Goal: Task Accomplishment & Management: Manage account settings

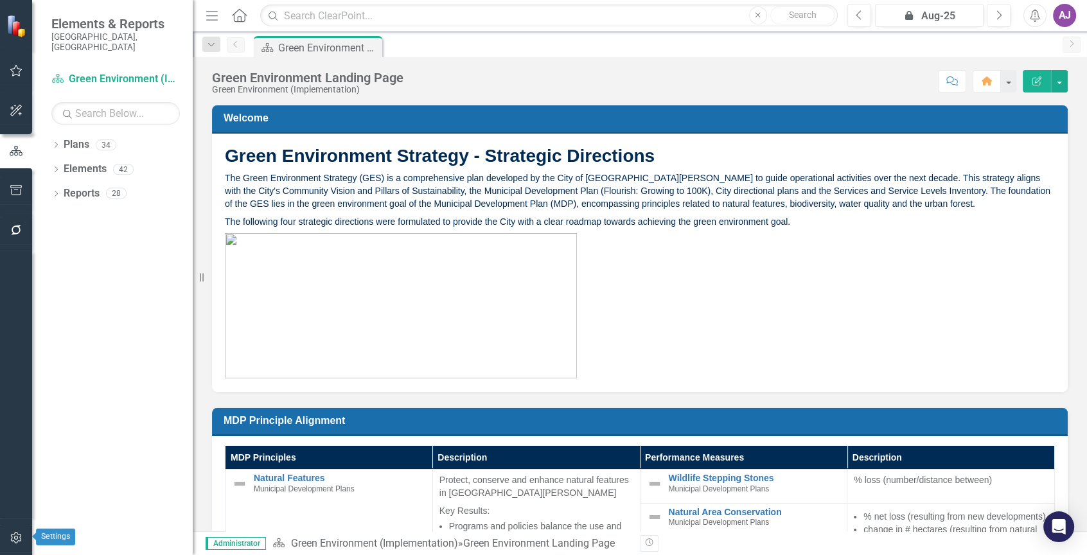
click at [15, 533] on icon "button" at bounding box center [16, 537] width 13 height 10
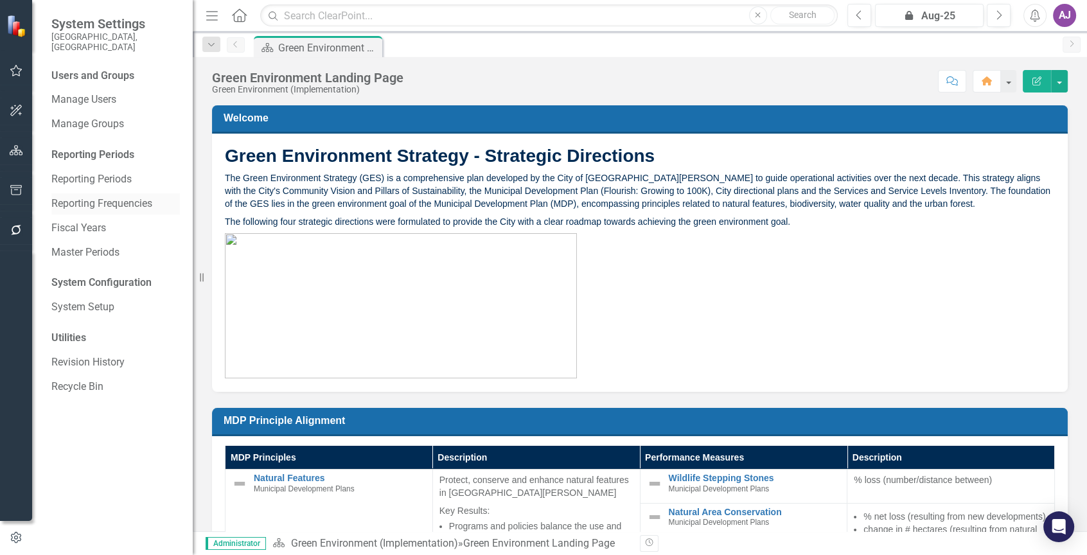
click at [105, 197] on link "Reporting Frequencies" at bounding box center [115, 204] width 128 height 15
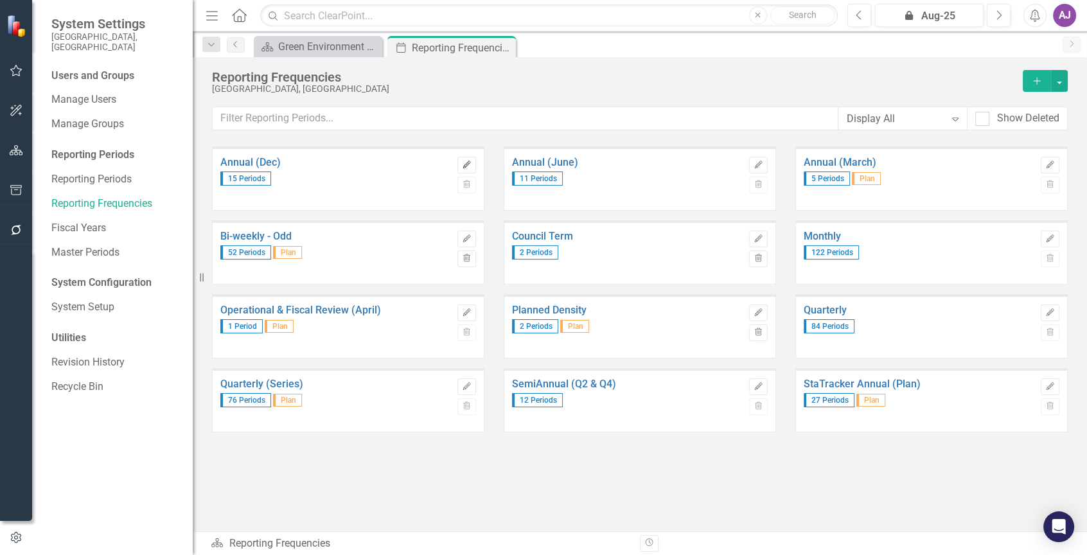
click at [468, 168] on button "Edit" at bounding box center [466, 165] width 19 height 17
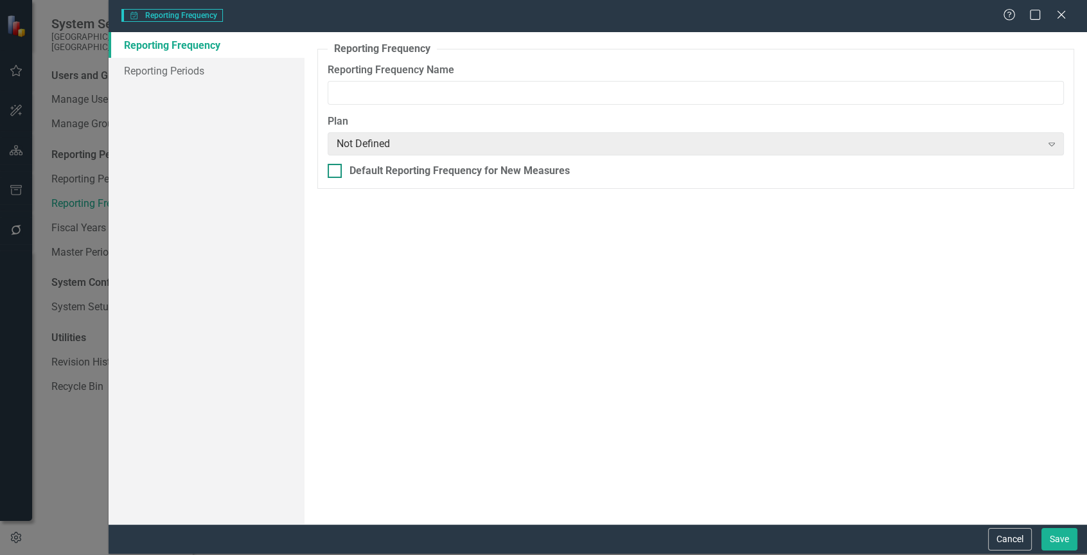
type input "Annual (Dec)"
click at [163, 74] on link "Reporting Periods" at bounding box center [207, 71] width 196 height 26
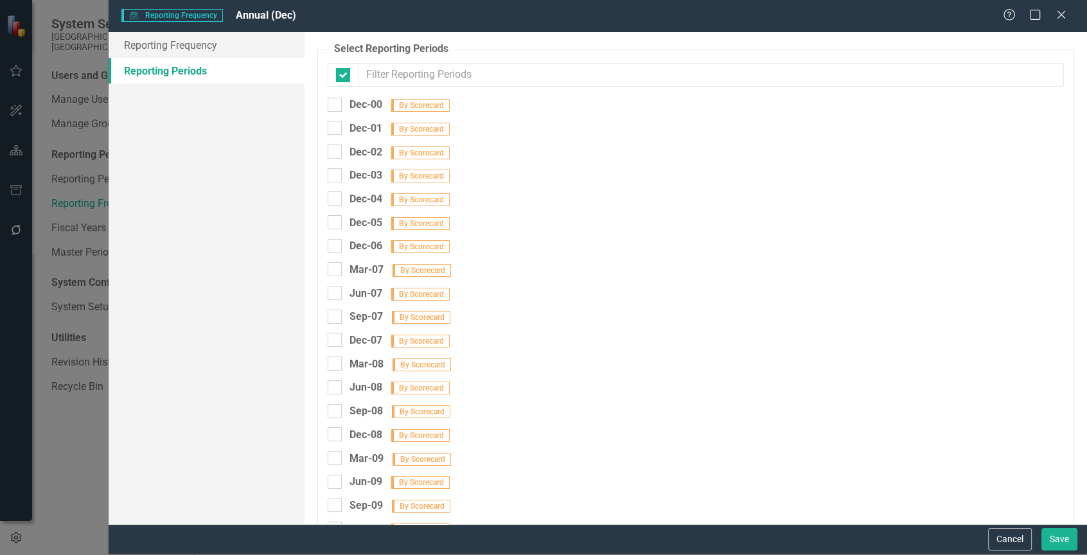
checkbox input "false"
click at [337, 106] on div at bounding box center [335, 105] width 14 height 14
click at [336, 106] on input "Dec-00 By Scorecard" at bounding box center [332, 102] width 8 height 8
checkbox input "true"
click at [333, 129] on div at bounding box center [335, 128] width 14 height 14
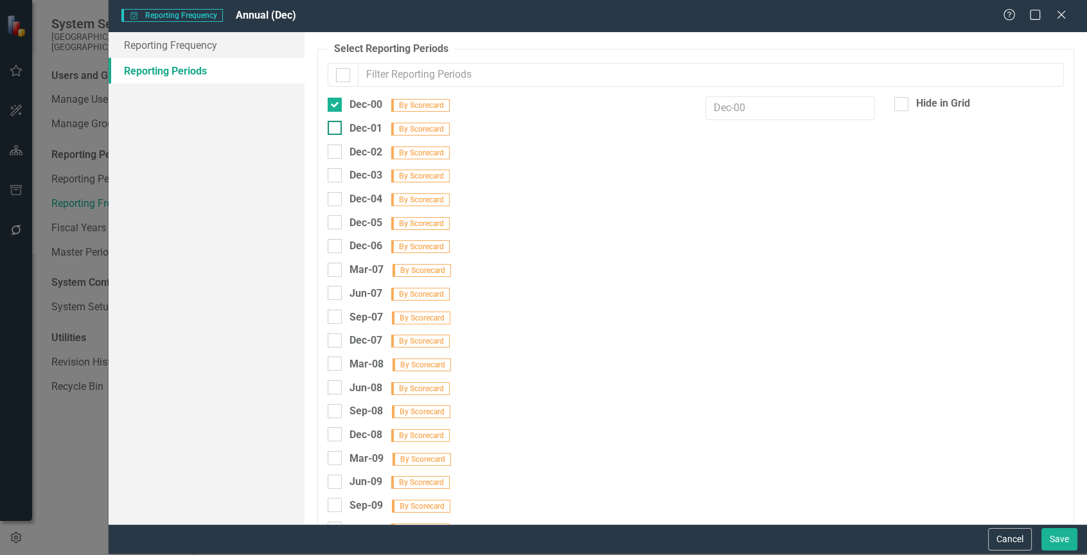
click at [333, 129] on input "Dec-01 By Scorecard" at bounding box center [332, 125] width 8 height 8
checkbox input "true"
click at [333, 152] on input "Dec-02 By Scorecard" at bounding box center [332, 148] width 8 height 8
checkbox input "true"
click at [333, 170] on input "Dec-03 By Scorecard" at bounding box center [332, 172] width 8 height 8
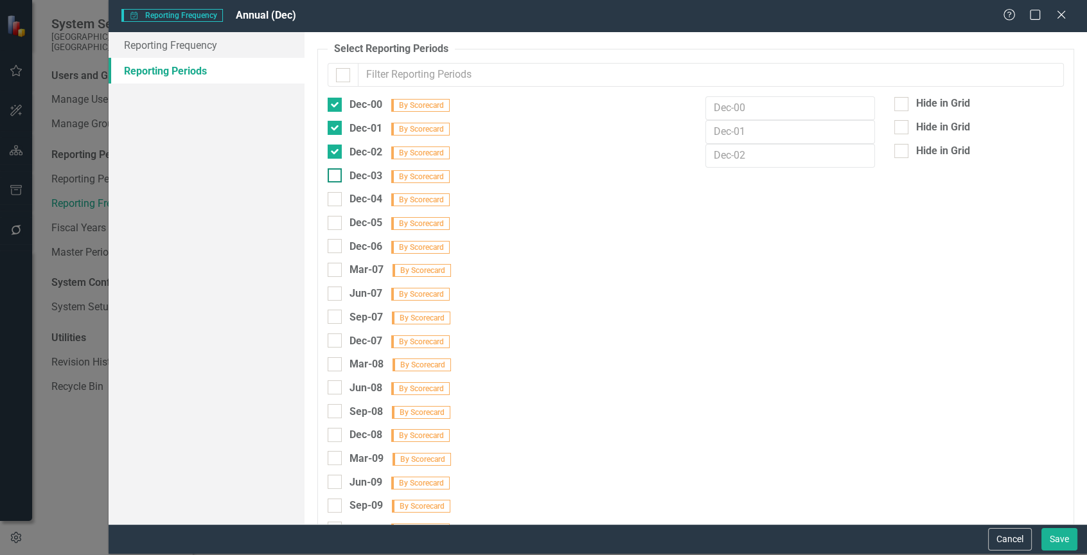
checkbox input "true"
click at [337, 197] on div at bounding box center [335, 199] width 14 height 14
click at [336, 197] on input "Dec-04 By Scorecard" at bounding box center [332, 196] width 8 height 8
checkbox input "true"
drag, startPoint x: 334, startPoint y: 221, endPoint x: 333, endPoint y: 238, distance: 17.4
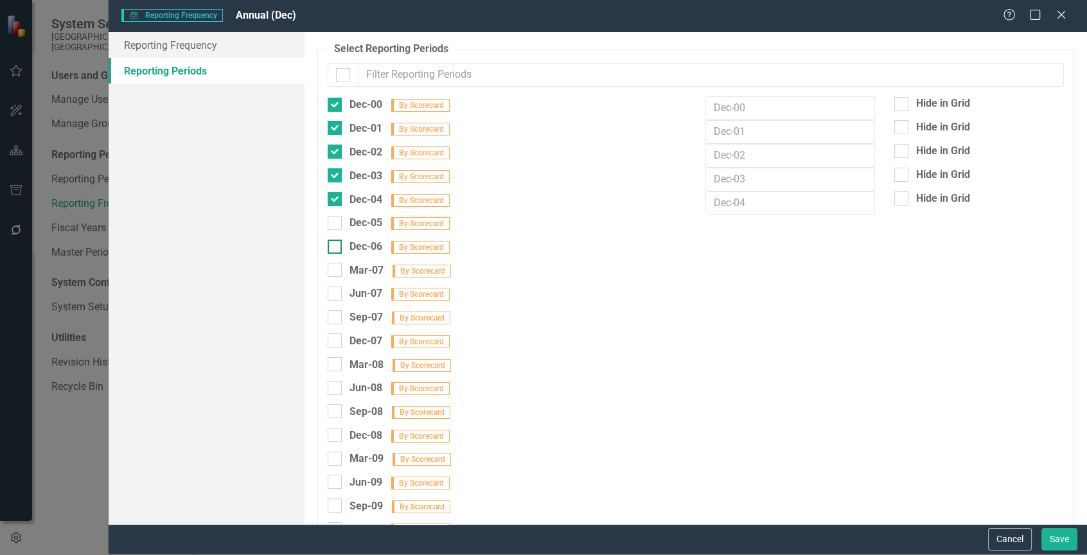
click at [334, 222] on input "Dec-05 By Scorecard" at bounding box center [332, 220] width 8 height 8
checkbox input "true"
click at [332, 241] on input "Dec-06 By Scorecard" at bounding box center [332, 244] width 8 height 8
checkbox input "true"
click at [333, 271] on div at bounding box center [335, 270] width 14 height 14
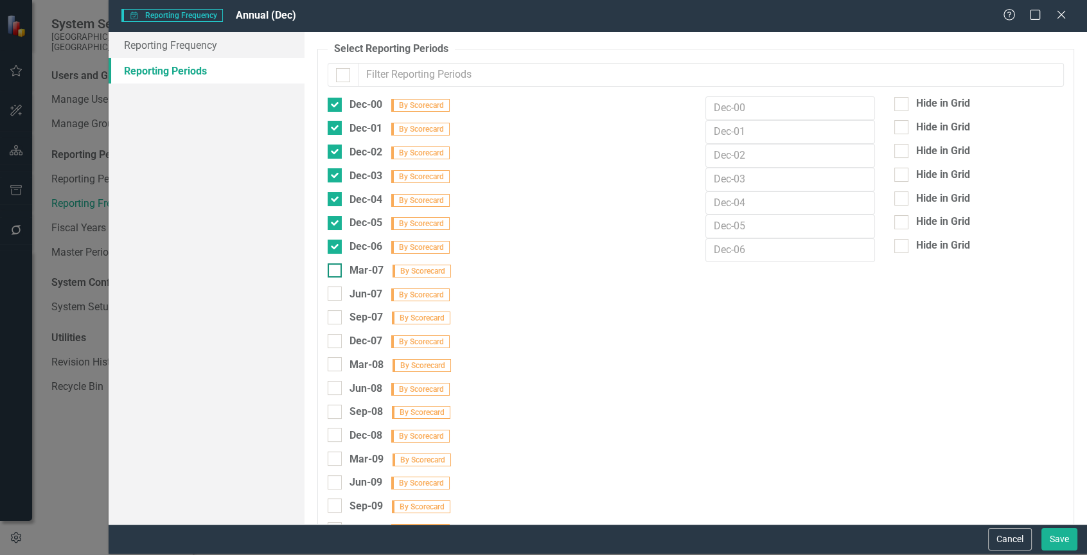
click at [333, 271] on input "Mar-07 By Scorecard" at bounding box center [332, 267] width 8 height 8
checkbox input "true"
click at [335, 290] on input "Jun-07 By Scorecard" at bounding box center [332, 290] width 8 height 8
checkbox input "true"
click at [335, 272] on div at bounding box center [335, 270] width 14 height 14
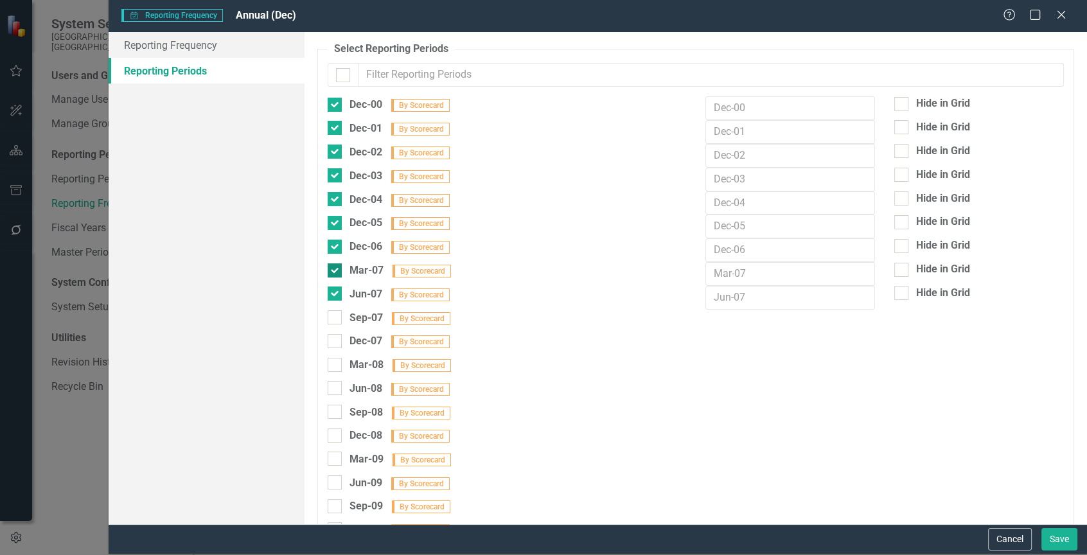
click at [335, 272] on input "Mar-07 By Scorecard" at bounding box center [332, 267] width 8 height 8
checkbox input "false"
click at [335, 288] on input "Jun-07 By Scorecard" at bounding box center [332, 290] width 8 height 8
checkbox input "false"
click at [337, 335] on div at bounding box center [335, 341] width 14 height 14
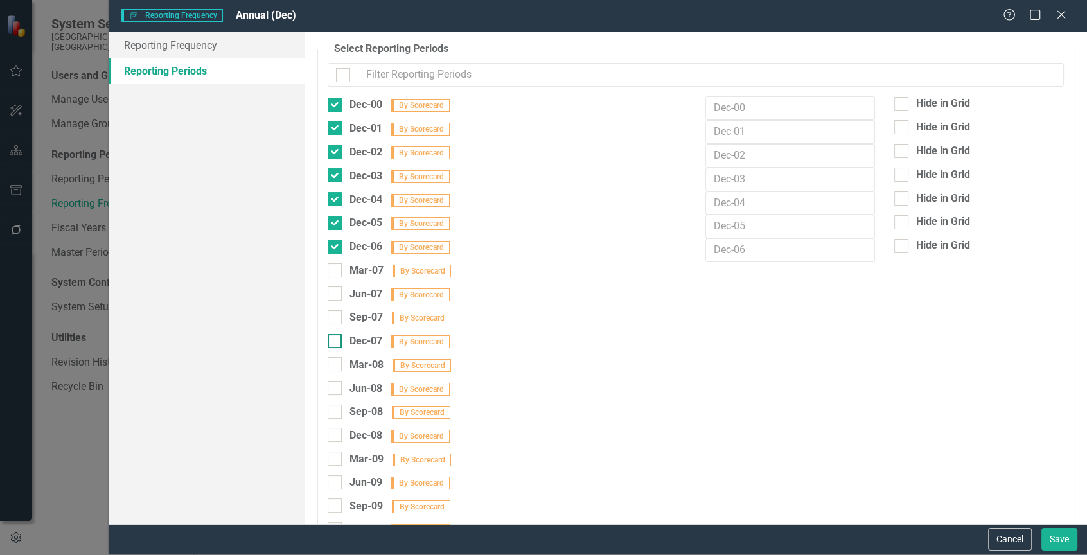
click at [336, 335] on input "Dec-07 By Scorecard" at bounding box center [332, 338] width 8 height 8
checkbox input "true"
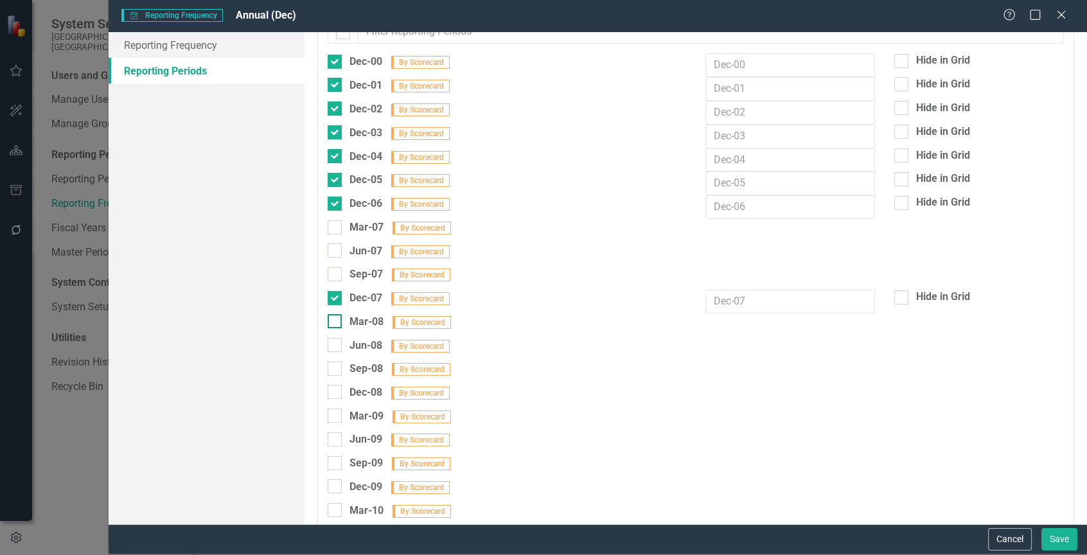
scroll to position [64, 0]
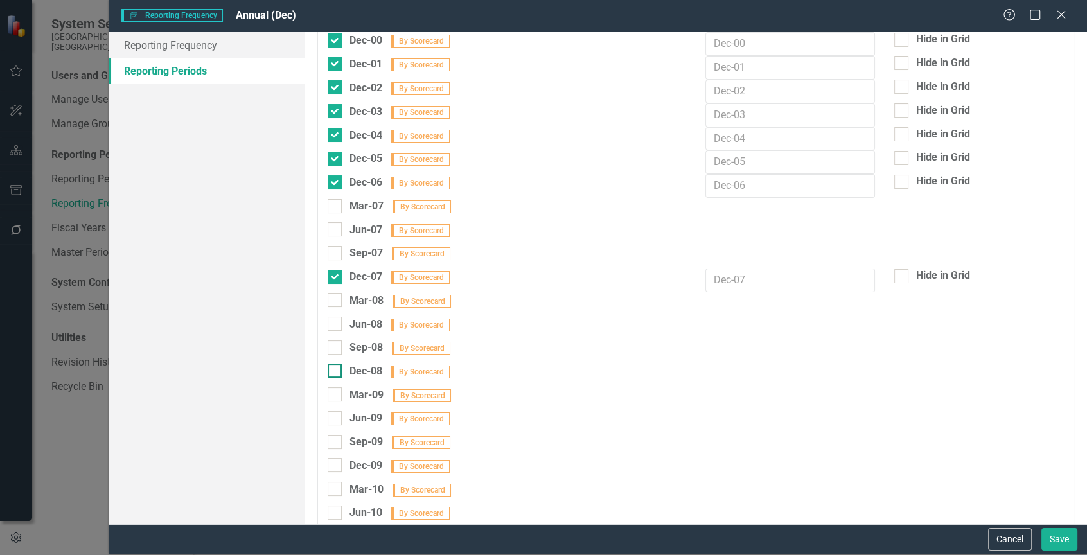
click at [336, 365] on div at bounding box center [335, 370] width 14 height 14
click at [336, 365] on input "Dec-08 By Scorecard" at bounding box center [332, 367] width 8 height 8
checkbox input "true"
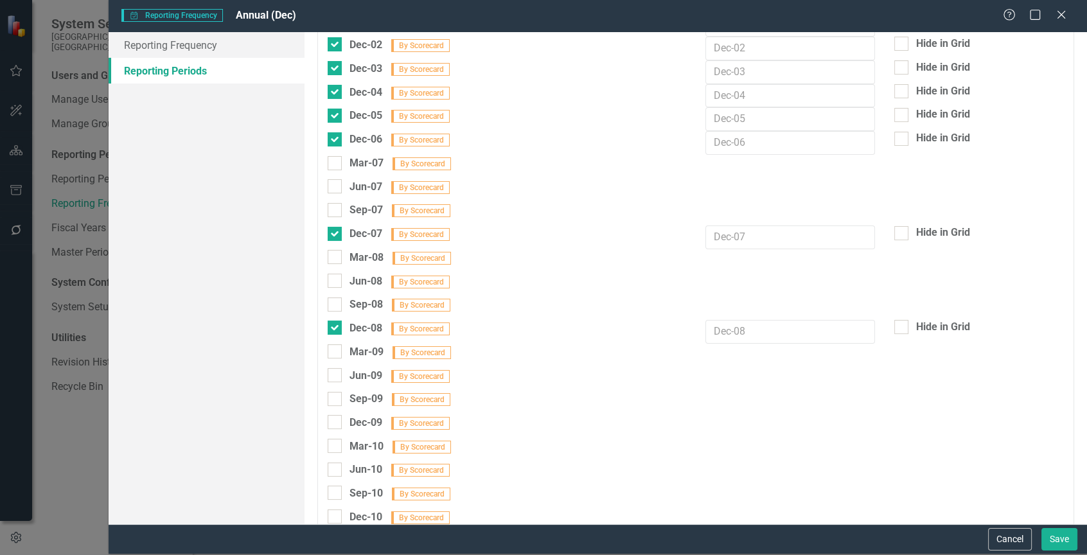
scroll to position [128, 0]
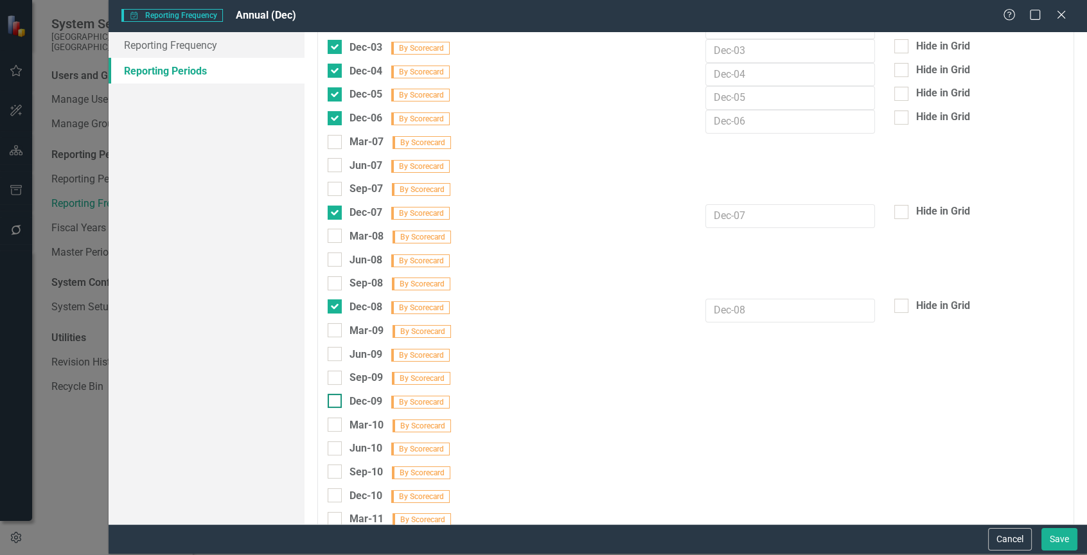
click at [333, 394] on input "Dec-09 By Scorecard" at bounding box center [332, 398] width 8 height 8
checkbox input "true"
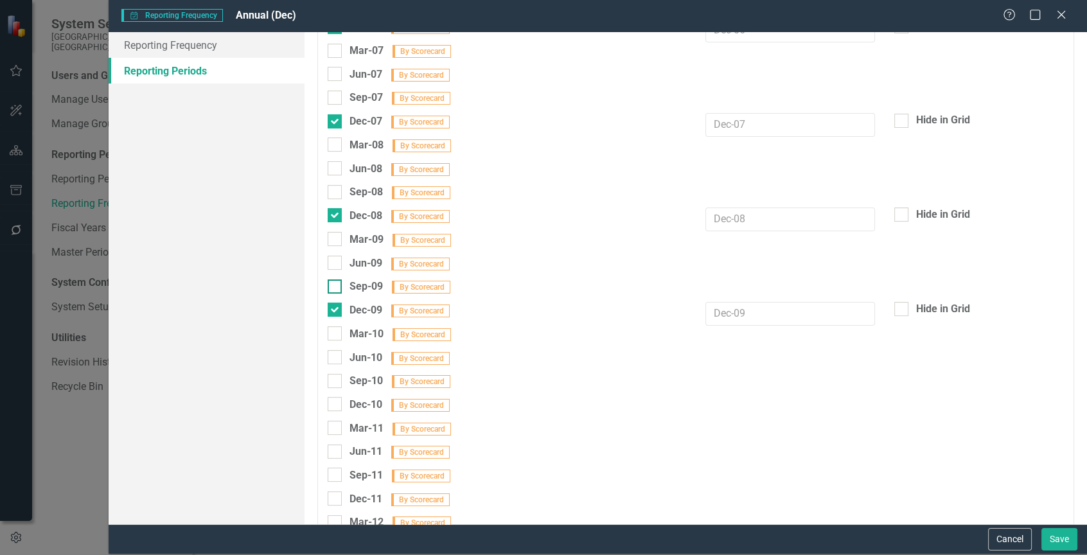
scroll to position [257, 0]
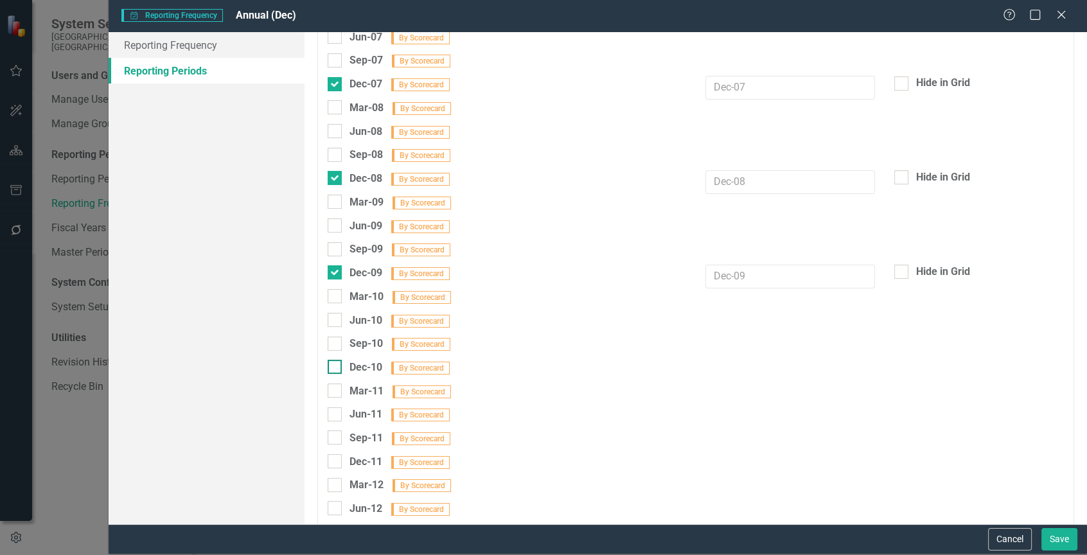
click at [337, 360] on div at bounding box center [335, 367] width 14 height 14
click at [336, 360] on input "Dec-10 By Scorecard" at bounding box center [332, 364] width 8 height 8
checkbox input "true"
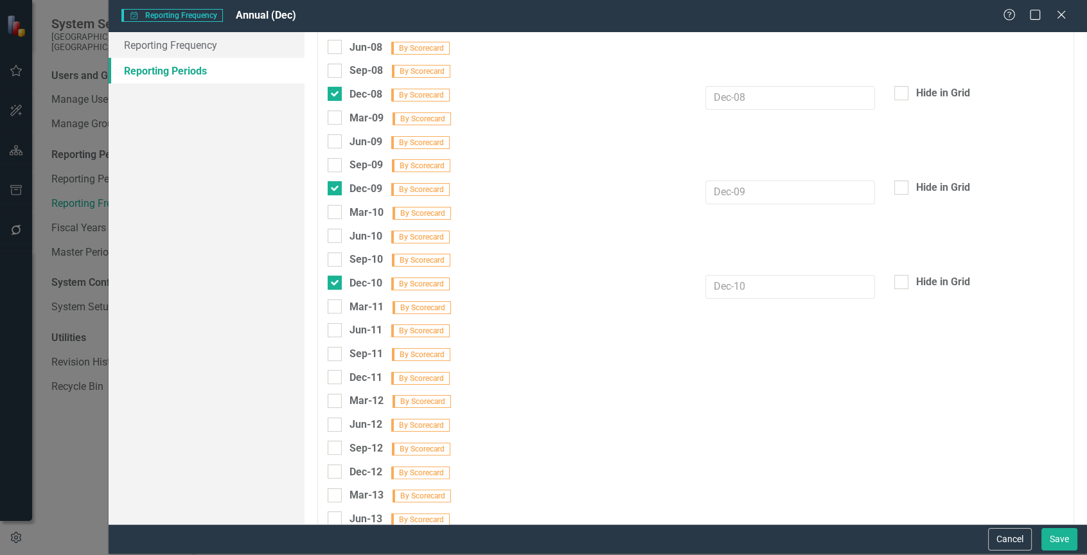
scroll to position [385, 0]
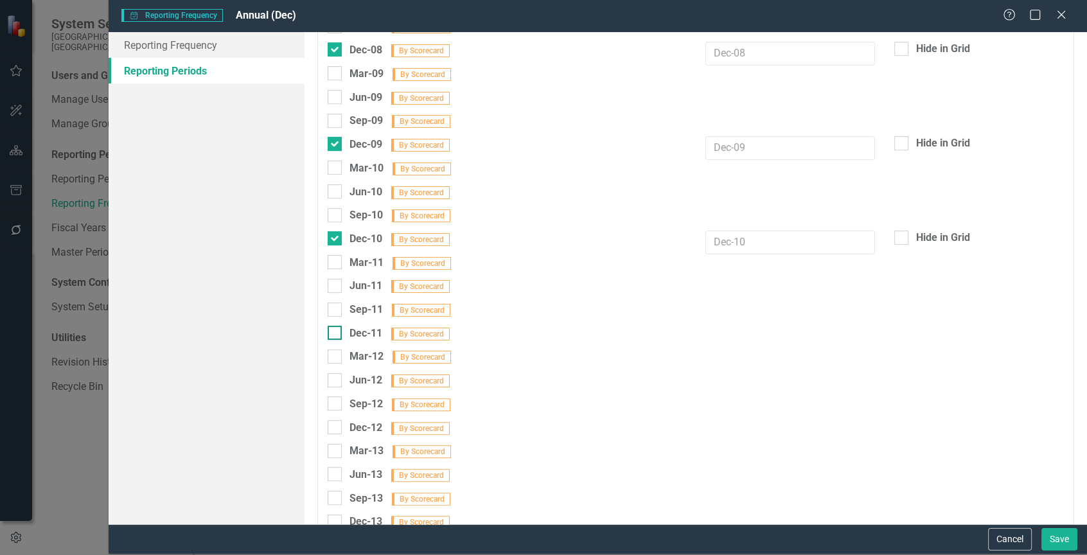
click at [337, 326] on div at bounding box center [335, 333] width 14 height 14
click at [336, 326] on input "Dec-11 By Scorecard" at bounding box center [332, 330] width 8 height 8
checkbox input "true"
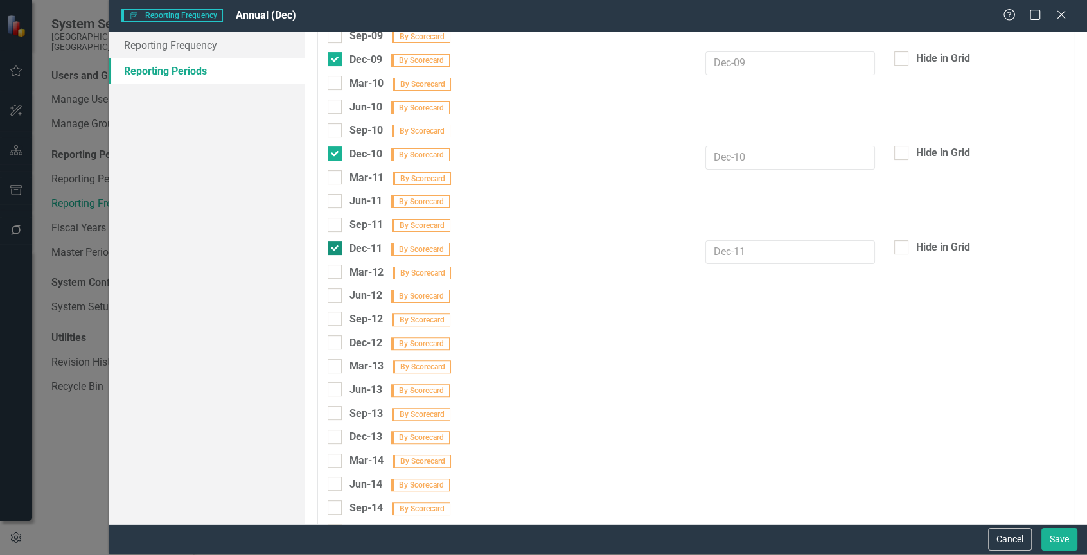
scroll to position [514, 0]
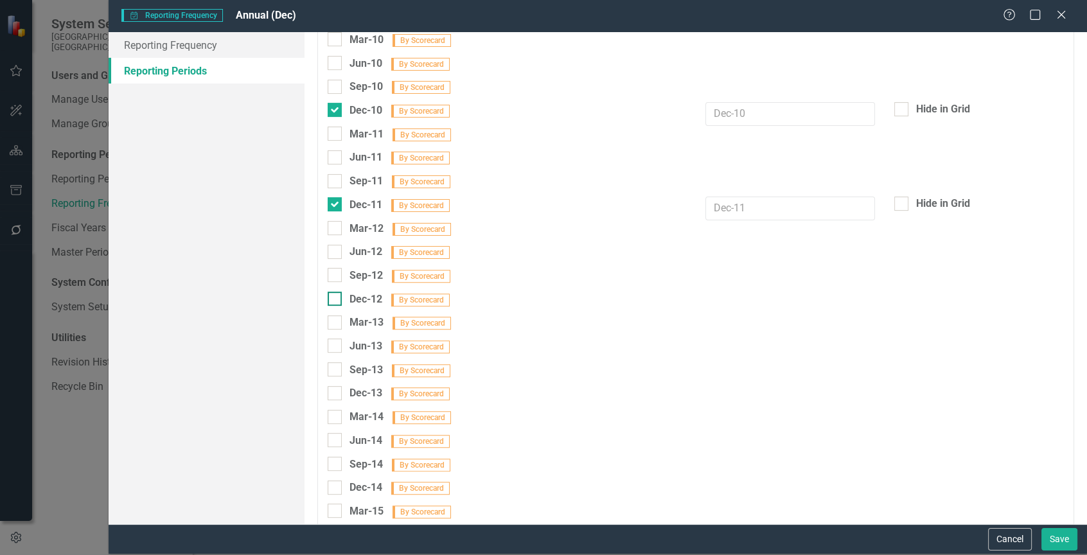
click at [336, 292] on div at bounding box center [335, 299] width 14 height 14
click at [336, 292] on input "Dec-12 By Scorecard" at bounding box center [332, 296] width 8 height 8
checkbox input "true"
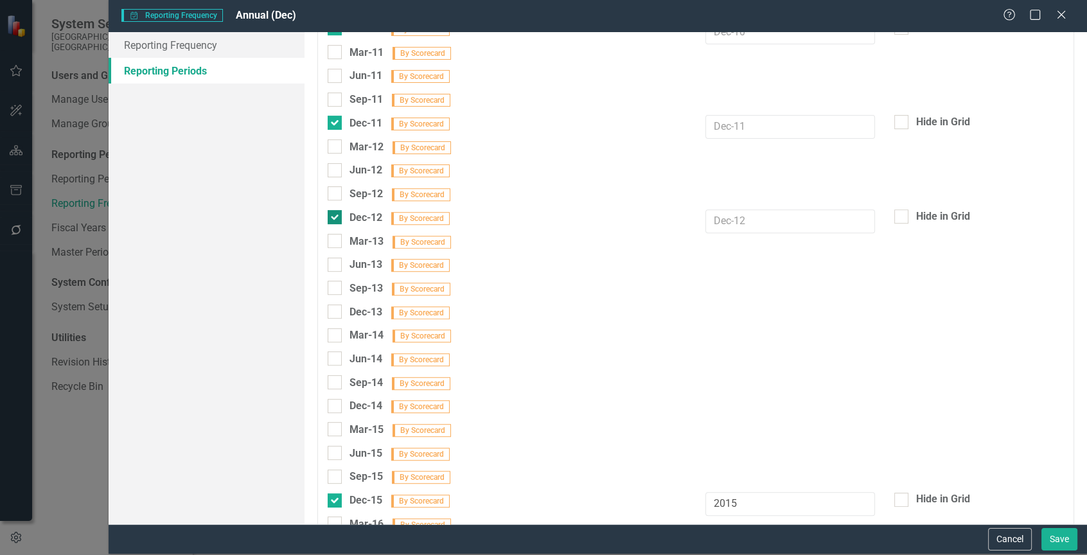
scroll to position [642, 0]
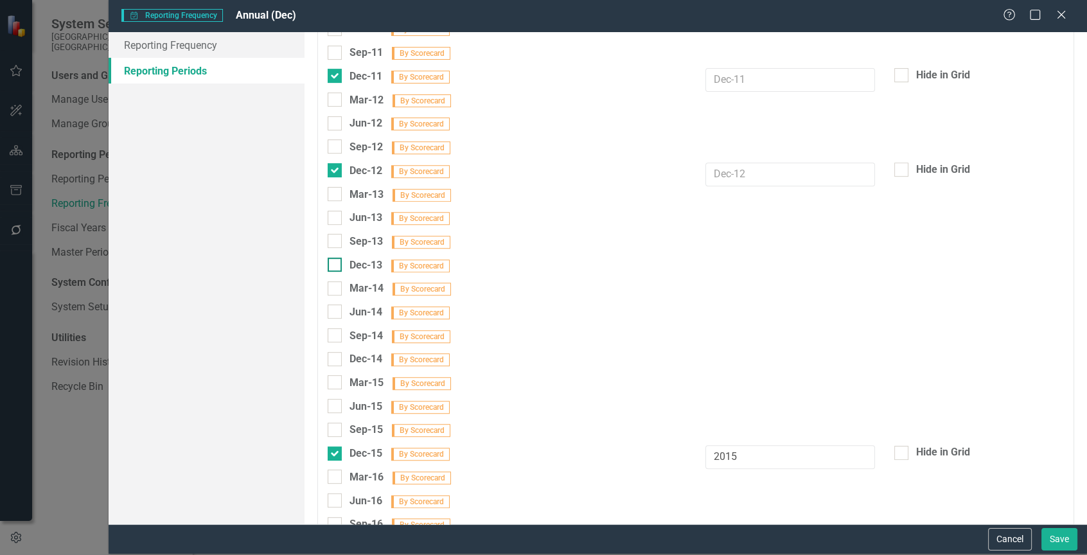
click at [337, 258] on div at bounding box center [335, 265] width 14 height 14
click at [336, 258] on input "Dec-13 By Scorecard" at bounding box center [332, 262] width 8 height 8
checkbox input "true"
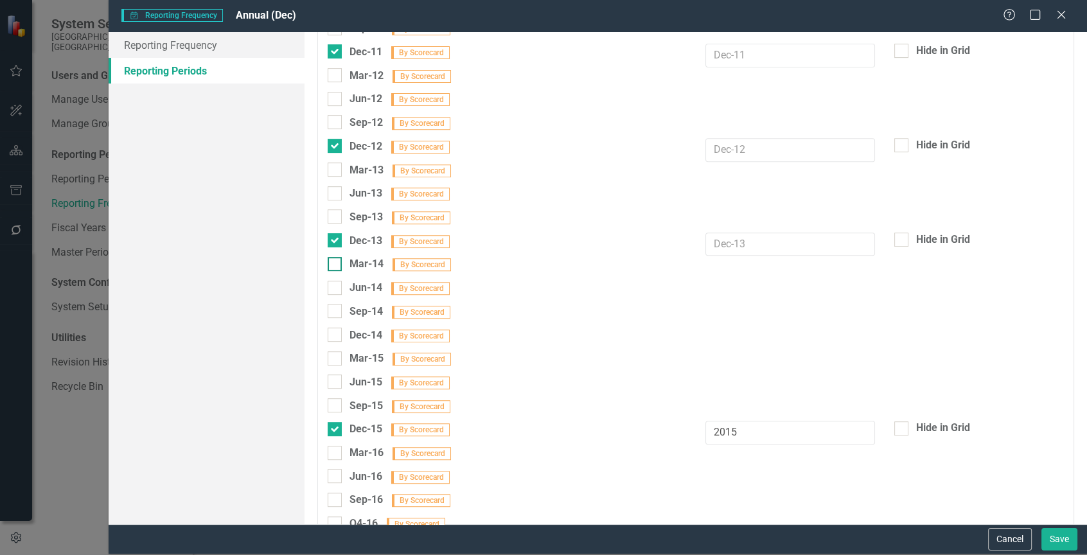
scroll to position [706, 0]
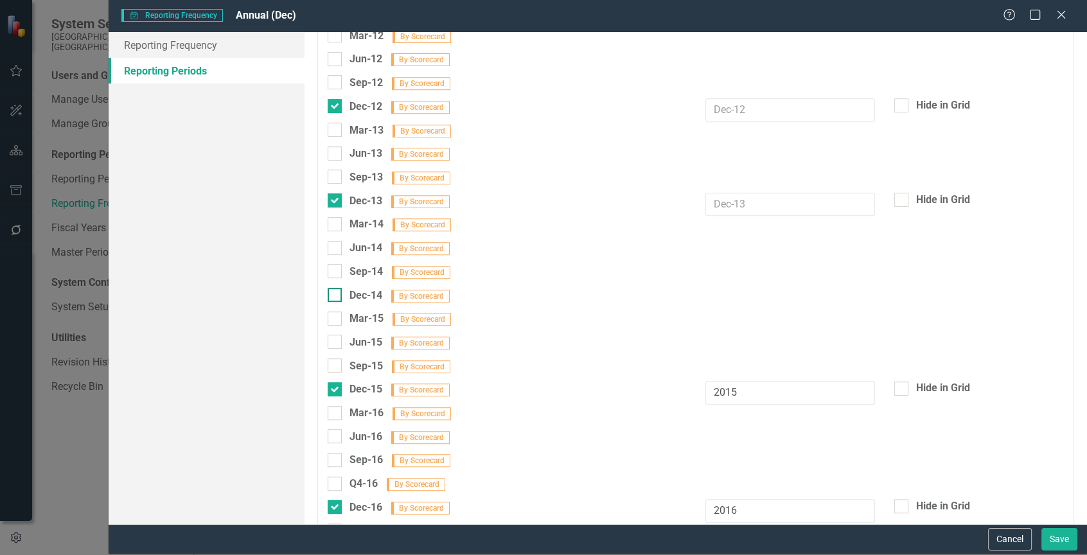
click at [339, 288] on div at bounding box center [335, 295] width 14 height 14
click at [336, 288] on input "Dec-14 By Scorecard" at bounding box center [332, 292] width 8 height 8
checkbox input "true"
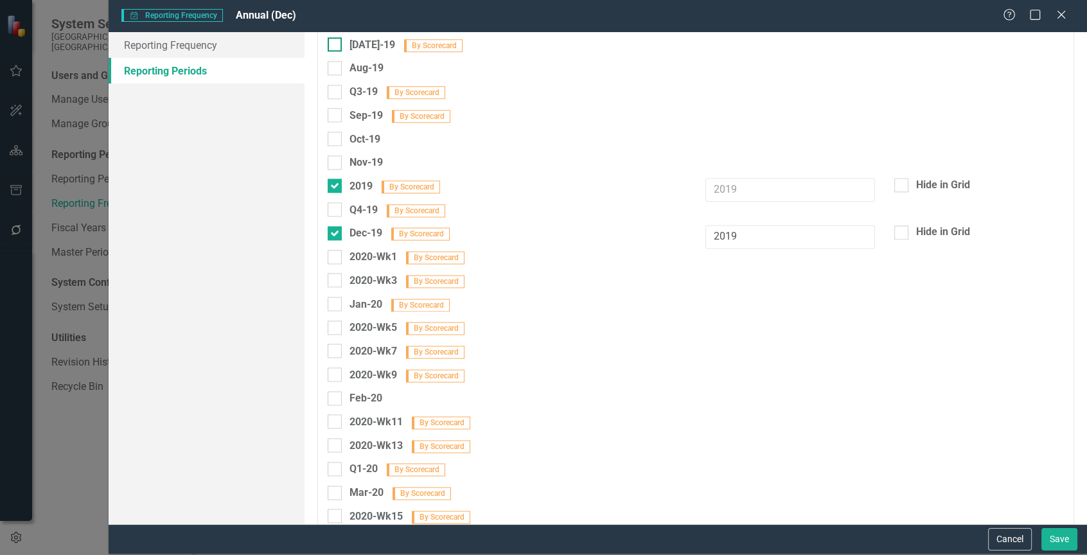
scroll to position [2119, 0]
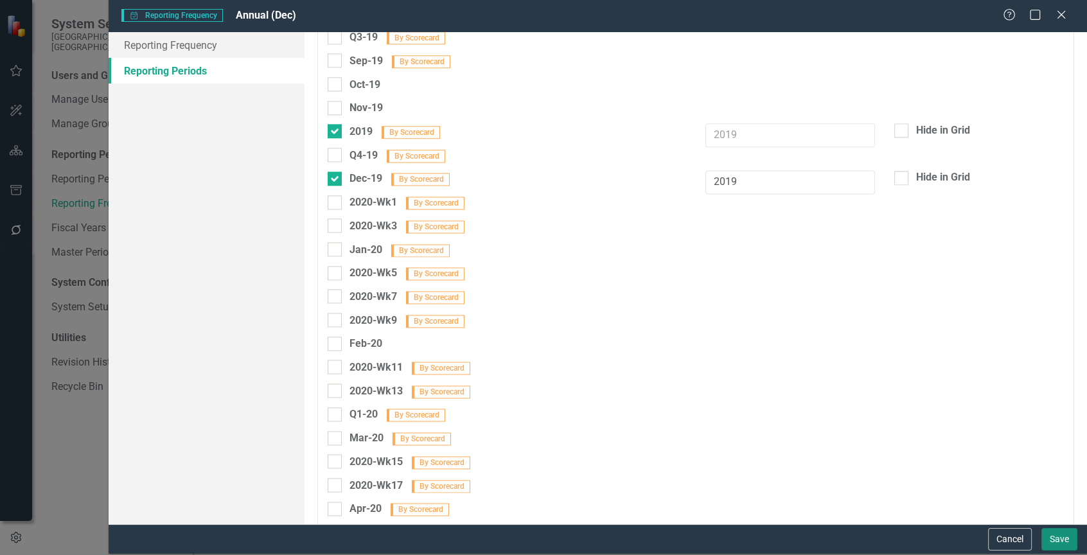
click at [1052, 538] on button "Save" at bounding box center [1059, 539] width 36 height 22
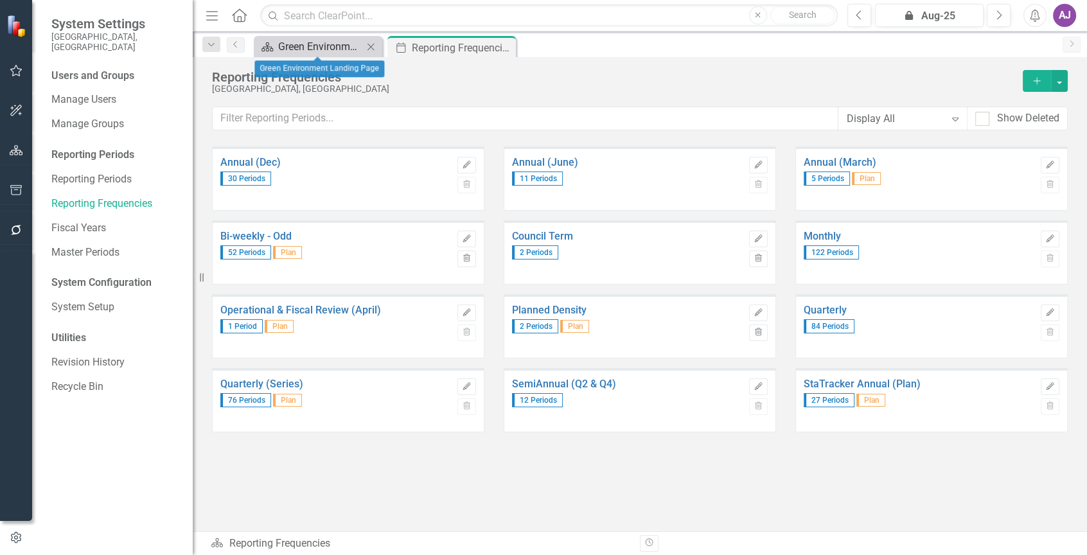
click at [338, 50] on div "Green Environment Landing Page" at bounding box center [320, 47] width 85 height 16
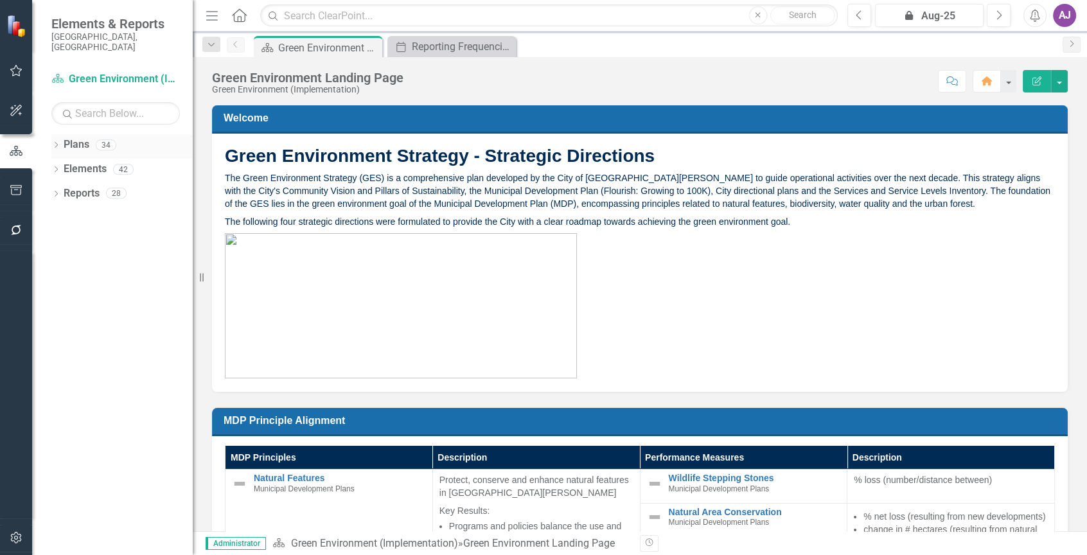
click at [78, 137] on link "Plans" at bounding box center [77, 144] width 26 height 15
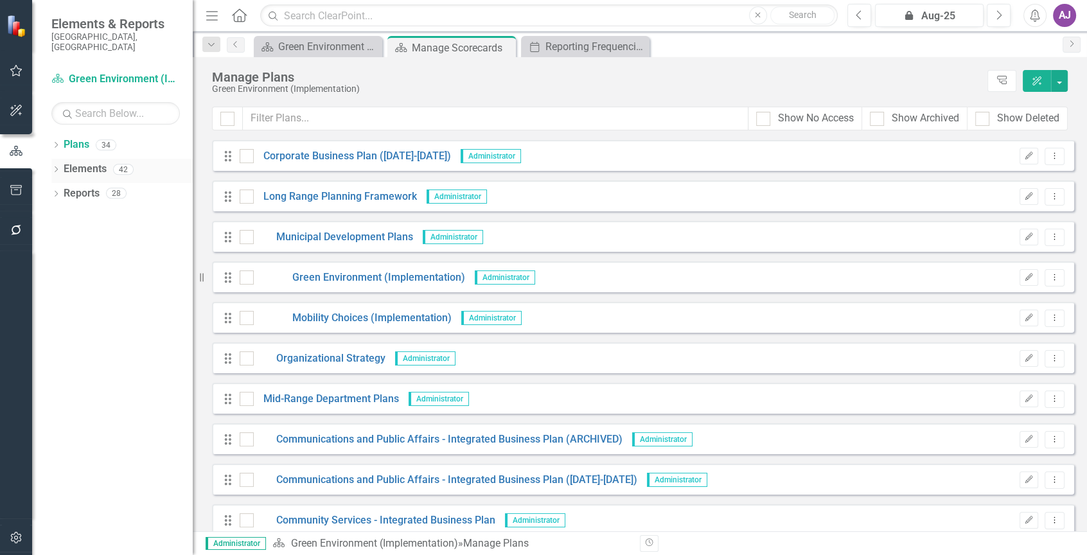
click at [60, 167] on icon "Dropdown" at bounding box center [55, 170] width 9 height 7
click at [58, 143] on icon "Dropdown" at bounding box center [55, 146] width 9 height 7
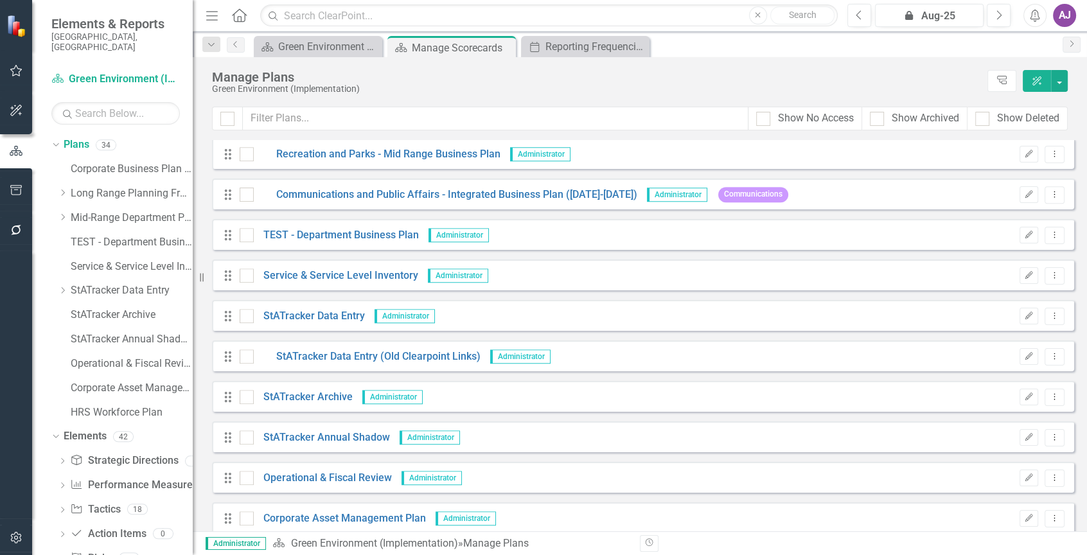
scroll to position [984, 0]
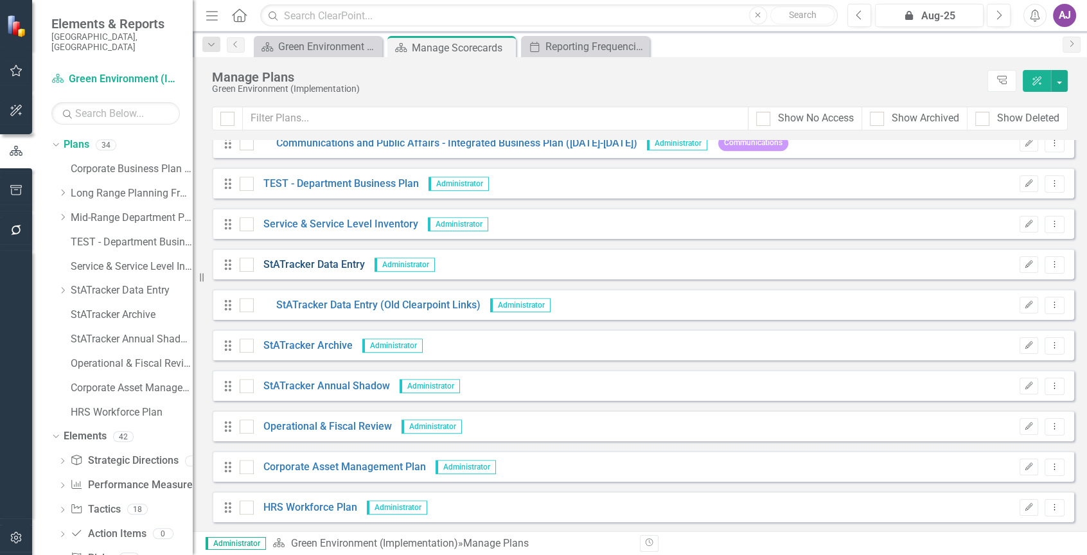
click at [310, 263] on link "StATracker Data Entry" at bounding box center [309, 265] width 111 height 15
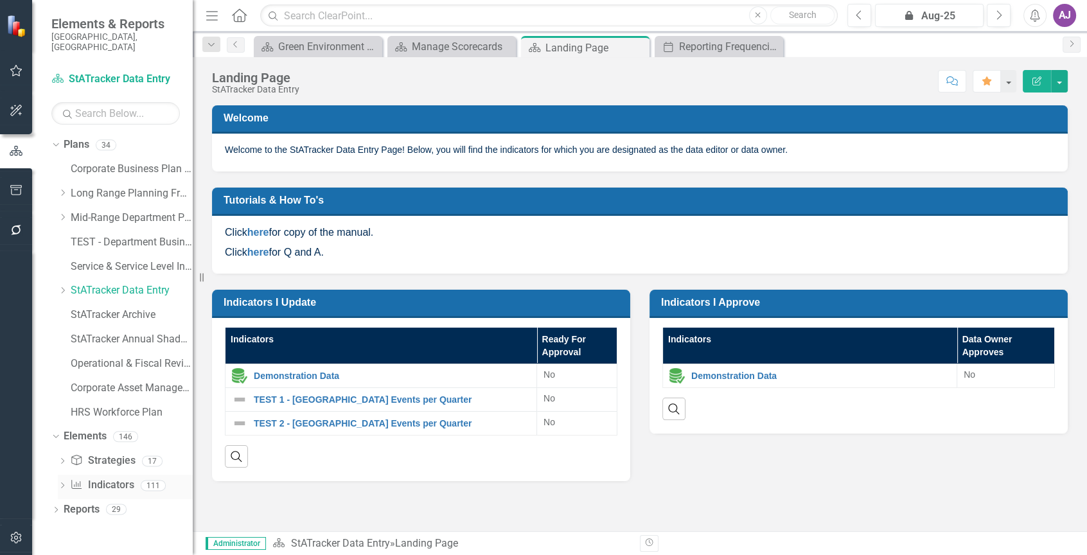
click at [95, 478] on link "Indicator Indicators" at bounding box center [102, 485] width 64 height 15
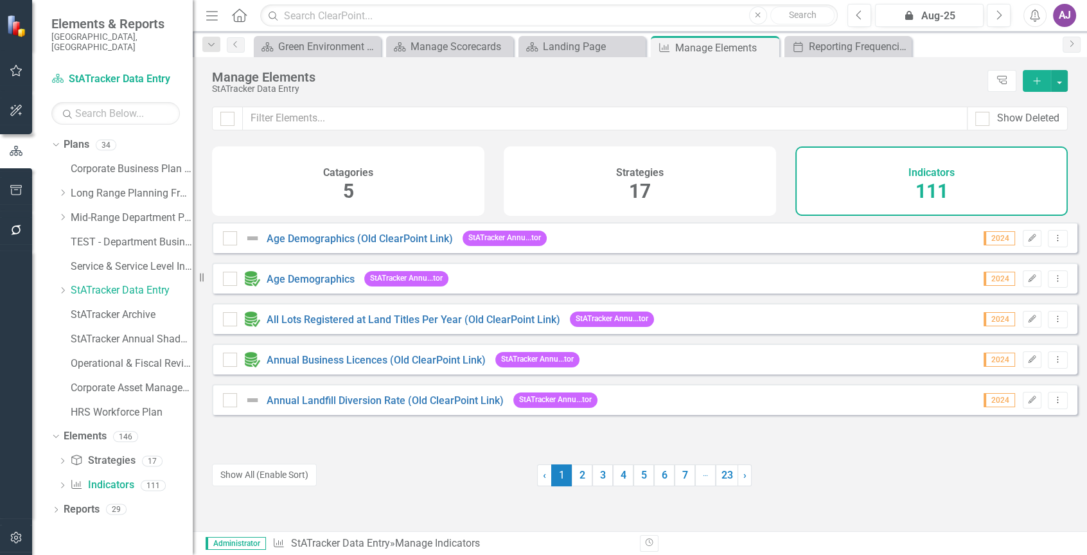
click at [319, 281] on div "Age Demographics" at bounding box center [290, 278] width 135 height 15
click at [319, 285] on link "Age Demographics" at bounding box center [311, 279] width 88 height 12
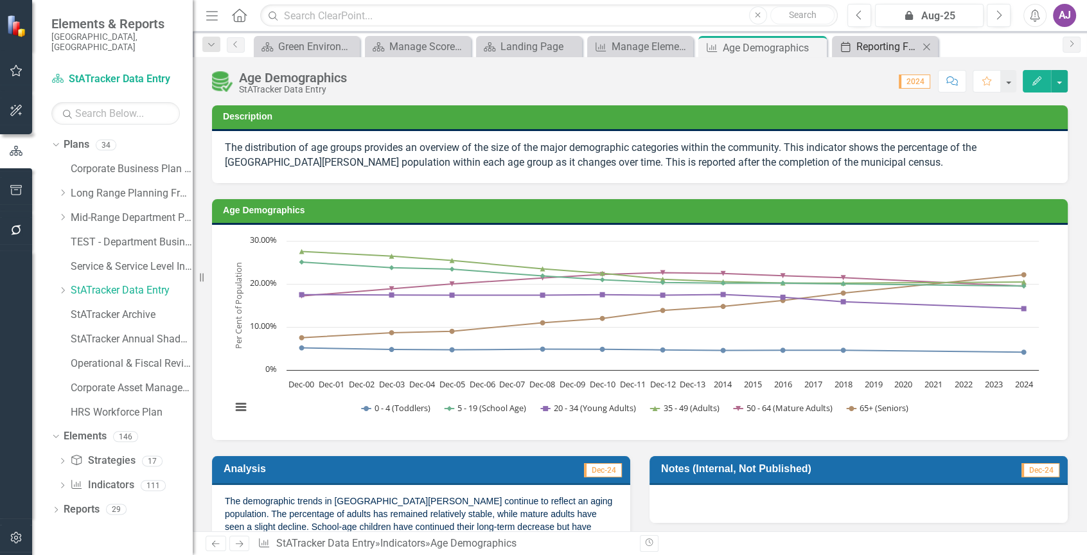
click at [877, 49] on div "Reporting Frequencies" at bounding box center [887, 47] width 62 height 16
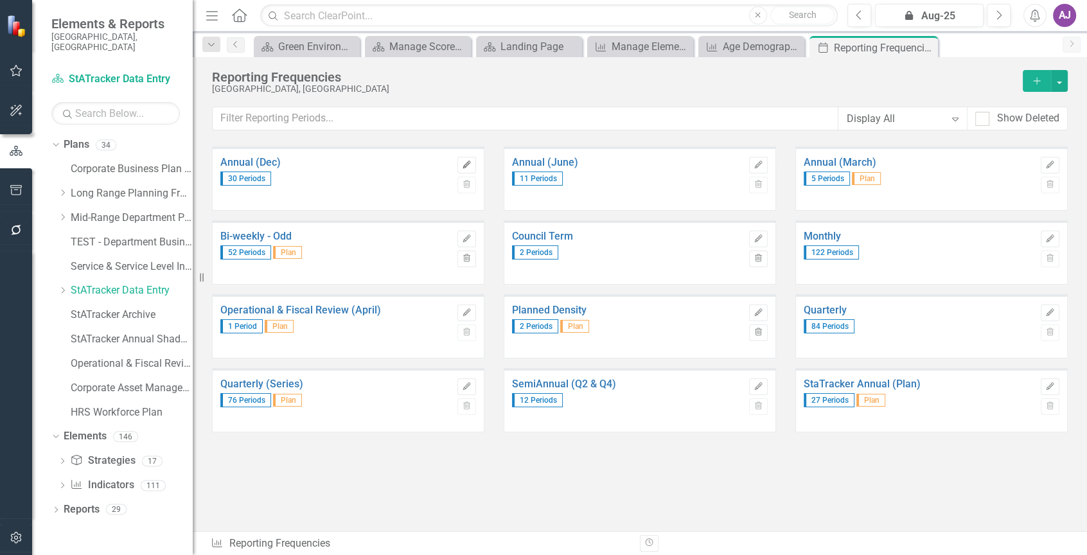
click at [468, 168] on icon "Edit" at bounding box center [467, 165] width 10 height 8
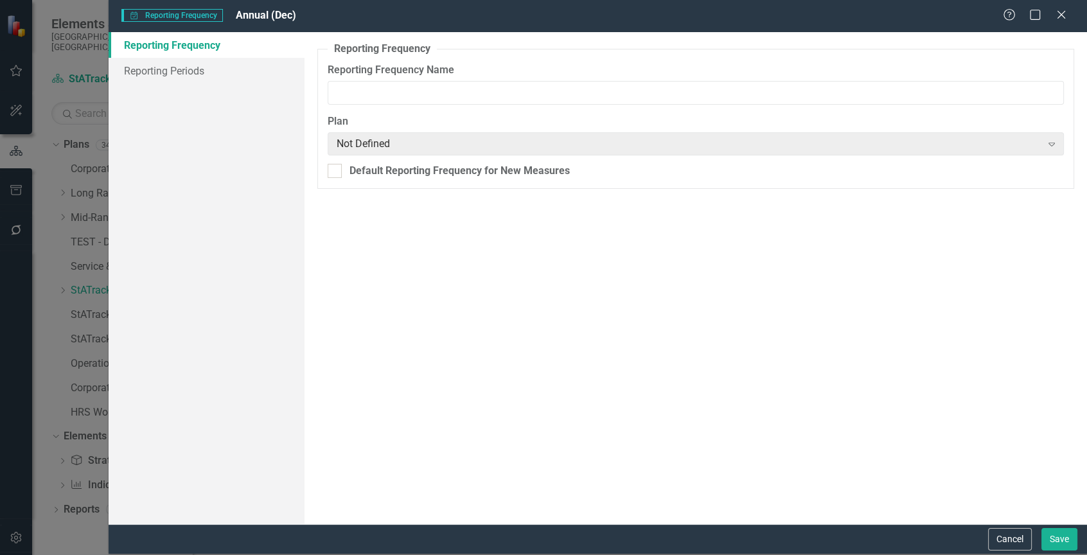
type input "Annual (Dec)"
click at [200, 71] on link "Reporting Periods" at bounding box center [207, 71] width 196 height 26
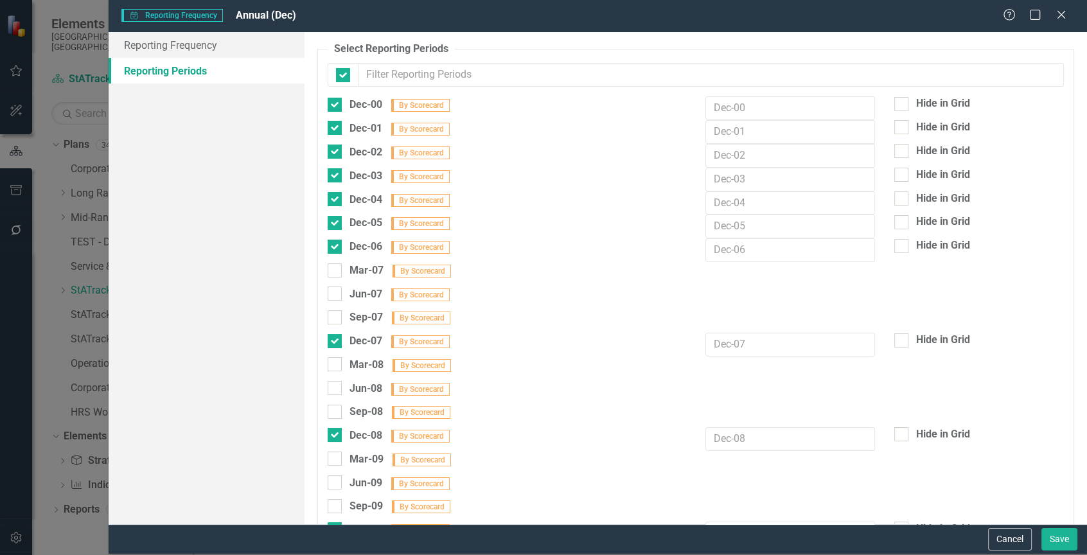
checkbox input "false"
click at [744, 107] on input "text" at bounding box center [790, 108] width 170 height 24
type input "2000"
click at [757, 129] on input "text" at bounding box center [790, 132] width 170 height 24
type input "2001"
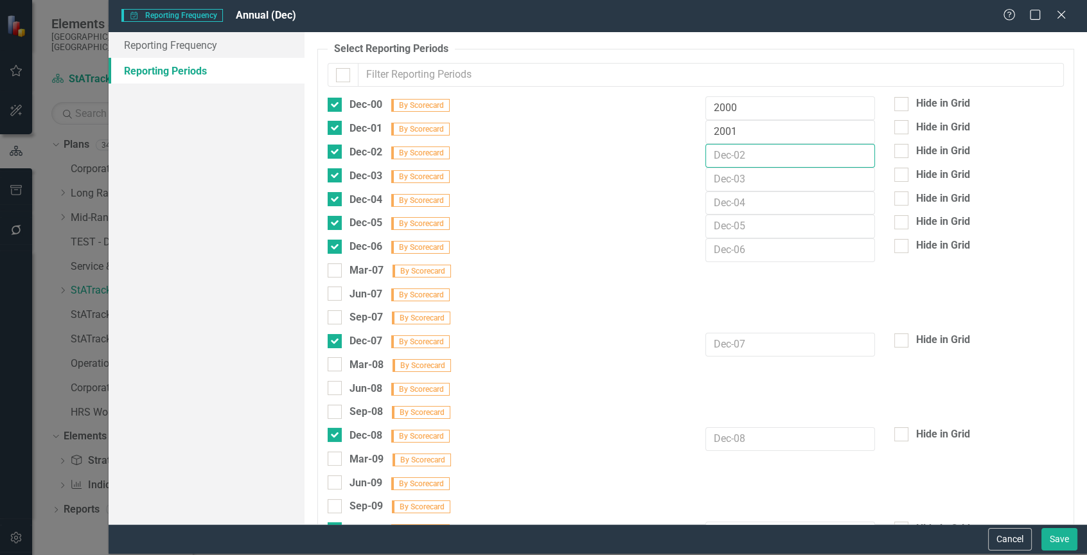
click at [751, 159] on input "text" at bounding box center [790, 156] width 170 height 24
type input "2002"
click at [743, 186] on input "text" at bounding box center [790, 180] width 170 height 24
type input "2003"
click at [735, 204] on input "text" at bounding box center [790, 203] width 170 height 24
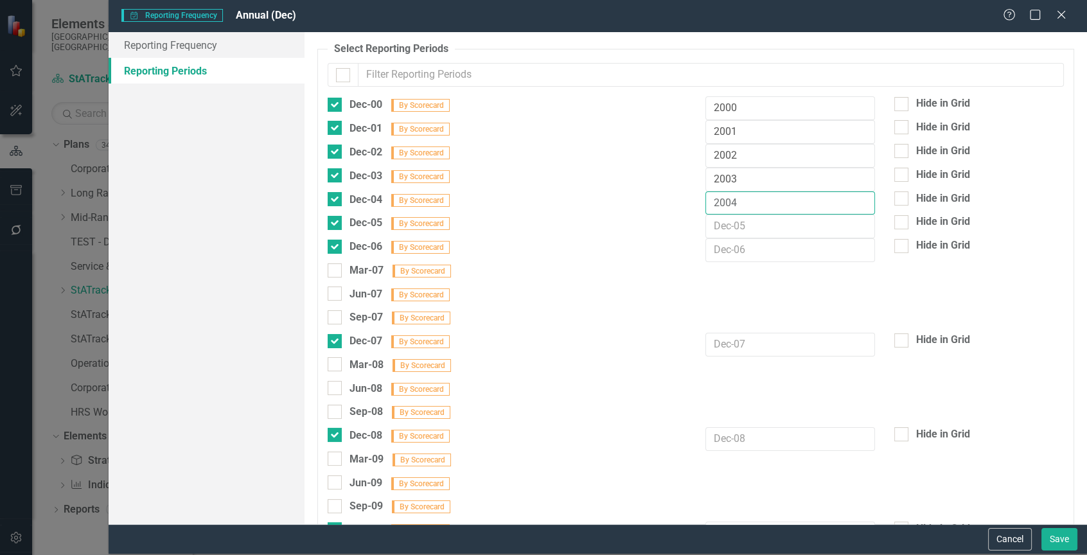
type input "2004"
click at [735, 229] on input "text" at bounding box center [790, 226] width 170 height 24
type input "2005"
click at [721, 255] on input "text" at bounding box center [790, 250] width 170 height 24
type input "2006"
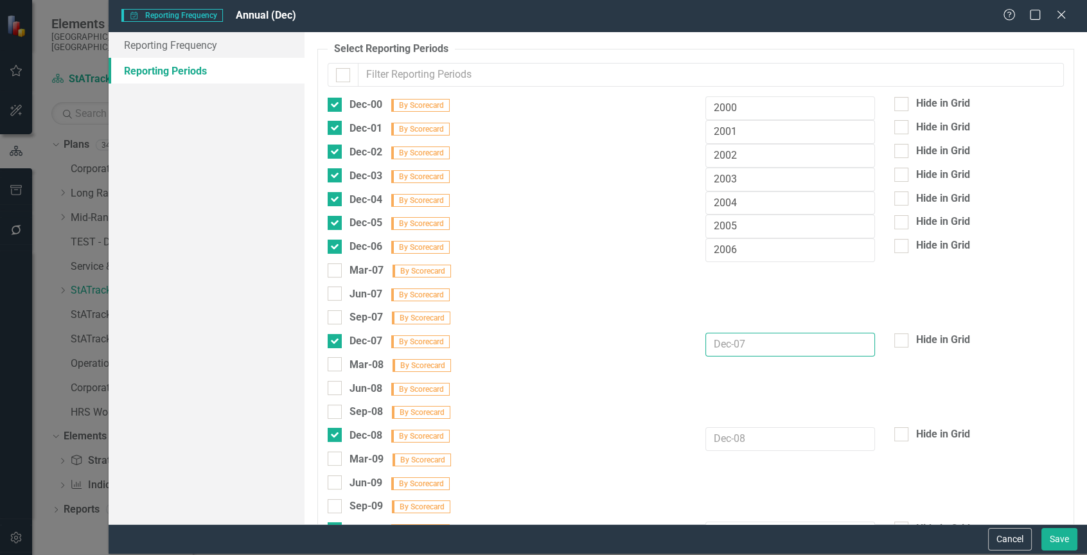
click at [731, 346] on input "text" at bounding box center [790, 345] width 170 height 24
type input "2007"
click at [741, 433] on input "text" at bounding box center [790, 439] width 170 height 24
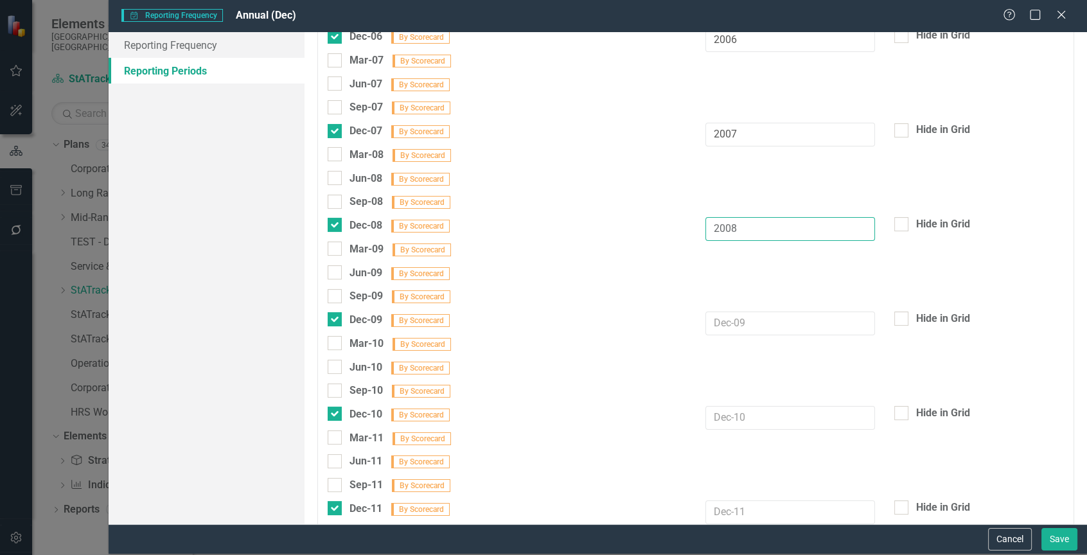
scroll to position [193, 0]
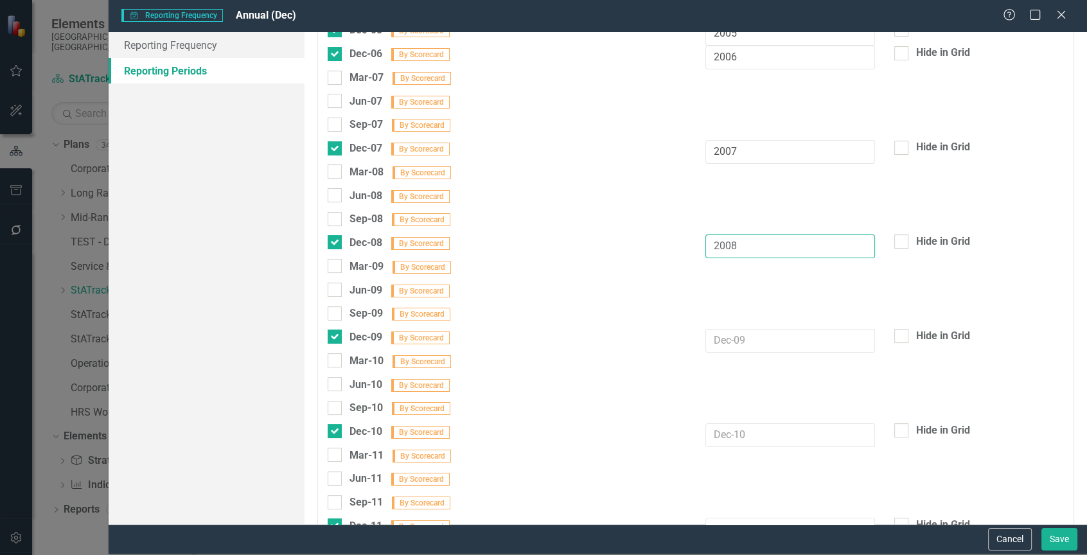
type input "2008"
drag, startPoint x: 748, startPoint y: 332, endPoint x: 692, endPoint y: 333, distance: 55.9
click at [695, 333] on div at bounding box center [789, 341] width 189 height 24
type input "2009"
click at [751, 423] on input "text" at bounding box center [790, 435] width 170 height 24
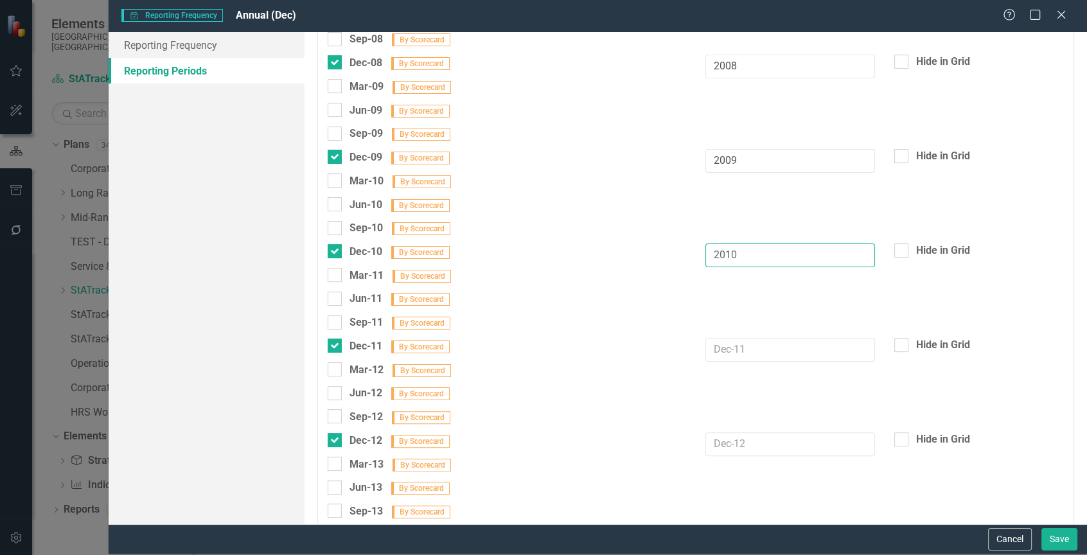
scroll to position [385, 0]
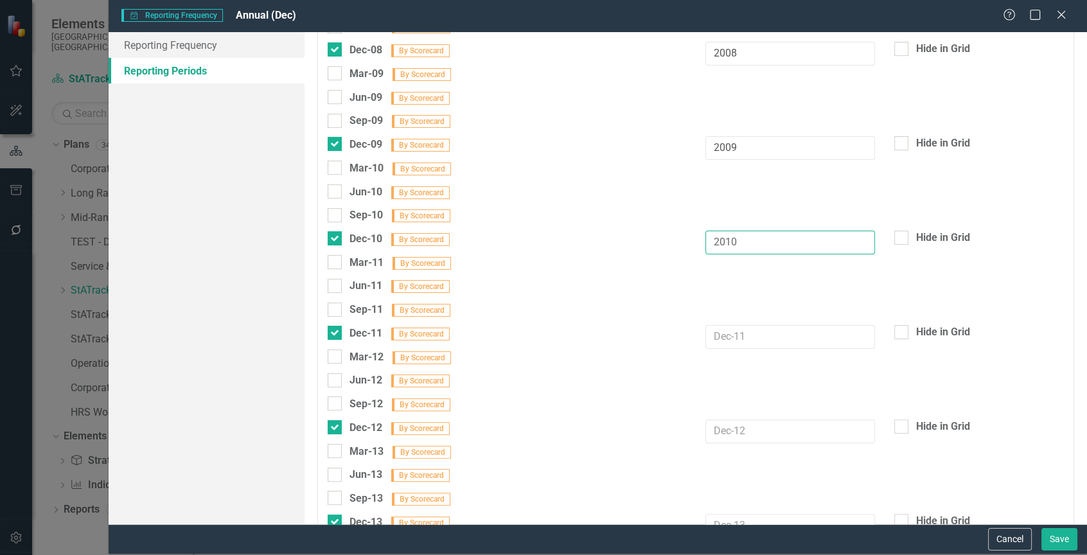
type input "2010"
click at [726, 325] on input "text" at bounding box center [790, 337] width 170 height 24
type input "2011"
click at [756, 419] on input "text" at bounding box center [790, 431] width 170 height 24
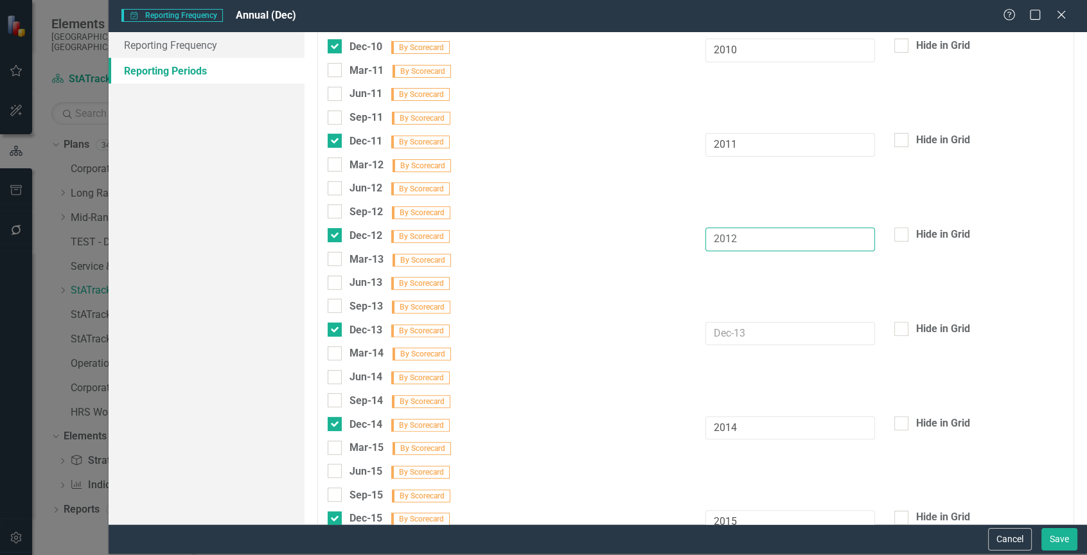
scroll to position [578, 0]
type input "2012"
click at [742, 321] on input "text" at bounding box center [790, 333] width 170 height 24
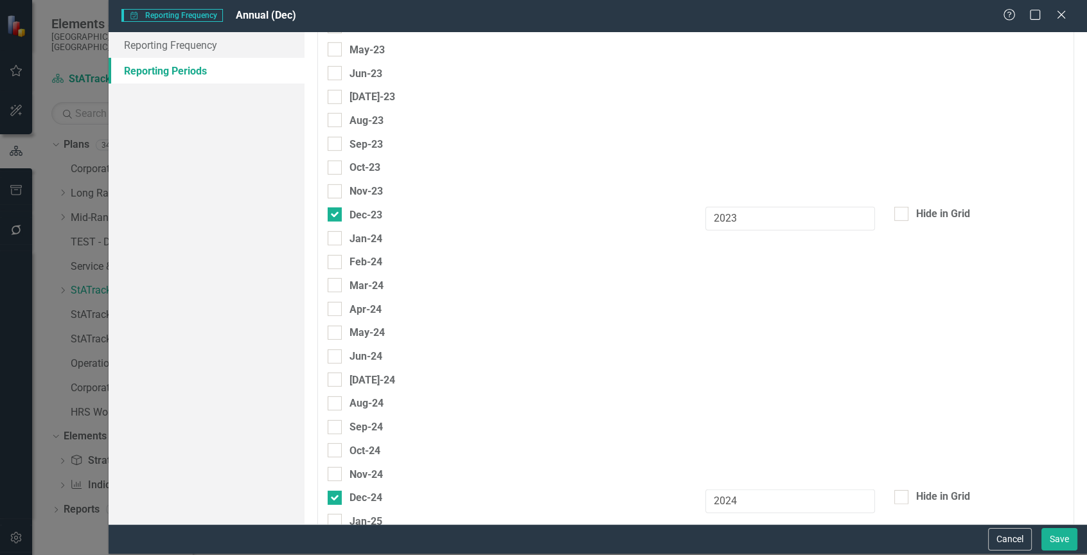
scroll to position [4688, 0]
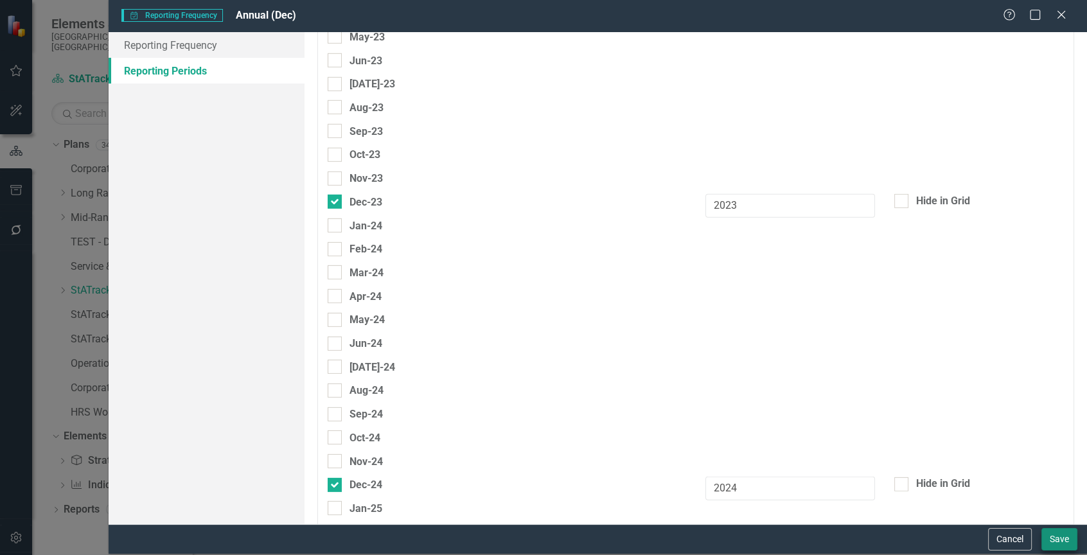
type input "2013"
click at [1059, 536] on button "Save" at bounding box center [1059, 539] width 36 height 22
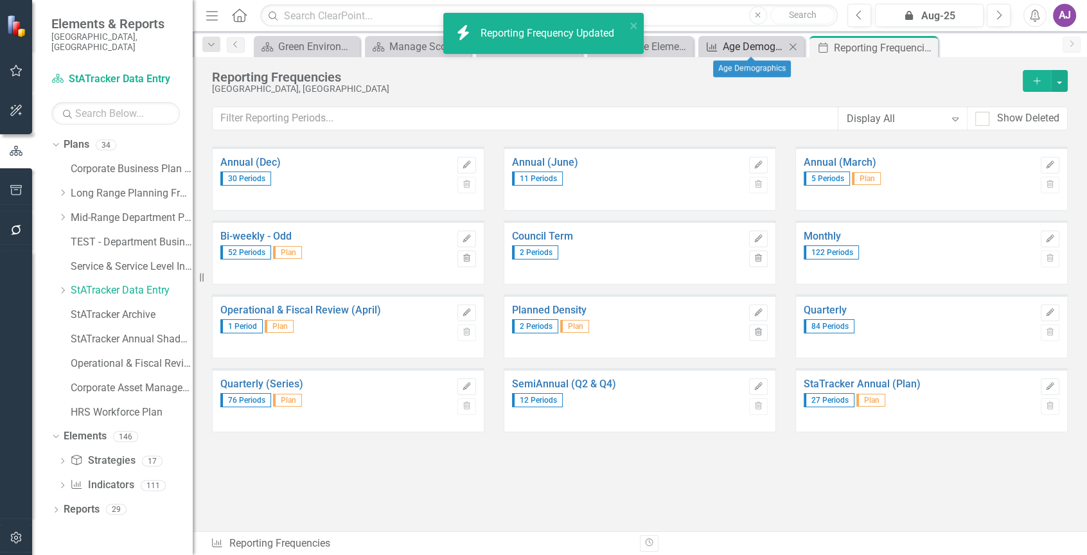
click at [744, 48] on div "Age Demographics" at bounding box center [753, 47] width 62 height 16
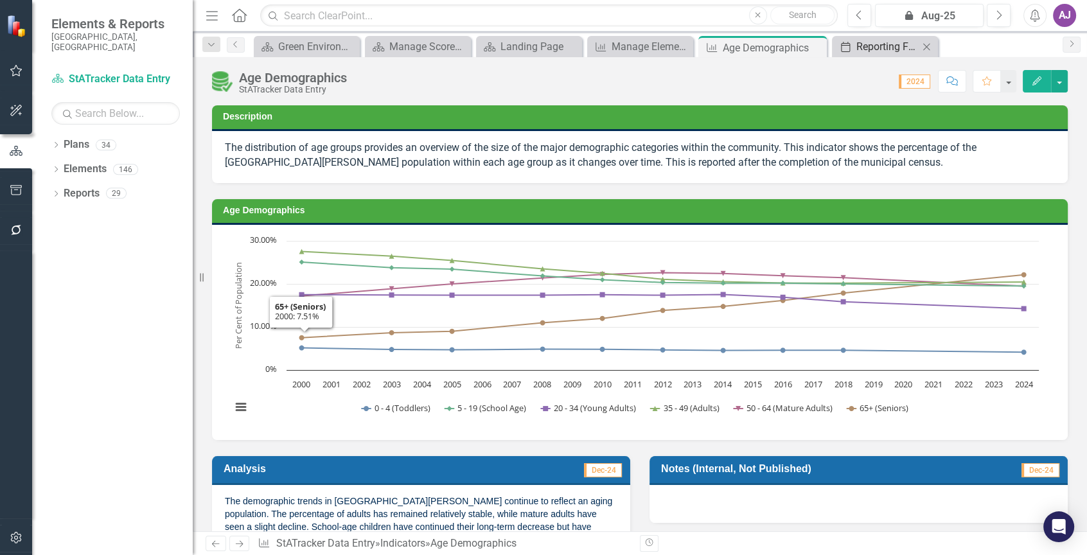
click at [888, 46] on div "Reporting Frequencies" at bounding box center [887, 47] width 62 height 16
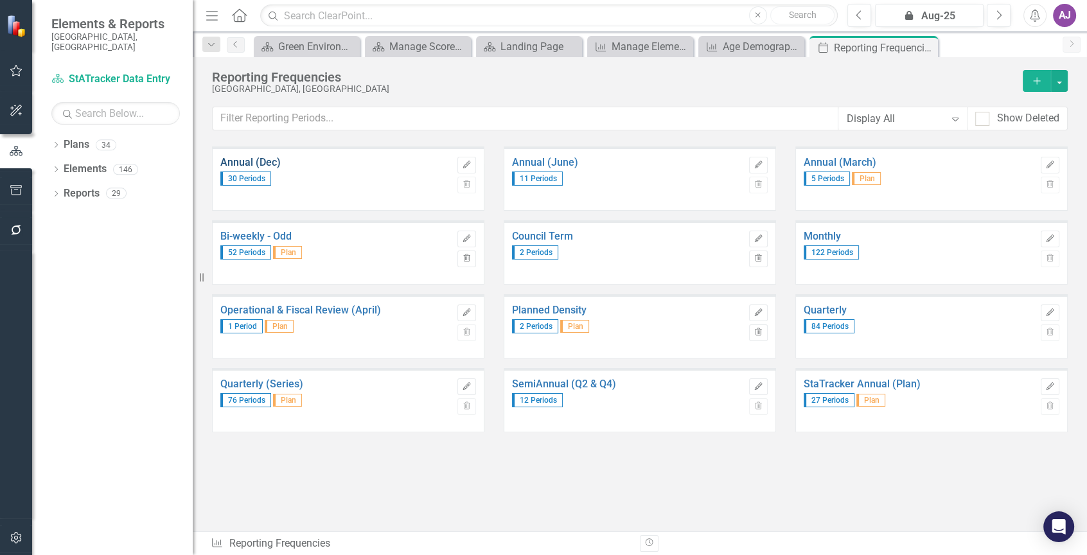
click at [293, 164] on link "Annual (Dec)" at bounding box center [335, 163] width 231 height 12
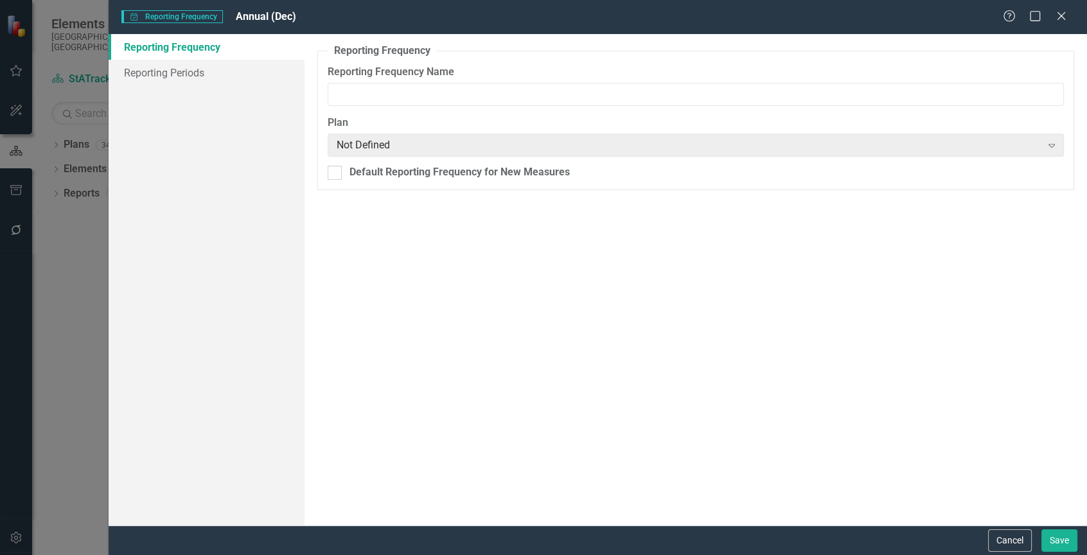
type input "Annual (Dec)"
click at [197, 76] on link "Reporting Periods" at bounding box center [207, 73] width 196 height 26
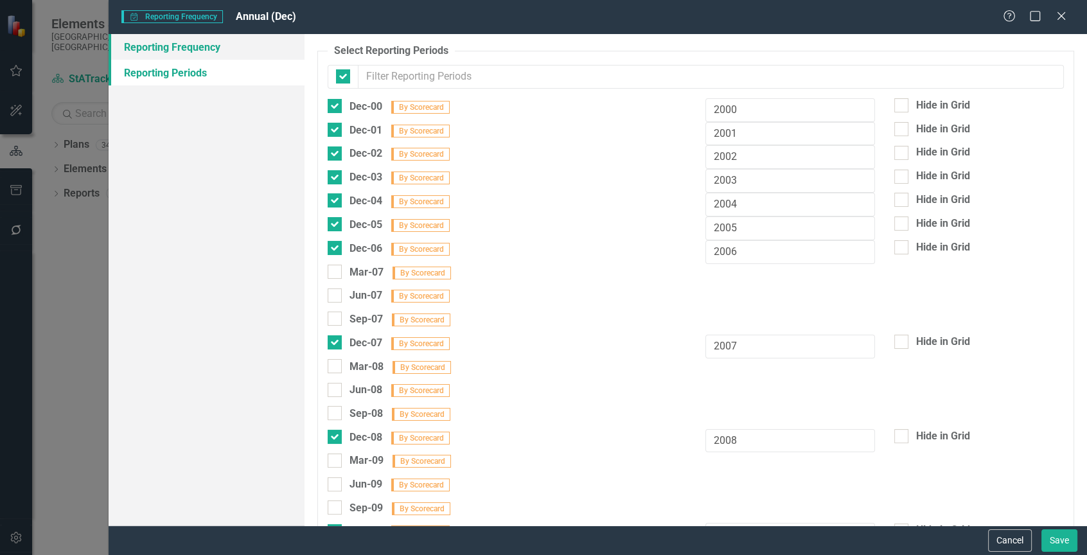
checkbox input "false"
click at [210, 49] on link "Reporting Frequency" at bounding box center [207, 47] width 196 height 26
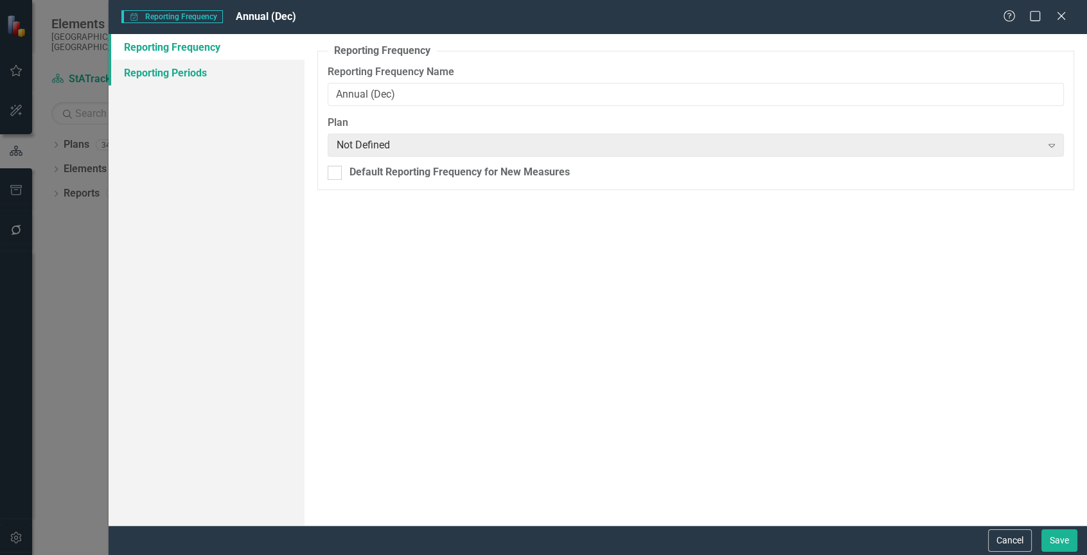
click at [204, 69] on link "Reporting Periods" at bounding box center [207, 73] width 196 height 26
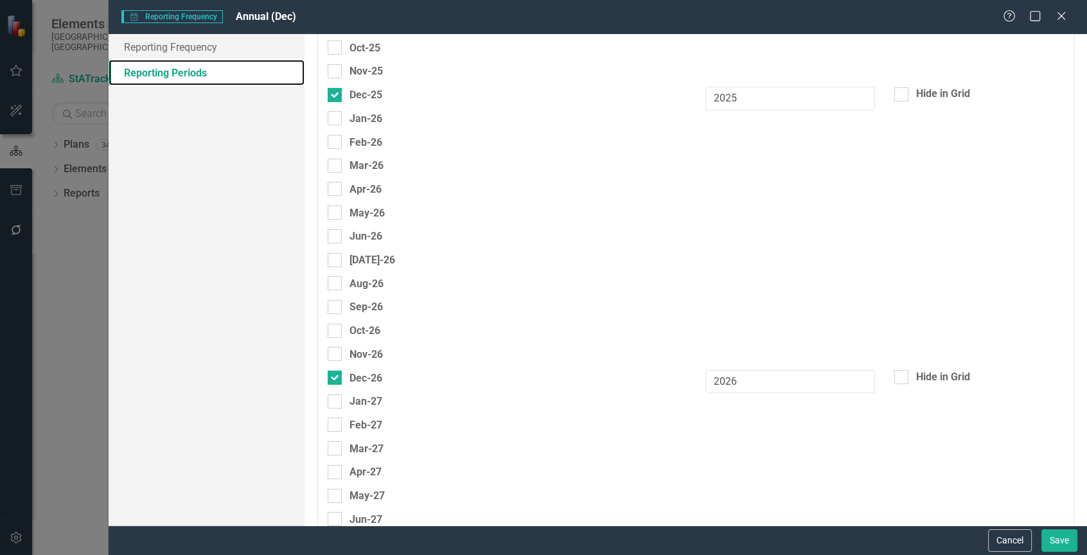
scroll to position [5362, 0]
checkbox input "true"
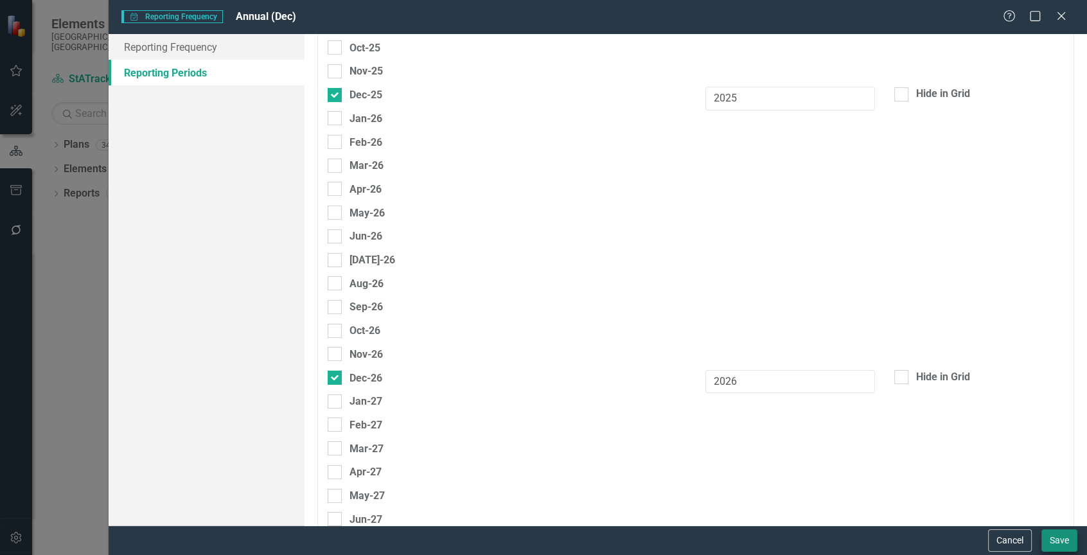
type input "2027"
click at [1051, 537] on button "Save" at bounding box center [1059, 540] width 36 height 22
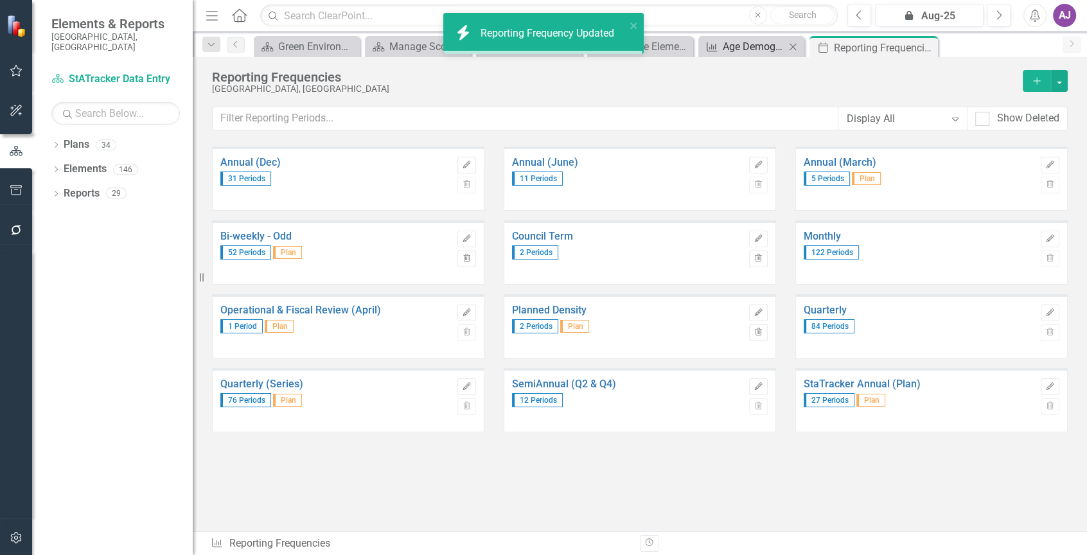
click at [744, 49] on div "Age Demographics" at bounding box center [753, 47] width 62 height 16
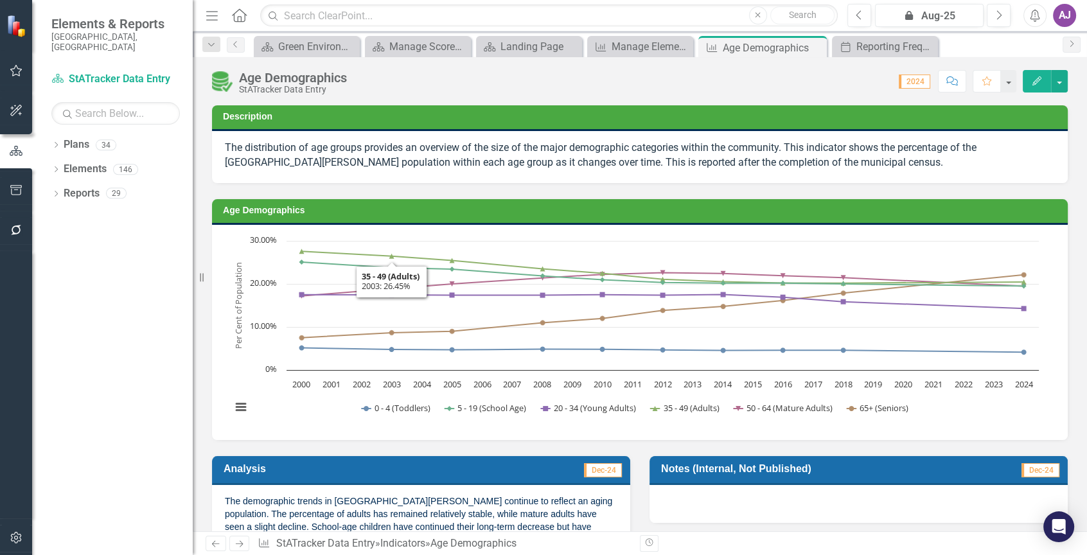
click at [228, 233] on div "Chart Line chart with 6 lines. The chart has 1 X axis displaying categories. Th…" at bounding box center [639, 332] width 855 height 215
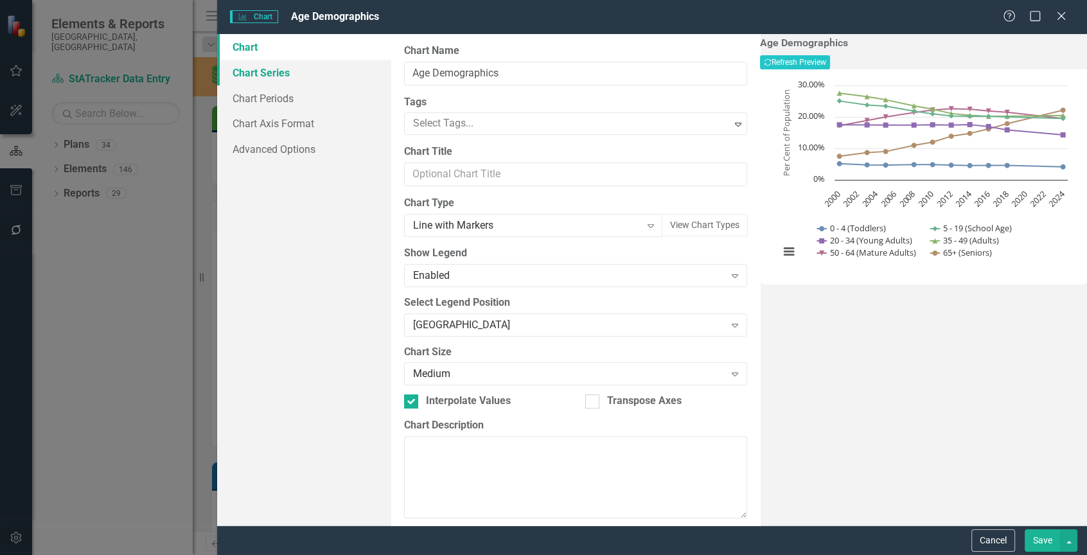
click at [277, 76] on link "Chart Series" at bounding box center [304, 73] width 174 height 26
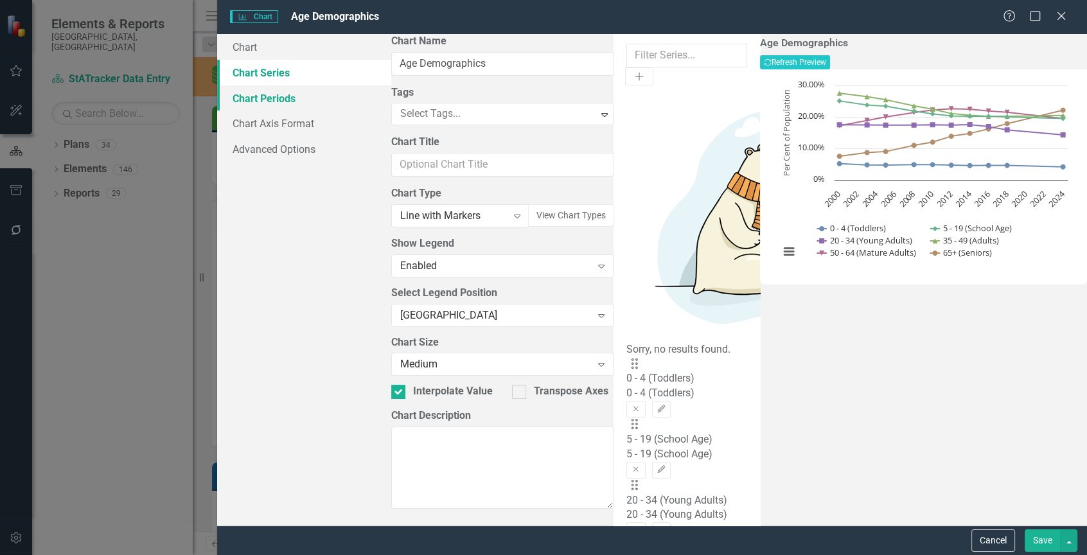
click at [283, 94] on link "Chart Periods" at bounding box center [304, 98] width 174 height 26
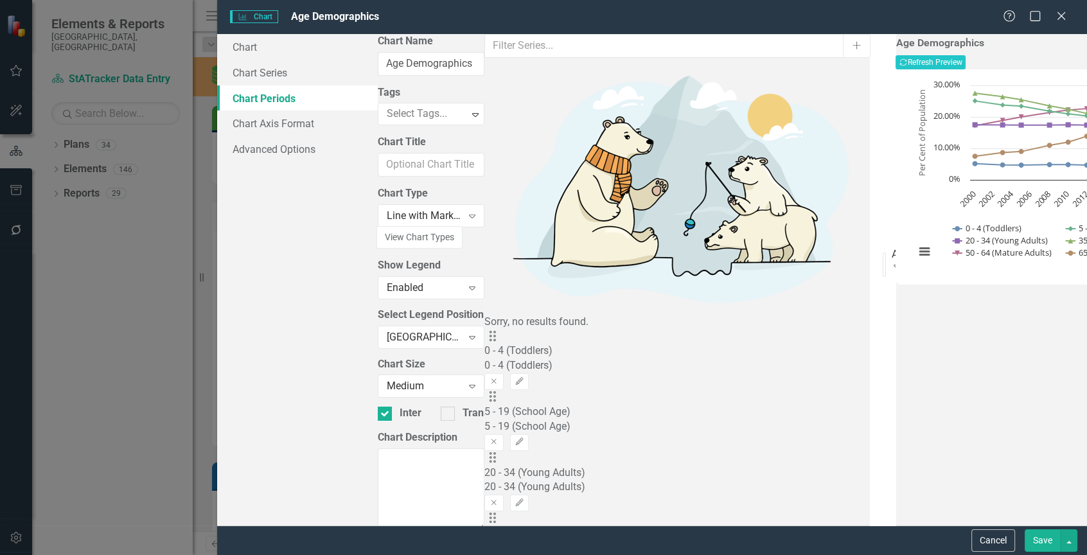
click at [1050, 546] on button "Save" at bounding box center [1042, 540] width 36 height 22
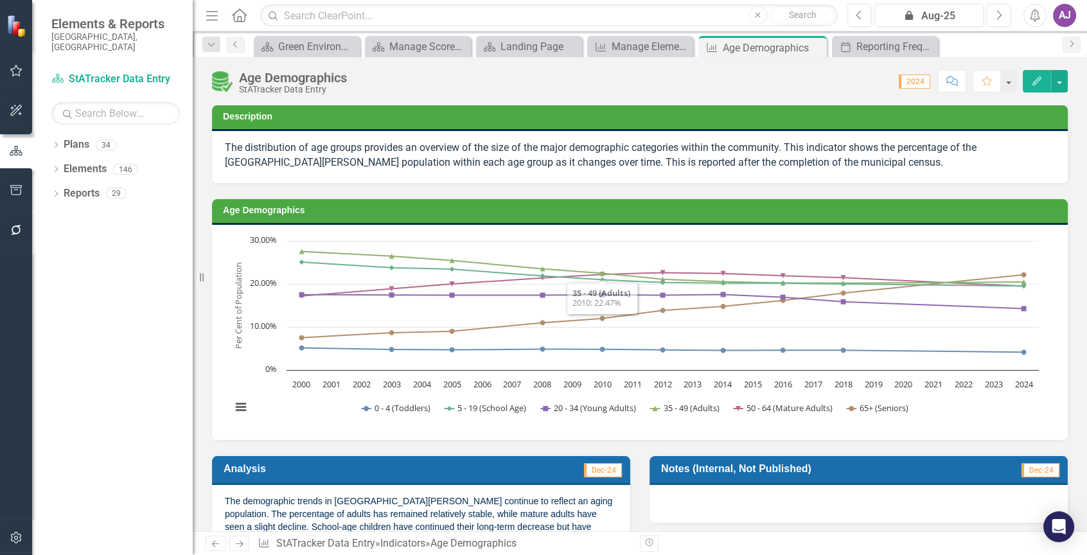
click at [593, 232] on div "Chart Line chart with 6 lines. The chart has 1 X axis displaying categories. Th…" at bounding box center [639, 332] width 855 height 215
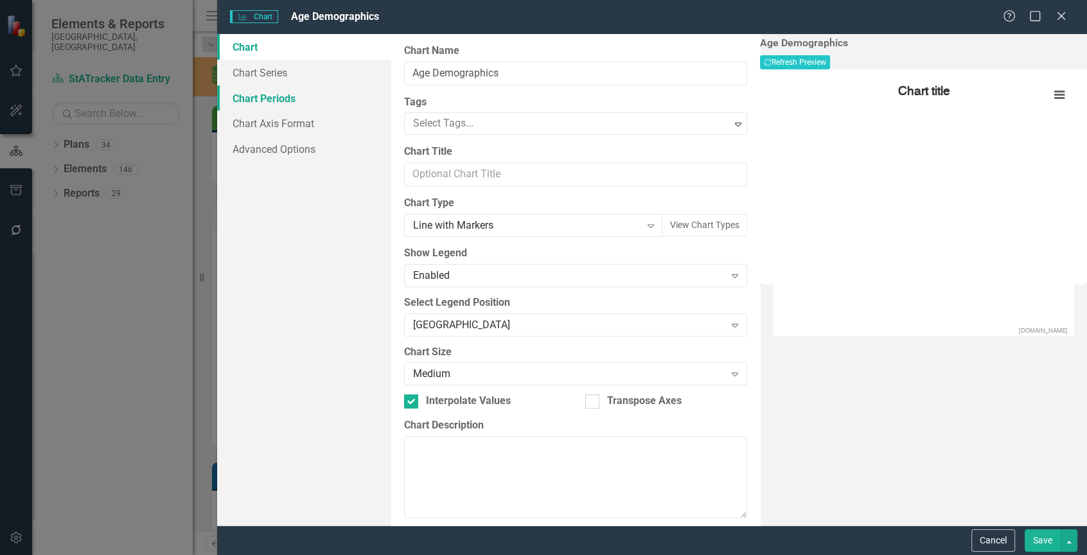
click at [274, 94] on link "Chart Periods" at bounding box center [304, 98] width 174 height 26
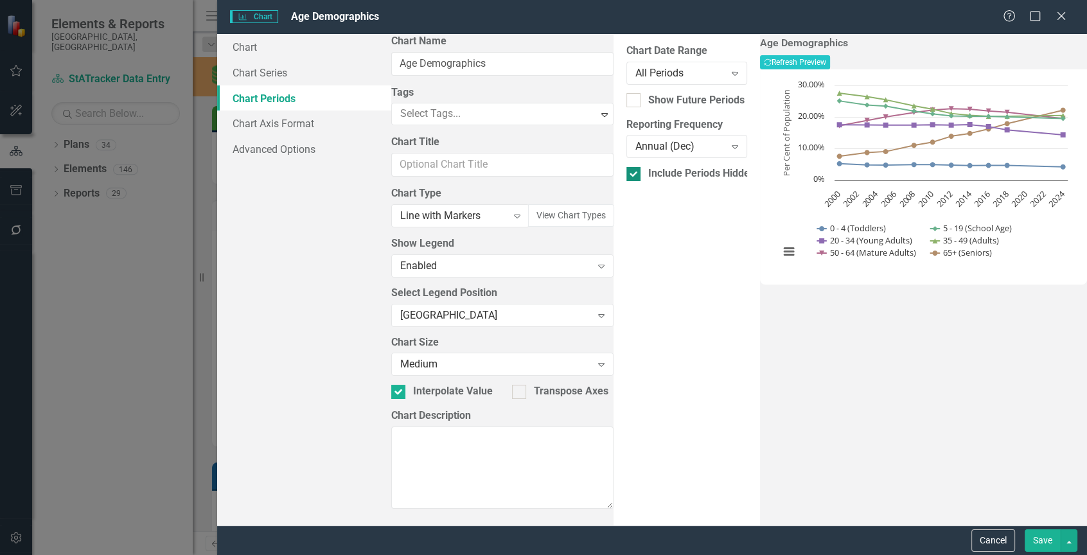
click at [626, 172] on input "Include Periods Hidden In Indicator Data Grid" at bounding box center [630, 171] width 8 height 8
checkbox input "false"
click at [626, 107] on div "Show Future Periods" at bounding box center [686, 100] width 121 height 15
click at [626, 101] on input "Show Future Periods" at bounding box center [630, 97] width 8 height 8
checkbox input "true"
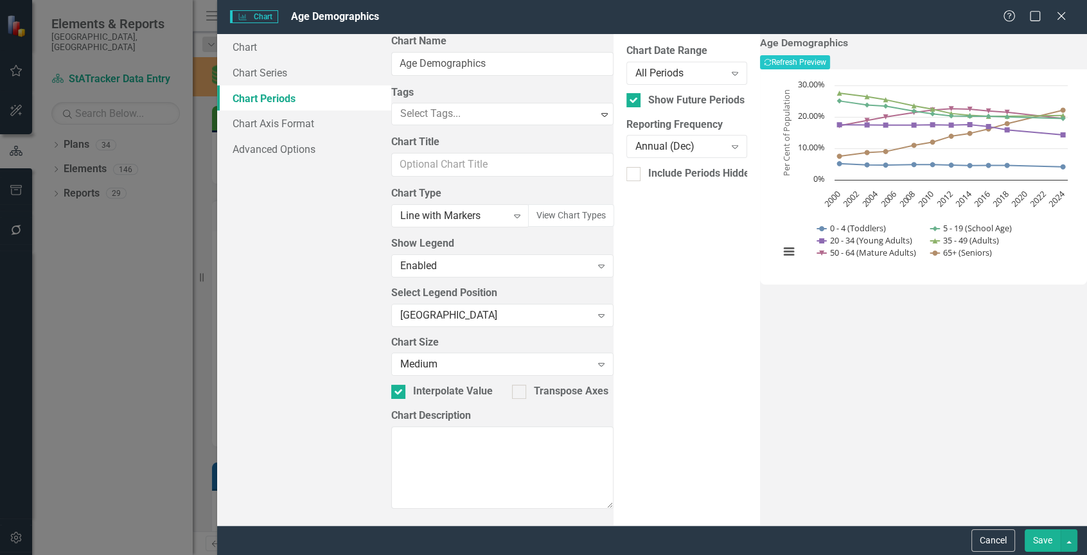
click at [1038, 542] on button "Save" at bounding box center [1042, 540] width 36 height 22
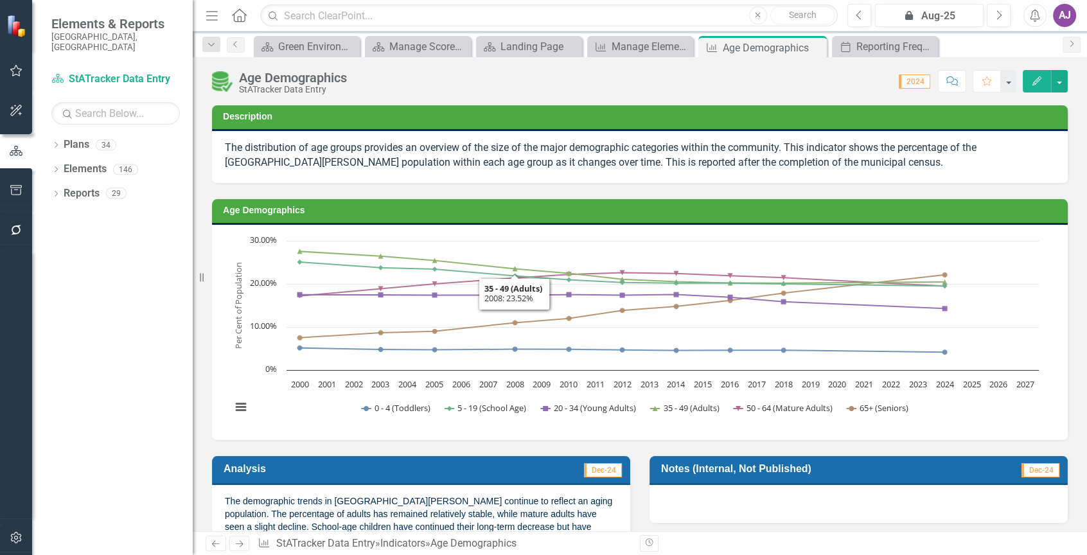
click at [489, 234] on icon "Created with Highcharts 11.4.8 Per Cent of Population Chart context menu 0 - 4 …" at bounding box center [635, 330] width 820 height 193
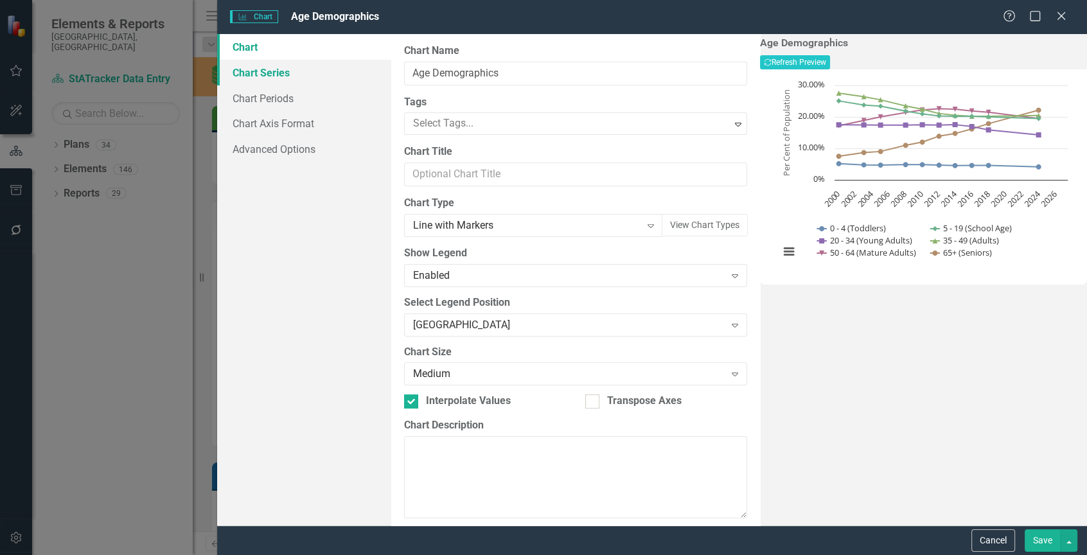
click at [308, 75] on link "Chart Series" at bounding box center [304, 73] width 174 height 26
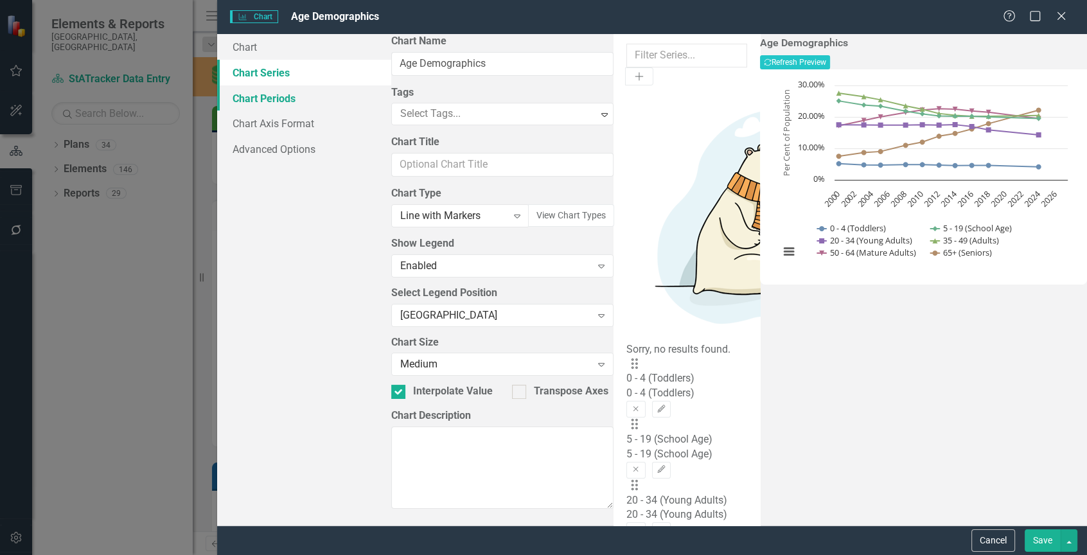
click at [308, 97] on link "Chart Periods" at bounding box center [304, 98] width 174 height 26
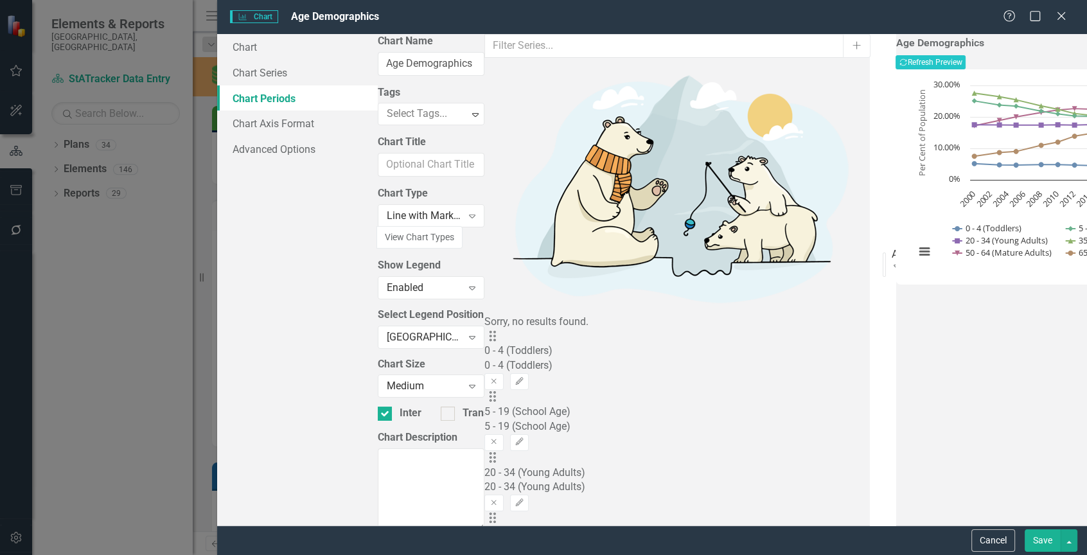
checkbox input "true"
click at [1045, 543] on button "Save" at bounding box center [1042, 540] width 36 height 22
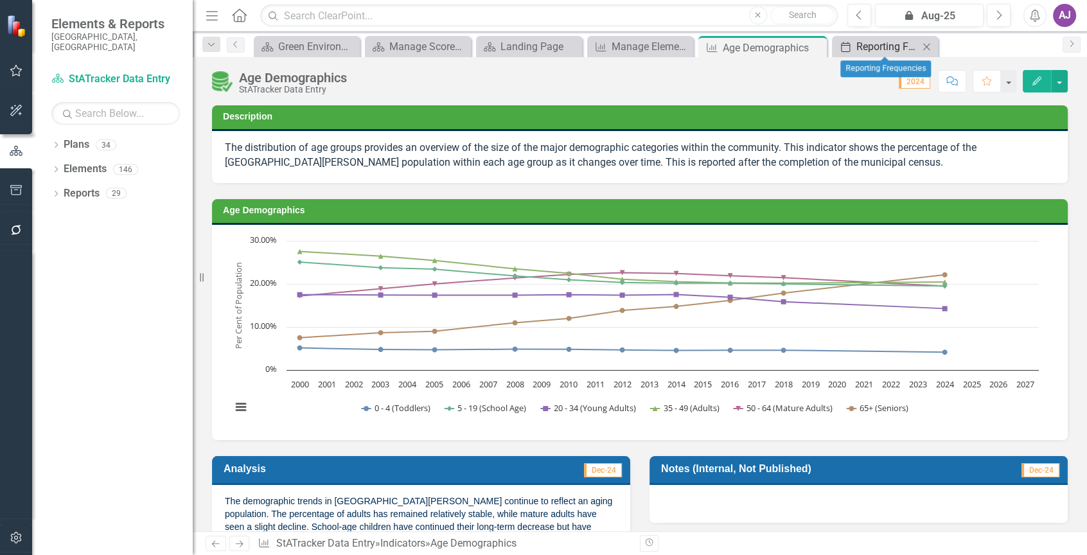
click at [852, 43] on link "Period Reporting Frequencies" at bounding box center [876, 47] width 83 height 16
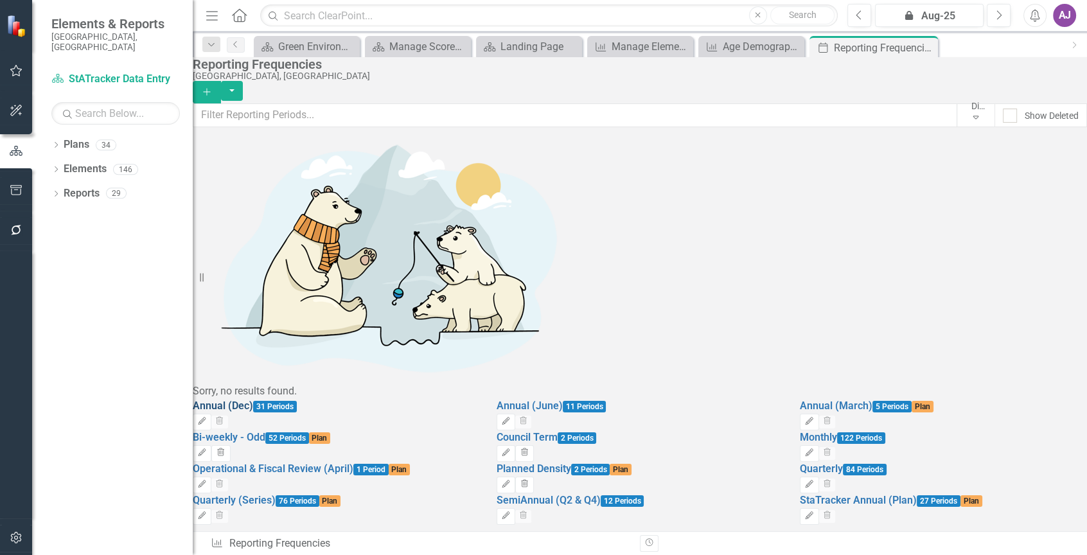
click at [253, 399] on link "Annual (Dec)" at bounding box center [223, 405] width 60 height 12
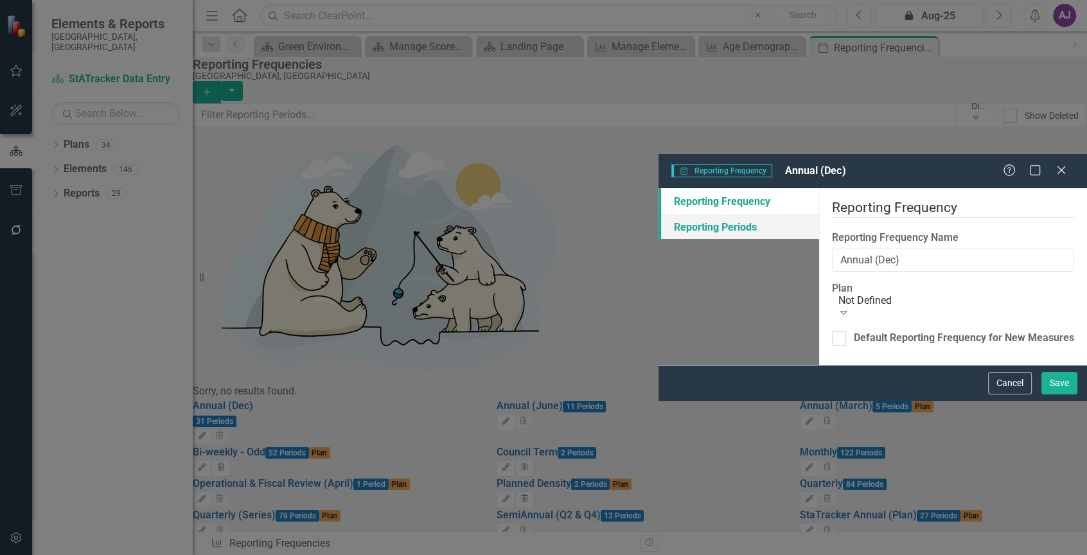
click at [658, 214] on link "Reporting Periods" at bounding box center [738, 227] width 161 height 26
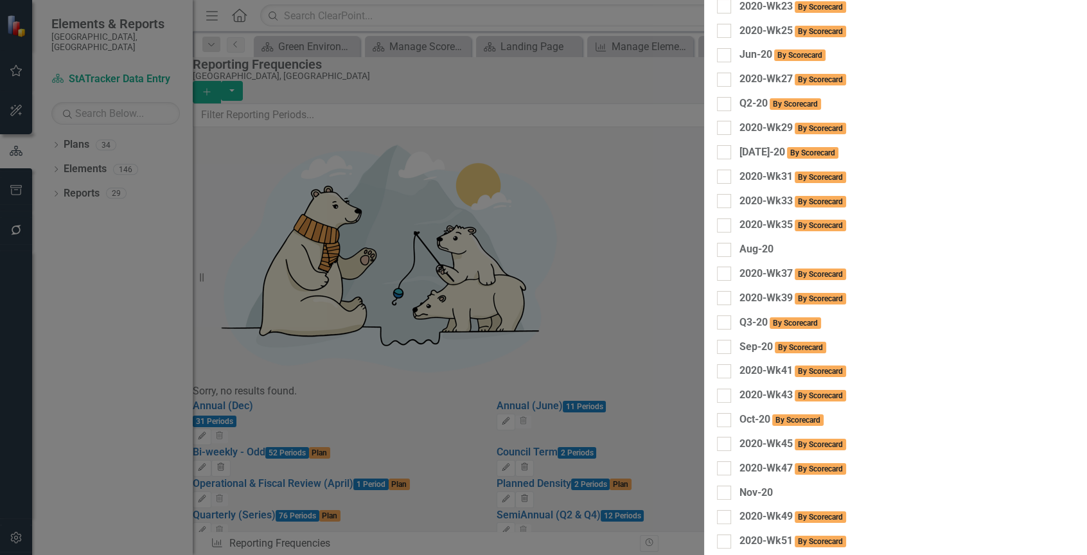
checkbox input "false"
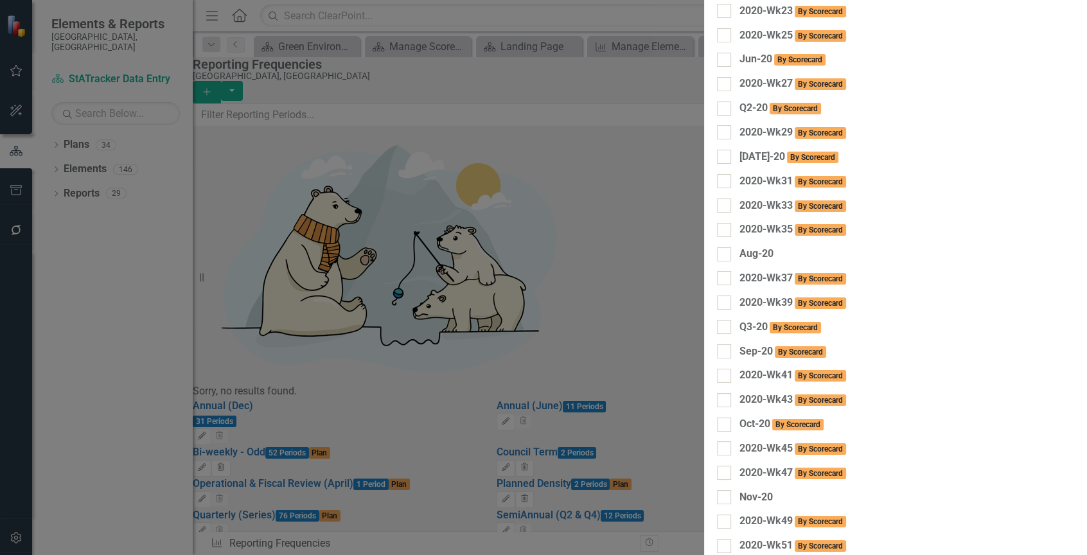
checkbox input "false"
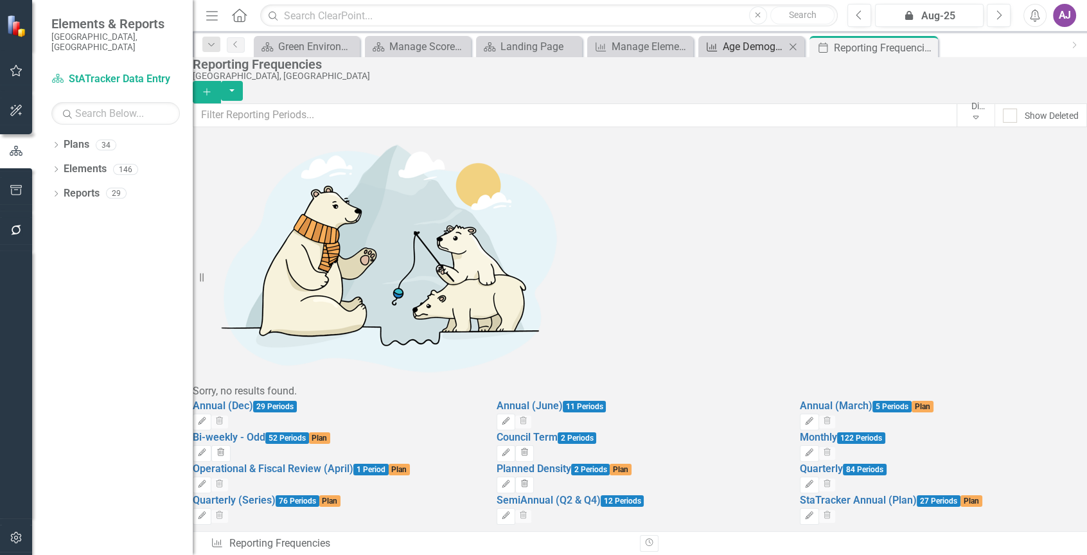
click at [736, 50] on div "Age Demographics" at bounding box center [753, 47] width 62 height 16
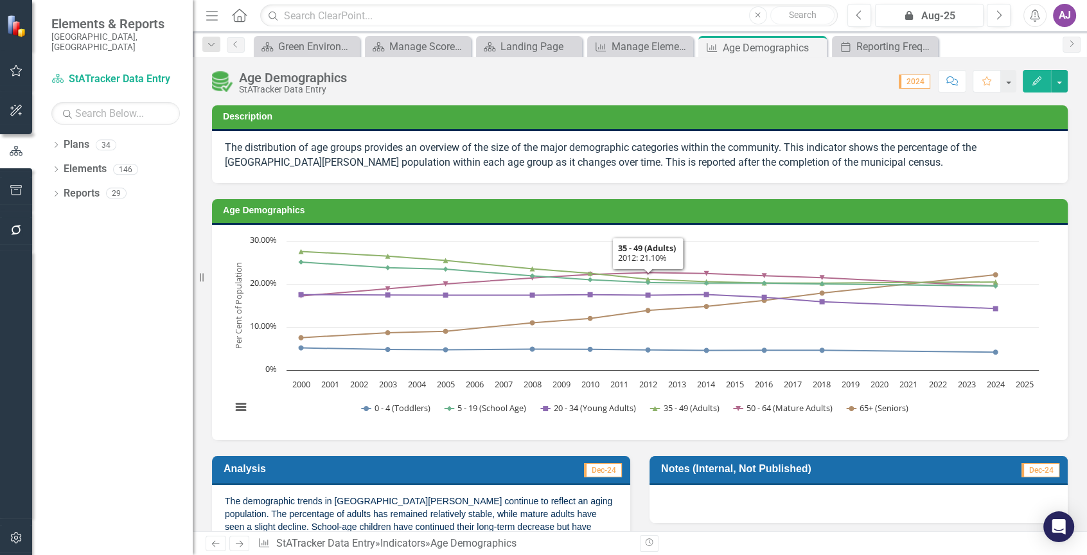
click at [705, 235] on rect "Interactive chart" at bounding box center [635, 330] width 820 height 193
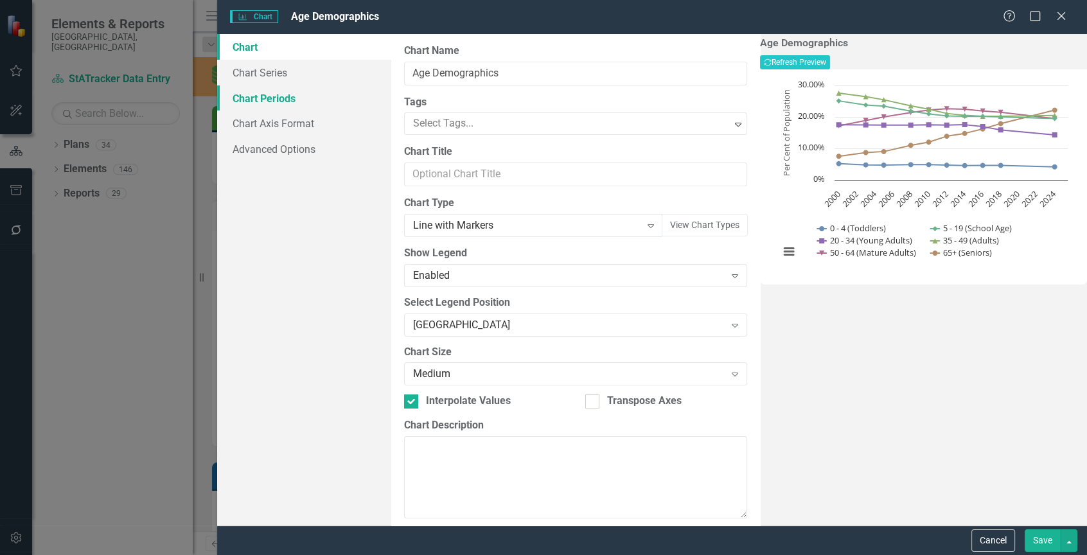
click at [279, 100] on link "Chart Periods" at bounding box center [304, 98] width 174 height 26
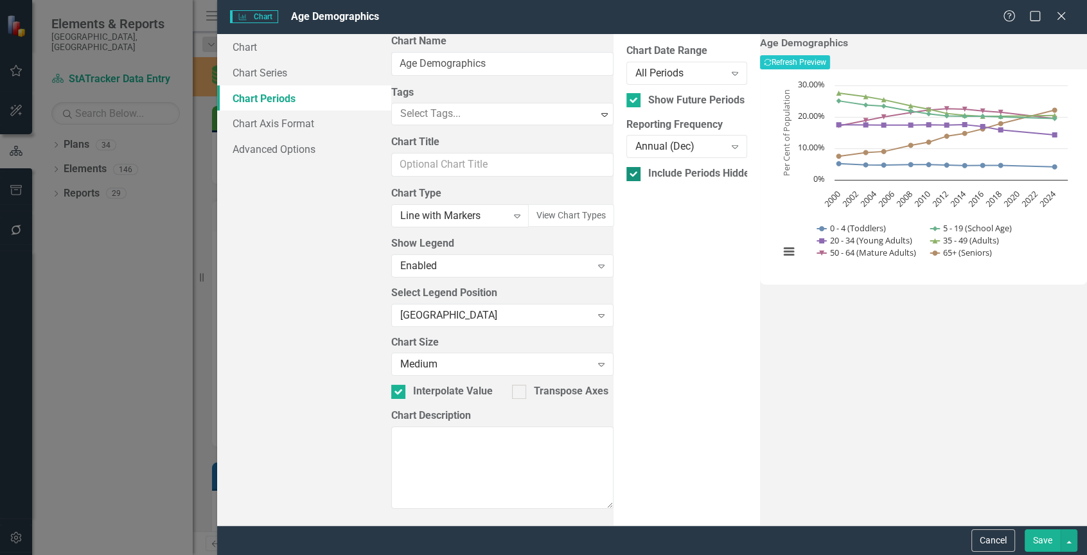
click at [626, 175] on div at bounding box center [633, 174] width 14 height 14
click at [626, 175] on input "Include Periods Hidden In Indicator Data Grid" at bounding box center [630, 171] width 8 height 8
checkbox input "false"
click at [1033, 538] on button "Save" at bounding box center [1042, 540] width 36 height 22
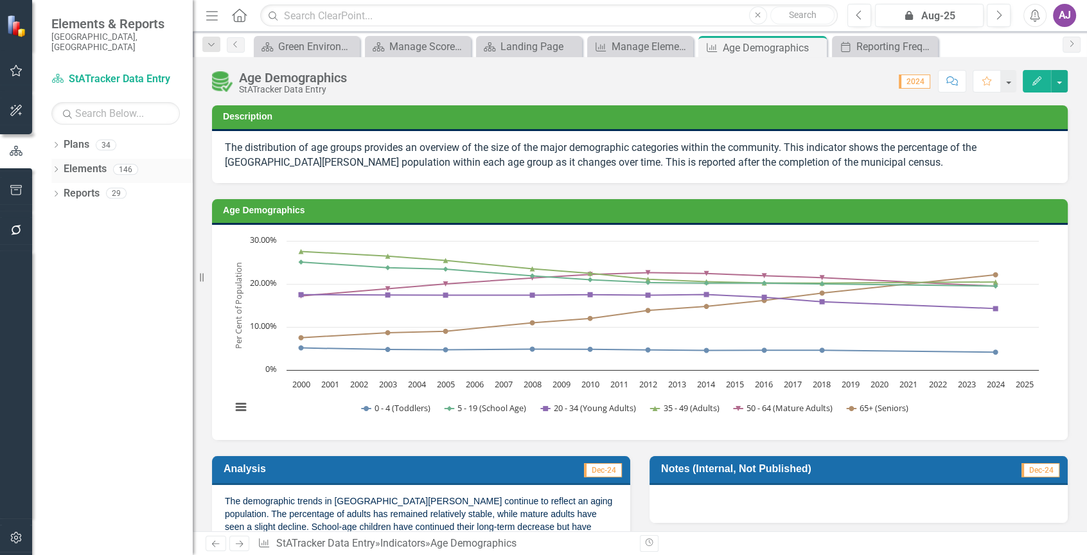
click at [87, 162] on link "Elements" at bounding box center [85, 169] width 43 height 15
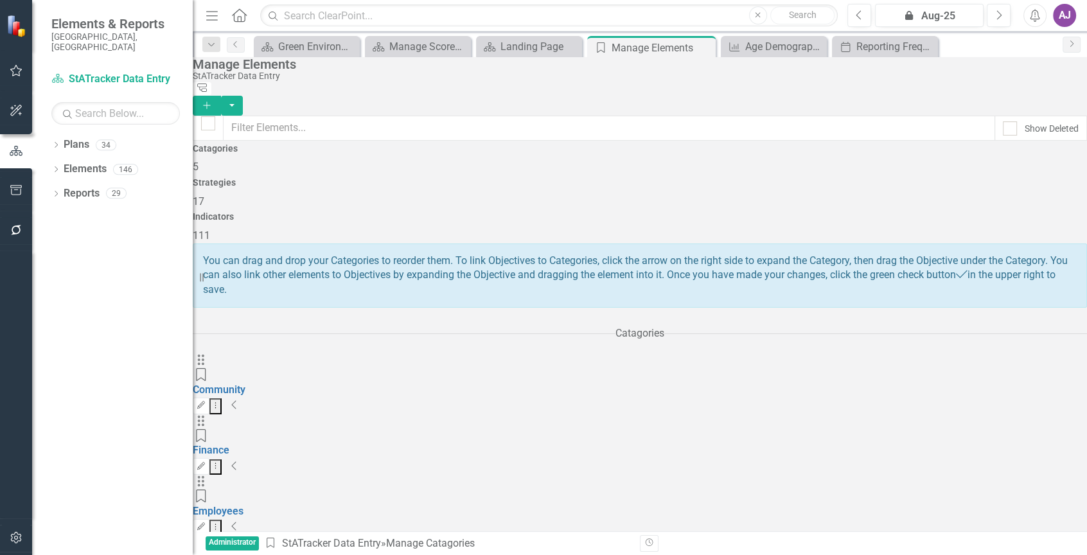
click at [921, 229] on div "111" at bounding box center [640, 236] width 894 height 15
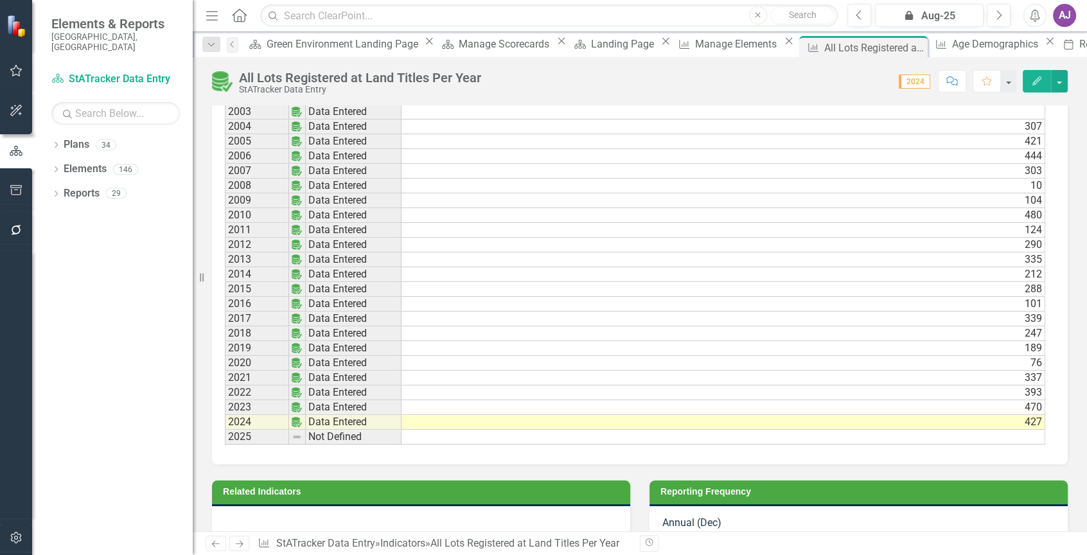
scroll to position [706, 0]
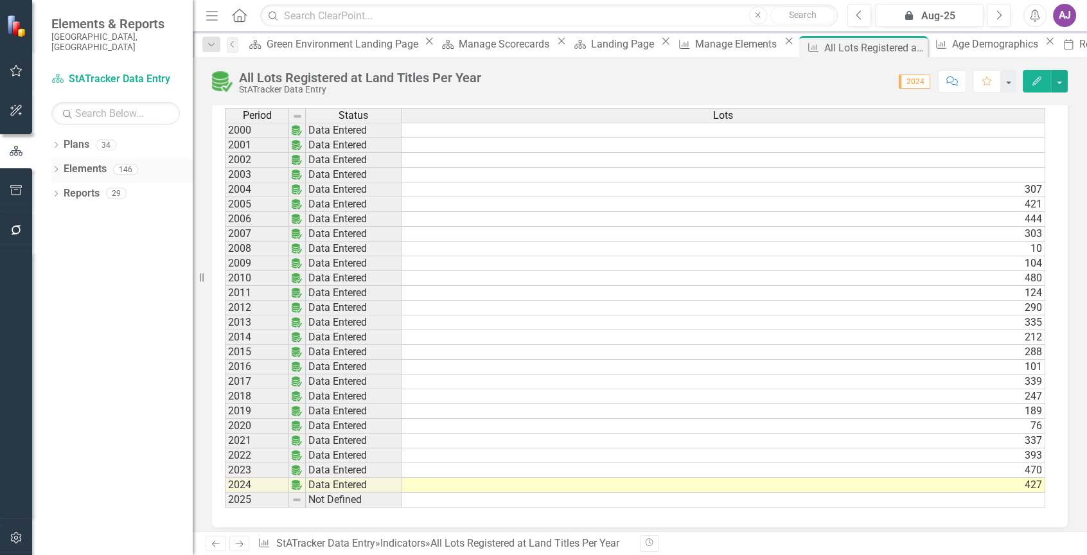
click at [67, 162] on link "Elements" at bounding box center [85, 169] width 43 height 15
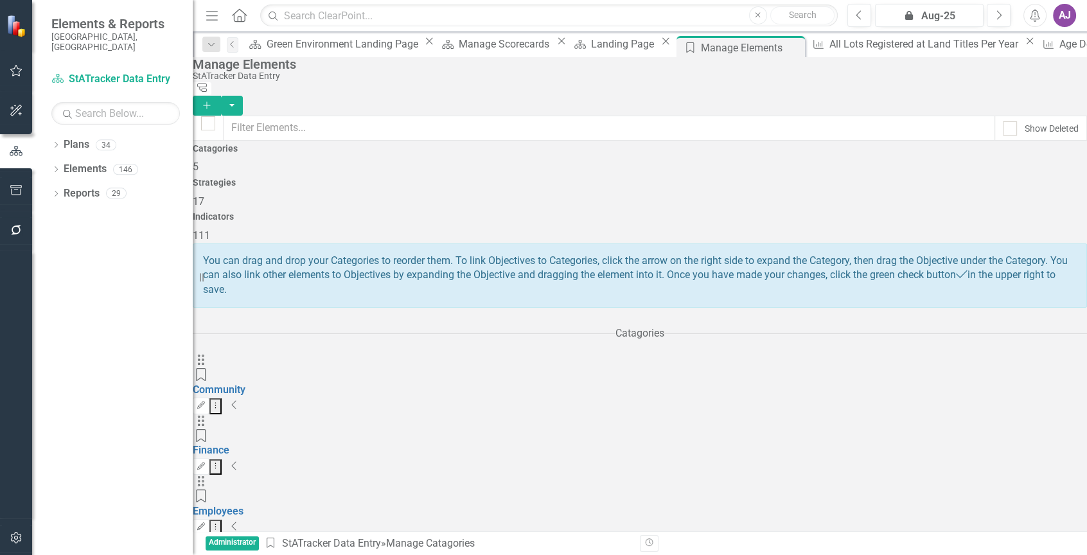
click at [210, 229] on span "111" at bounding box center [201, 235] width 17 height 12
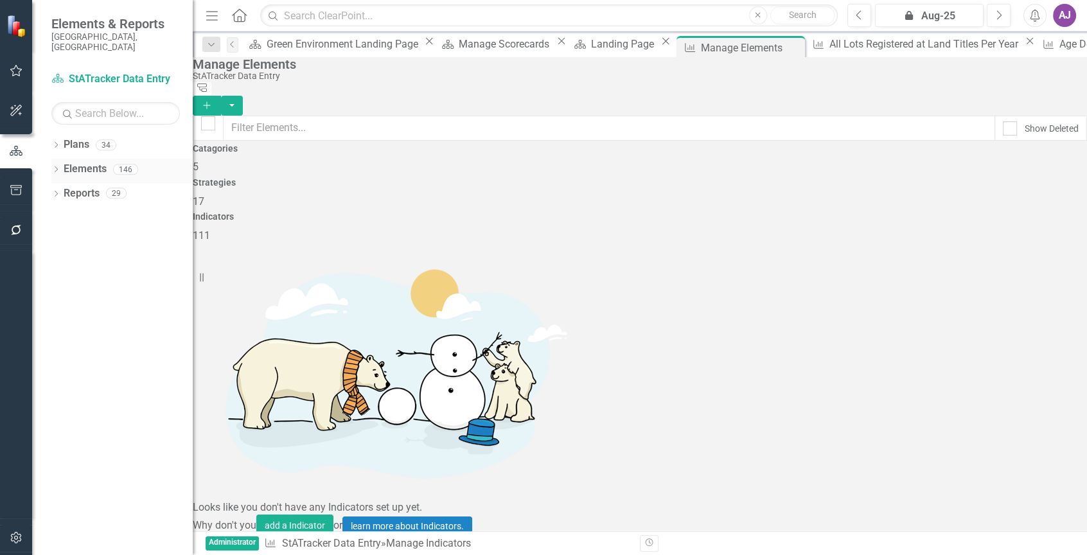
click at [58, 167] on icon "Dropdown" at bounding box center [55, 170] width 9 height 7
click at [48, 216] on icon "Dropdown" at bounding box center [43, 219] width 9 height 7
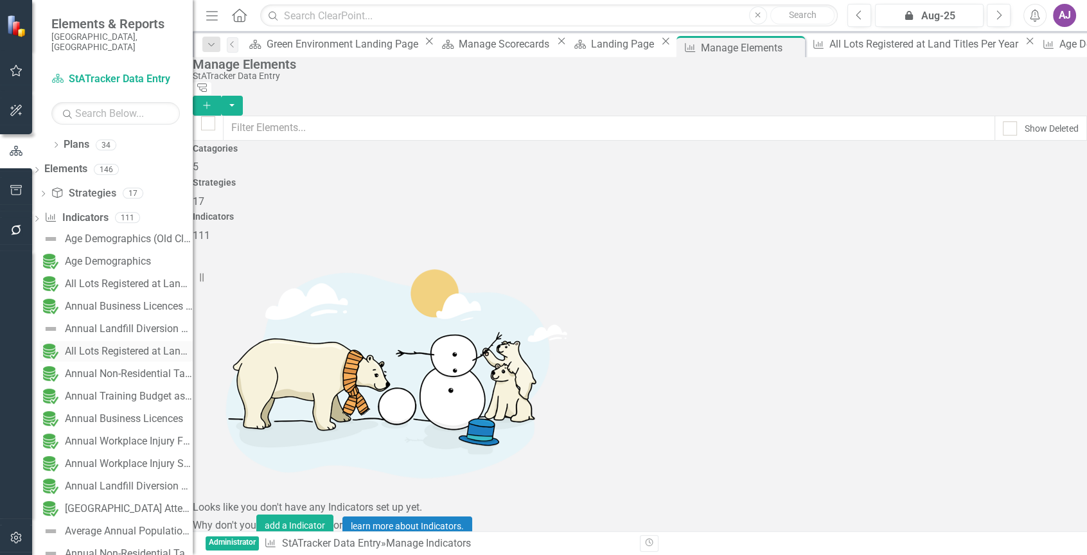
click at [148, 346] on div "All Lots Registered at Land Titles Per Year" at bounding box center [129, 352] width 128 height 12
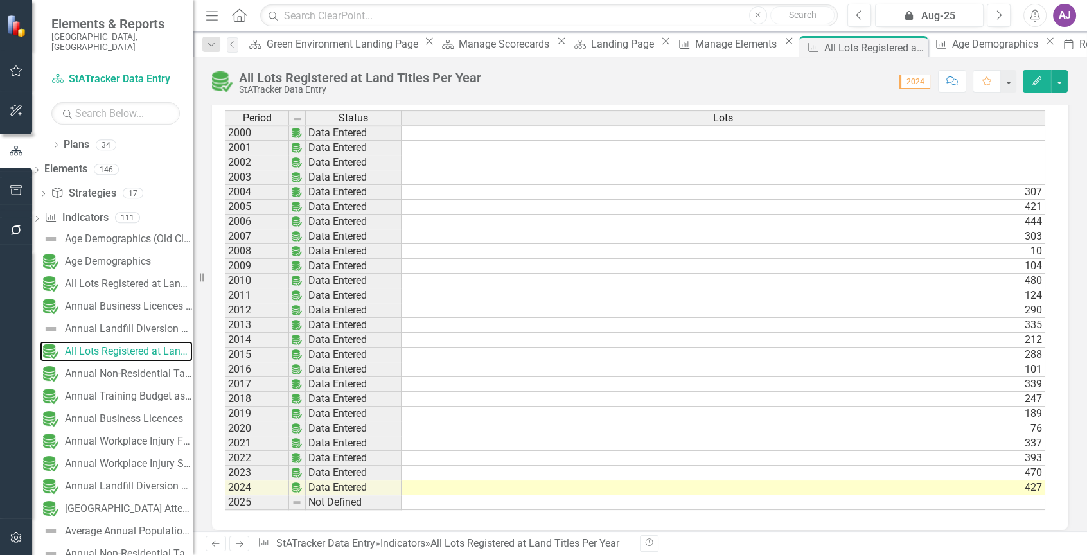
scroll to position [642, 0]
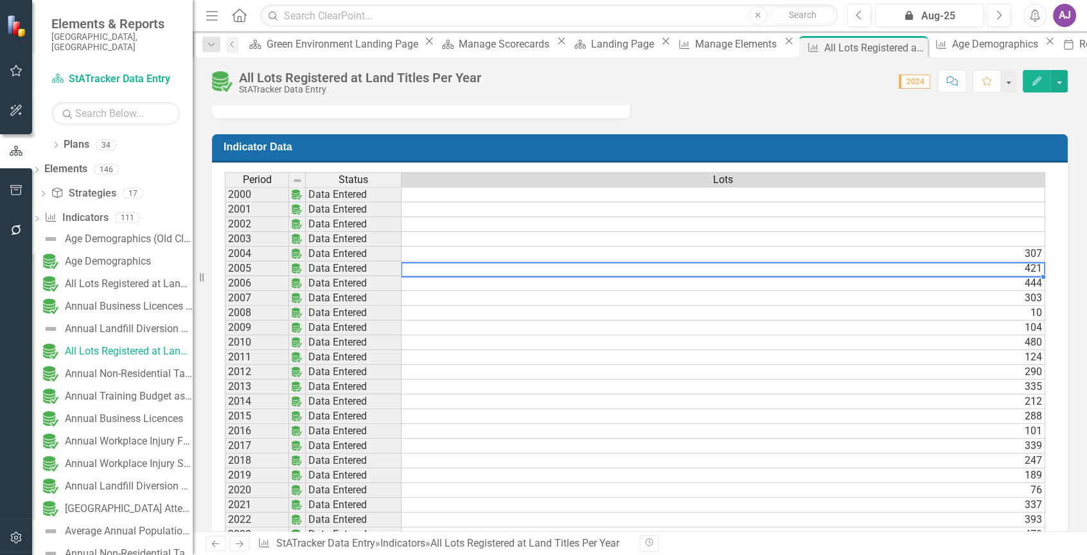
click at [513, 274] on td "421" at bounding box center [722, 268] width 643 height 15
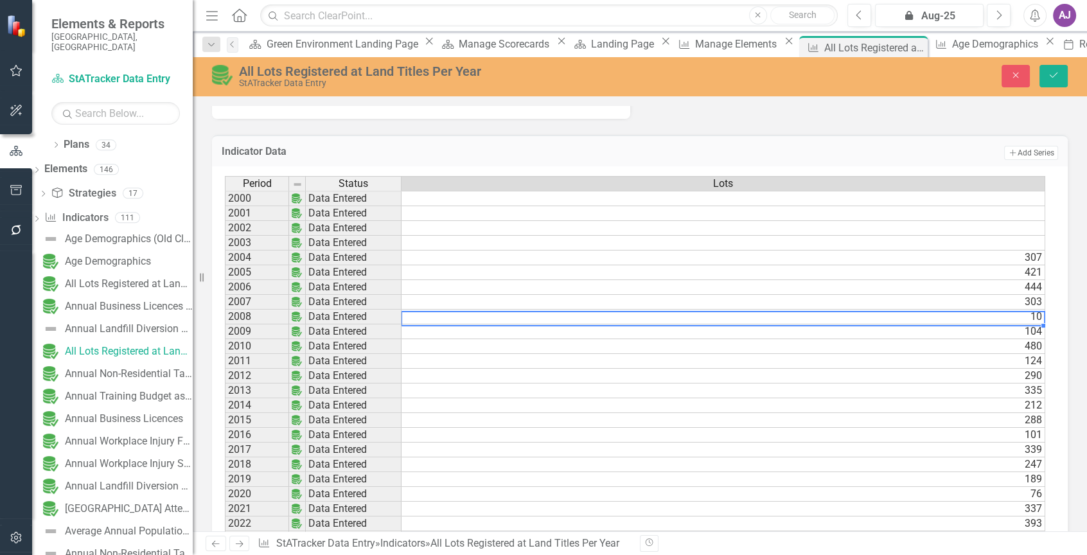
click at [522, 322] on td "10" at bounding box center [722, 317] width 643 height 15
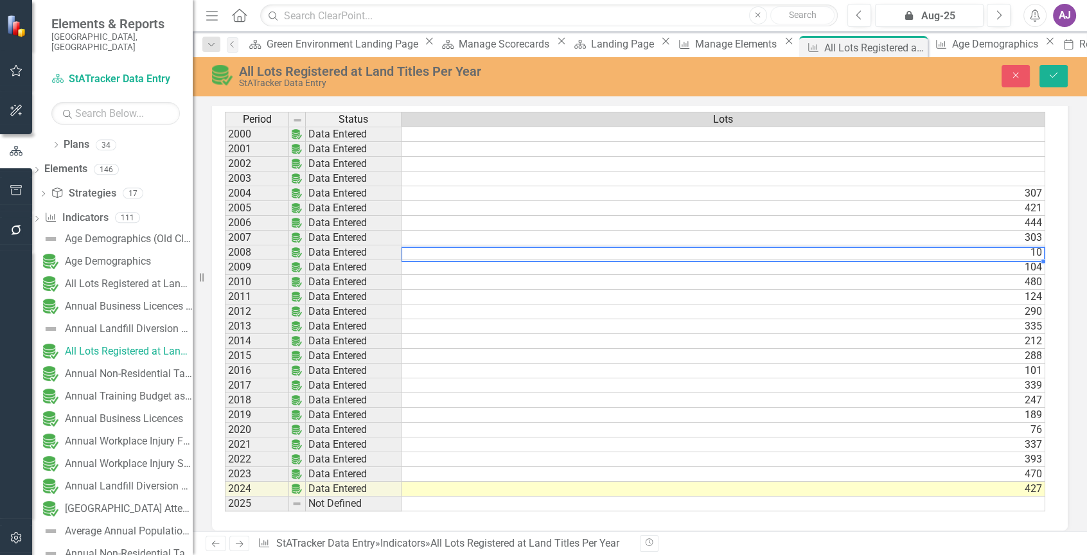
scroll to position [706, 0]
click at [1055, 76] on icon "Save" at bounding box center [1053, 75] width 12 height 9
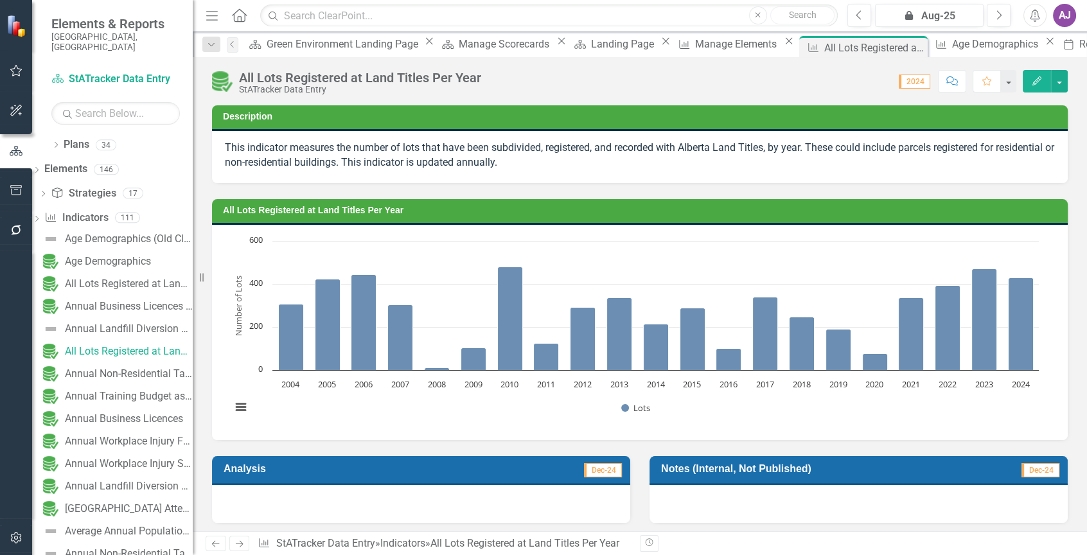
click at [693, 237] on rect "Interactive chart" at bounding box center [635, 330] width 820 height 193
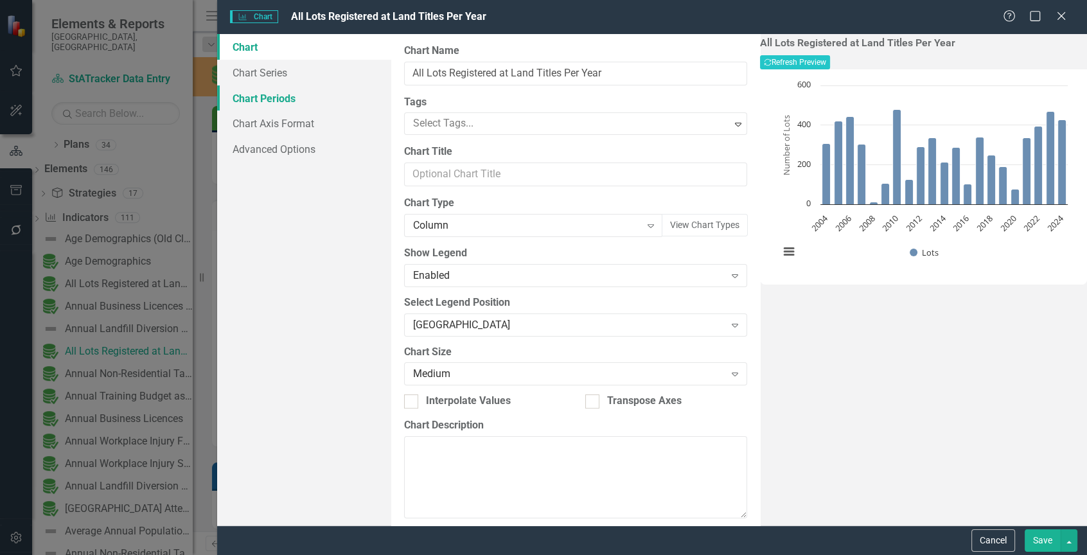
click at [287, 98] on link "Chart Periods" at bounding box center [304, 98] width 174 height 26
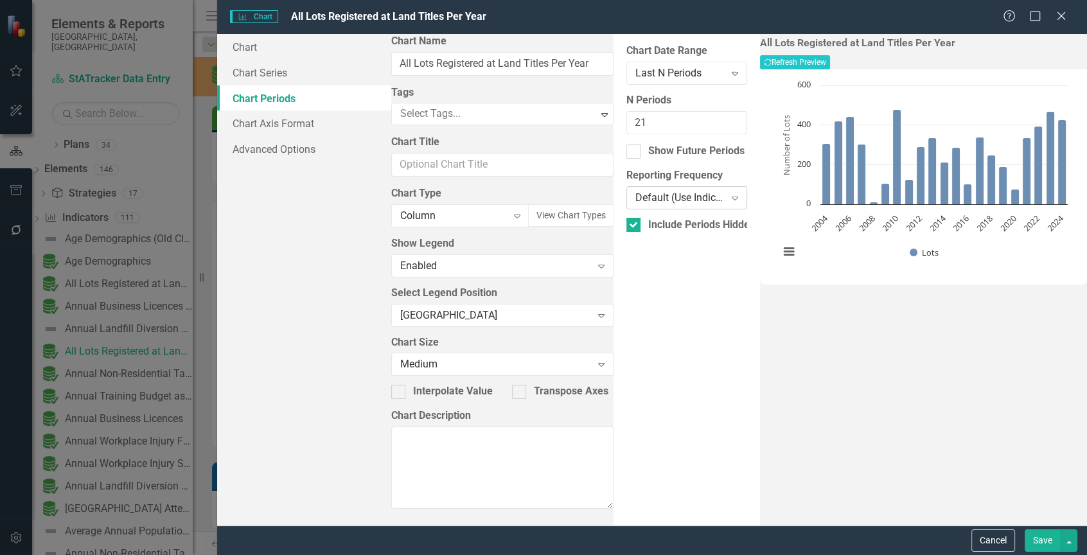
click at [728, 198] on icon "Expand" at bounding box center [734, 198] width 13 height 10
click at [626, 153] on div at bounding box center [633, 151] width 14 height 14
click at [626, 153] on input "Show Future Periods" at bounding box center [630, 148] width 8 height 8
checkbox input "true"
click at [626, 226] on div at bounding box center [633, 225] width 14 height 14
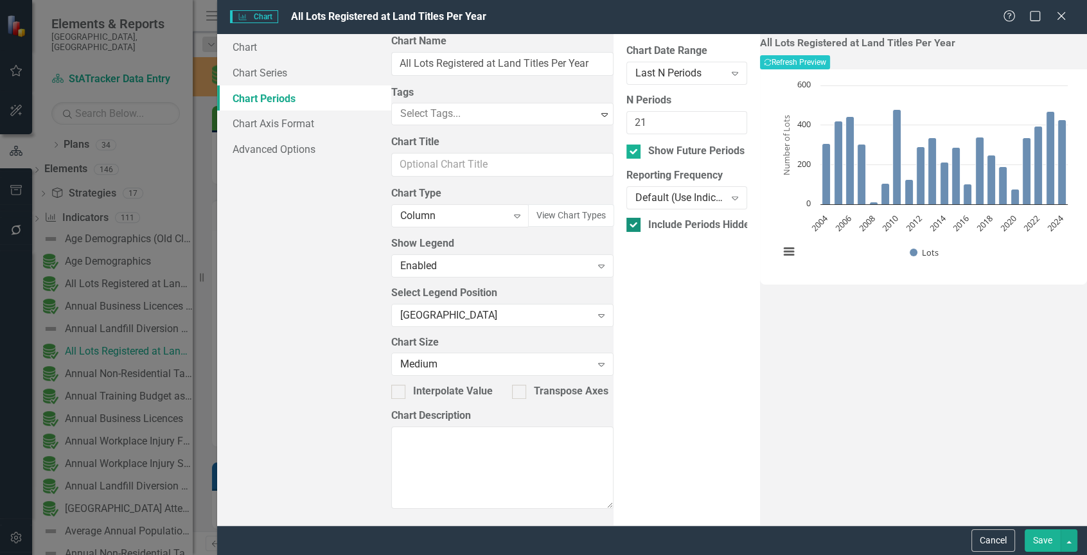
click at [626, 226] on input "Include Periods Hidden In Indicator Data Grid" at bounding box center [630, 222] width 8 height 8
checkbox input "false"
click at [613, 260] on div "From this tab, you define the periods you want included in the chart. For examp…" at bounding box center [686, 279] width 146 height 491
click at [1037, 538] on button "Save" at bounding box center [1042, 540] width 36 height 22
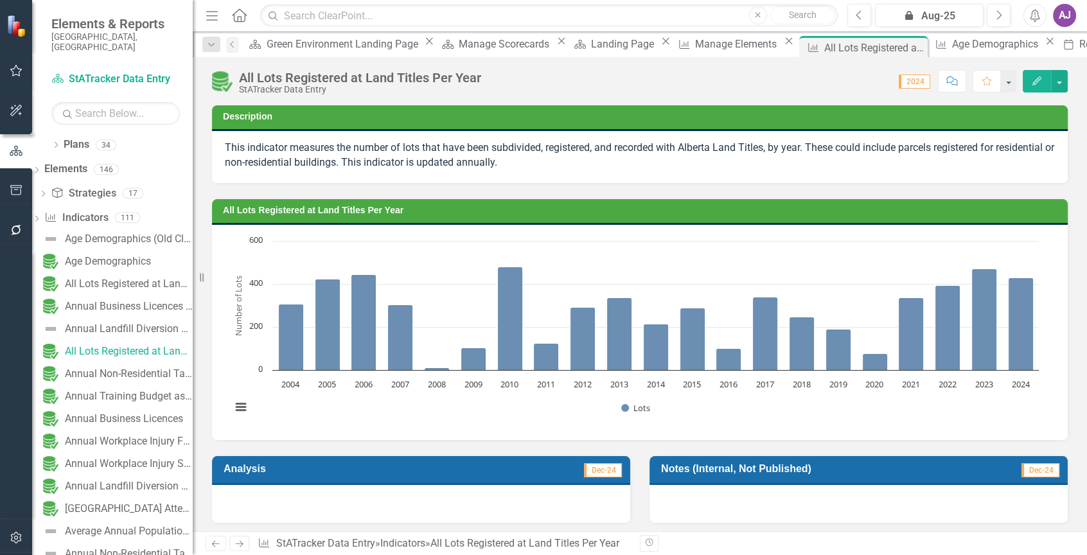
scroll to position [0, 0]
click at [897, 394] on rect "Interactive chart" at bounding box center [635, 330] width 820 height 193
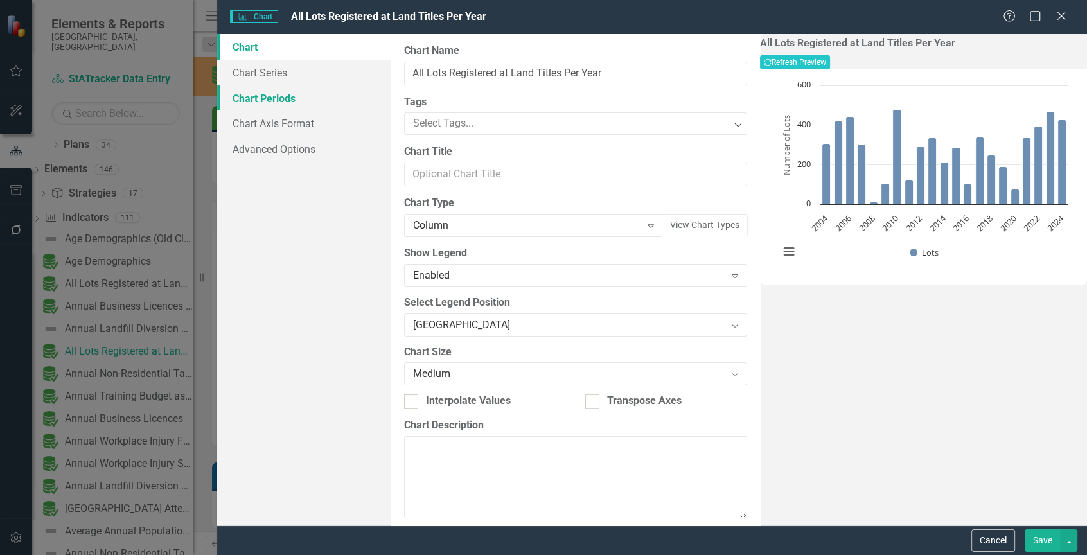
click at [268, 103] on link "Chart Periods" at bounding box center [304, 98] width 174 height 26
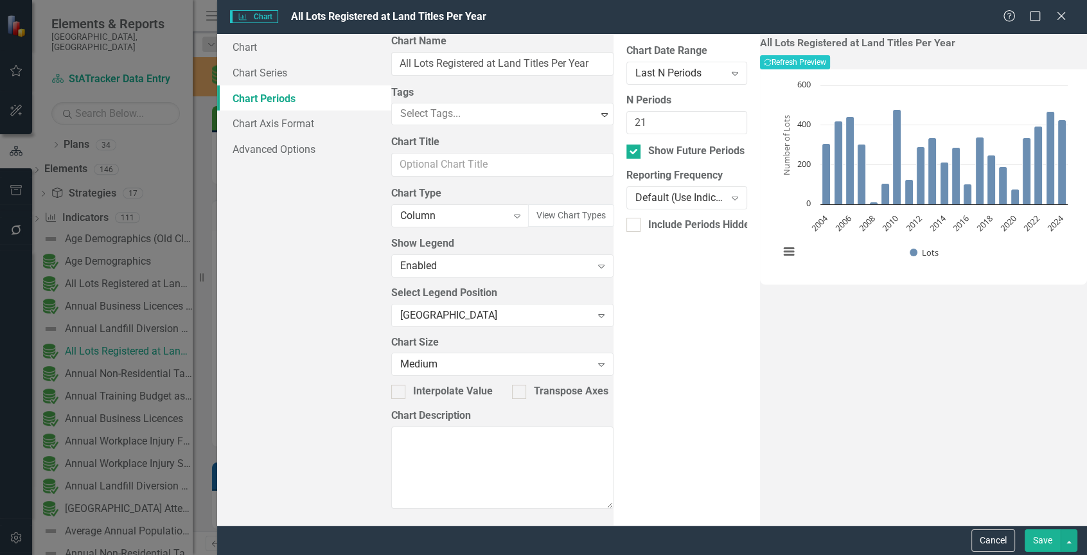
click at [1044, 544] on button "Save" at bounding box center [1042, 540] width 36 height 22
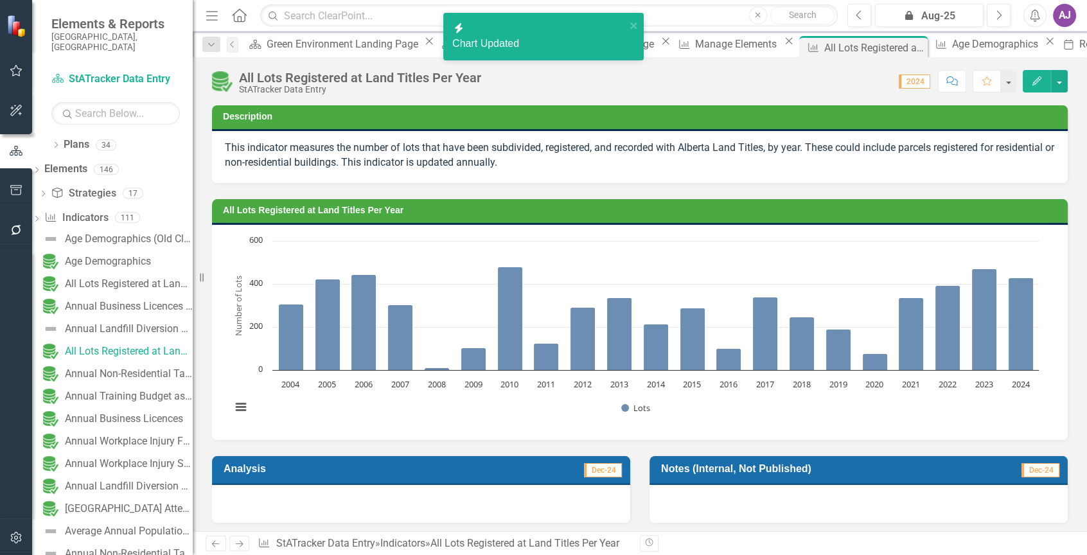
click at [778, 261] on rect "Interactive chart" at bounding box center [635, 330] width 820 height 193
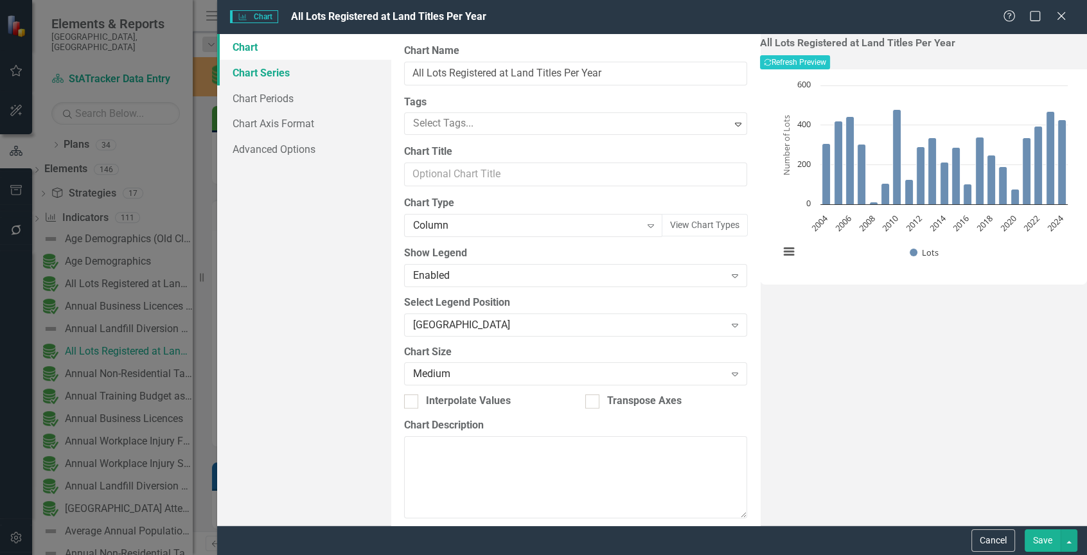
click at [298, 78] on link "Chart Series" at bounding box center [304, 73] width 174 height 26
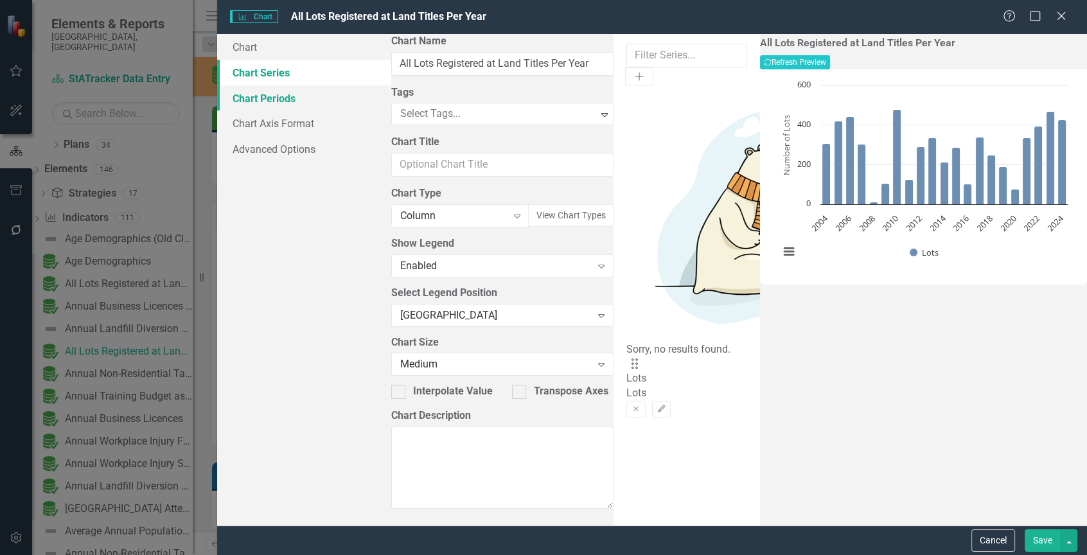
click at [294, 98] on link "Chart Periods" at bounding box center [304, 98] width 174 height 26
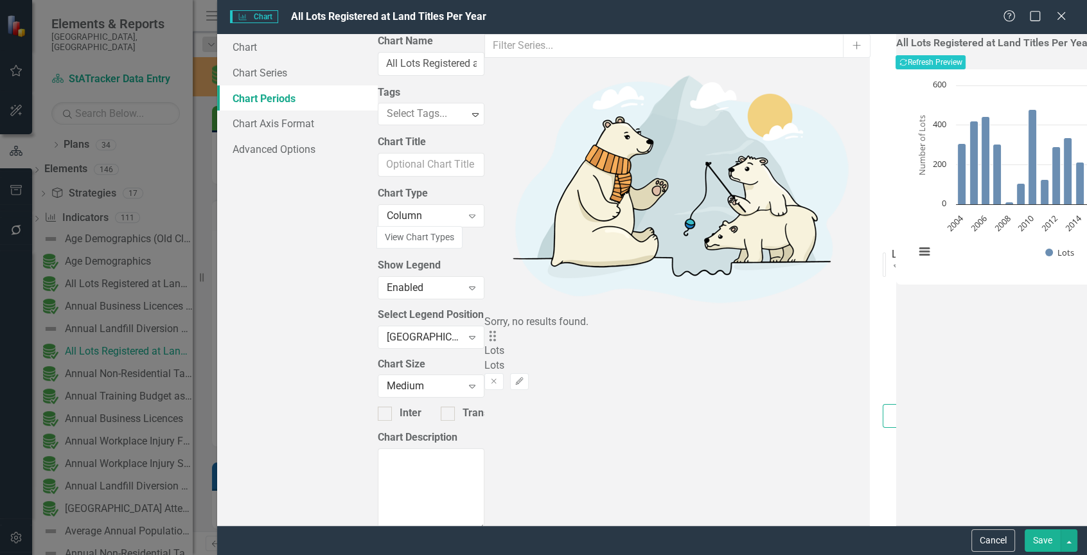
drag, startPoint x: 419, startPoint y: 121, endPoint x: 436, endPoint y: 123, distance: 16.8
click at [882, 404] on input "21" at bounding box center [890, 416] width 17 height 24
type input "20"
click at [1040, 539] on button "Save" at bounding box center [1042, 540] width 36 height 22
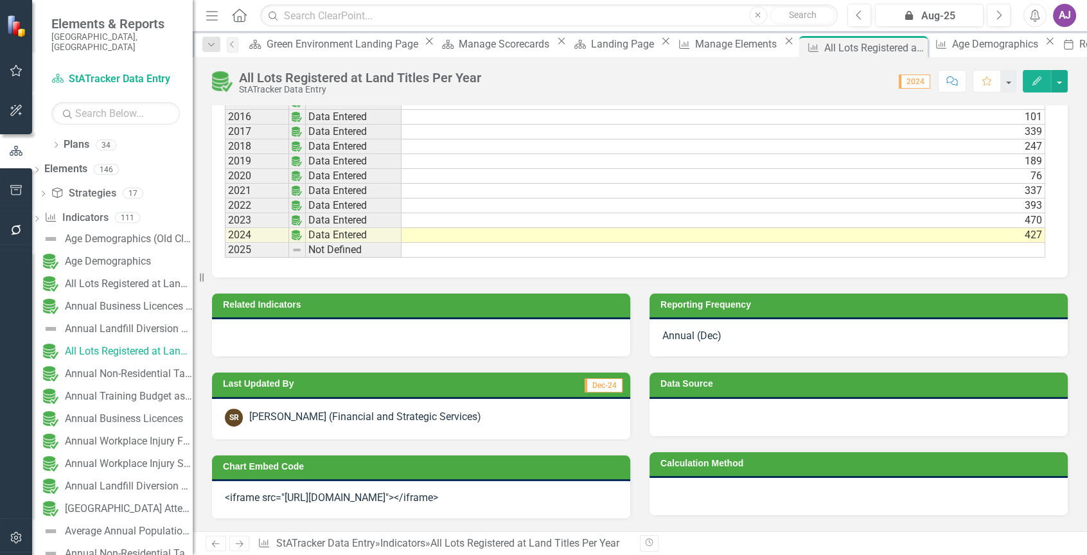
scroll to position [3, 0]
click at [225, 219] on div "Period Status Lots 2000 Not Defined 2001 Not Defined 2002 Not Defined 2003 Not …" at bounding box center [225, 57] width 0 height 400
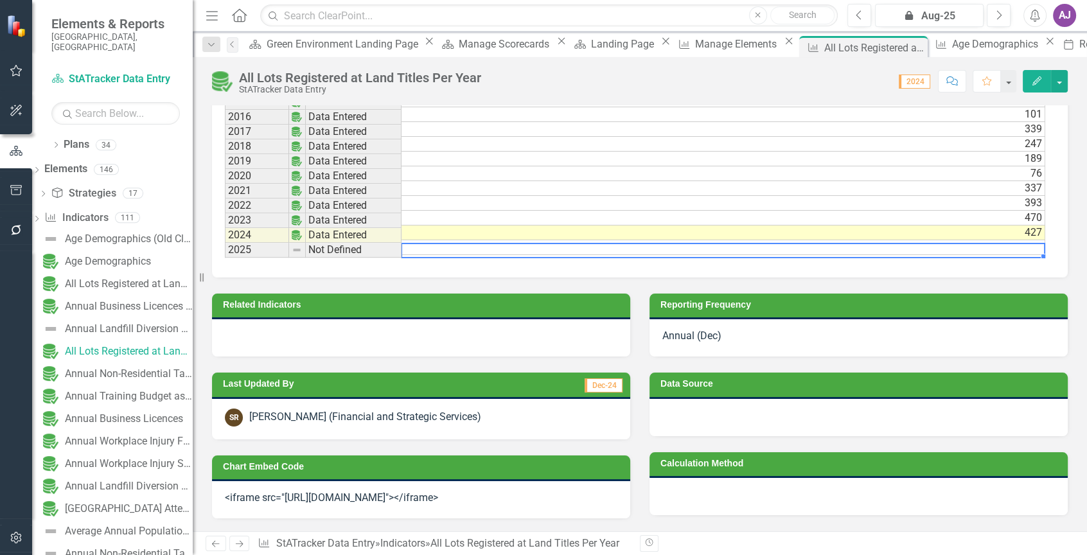
click at [1024, 240] on td at bounding box center [722, 247] width 643 height 15
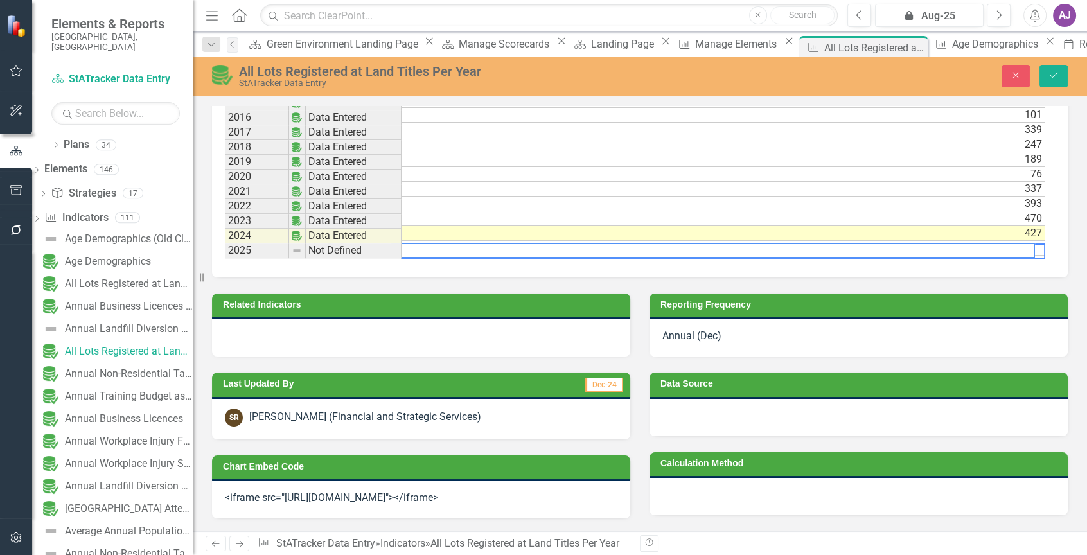
scroll to position [987, 0]
type textarea "0"
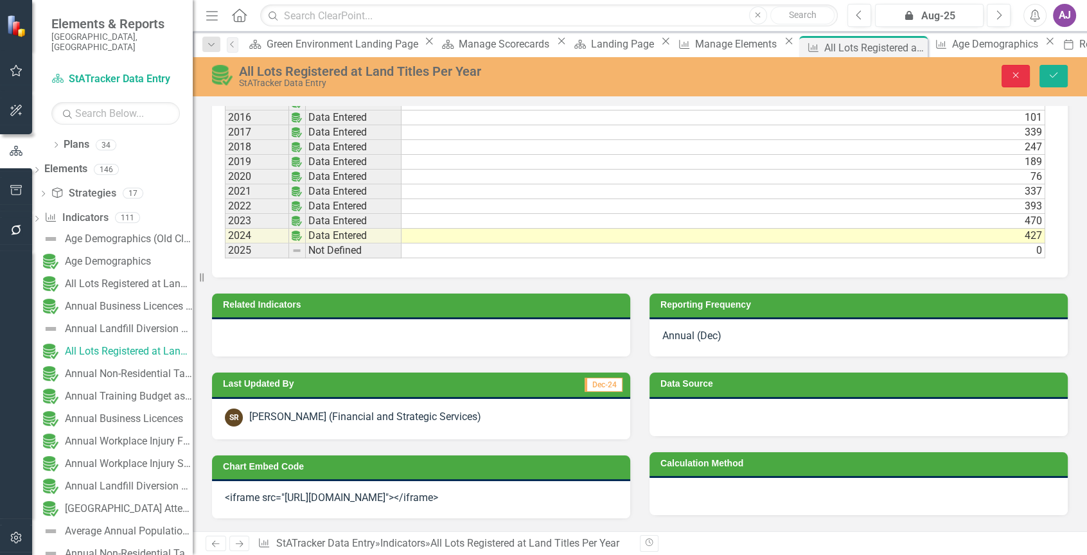
click at [1019, 82] on button "Close" at bounding box center [1015, 76] width 28 height 22
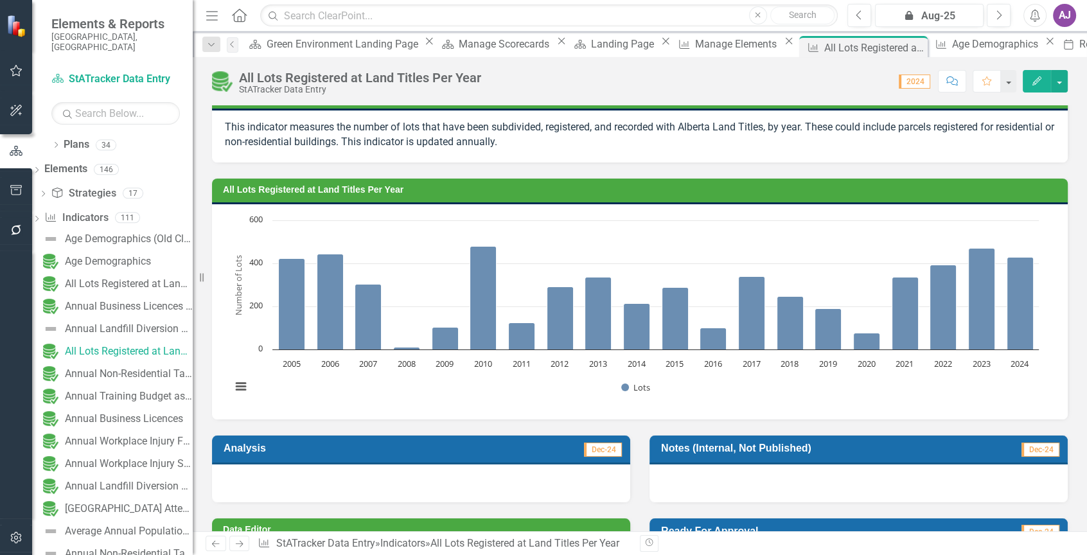
scroll to position [85, 0]
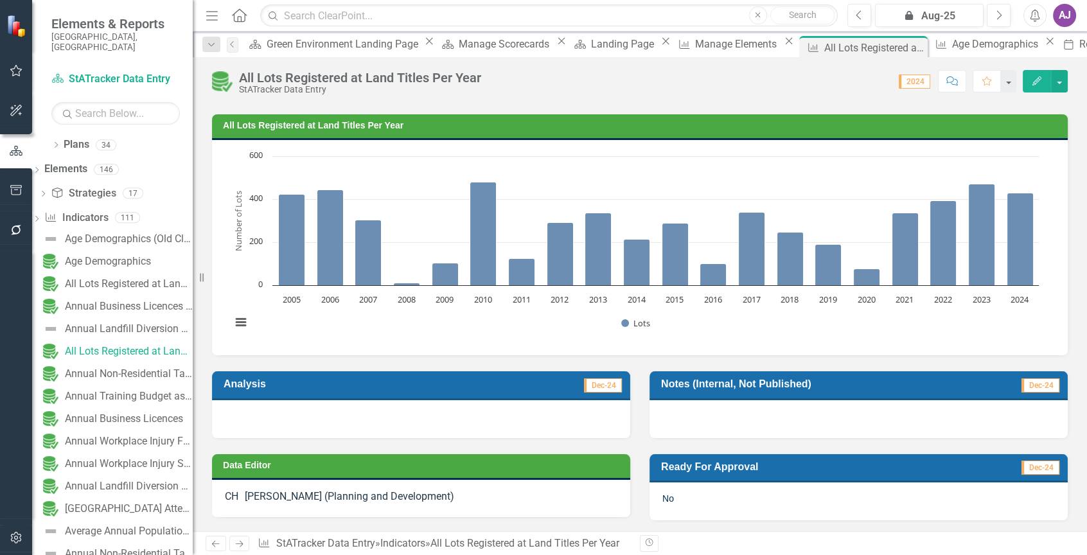
click at [556, 150] on icon "Created with Highcharts 11.4.8 Number of Lots Chart context menu Lots 2005 2006…" at bounding box center [635, 246] width 820 height 193
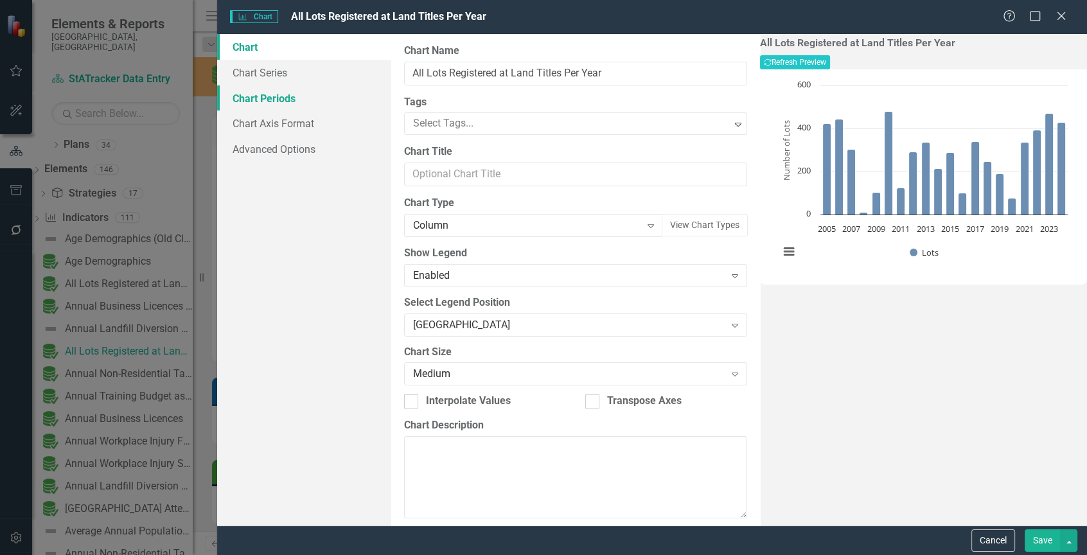
click at [286, 102] on link "Chart Periods" at bounding box center [304, 98] width 174 height 26
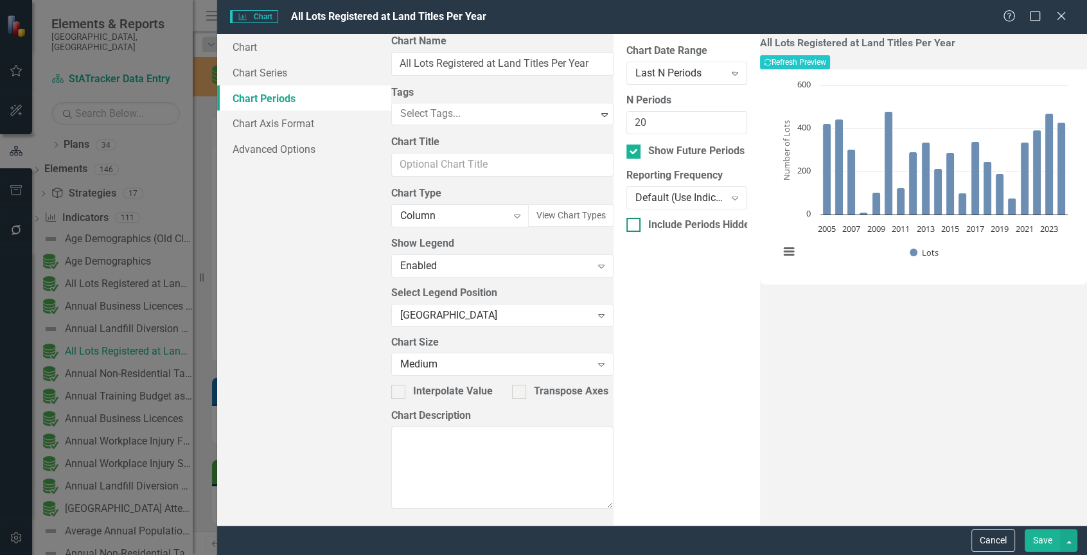
click at [626, 222] on div at bounding box center [633, 225] width 14 height 14
click at [626, 222] on input "Include Periods Hidden In Indicator Data Grid" at bounding box center [630, 222] width 8 height 8
checkbox input "true"
click at [728, 69] on icon "Expand" at bounding box center [734, 73] width 13 height 10
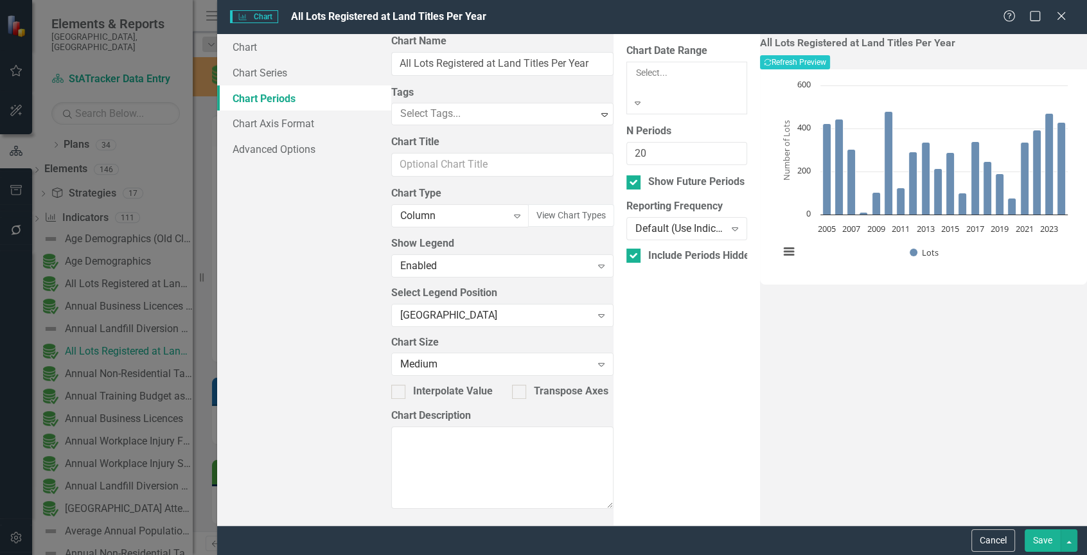
click at [583, 554] on div "All Periods" at bounding box center [543, 562] width 1087 height 15
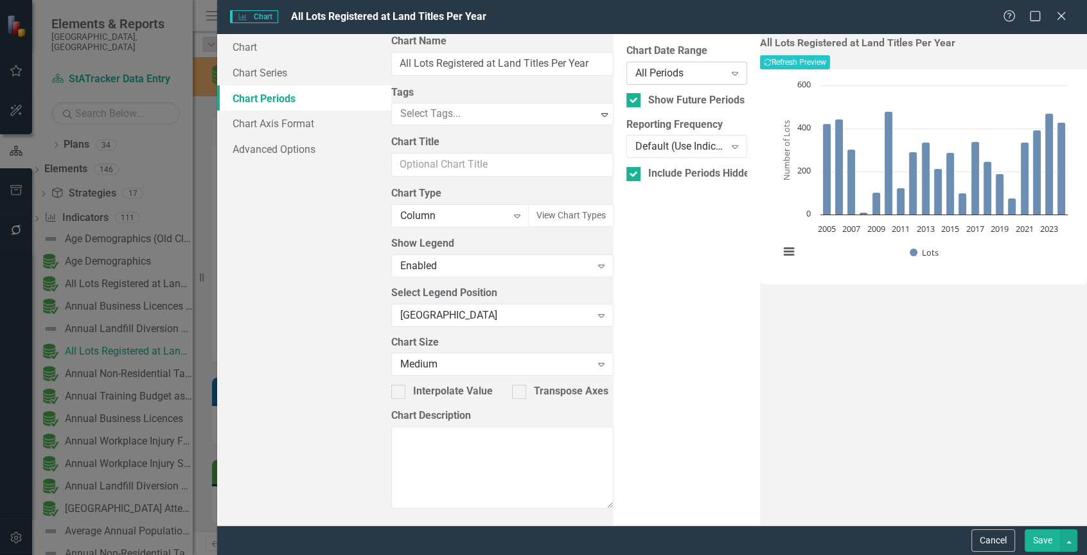
click at [728, 73] on icon "Expand" at bounding box center [734, 73] width 13 height 10
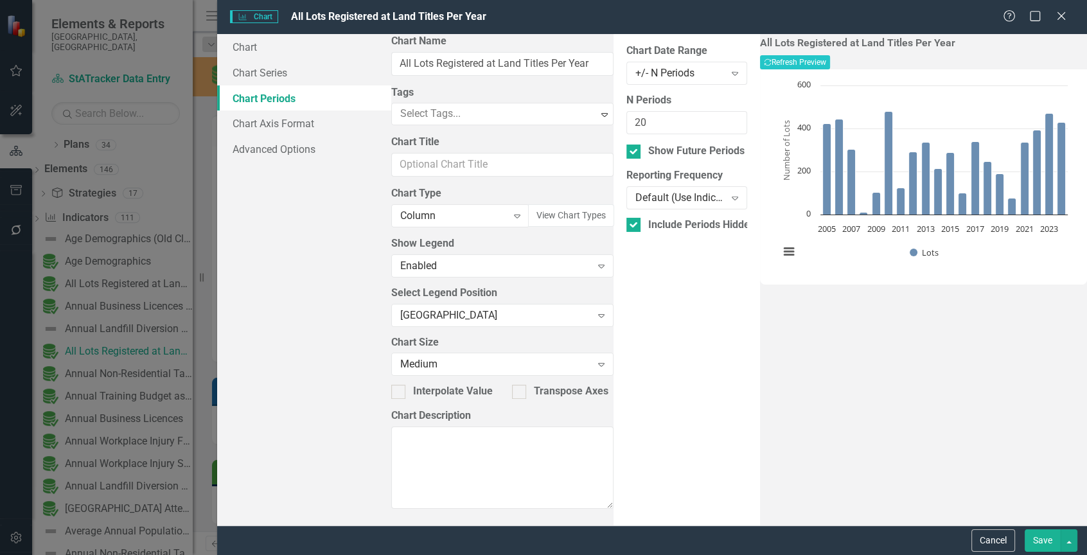
click at [1044, 541] on button "Save" at bounding box center [1042, 540] width 36 height 22
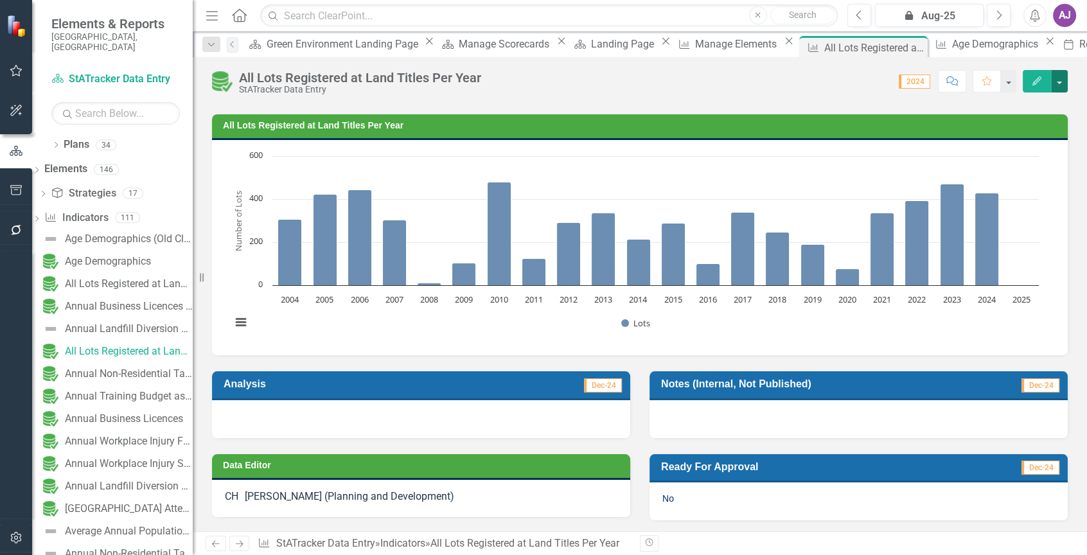
click at [1056, 82] on button "button" at bounding box center [1059, 81] width 17 height 22
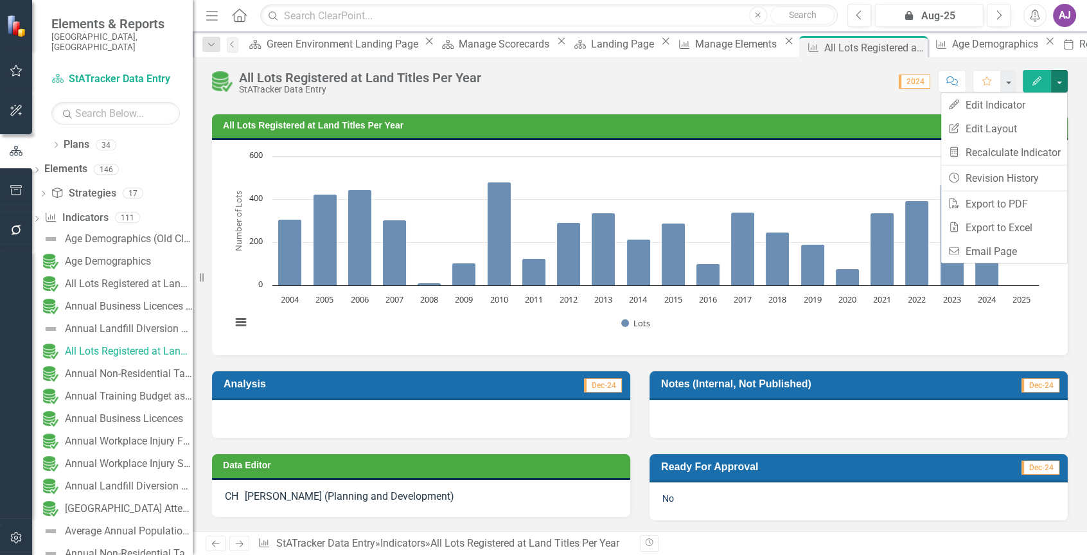
click at [814, 166] on rect "Interactive chart" at bounding box center [635, 246] width 820 height 193
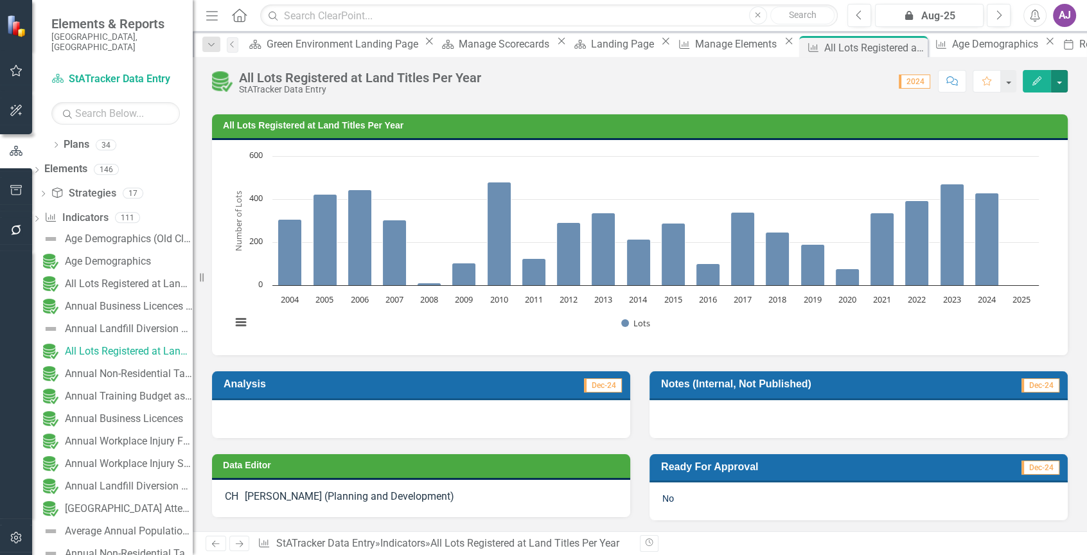
click at [800, 168] on rect "Interactive chart" at bounding box center [635, 246] width 820 height 193
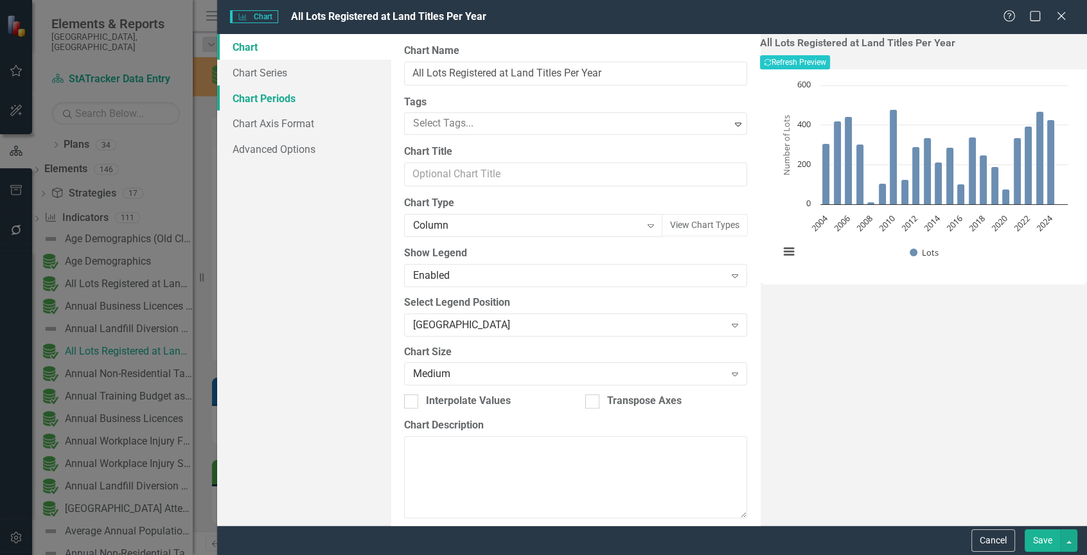
click at [297, 97] on link "Chart Periods" at bounding box center [304, 98] width 174 height 26
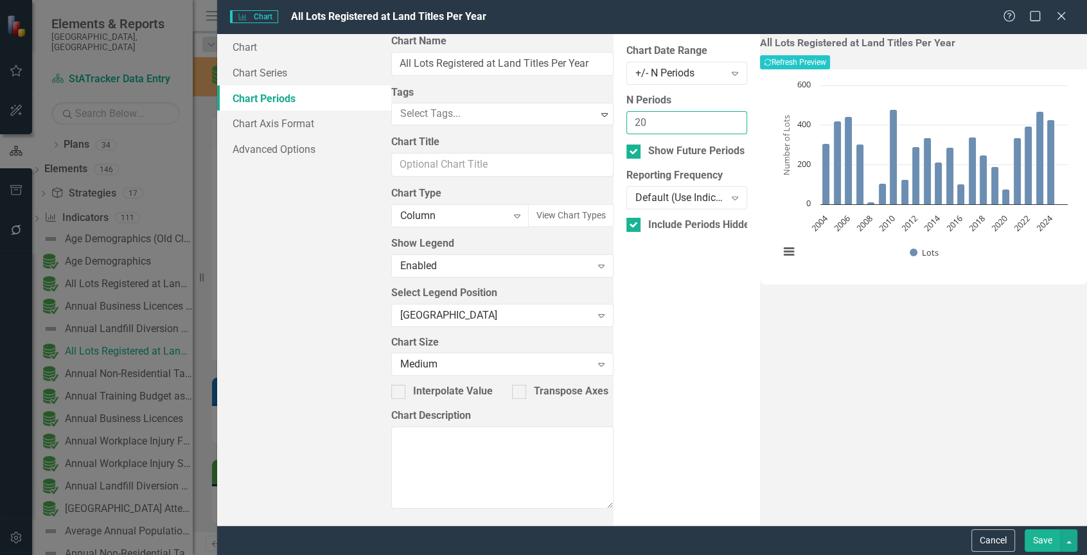
drag, startPoint x: 493, startPoint y: 114, endPoint x: 399, endPoint y: 117, distance: 94.5
click at [613, 117] on div "From this tab, you define the periods you want included in the chart. For examp…" at bounding box center [686, 279] width 146 height 491
type input "19"
click at [1039, 539] on button "Save" at bounding box center [1042, 540] width 36 height 22
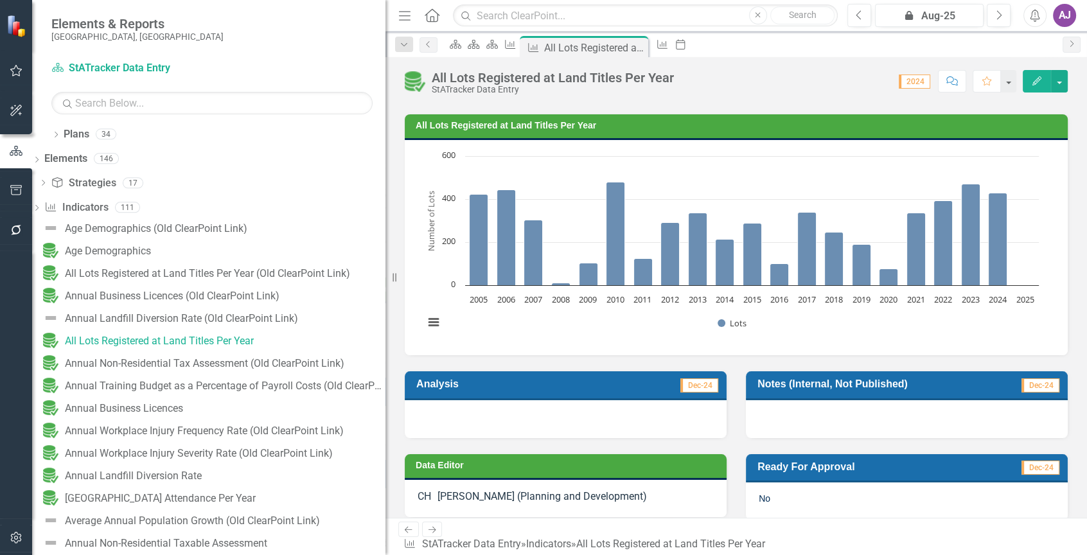
drag, startPoint x: 192, startPoint y: 368, endPoint x: 412, endPoint y: 362, distance: 219.7
click at [412, 362] on div "Elements & Reports City of St. Albert, AB Plan StATracker Data Entry Search Dro…" at bounding box center [543, 277] width 1087 height 555
click at [183, 404] on div "Annual Business Licences" at bounding box center [124, 409] width 118 height 12
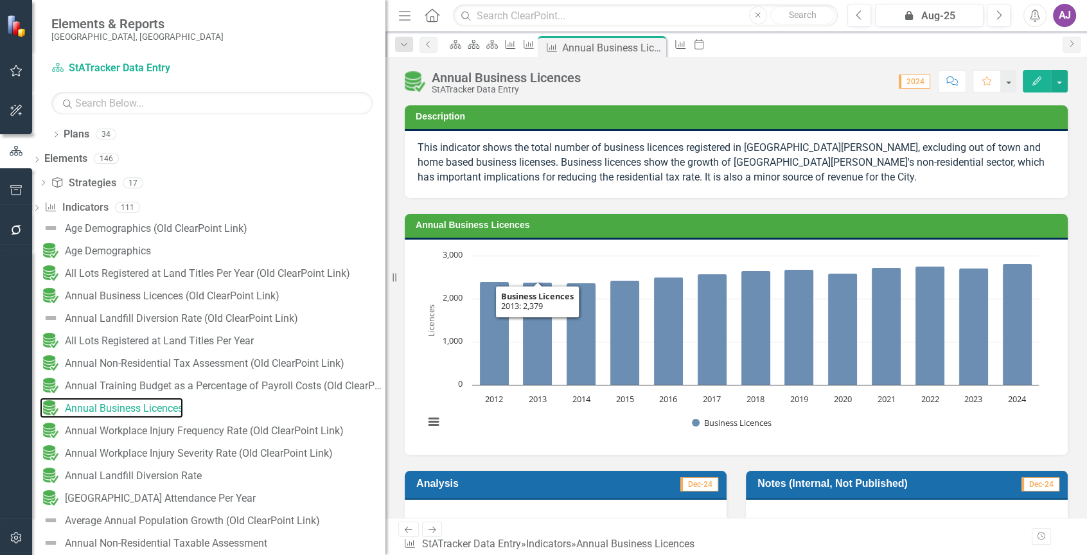
click at [579, 250] on rect "Interactive chart" at bounding box center [730, 345] width 627 height 193
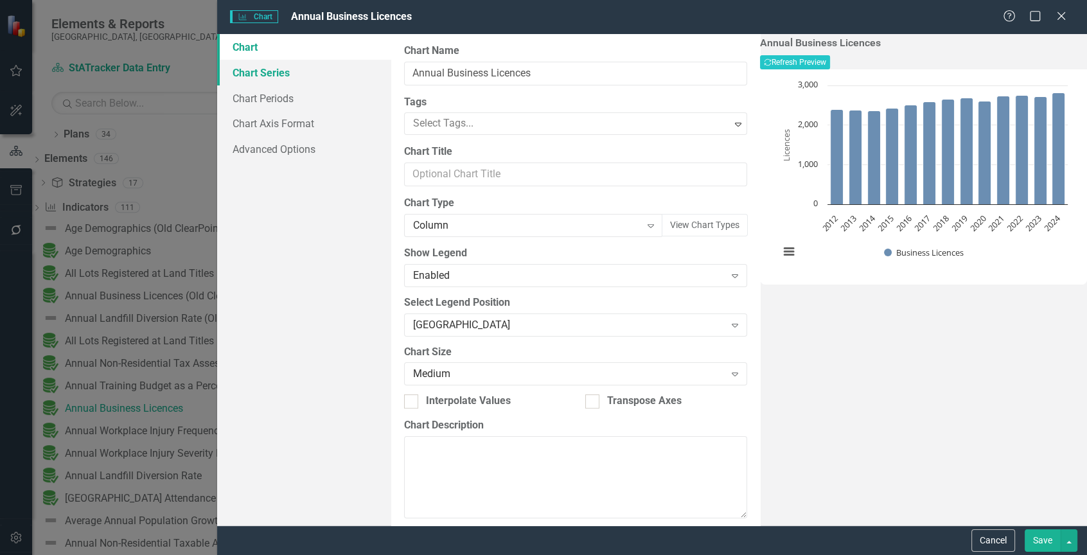
click at [290, 73] on link "Chart Series" at bounding box center [304, 73] width 174 height 26
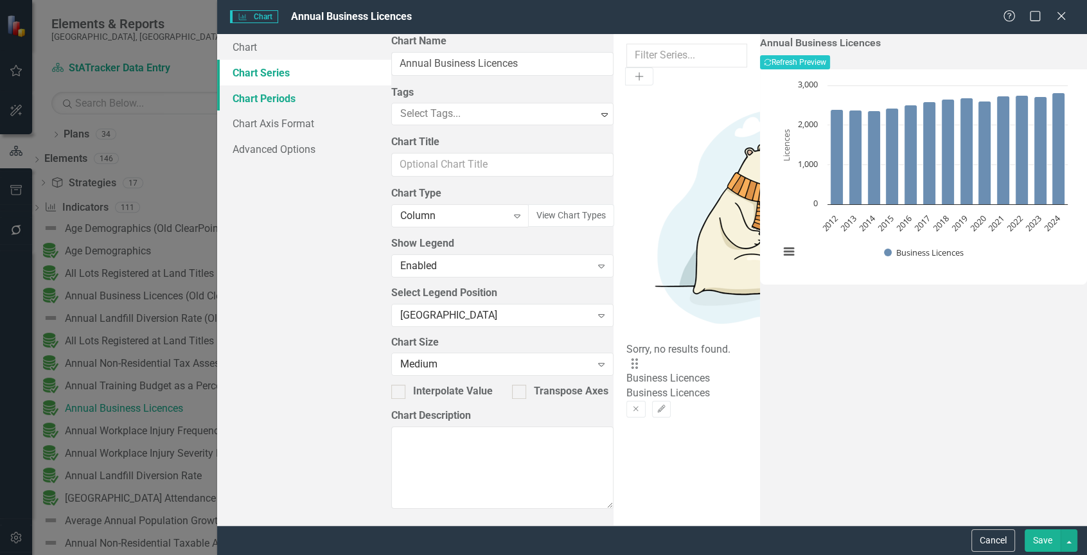
click at [290, 92] on link "Chart Periods" at bounding box center [304, 98] width 174 height 26
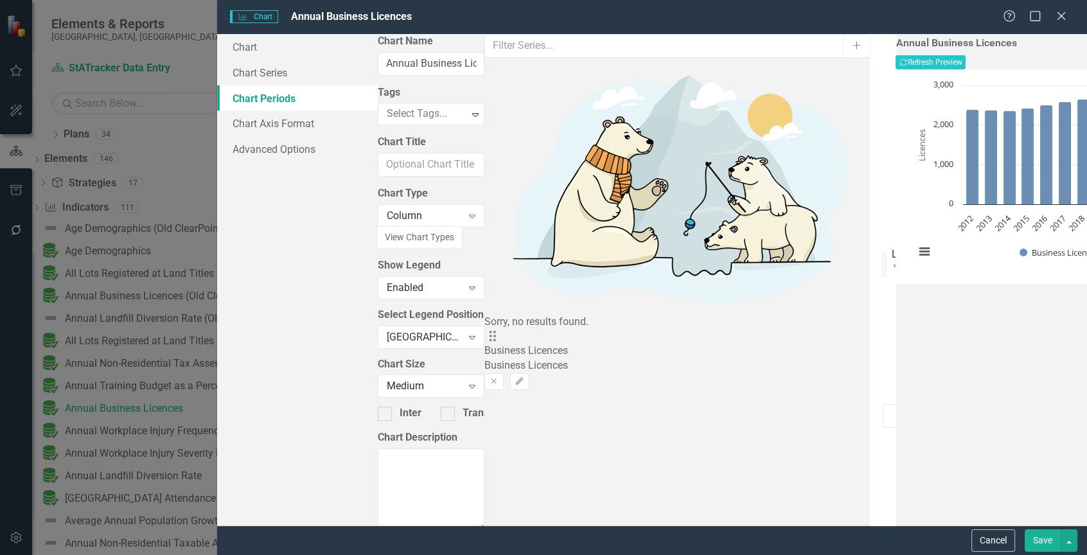
click at [882, 438] on input "Show Future Periods" at bounding box center [886, 442] width 8 height 8
checkbox input "true"
click at [885, 256] on div "Expand" at bounding box center [896, 266] width 23 height 21
click at [1038, 538] on button "Save" at bounding box center [1042, 540] width 36 height 22
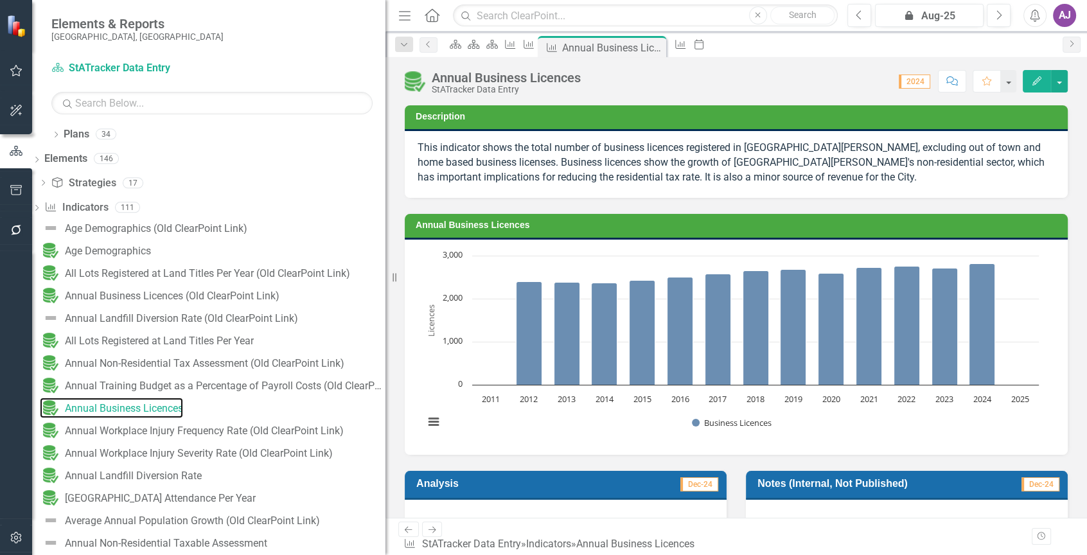
click at [841, 252] on rect "Interactive chart" at bounding box center [730, 345] width 627 height 193
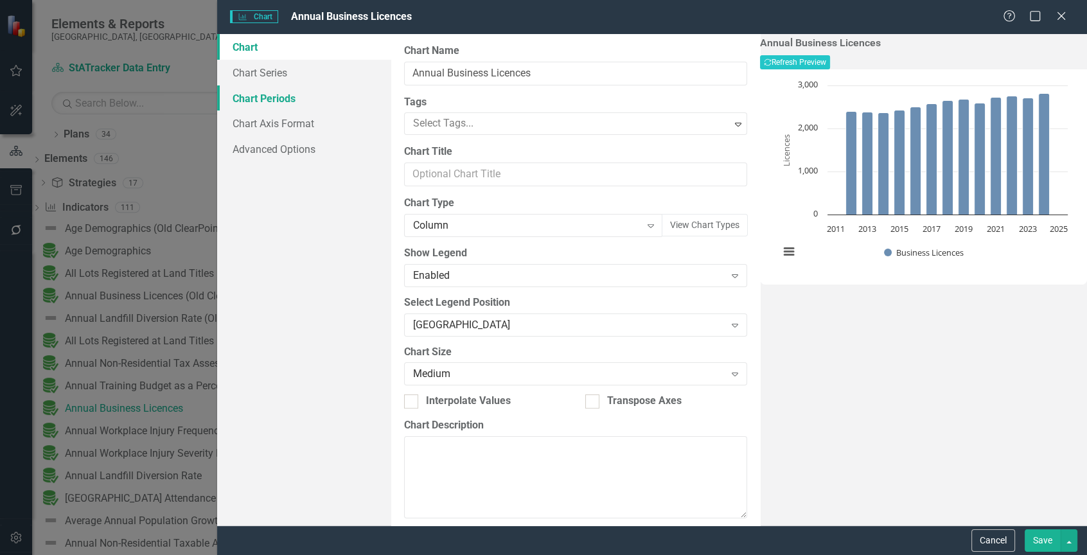
click at [270, 101] on link "Chart Periods" at bounding box center [304, 98] width 174 height 26
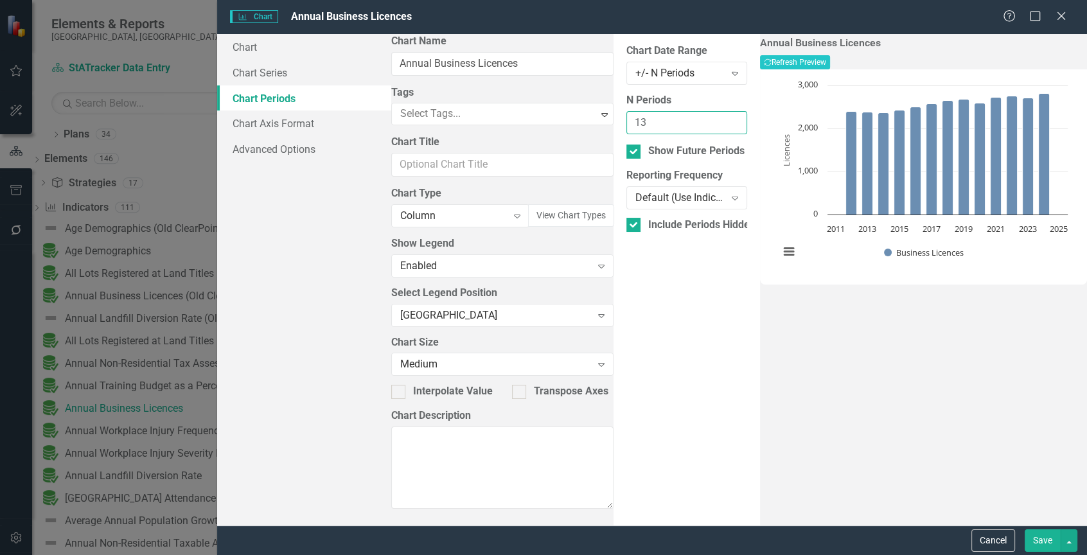
drag, startPoint x: 417, startPoint y: 123, endPoint x: 444, endPoint y: 123, distance: 27.0
click at [626, 123] on input "13" at bounding box center [686, 123] width 121 height 24
type input "11"
click at [1036, 538] on button "Save" at bounding box center [1042, 540] width 36 height 22
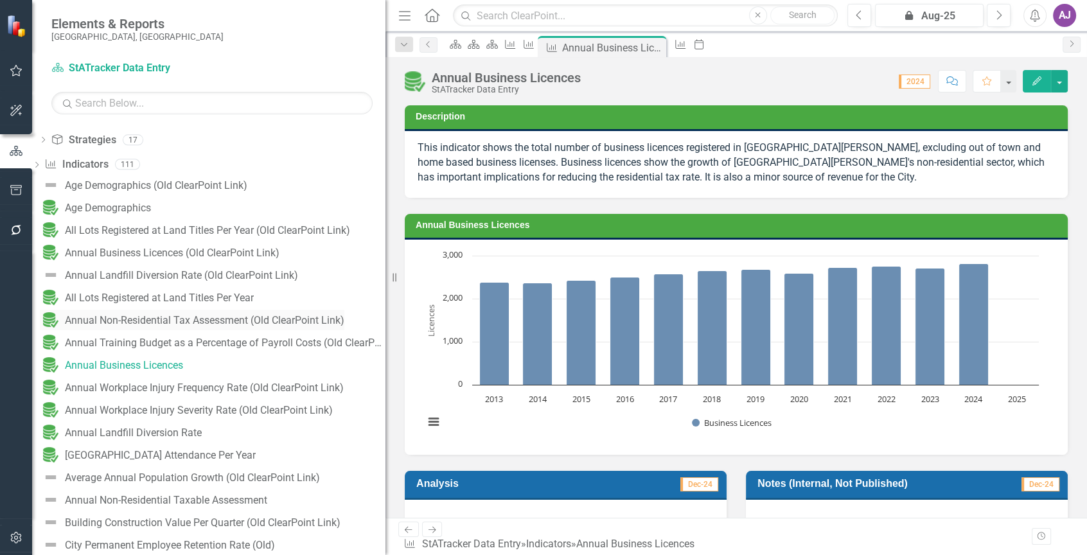
scroll to position [64, 0]
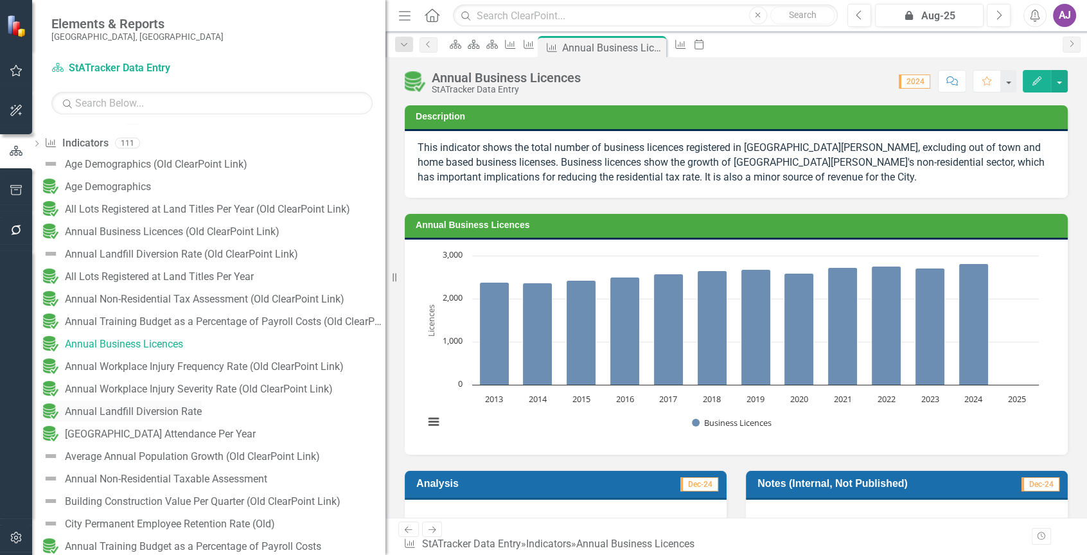
click at [202, 412] on div "Annual Landfill Diversion Rate" at bounding box center [133, 412] width 137 height 12
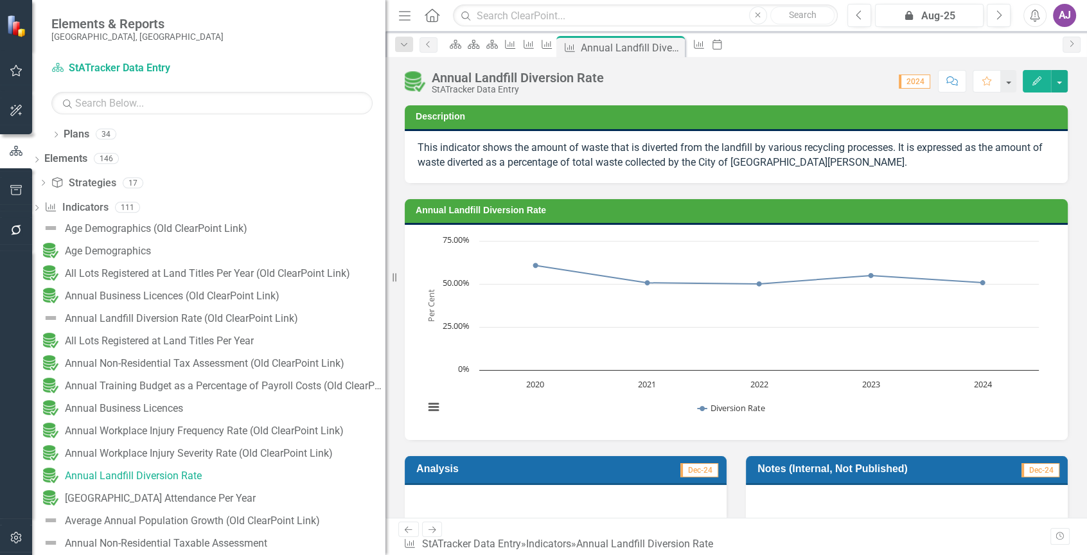
click at [704, 232] on div "Chart Line chart with 5 data points. Annual Landfill Diversion Rate (Chart Type…" at bounding box center [736, 332] width 663 height 215
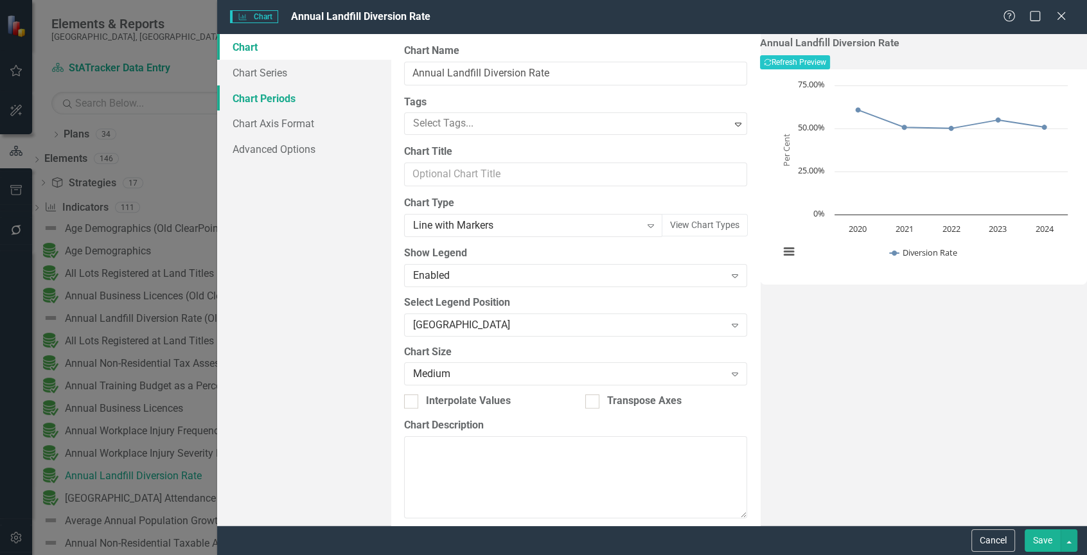
click at [311, 103] on link "Chart Periods" at bounding box center [304, 98] width 174 height 26
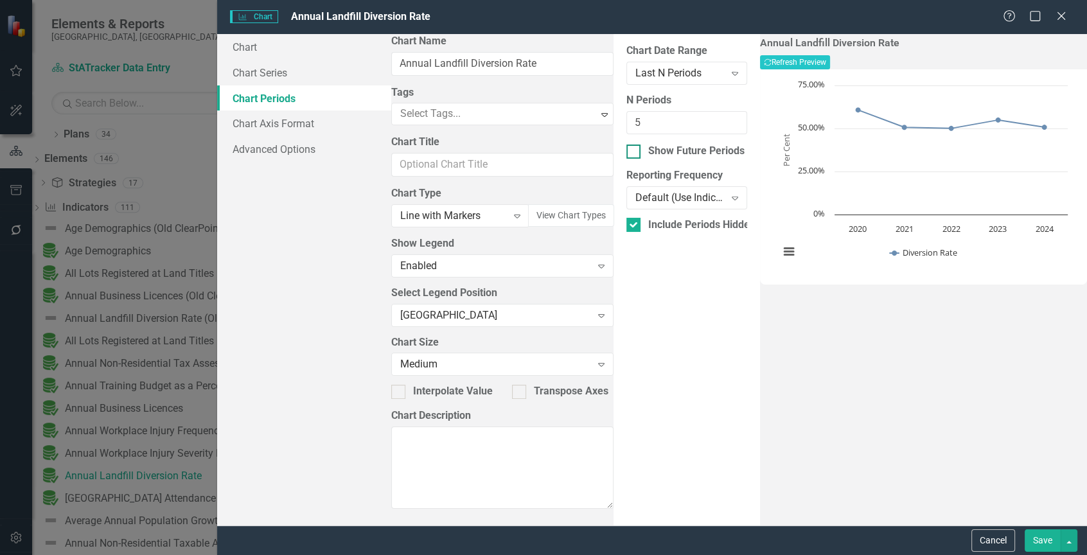
click at [626, 147] on input "Show Future Periods" at bounding box center [630, 148] width 8 height 8
checkbox input "true"
drag, startPoint x: 429, startPoint y: 125, endPoint x: 406, endPoint y: 123, distance: 23.2
click at [626, 123] on input "5" at bounding box center [686, 123] width 121 height 24
type input "4"
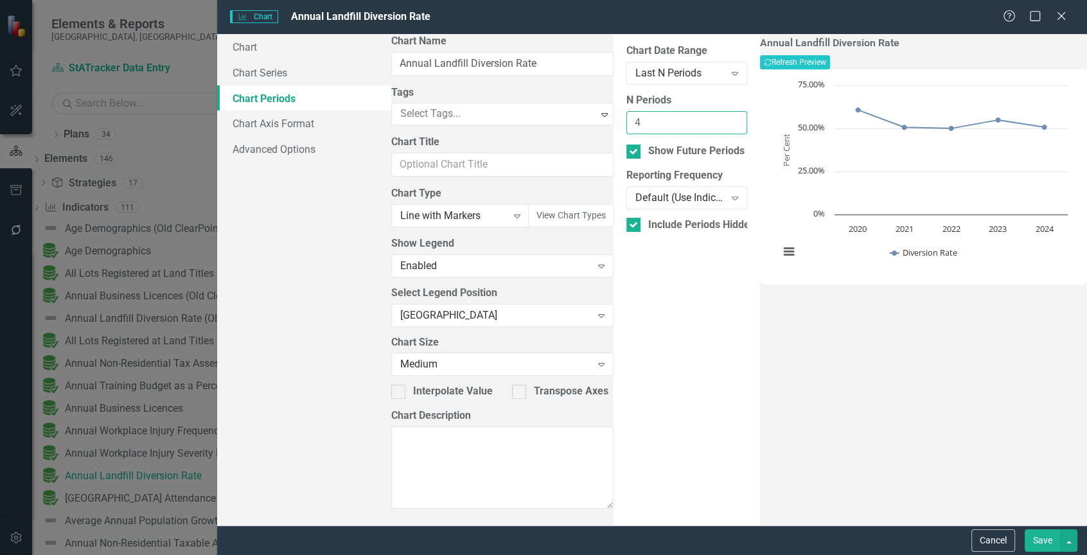
click at [716, 124] on input "4" at bounding box center [686, 123] width 121 height 24
click at [728, 74] on icon "Expand" at bounding box center [734, 73] width 13 height 10
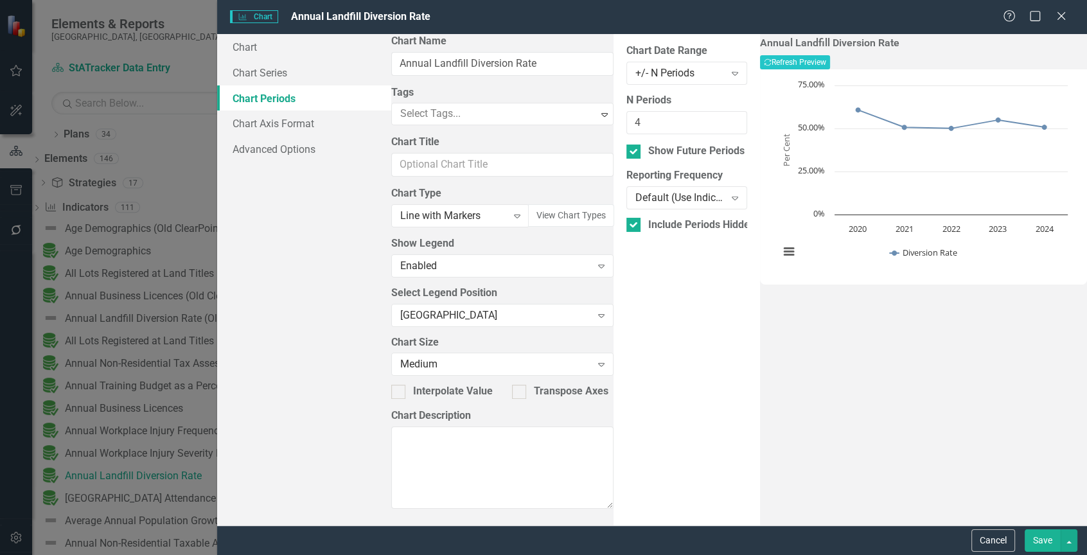
click at [1029, 539] on button "Save" at bounding box center [1042, 540] width 36 height 22
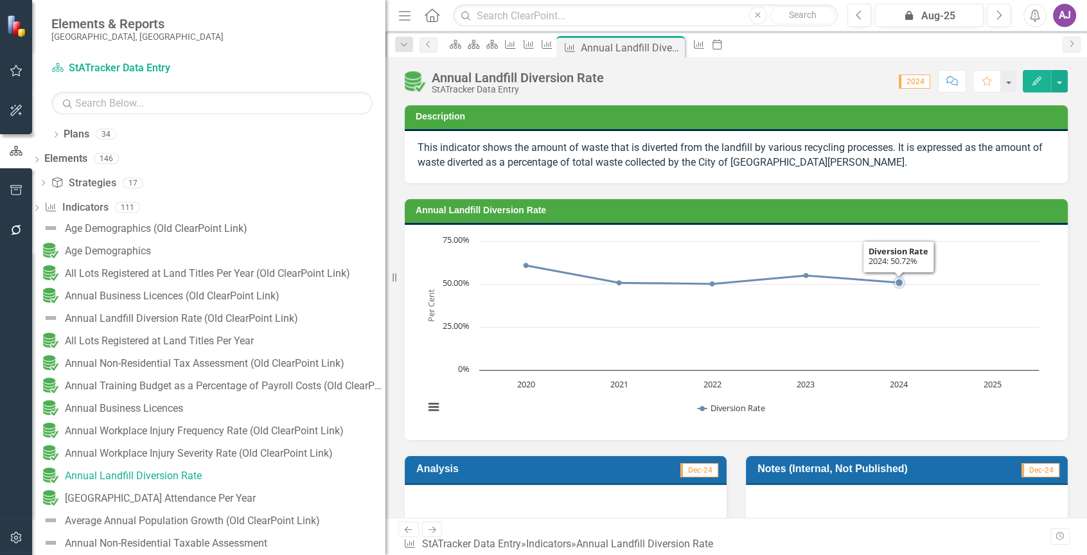
click at [953, 249] on rect "Interactive chart" at bounding box center [730, 330] width 627 height 193
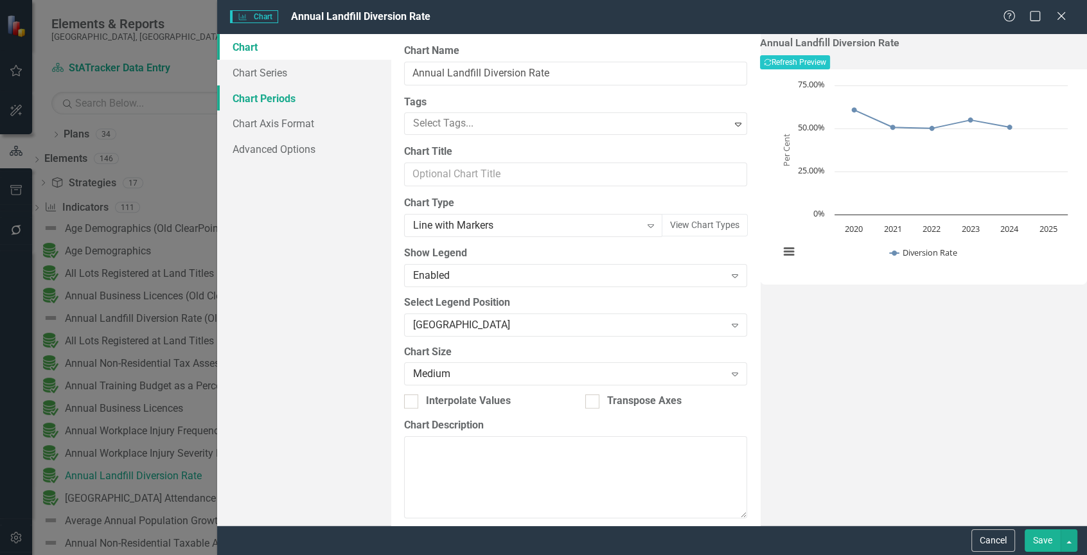
click at [293, 101] on link "Chart Periods" at bounding box center [304, 98] width 174 height 26
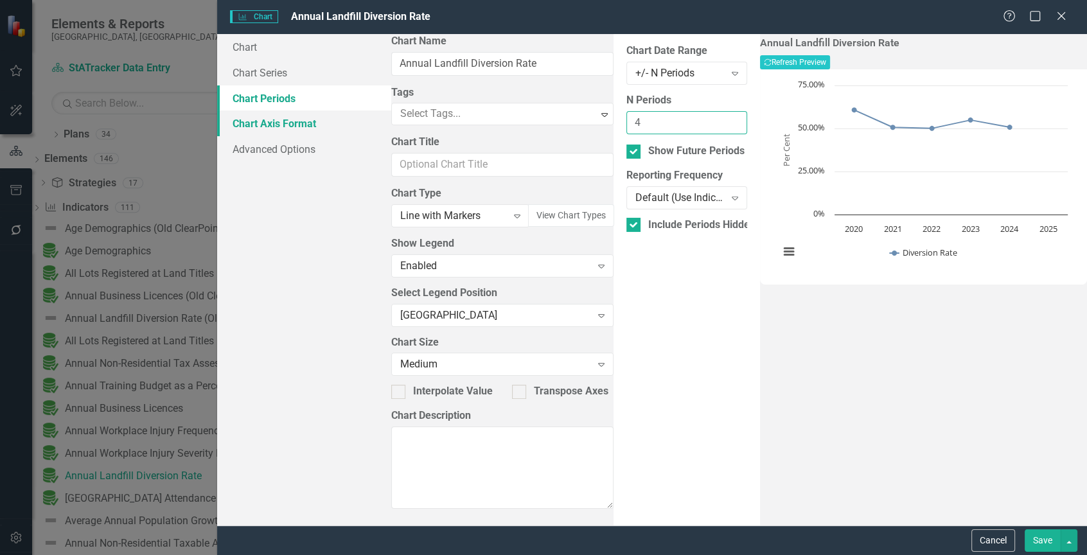
drag, startPoint x: 429, startPoint y: 125, endPoint x: 385, endPoint y: 127, distance: 44.4
click at [385, 127] on div "Chart Chart Series Chart Periods Chart Axis Format Advanced Options From this p…" at bounding box center [652, 279] width 870 height 491
type input "3"
click at [1045, 538] on button "Save" at bounding box center [1042, 540] width 36 height 22
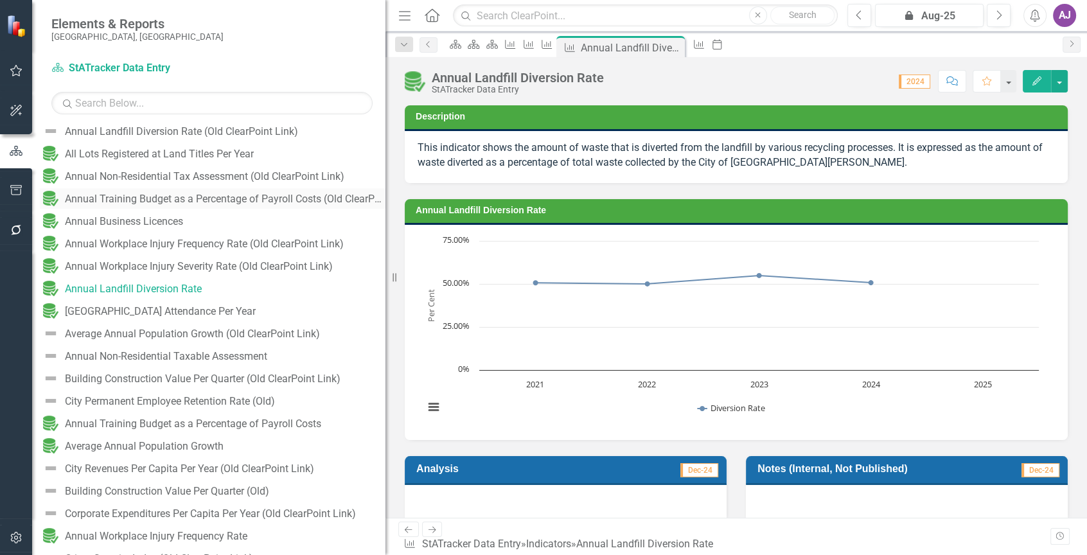
scroll to position [257, 0]
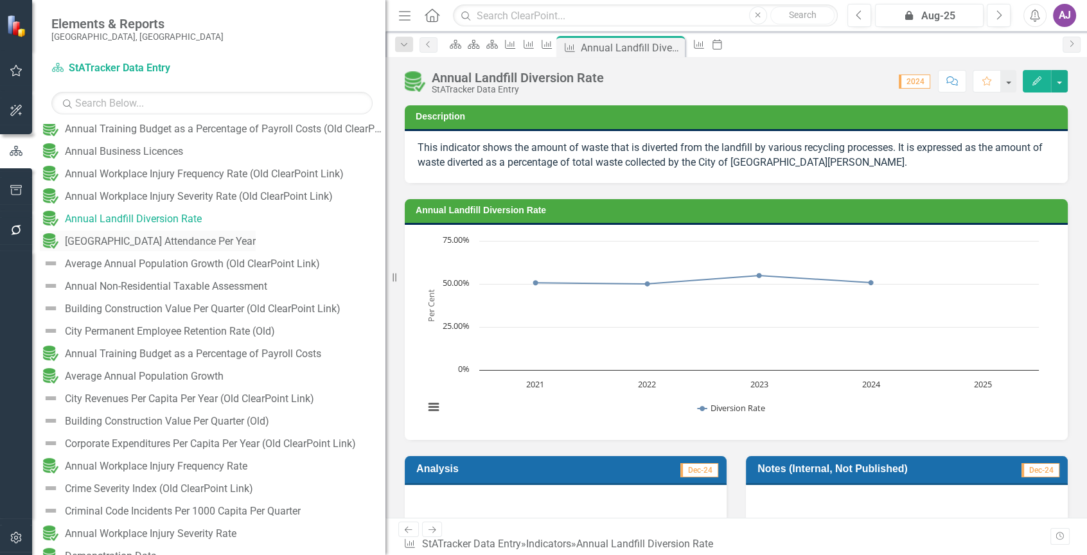
click at [209, 240] on div "[GEOGRAPHIC_DATA] Attendance Per Year" at bounding box center [160, 242] width 191 height 12
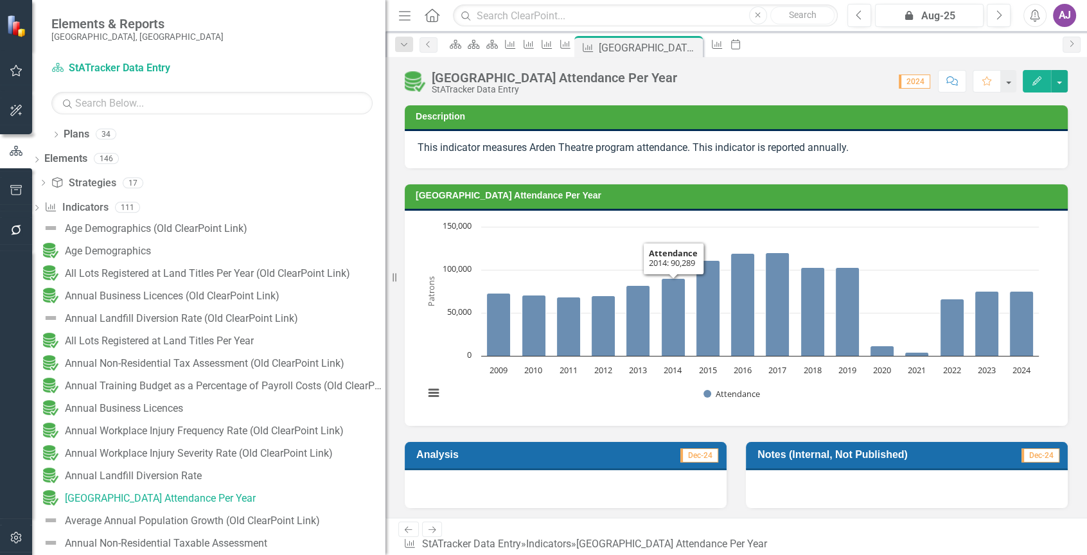
click at [616, 218] on div "Chart Bar chart with 16 bars. Arden Theatre Attendance Per Year (Chart Type: Co…" at bounding box center [736, 318] width 663 height 215
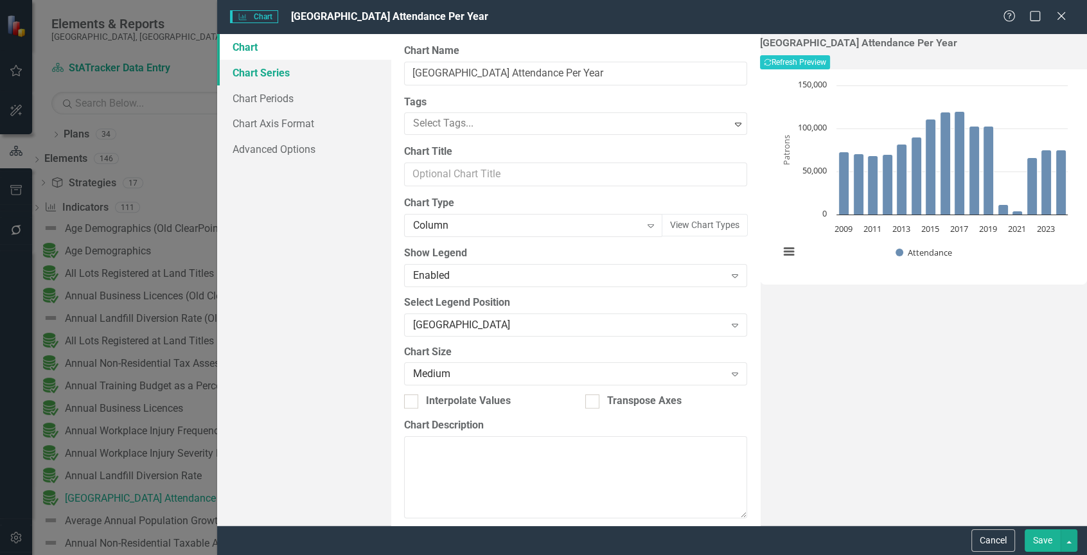
click at [281, 72] on link "Chart Series" at bounding box center [304, 73] width 174 height 26
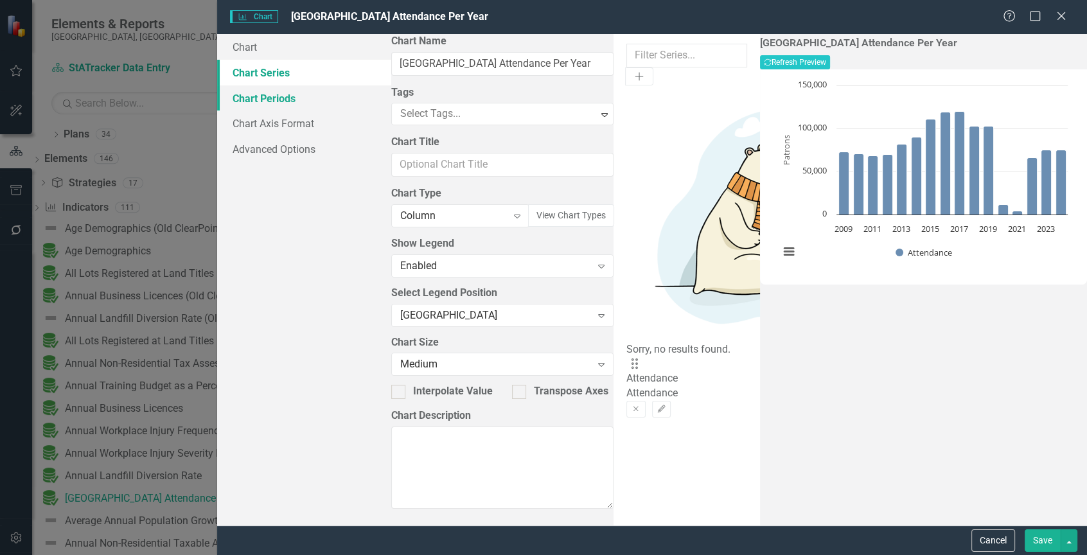
click at [286, 97] on link "Chart Periods" at bounding box center [304, 98] width 174 height 26
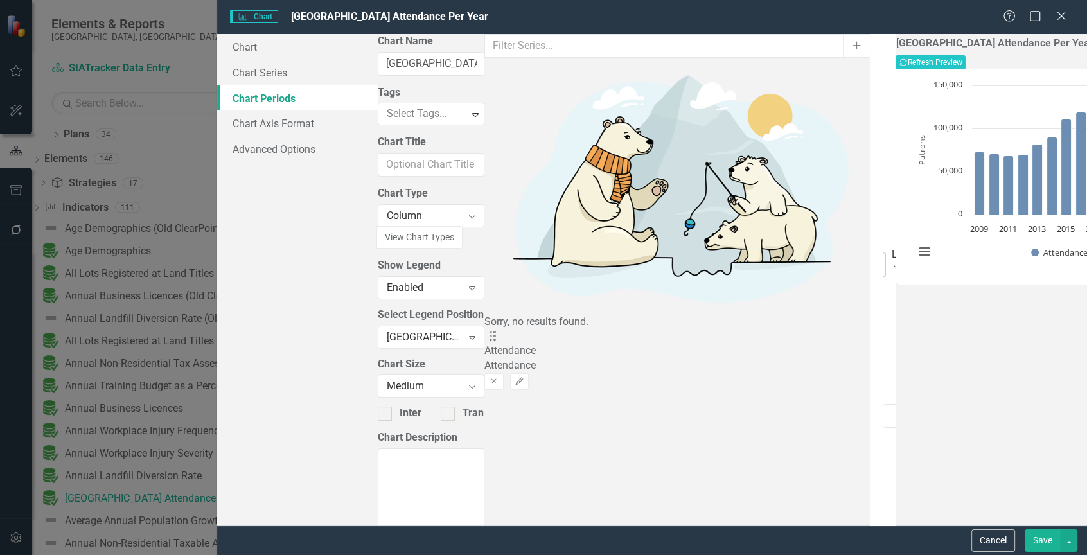
click at [890, 261] on icon "Expand" at bounding box center [896, 266] width 13 height 10
drag, startPoint x: 475, startPoint y: 121, endPoint x: 401, endPoint y: 125, distance: 74.6
click at [870, 125] on div "From this tab, you define the periods you want included in the chart. For examp…" at bounding box center [883, 279] width 26 height 491
click at [882, 438] on div at bounding box center [889, 445] width 14 height 14
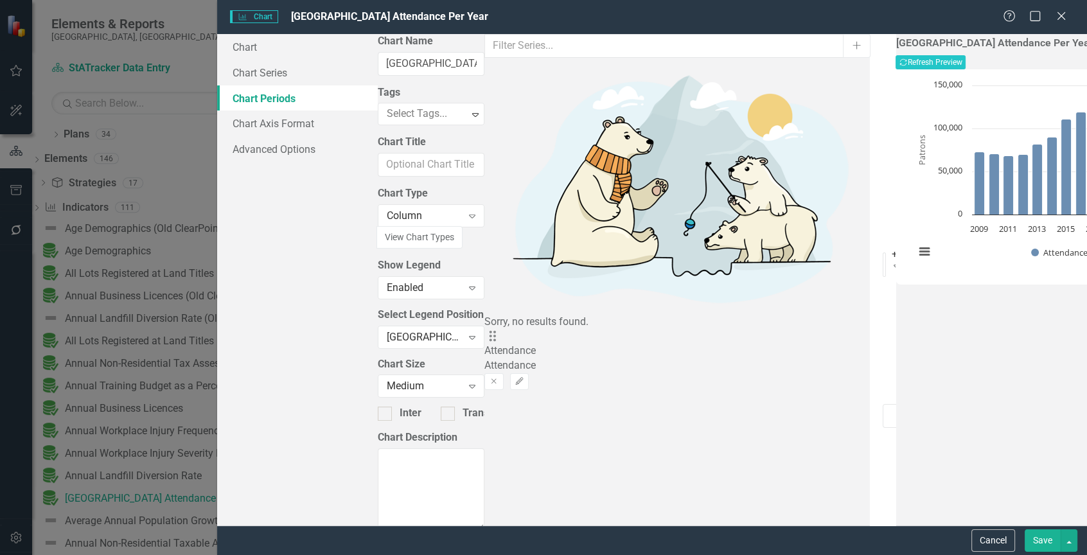
click at [882, 438] on input "Show Future Periods" at bounding box center [886, 442] width 8 height 8
checkbox input "true"
drag, startPoint x: 435, startPoint y: 125, endPoint x: 407, endPoint y: 122, distance: 27.7
click at [882, 404] on input "16" at bounding box center [890, 416] width 17 height 24
type input "14"
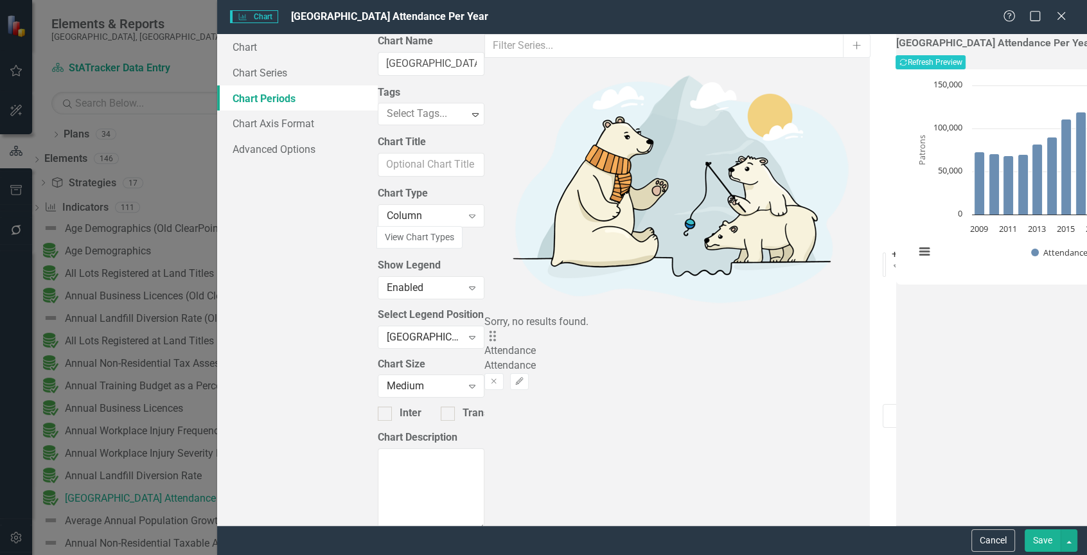
click at [1033, 538] on button "Save" at bounding box center [1042, 540] width 36 height 22
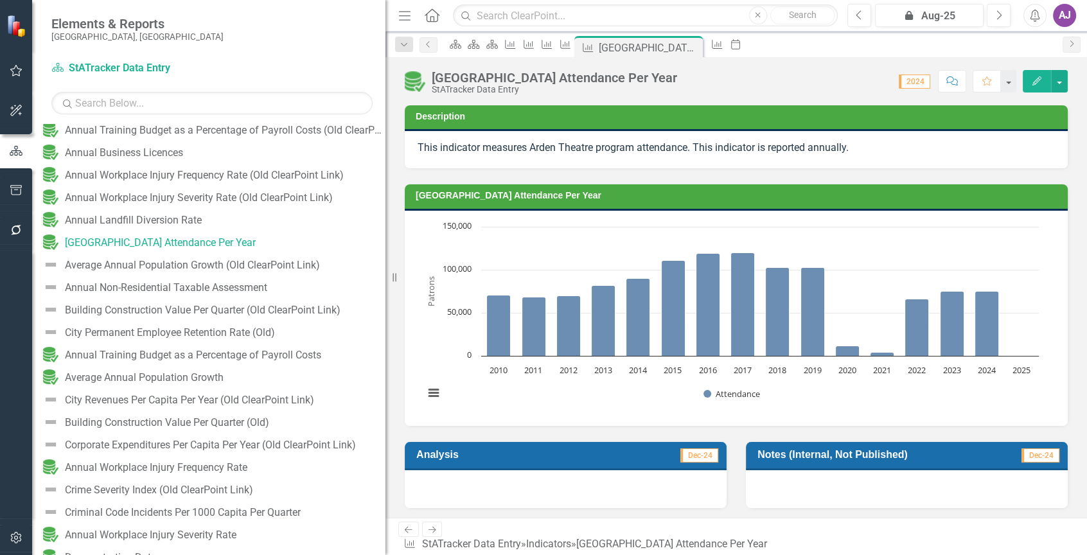
scroll to position [257, 0]
click at [216, 286] on div "Annual Non-Residential Taxable Assessment" at bounding box center [166, 287] width 202 height 12
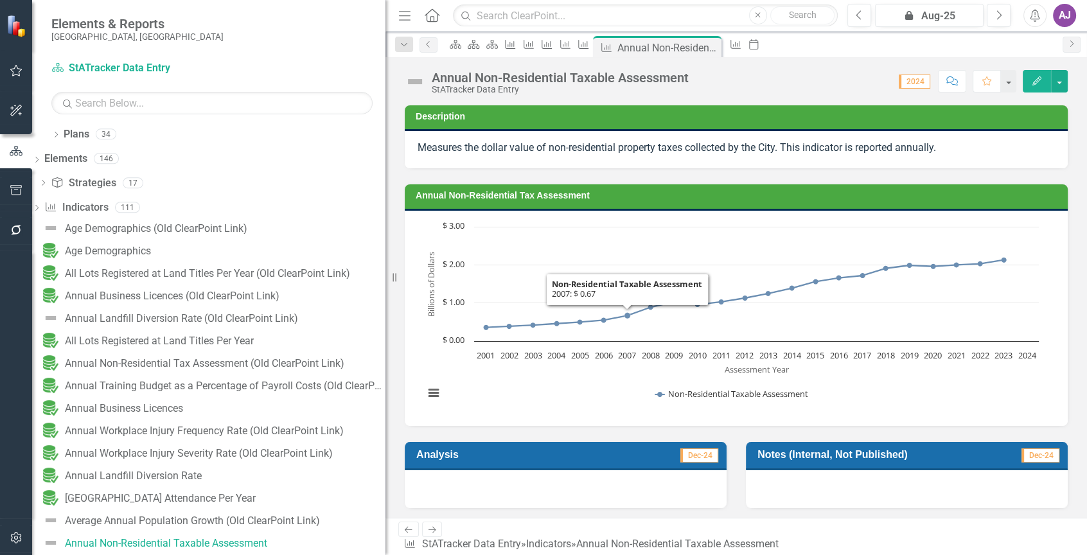
click at [639, 216] on div "Chart Line chart with 24 data points. Annual Non-Residential Tax Assessment (Ch…" at bounding box center [736, 318] width 663 height 215
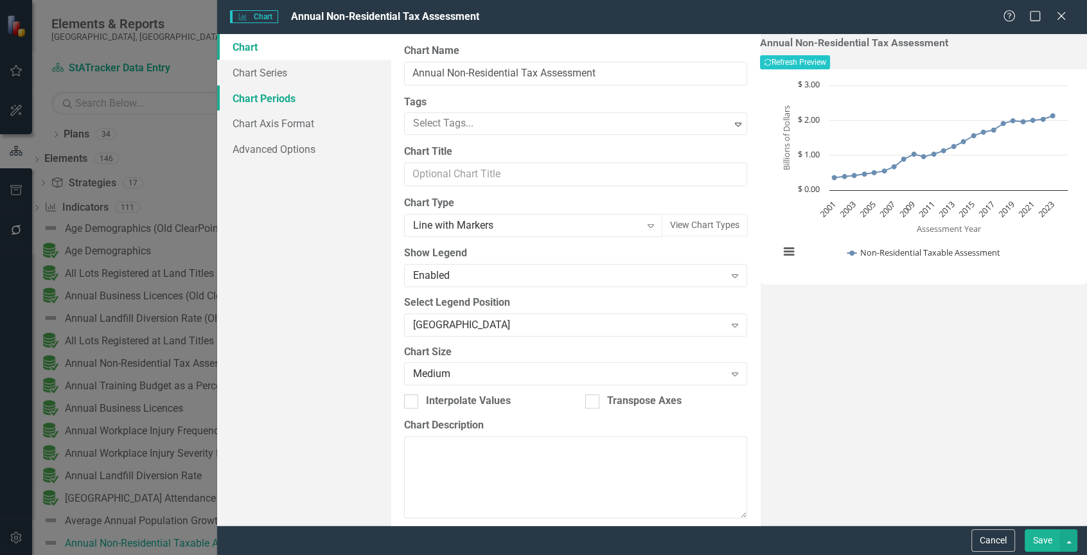
click at [281, 101] on link "Chart Periods" at bounding box center [304, 98] width 174 height 26
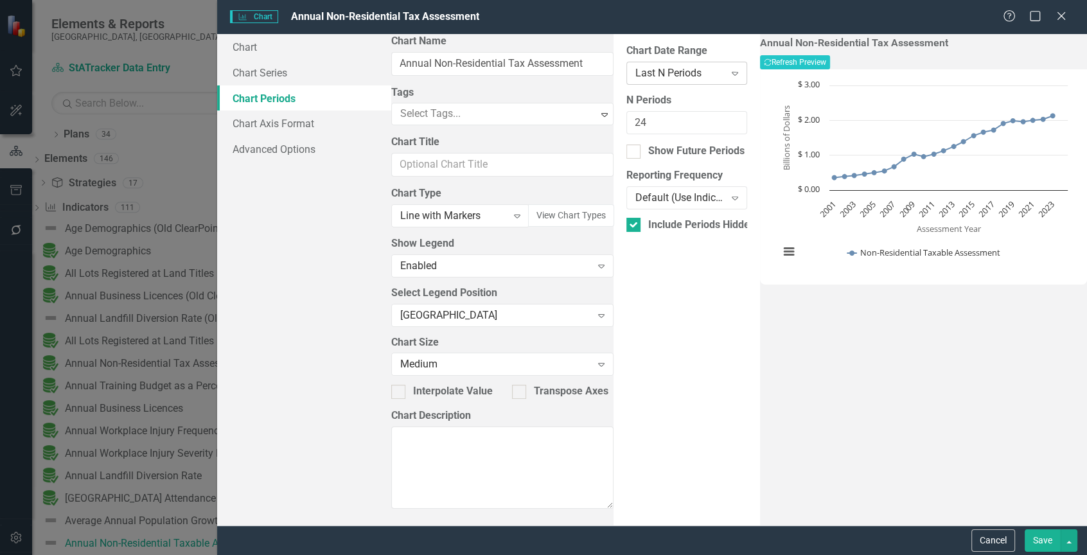
click at [728, 76] on icon "Expand" at bounding box center [734, 73] width 13 height 10
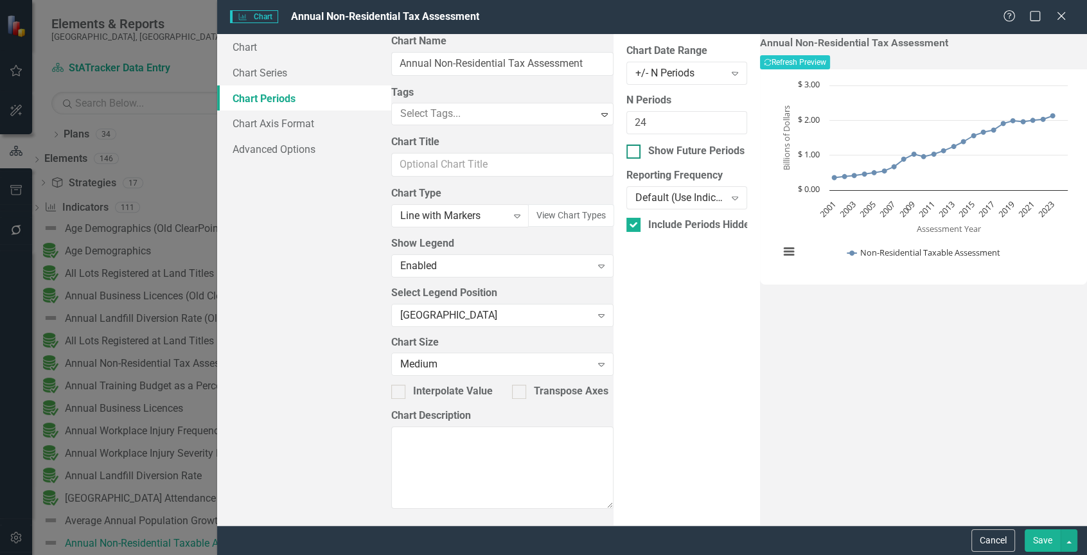
click at [626, 150] on div at bounding box center [633, 151] width 14 height 14
click at [626, 150] on input "Show Future Periods" at bounding box center [630, 148] width 8 height 8
checkbox input "true"
drag, startPoint x: 442, startPoint y: 123, endPoint x: 398, endPoint y: 121, distance: 45.0
click at [613, 121] on div "From this tab, you define the periods you want included in the chart. For examp…" at bounding box center [686, 279] width 146 height 491
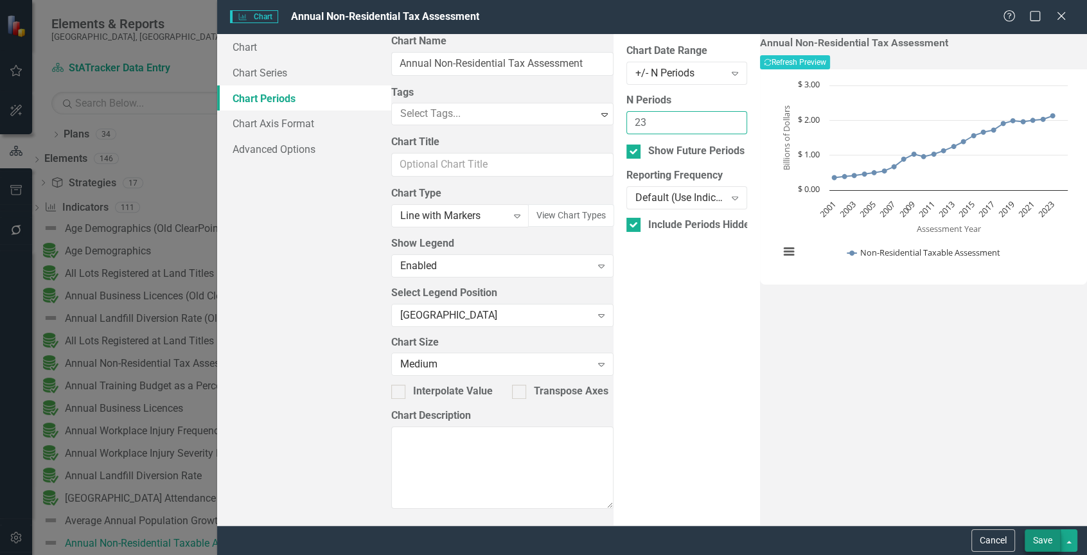
type input "23"
click at [1037, 537] on button "Save" at bounding box center [1042, 540] width 36 height 22
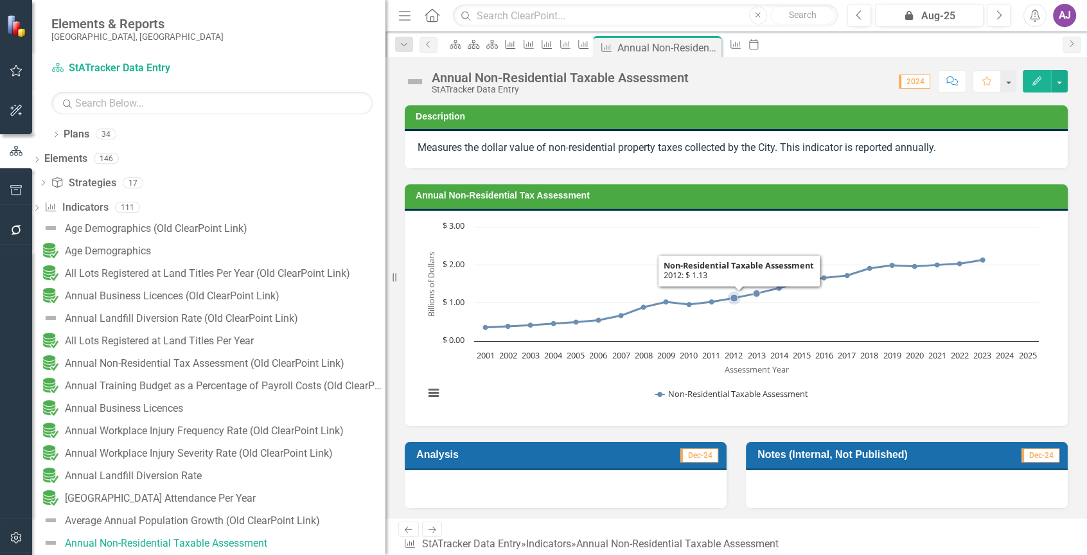
click at [732, 227] on icon "Interactive chart" at bounding box center [756, 227] width 564 height 0
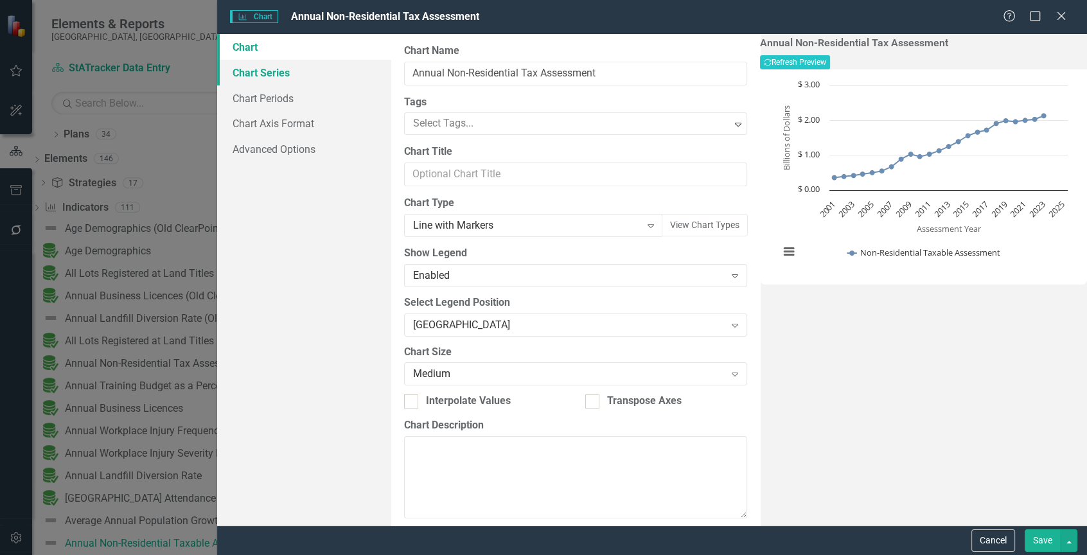
click at [279, 69] on link "Chart Series" at bounding box center [304, 73] width 174 height 26
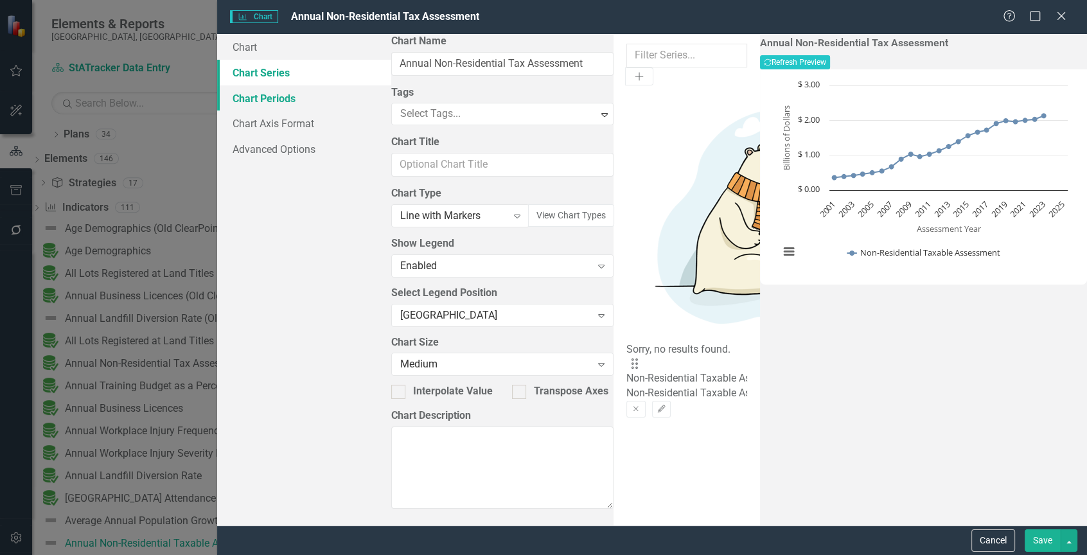
click at [286, 98] on link "Chart Periods" at bounding box center [304, 98] width 174 height 26
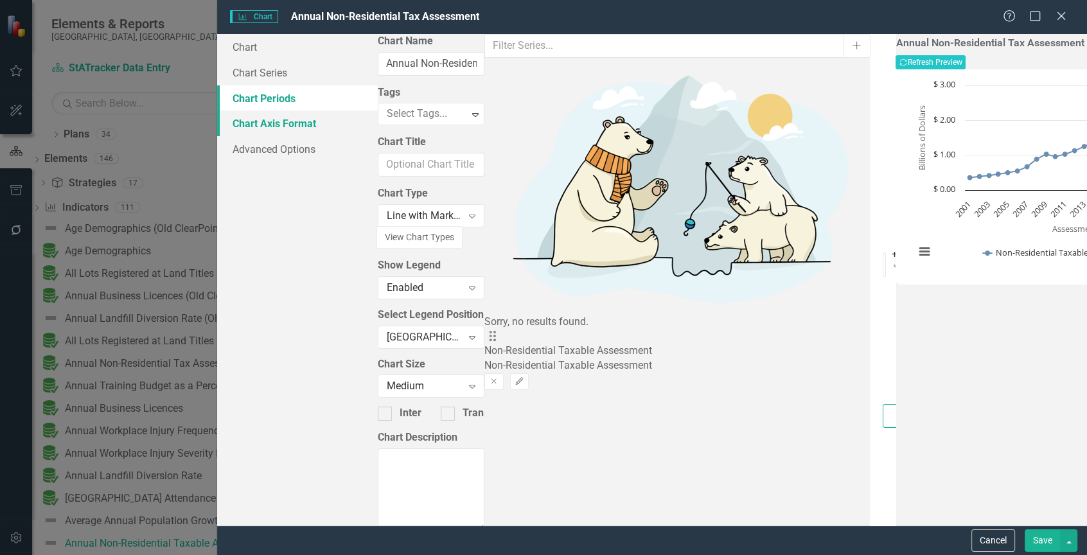
drag, startPoint x: 424, startPoint y: 126, endPoint x: 389, endPoint y: 126, distance: 34.7
click at [389, 126] on div "Chart Chart Series Chart Periods Chart Axis Format Advanced Options From this p…" at bounding box center [652, 279] width 870 height 491
type input "22"
click at [1038, 537] on button "Save" at bounding box center [1042, 540] width 36 height 22
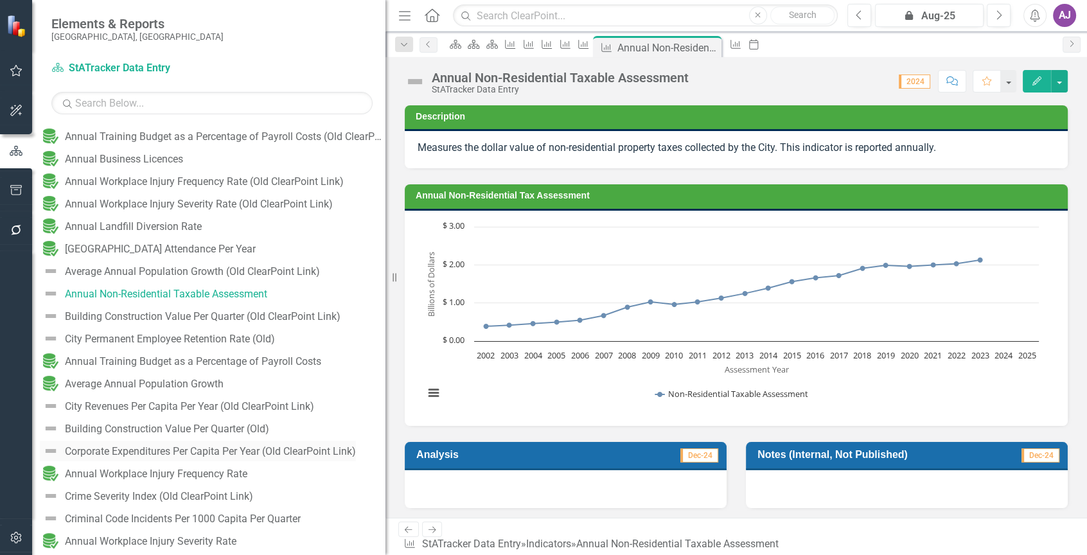
scroll to position [257, 0]
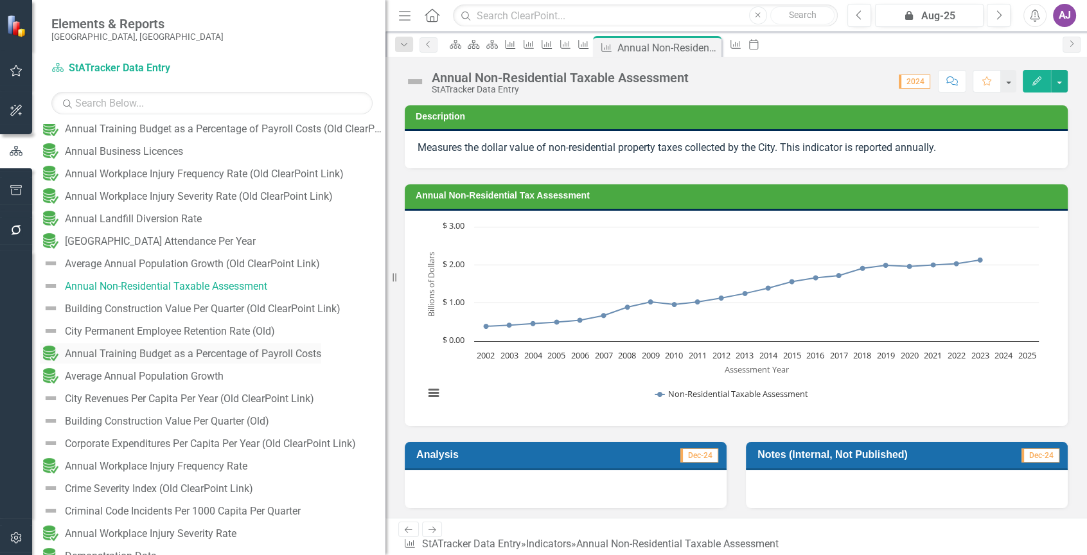
click at [281, 353] on div "Annual Training Budget as a Percentage of Payroll Costs" at bounding box center [193, 354] width 256 height 12
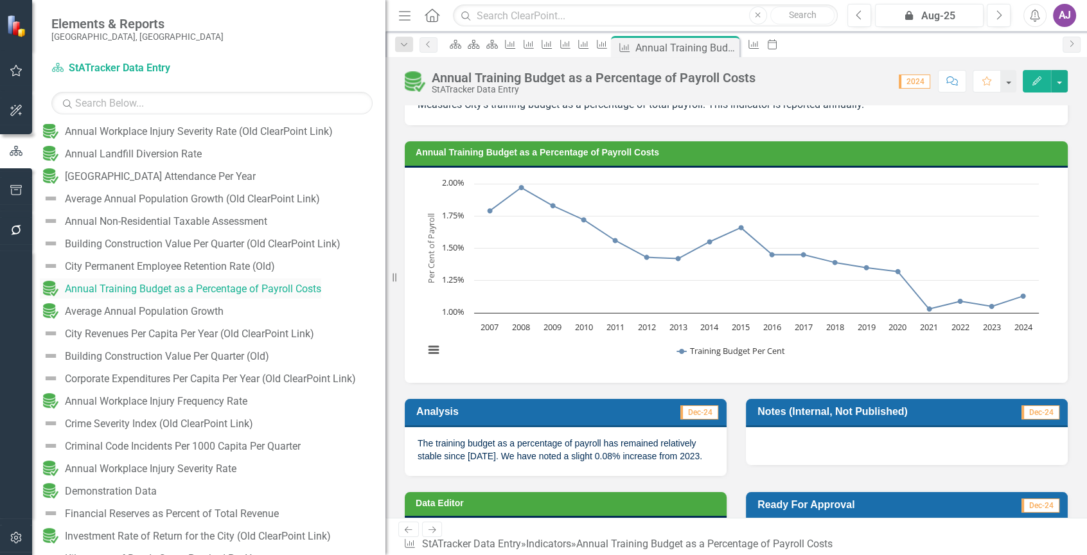
scroll to position [64, 0]
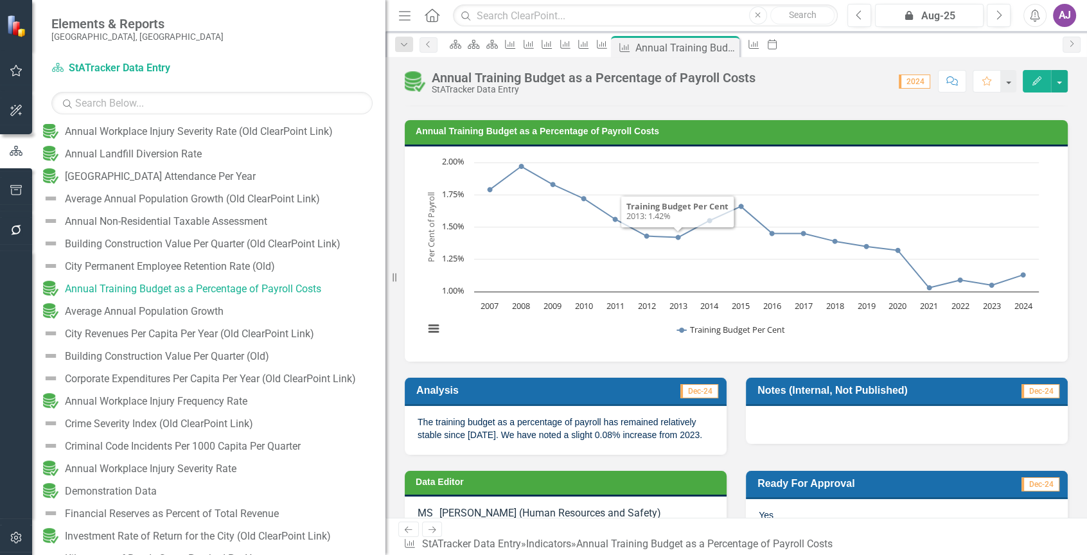
click at [647, 154] on div "Chart Line chart with 18 data points. Annual Training Budget as a Percentage of…" at bounding box center [736, 253] width 663 height 215
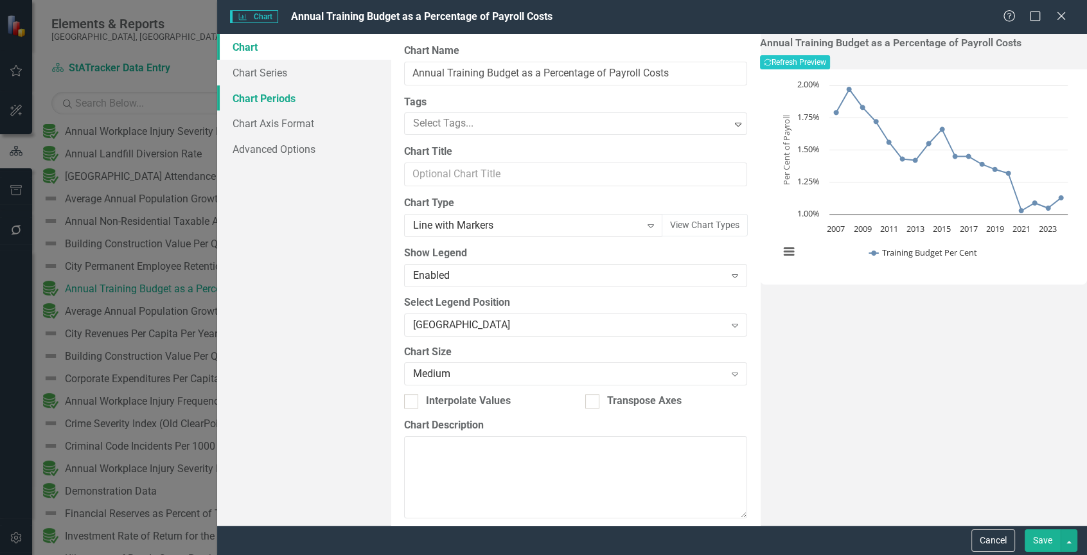
click at [288, 101] on link "Chart Periods" at bounding box center [304, 98] width 174 height 26
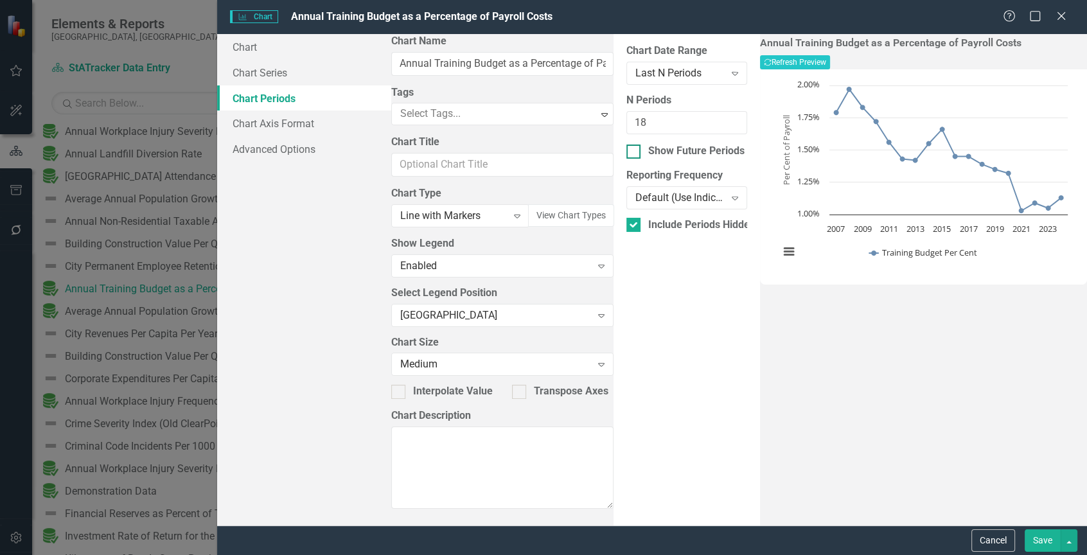
click at [626, 152] on input "Show Future Periods" at bounding box center [630, 148] width 8 height 8
checkbox input "true"
type input "17"
click at [712, 126] on input "17" at bounding box center [686, 123] width 121 height 24
click at [1043, 543] on button "Save" at bounding box center [1042, 540] width 36 height 22
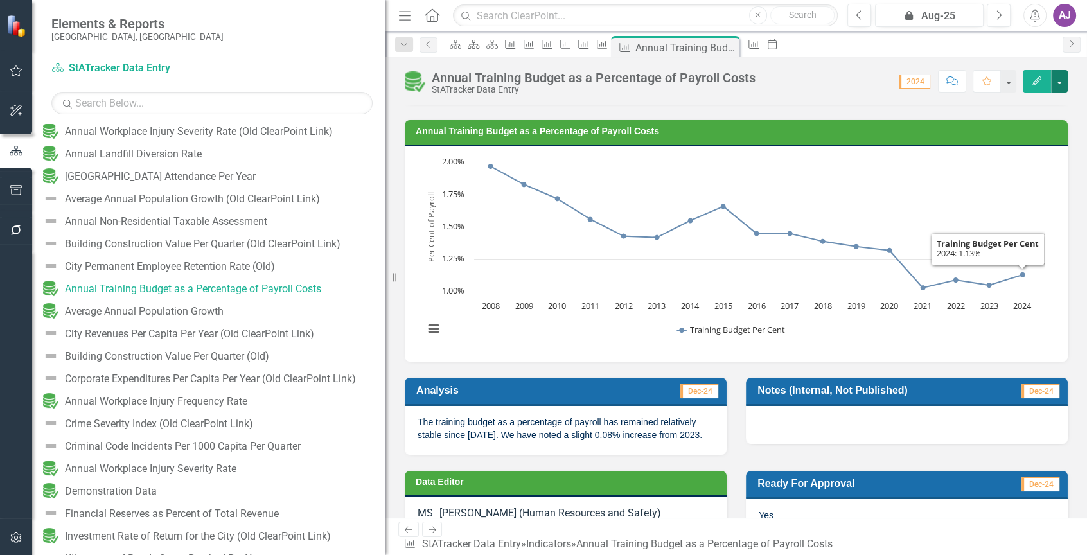
click at [1061, 76] on button "button" at bounding box center [1059, 81] width 17 height 22
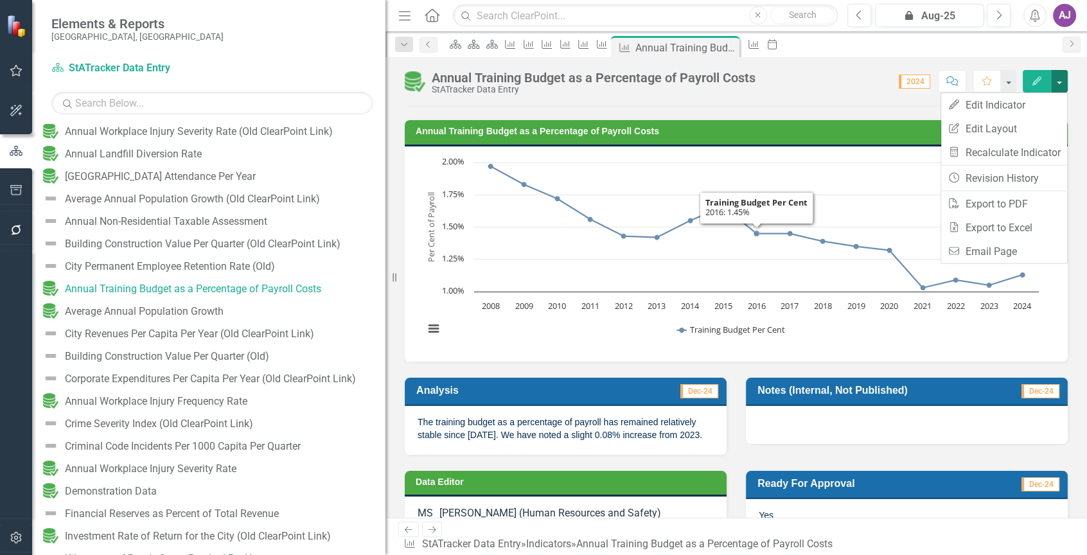
click at [744, 152] on div "Chart Line chart with 17 data points. Annual Training Budget as a Percentage of…" at bounding box center [736, 253] width 663 height 215
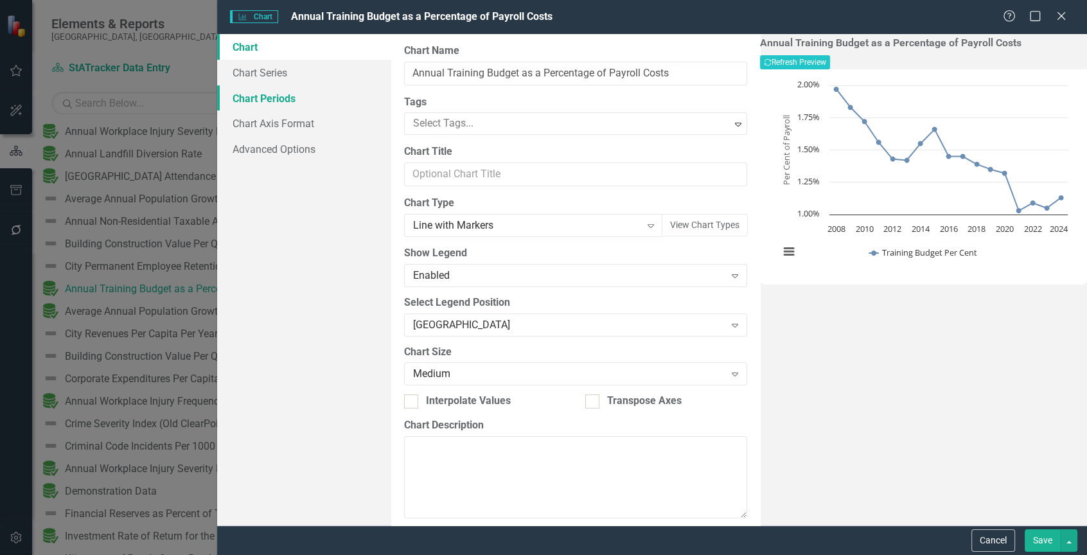
click at [276, 98] on link "Chart Periods" at bounding box center [304, 98] width 174 height 26
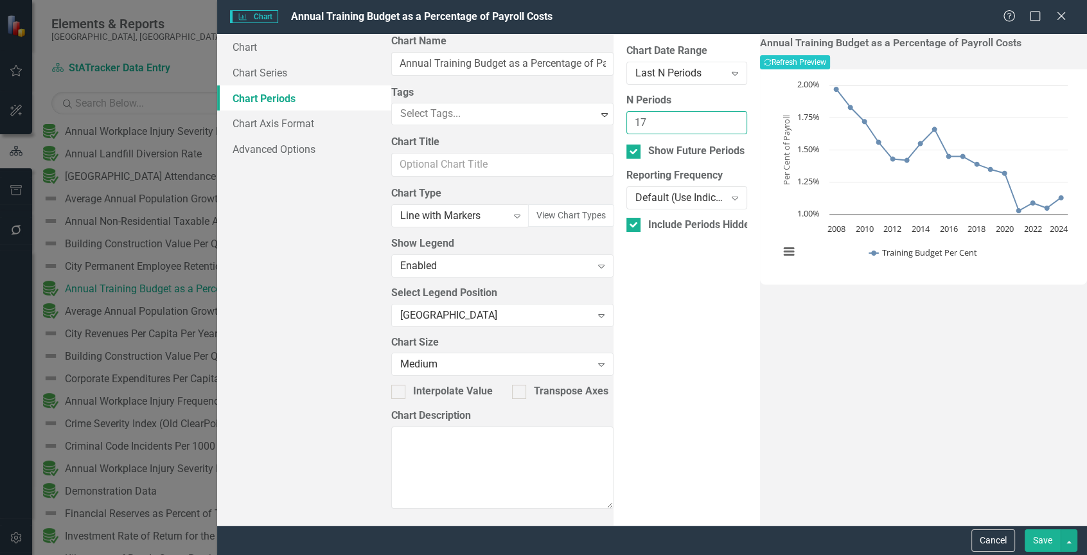
drag, startPoint x: 429, startPoint y: 122, endPoint x: 412, endPoint y: 121, distance: 16.7
click at [626, 121] on input "17" at bounding box center [686, 123] width 121 height 24
type input "17"
click at [728, 74] on icon "Expand" at bounding box center [734, 73] width 13 height 10
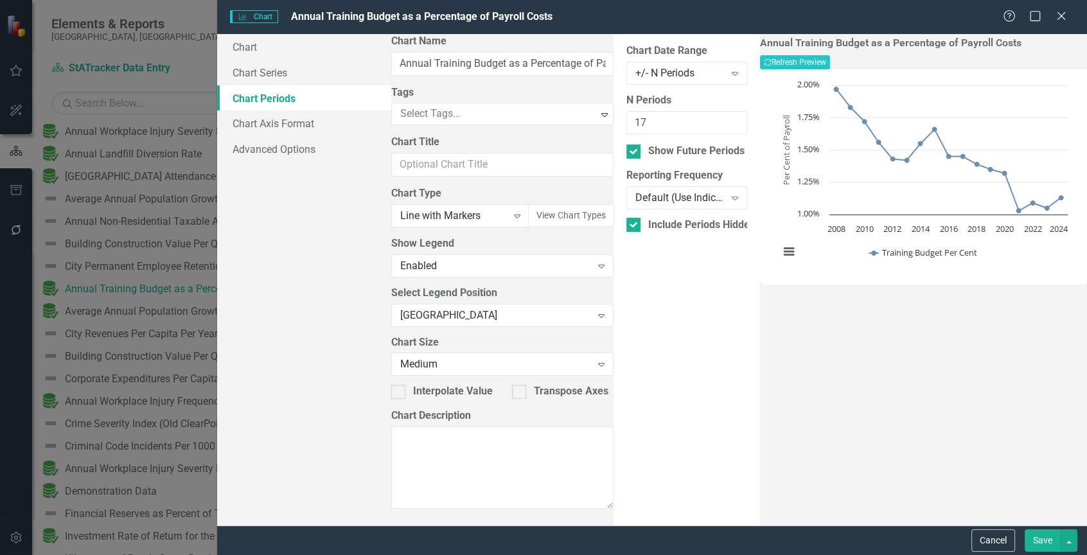
click at [1044, 543] on button "Save" at bounding box center [1042, 540] width 36 height 22
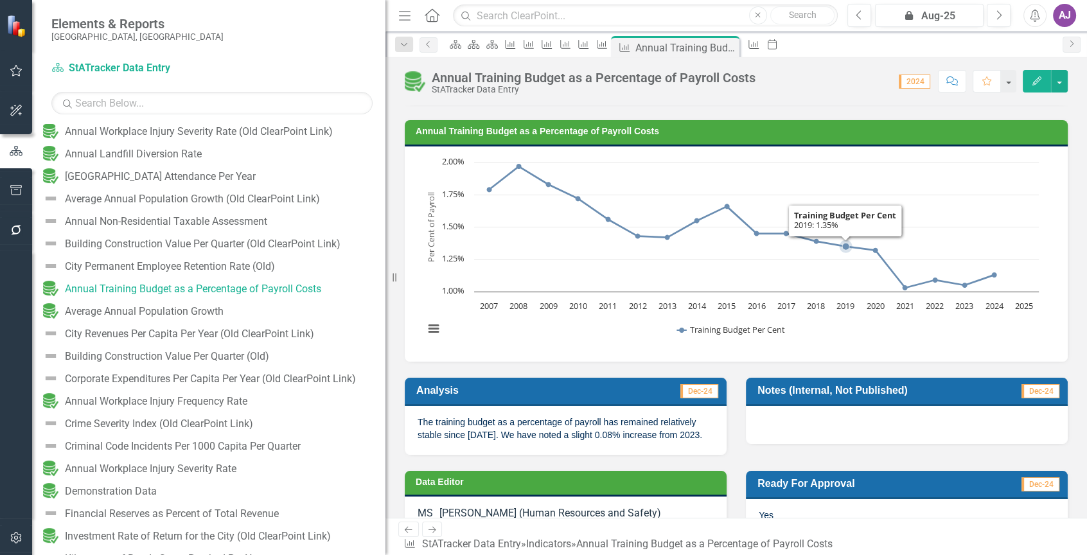
click at [841, 162] on icon "Interactive chart" at bounding box center [756, 162] width 564 height 0
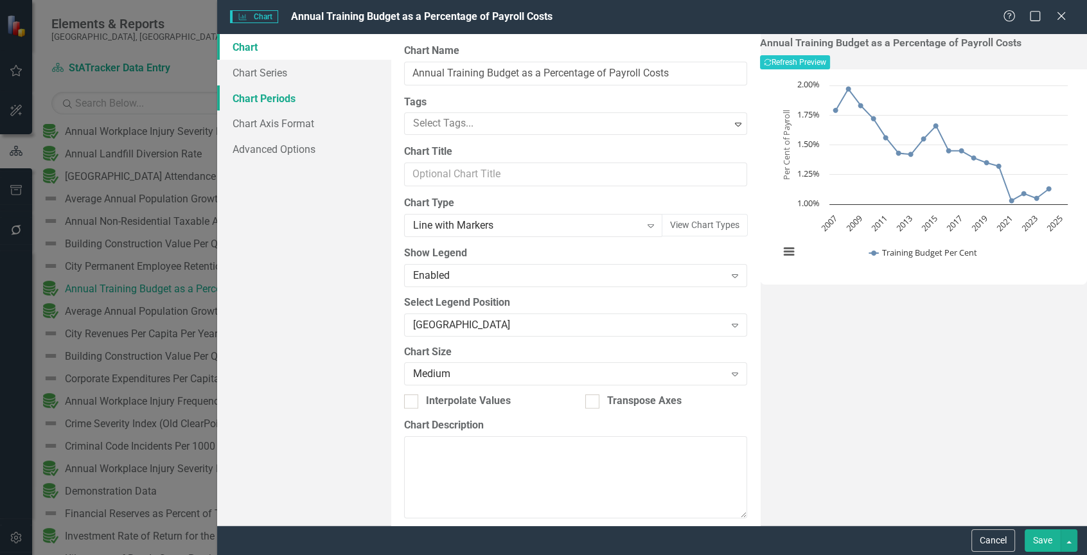
click at [295, 94] on link "Chart Periods" at bounding box center [304, 98] width 174 height 26
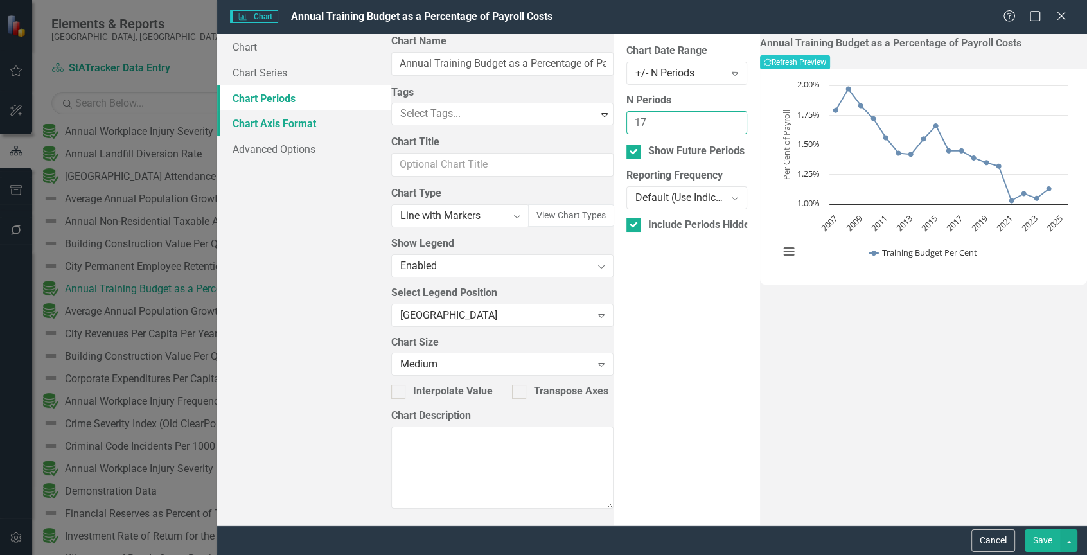
drag, startPoint x: 438, startPoint y: 116, endPoint x: 362, endPoint y: 110, distance: 76.0
click at [362, 110] on div "Chart Chart Series Chart Periods Chart Axis Format Advanced Options From this p…" at bounding box center [652, 279] width 870 height 491
type input "16"
click at [1042, 536] on button "Save" at bounding box center [1042, 540] width 36 height 22
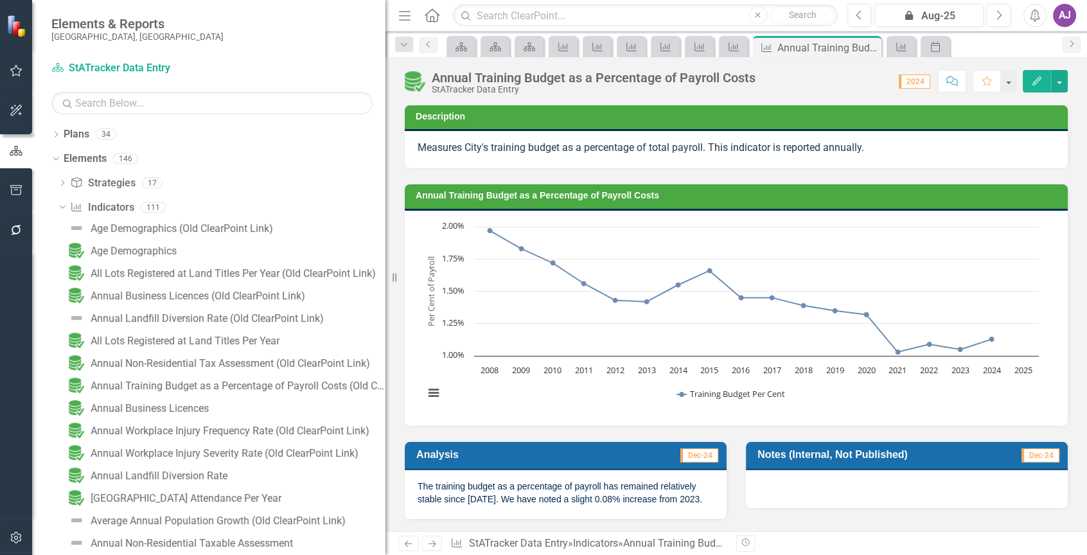
scroll to position [64, 0]
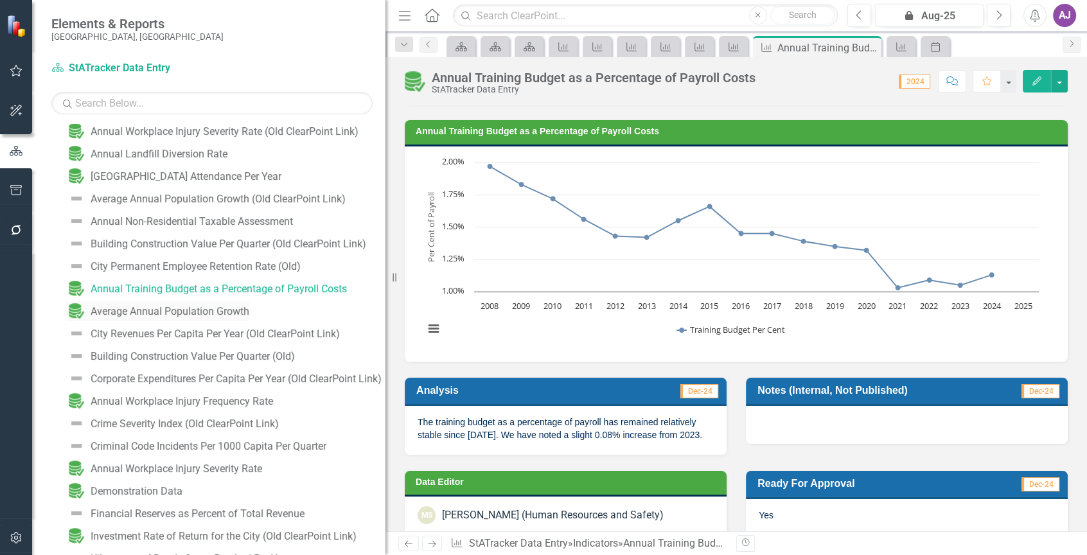
click at [211, 309] on div "Average Annual Population Growth" at bounding box center [170, 312] width 159 height 12
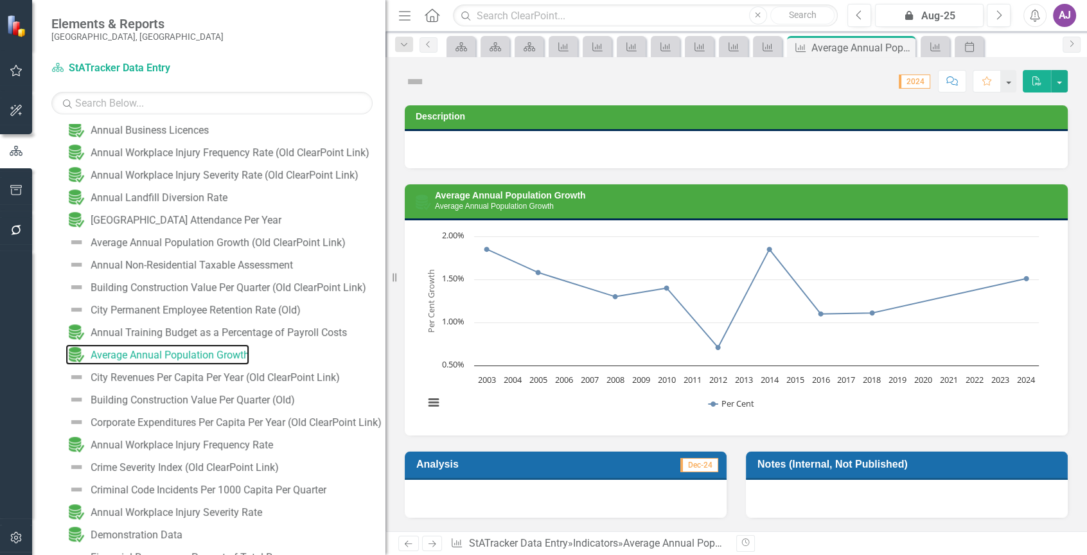
scroll to position [88, 0]
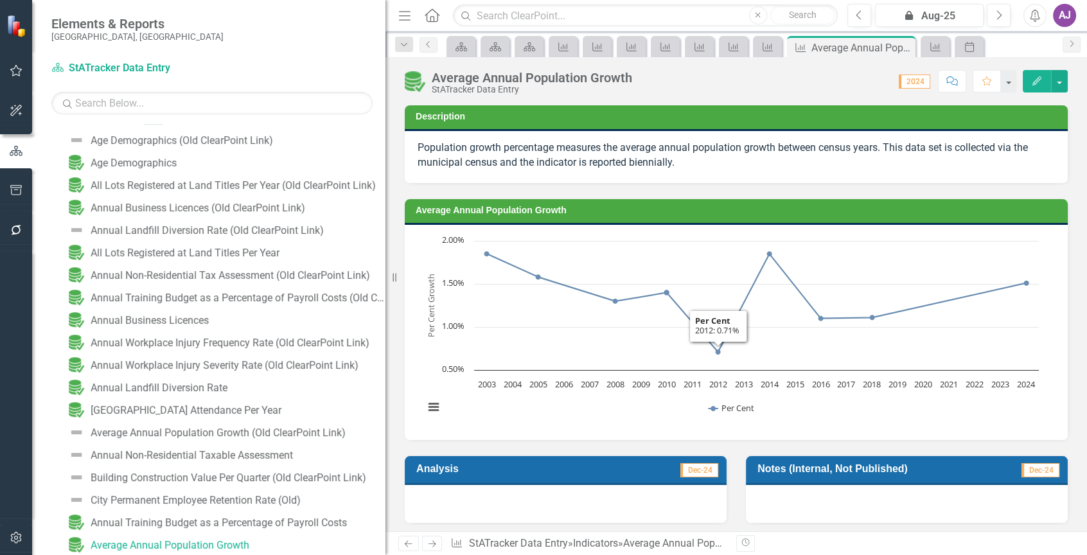
click at [700, 233] on div "Chart Line chart with 22 data points. Average Annual Population Growth (Chart T…" at bounding box center [736, 332] width 663 height 215
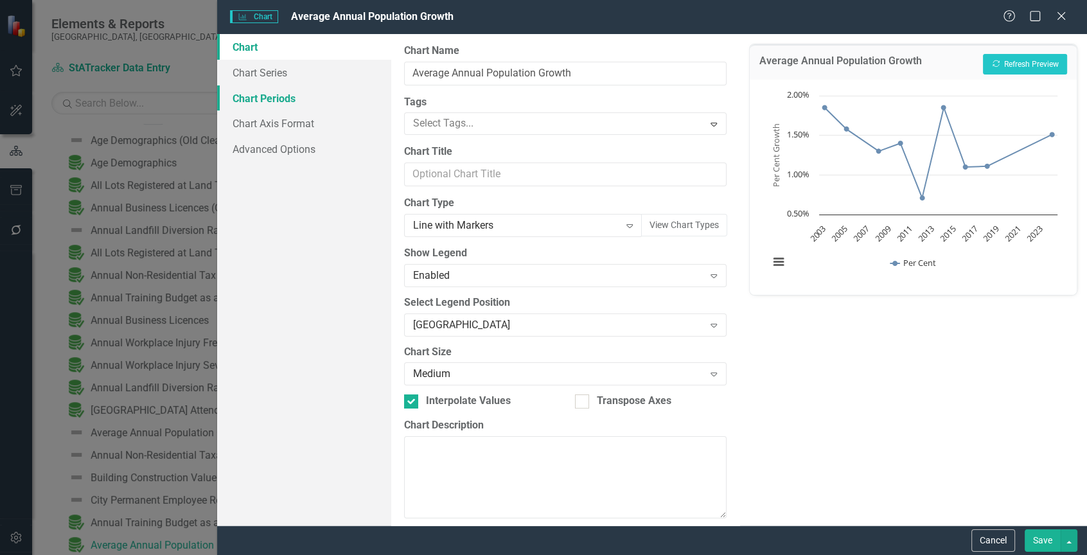
click at [301, 100] on link "Chart Periods" at bounding box center [304, 98] width 174 height 26
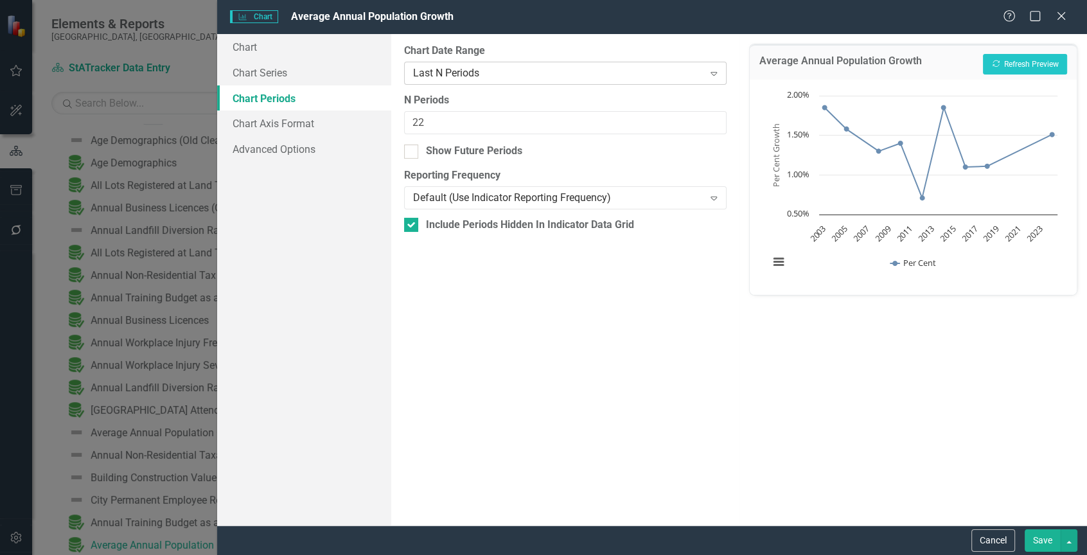
click at [710, 73] on icon "Expand" at bounding box center [713, 73] width 13 height 10
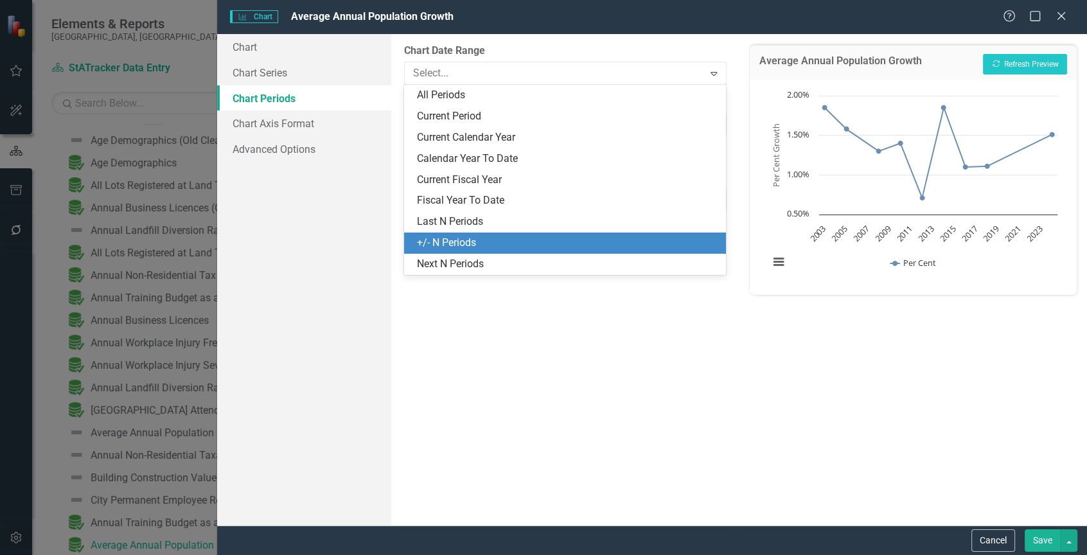
click at [486, 243] on div "+/- N Periods" at bounding box center [567, 243] width 301 height 15
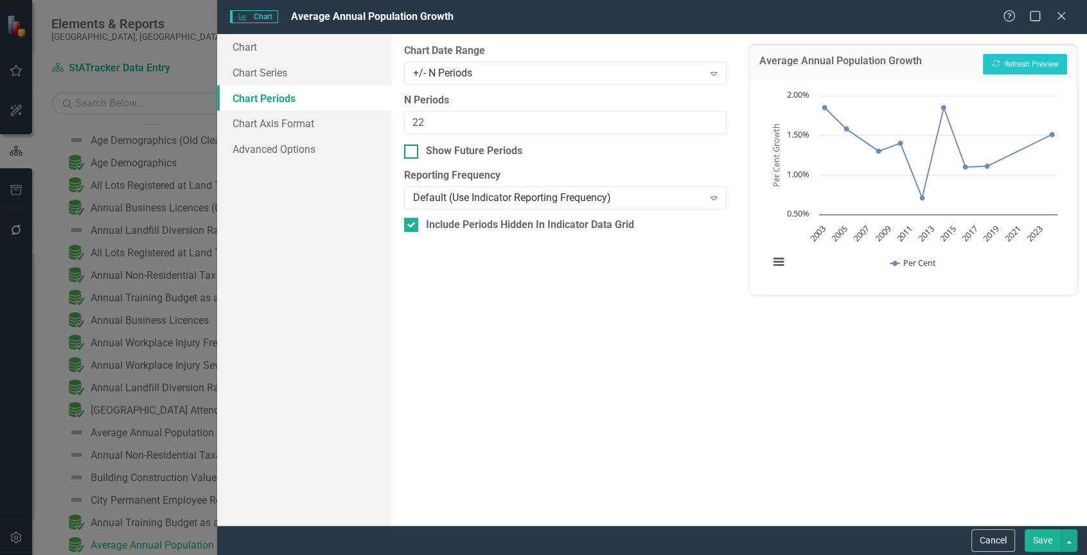
click at [474, 153] on div "Show Future Periods" at bounding box center [474, 151] width 96 height 15
click at [412, 153] on input "Show Future Periods" at bounding box center [408, 148] width 8 height 8
checkbox input "true"
click at [1049, 541] on button "Save" at bounding box center [1042, 540] width 36 height 22
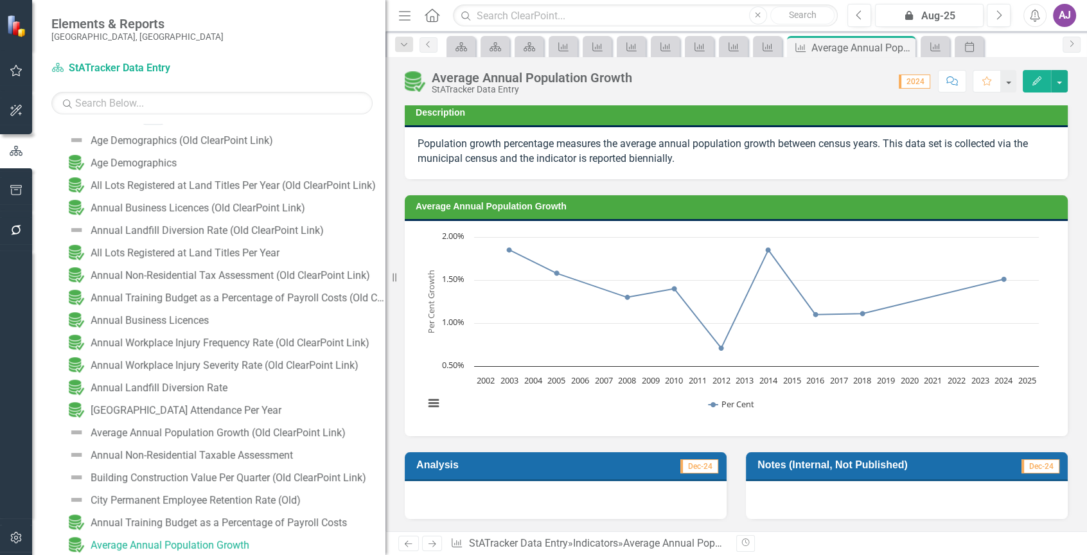
scroll to position [0, 0]
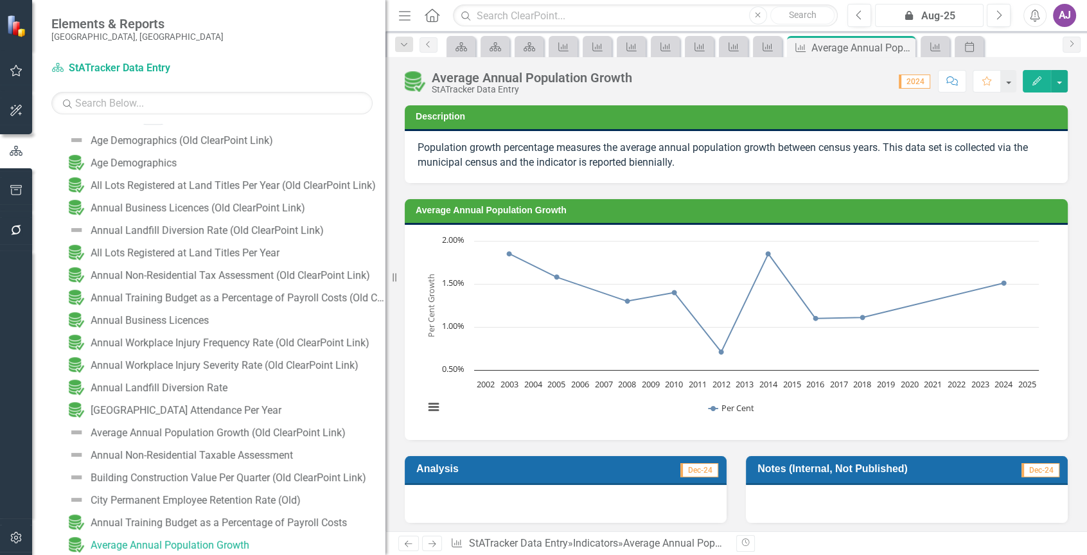
click at [941, 18] on div "icon.lock Aug-25" at bounding box center [929, 15] width 100 height 15
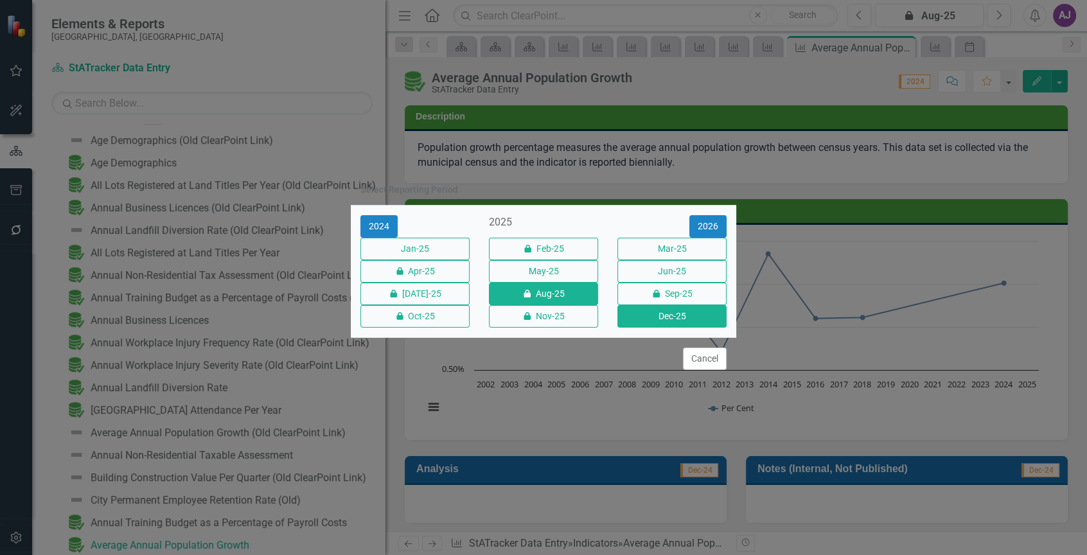
click at [662, 327] on button "Dec-25" at bounding box center [671, 316] width 109 height 22
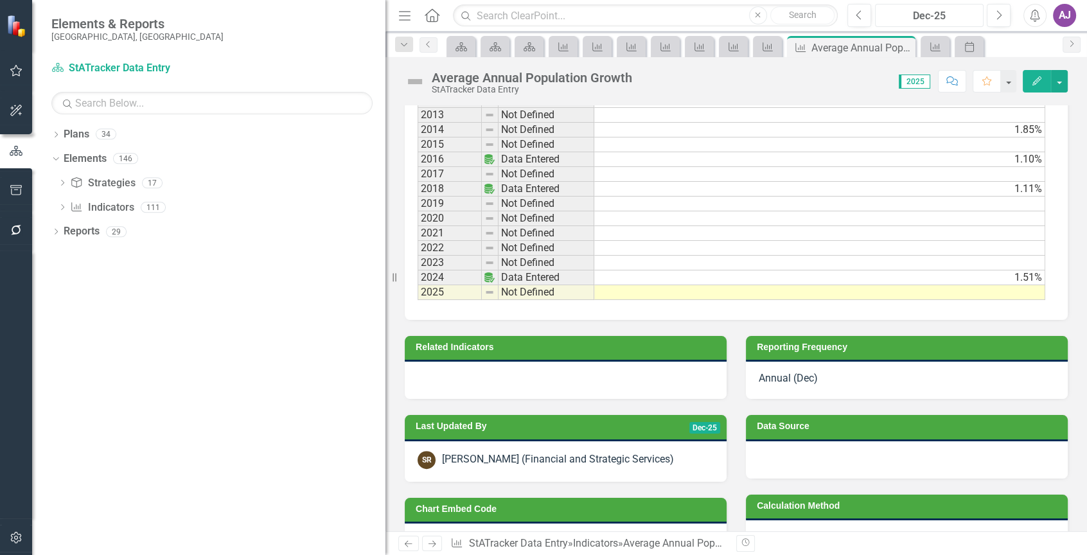
scroll to position [963, 0]
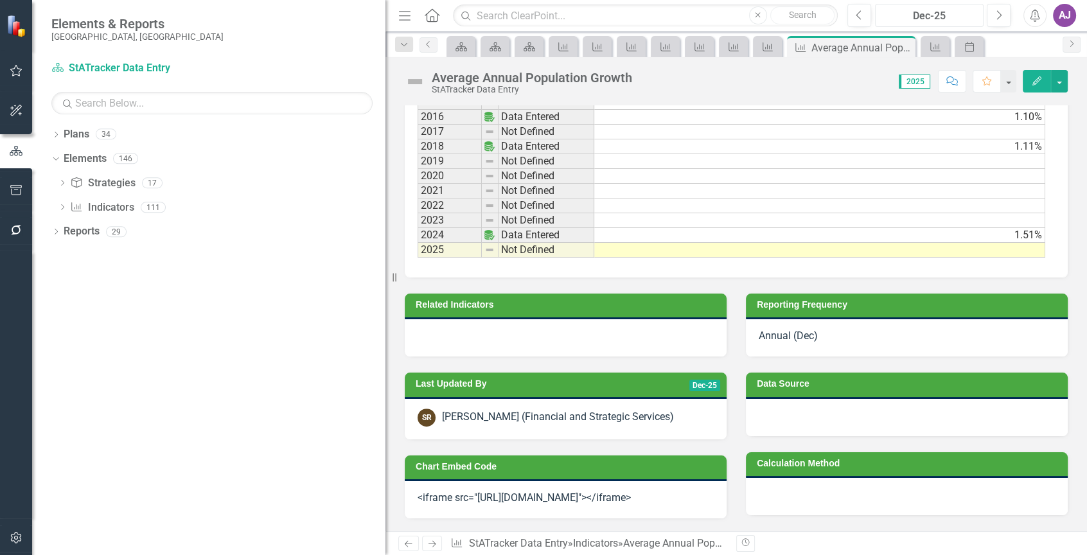
click at [923, 20] on div "Dec-25" at bounding box center [929, 15] width 100 height 15
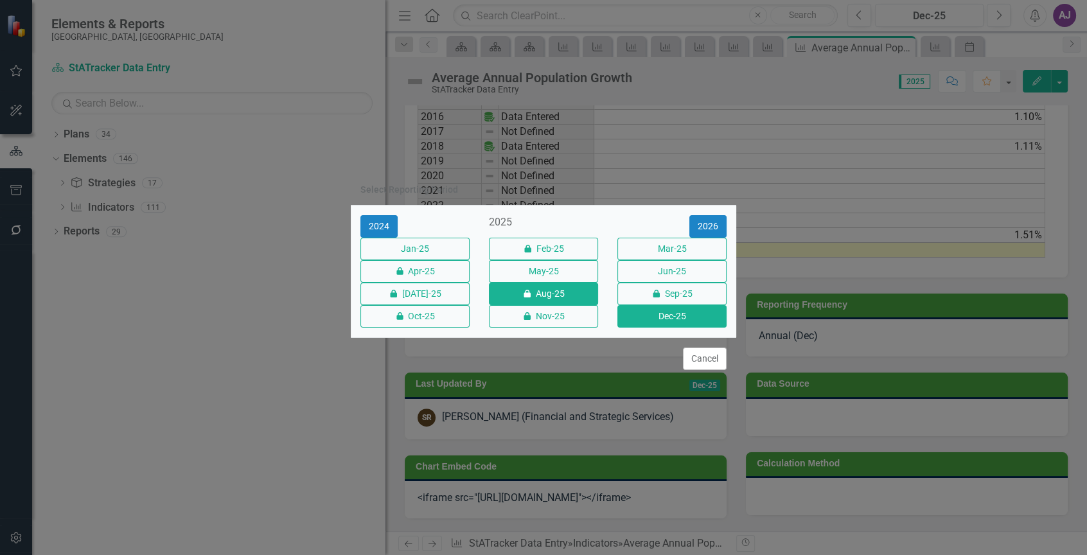
click at [539, 296] on button "icon.lock Aug-25" at bounding box center [543, 294] width 109 height 22
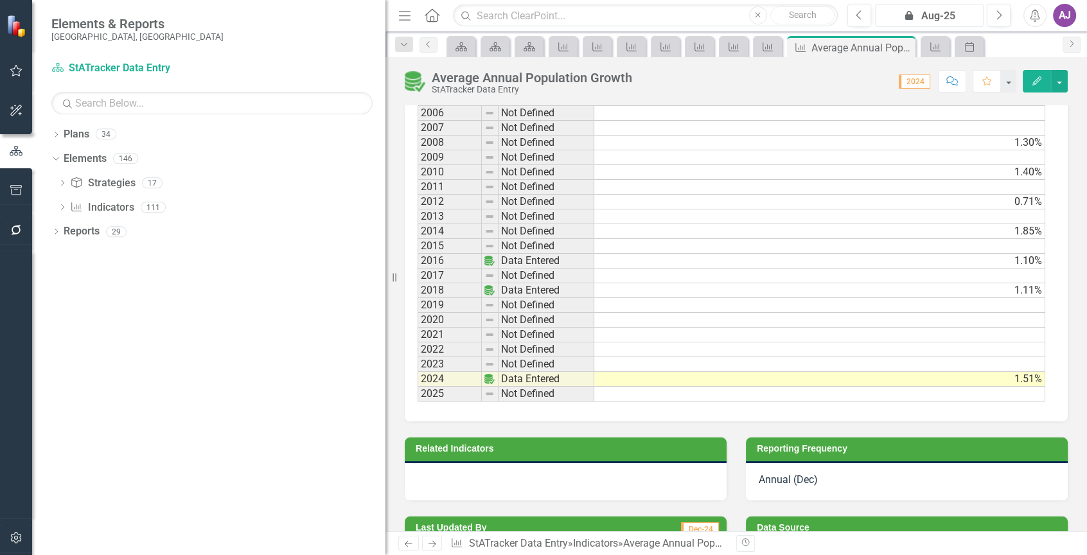
scroll to position [835, 0]
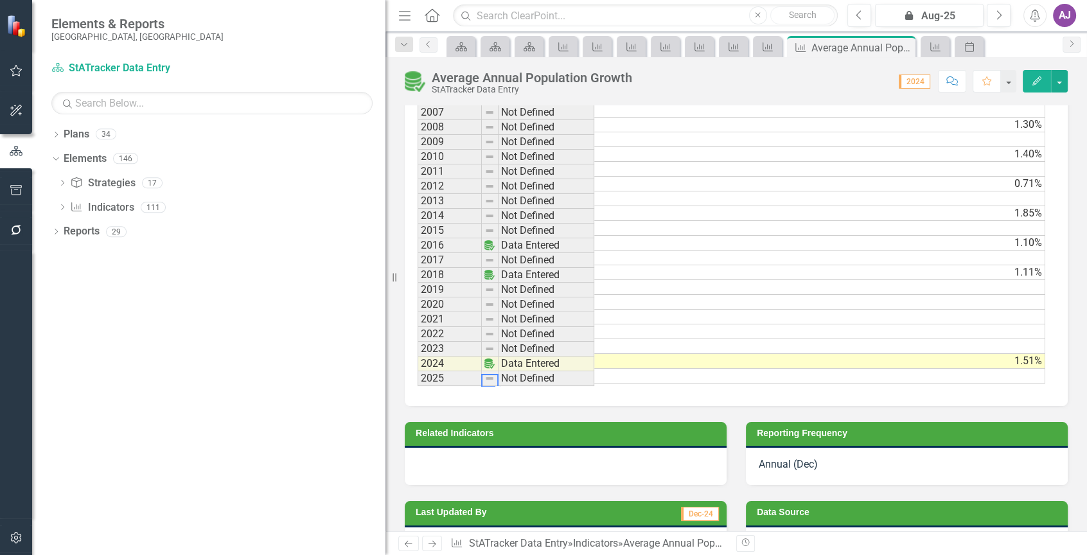
click at [1001, 374] on td at bounding box center [819, 376] width 451 height 15
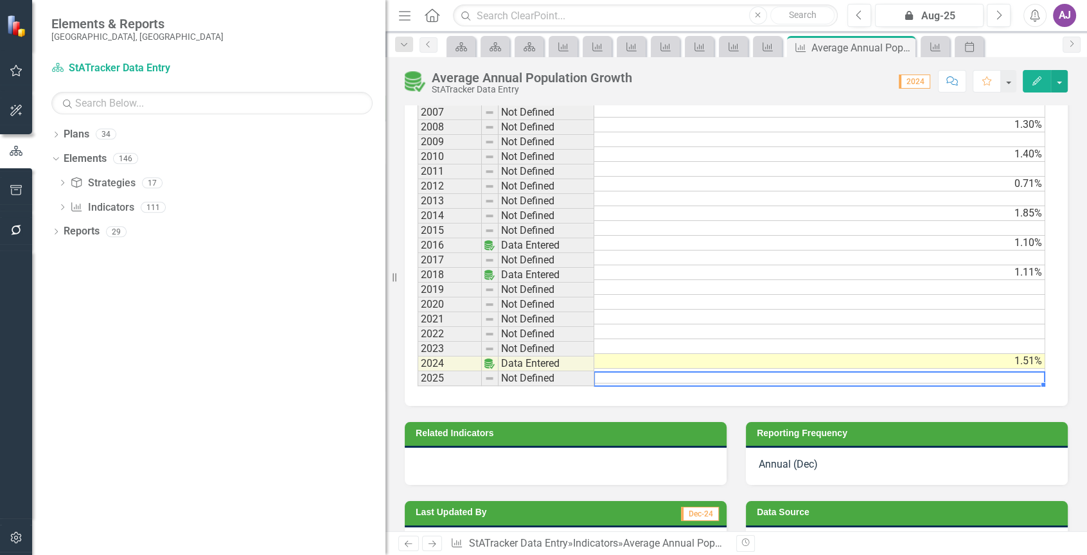
click at [1016, 376] on td at bounding box center [819, 376] width 451 height 15
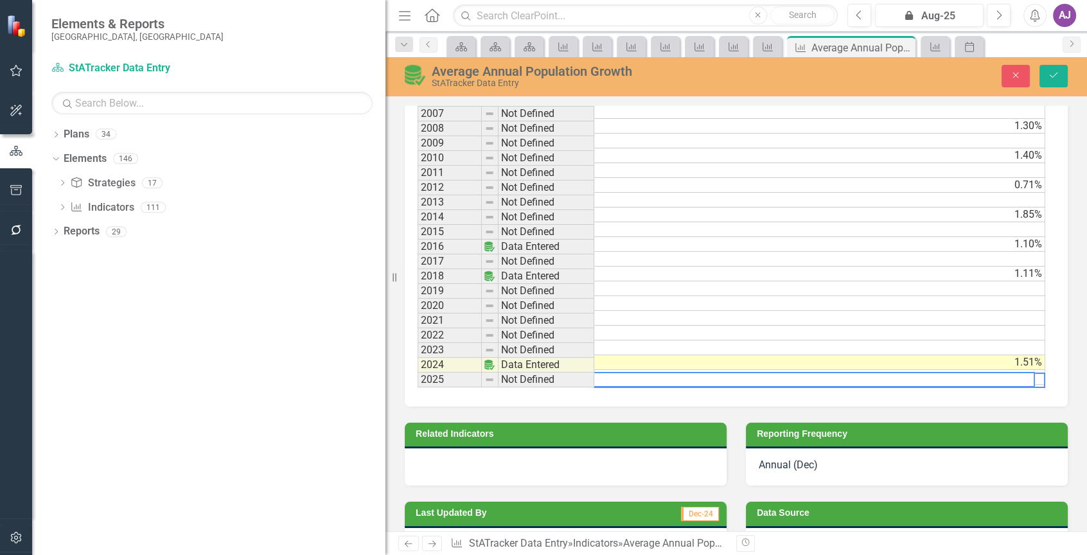
click at [1017, 378] on textarea at bounding box center [809, 379] width 451 height 15
click at [1019, 377] on textarea at bounding box center [809, 379] width 451 height 15
click at [843, 407] on div "Period Status Per Cent 2000 Not Defined 2001 Not Defined 2002 Not Defined 2003 …" at bounding box center [736, 192] width 663 height 429
click at [610, 378] on td "1.00%" at bounding box center [819, 377] width 451 height 15
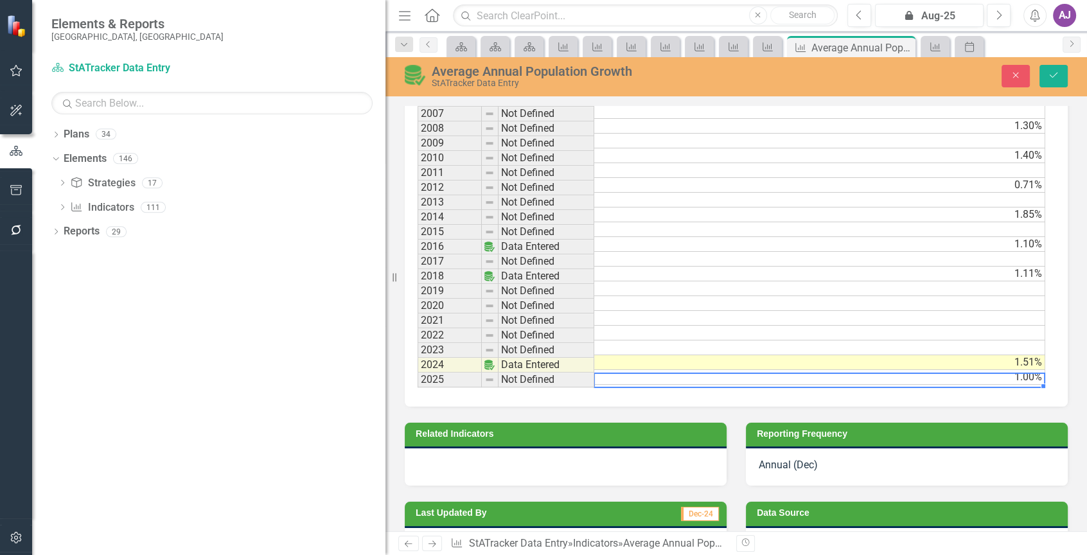
click at [610, 378] on td "1.00%" at bounding box center [819, 377] width 451 height 15
type textarea "1"
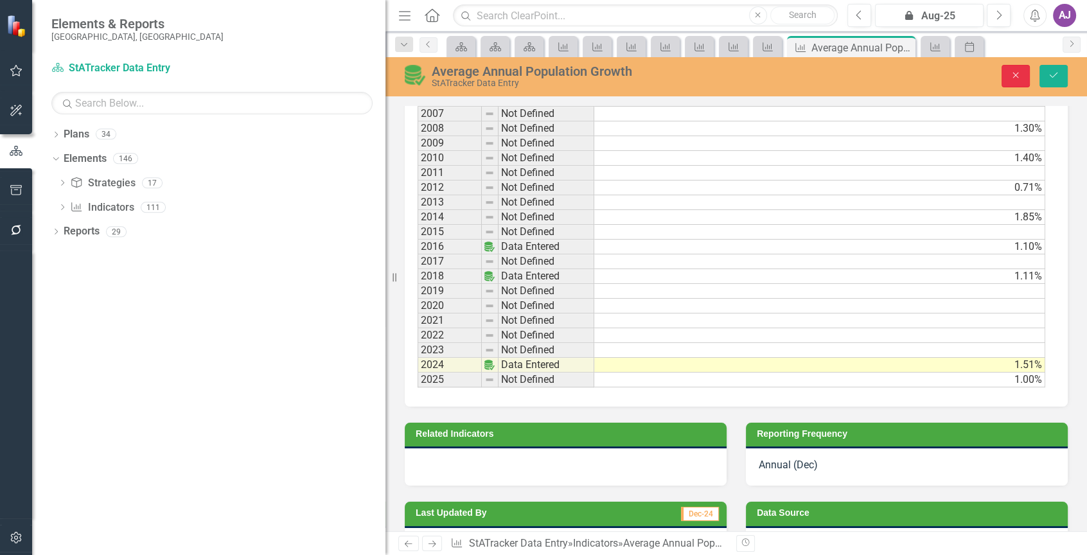
click at [1014, 84] on button "Close" at bounding box center [1015, 76] width 28 height 22
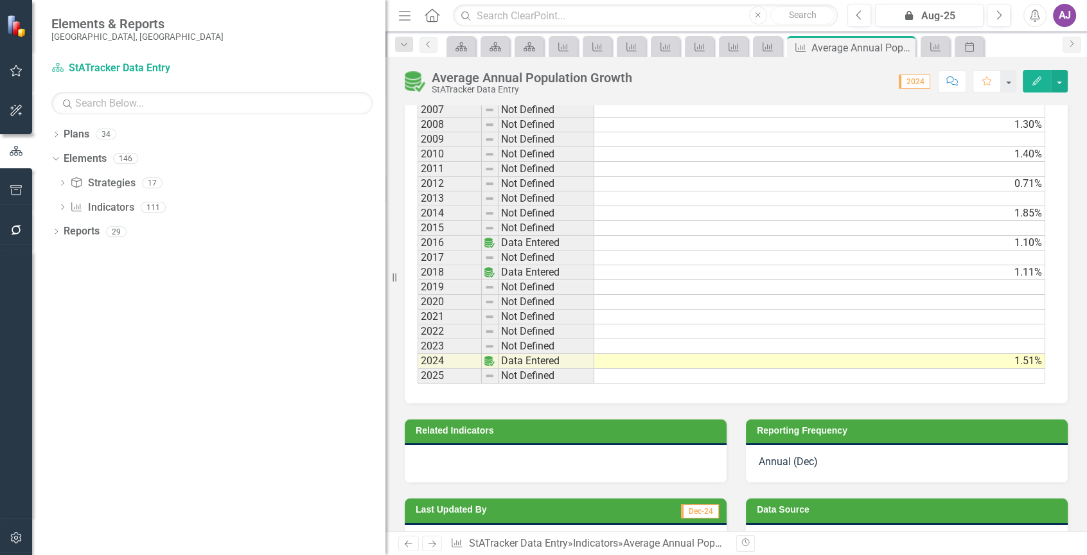
scroll to position [835, 0]
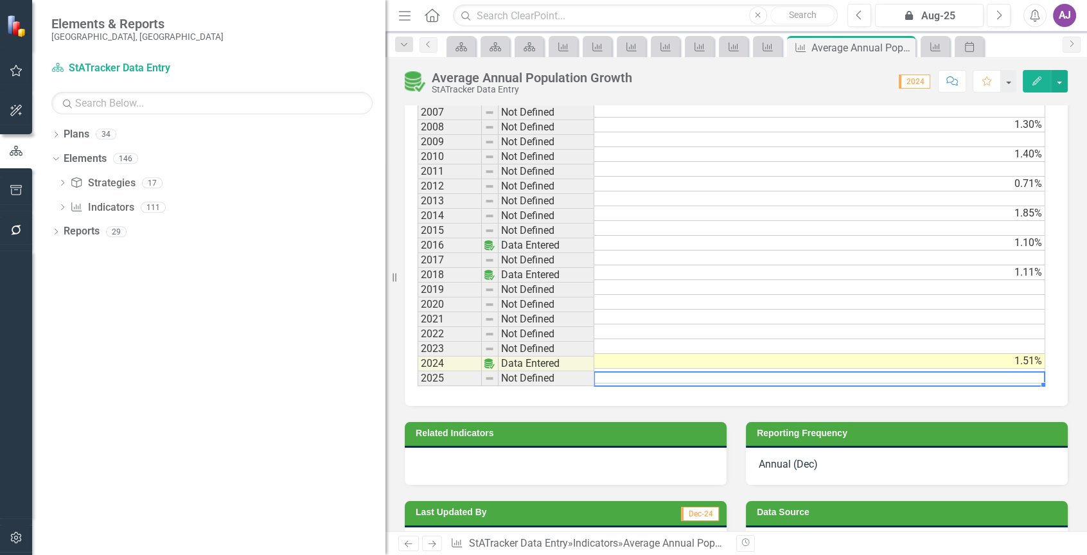
click at [719, 380] on td at bounding box center [819, 376] width 451 height 15
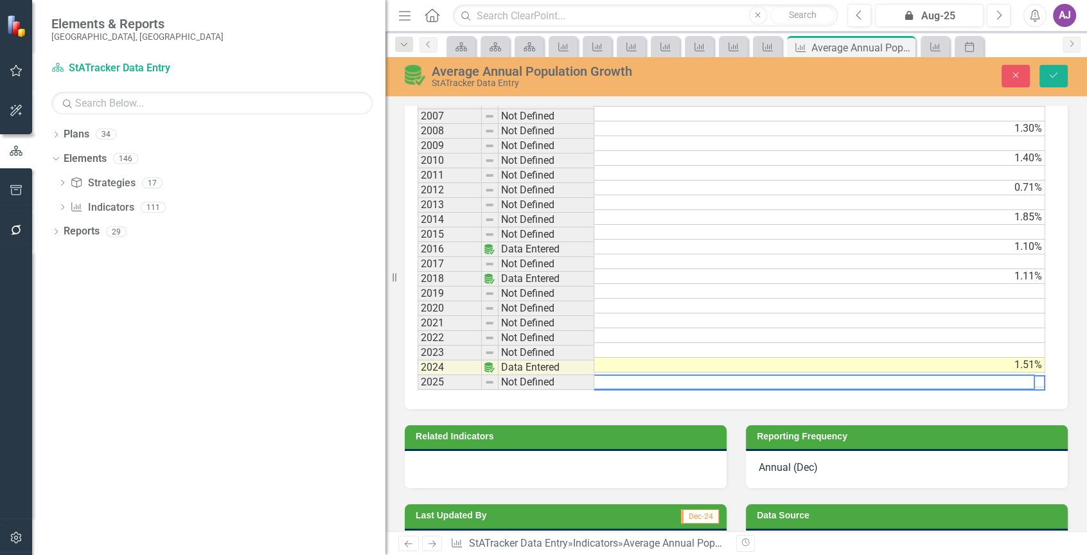
scroll to position [837, 0]
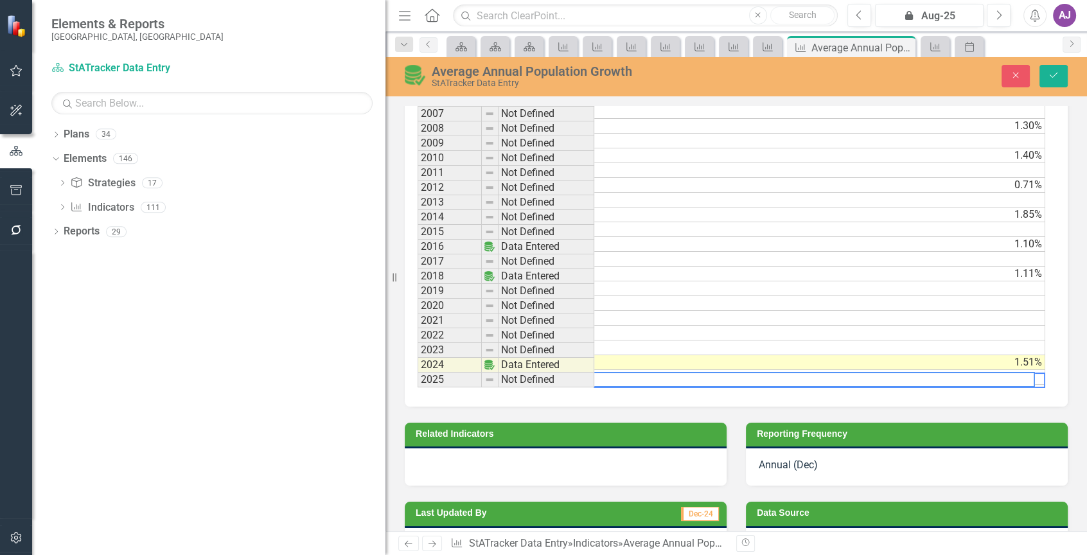
click at [719, 380] on textarea at bounding box center [809, 379] width 451 height 15
type textarea "1.45"
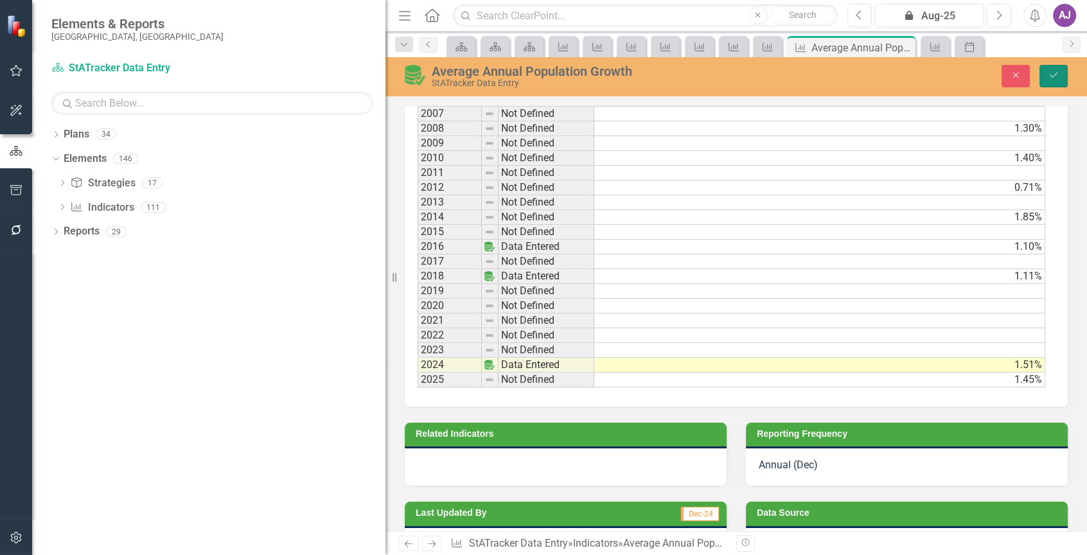
click at [1049, 76] on icon "Save" at bounding box center [1053, 75] width 12 height 9
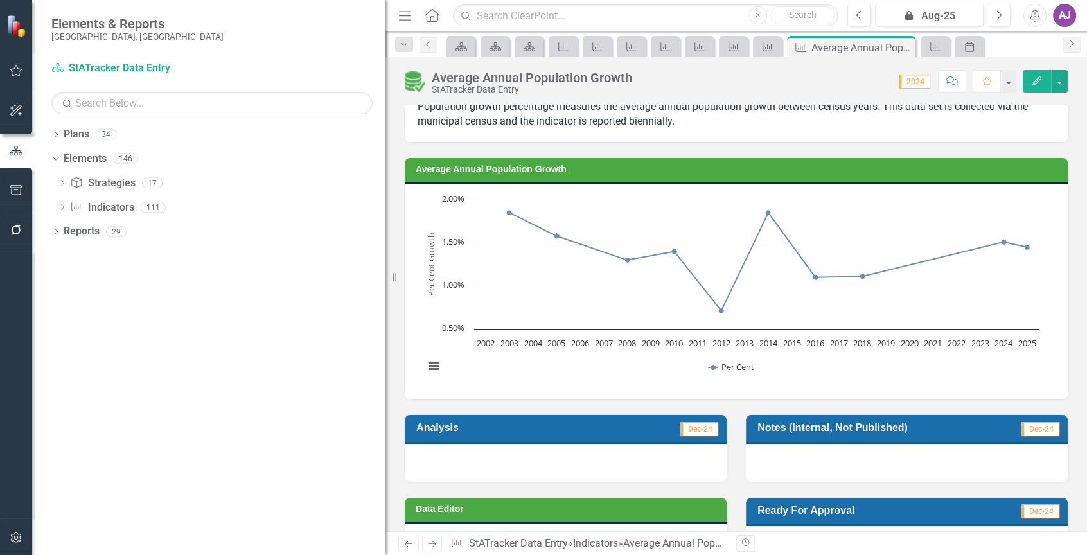
scroll to position [0, 0]
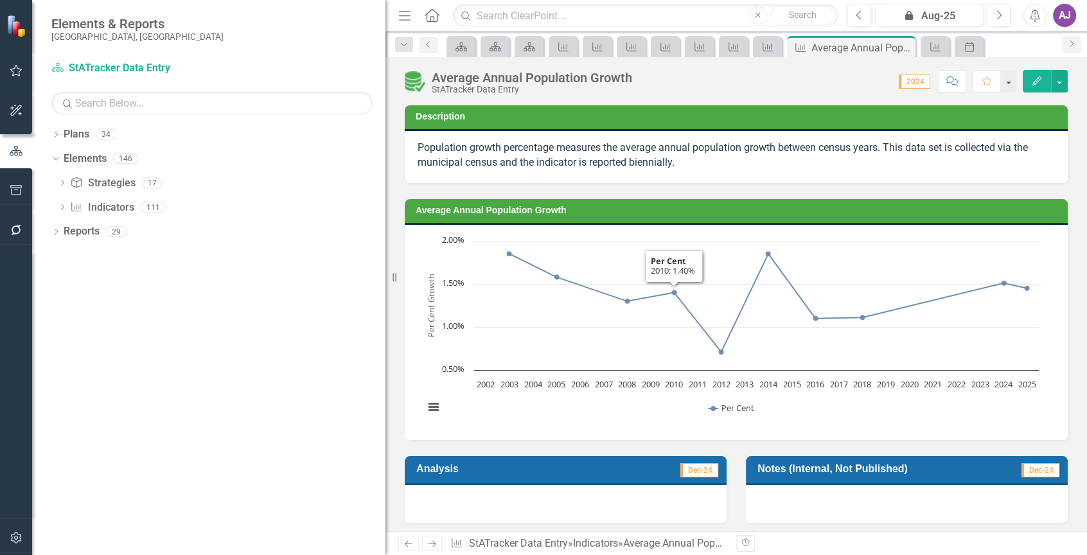
click at [678, 234] on rect "Interactive chart" at bounding box center [730, 330] width 627 height 193
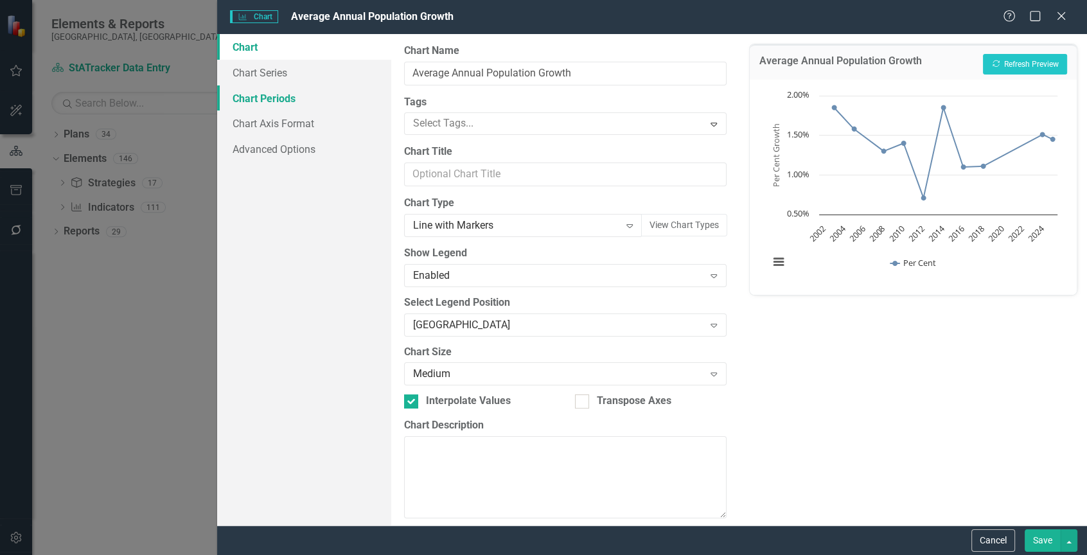
click at [312, 99] on link "Chart Periods" at bounding box center [304, 98] width 174 height 26
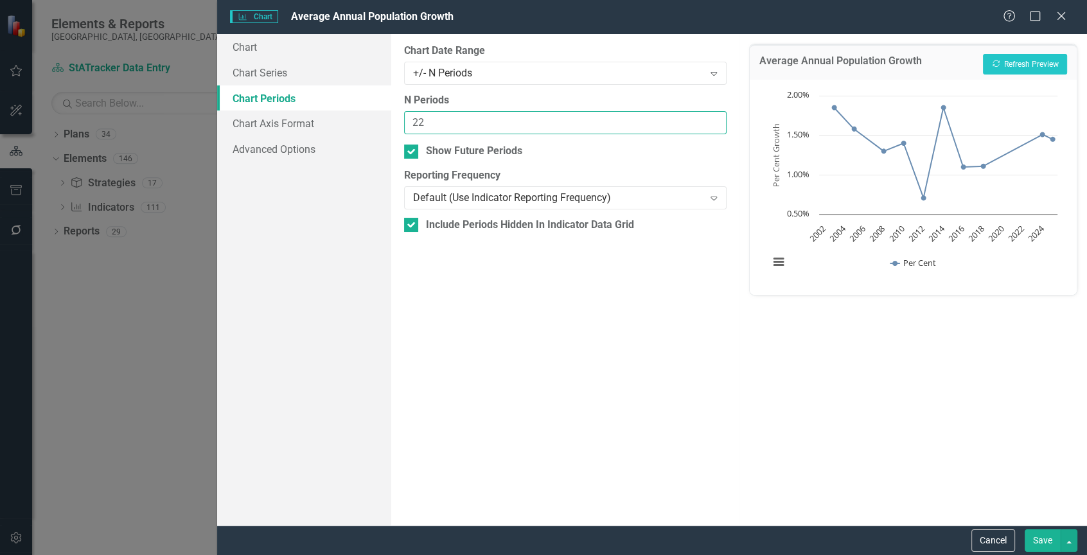
drag, startPoint x: 436, startPoint y: 120, endPoint x: 401, endPoint y: 114, distance: 35.2
click at [401, 115] on div "From this tab, you define the periods you want included in the chart. For examp…" at bounding box center [564, 279] width 347 height 491
type input "20"
click at [1040, 534] on button "Save" at bounding box center [1042, 540] width 36 height 22
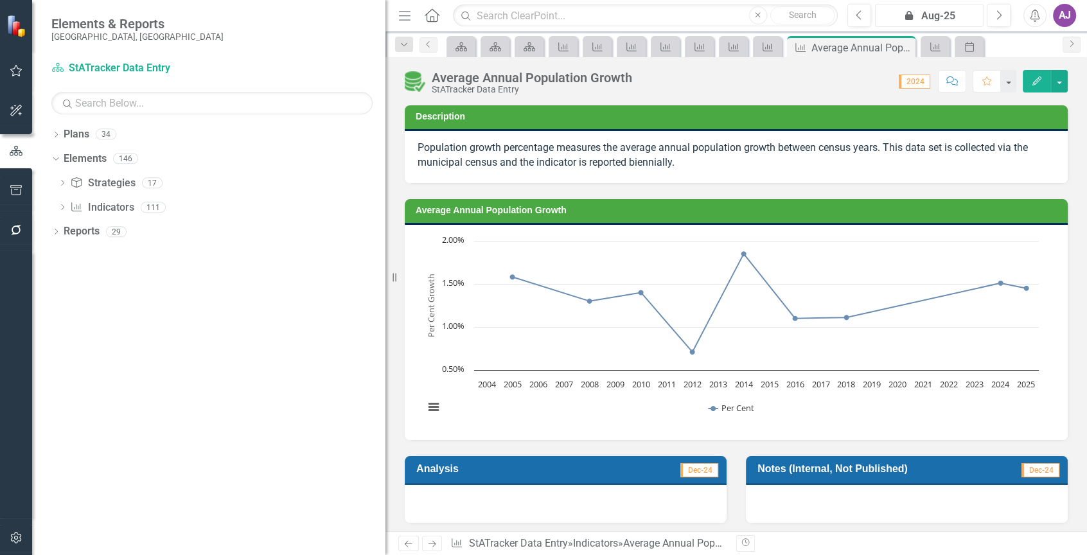
click at [932, 19] on div "icon.lock Aug-25" at bounding box center [929, 15] width 100 height 15
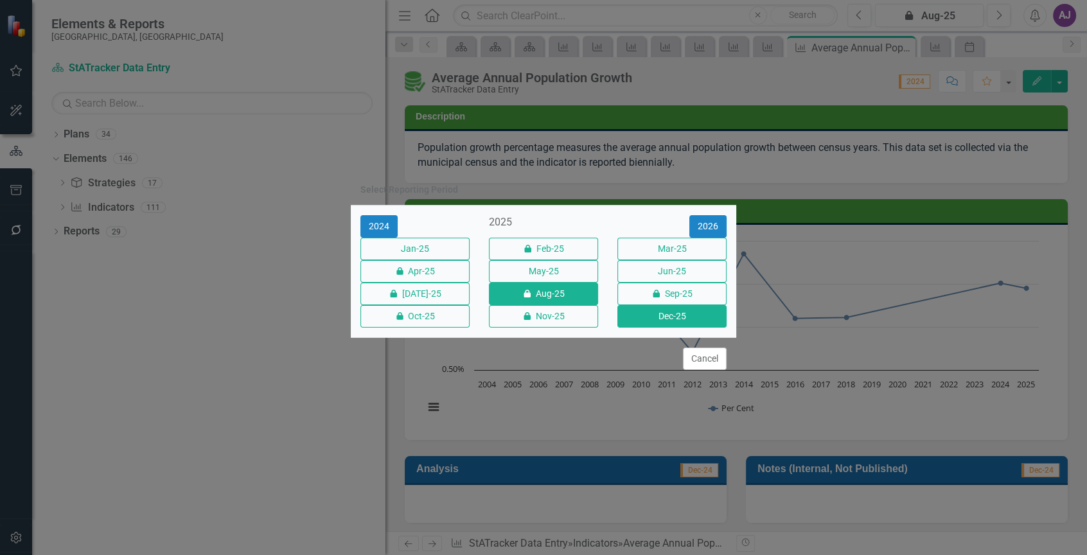
click at [690, 324] on button "Dec-25" at bounding box center [671, 316] width 109 height 22
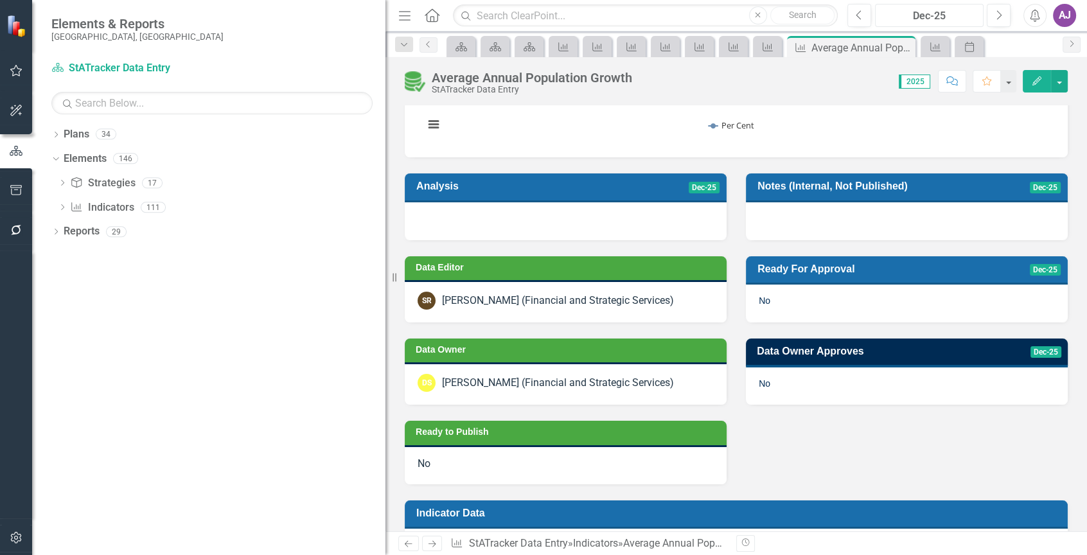
scroll to position [321, 0]
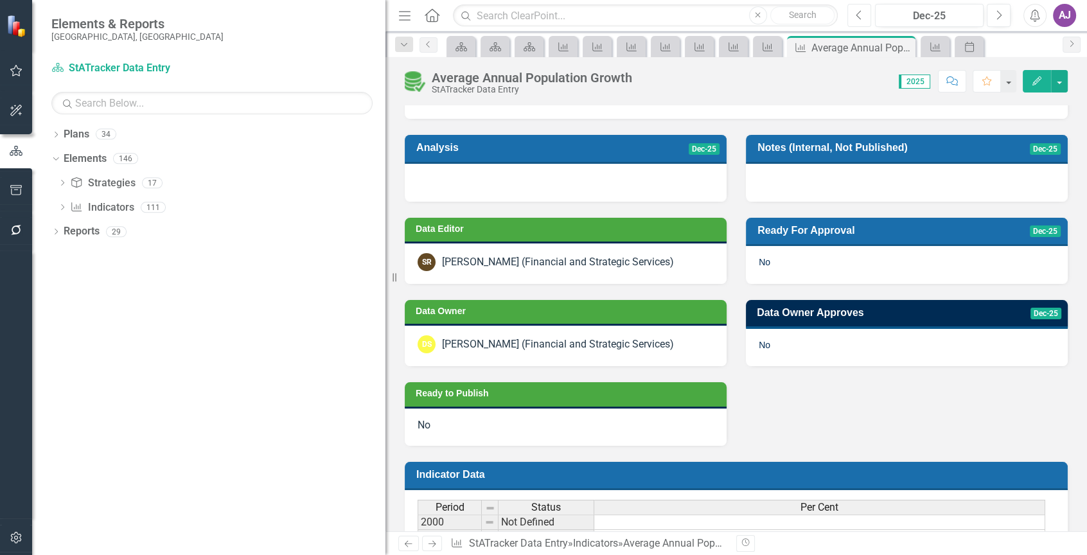
click at [864, 16] on button "Previous" at bounding box center [859, 15] width 24 height 23
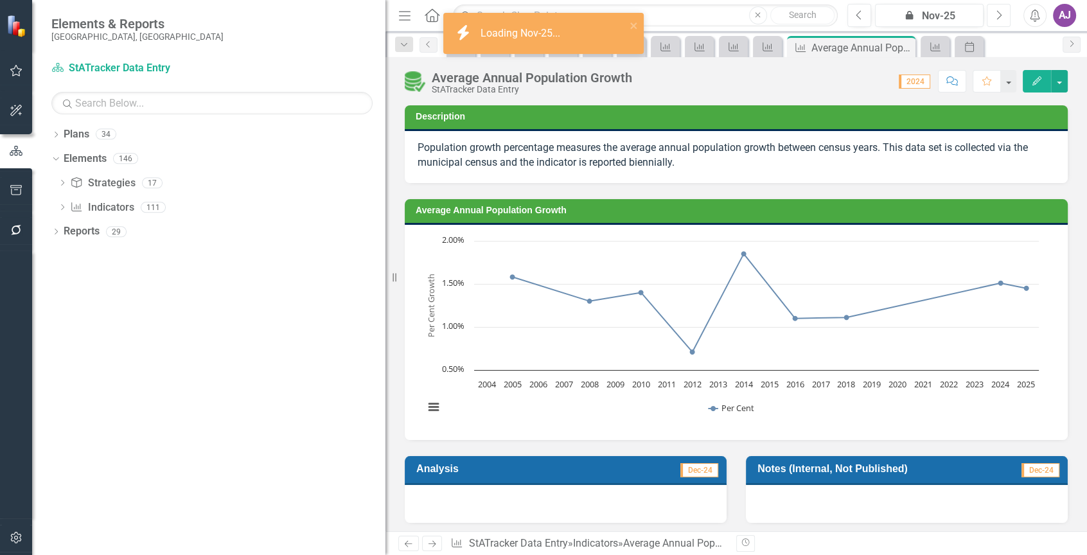
click at [1002, 18] on button "Next" at bounding box center [998, 15] width 24 height 23
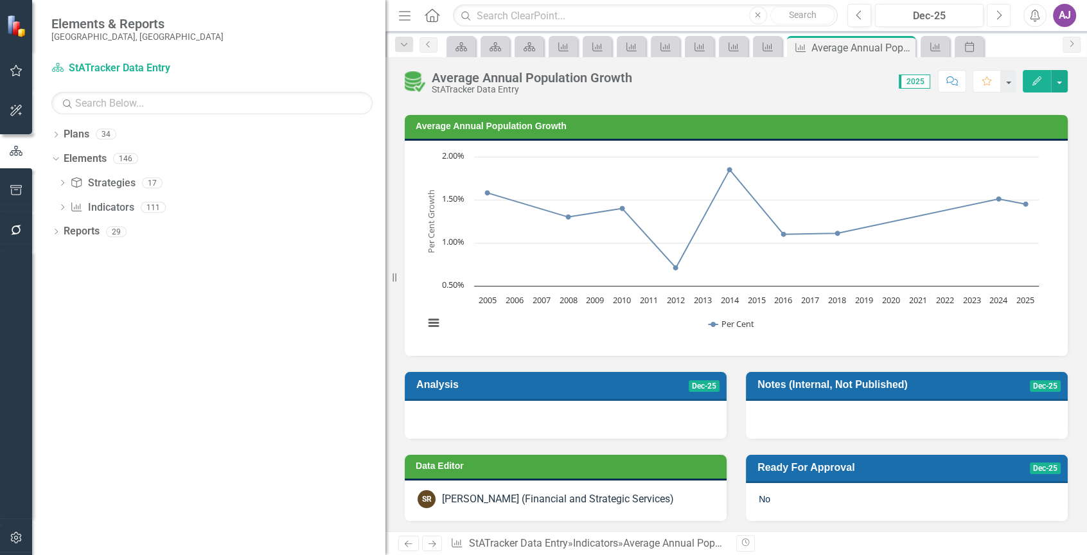
scroll to position [64, 0]
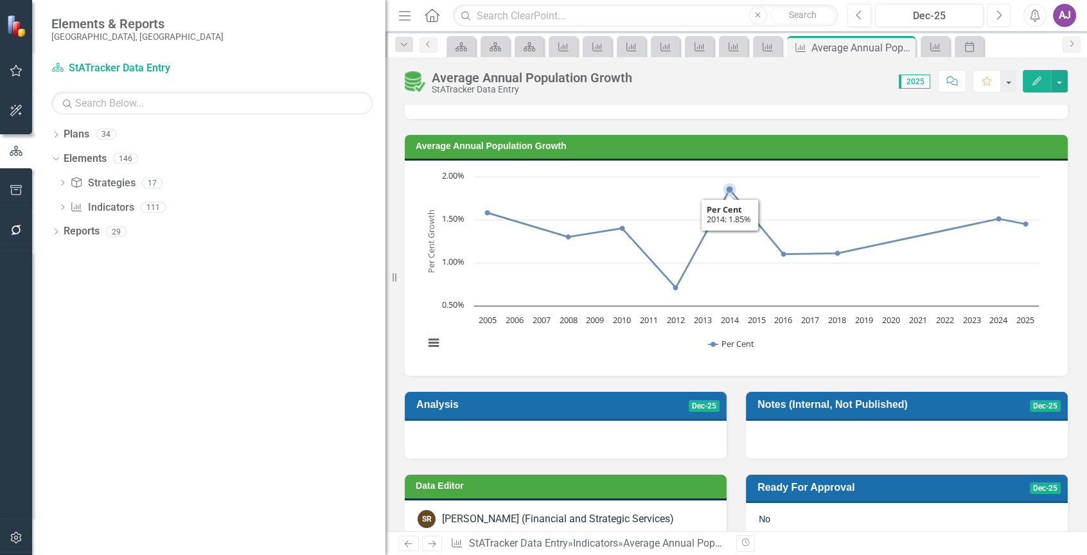
click at [738, 177] on icon "Interactive chart" at bounding box center [756, 177] width 564 height 0
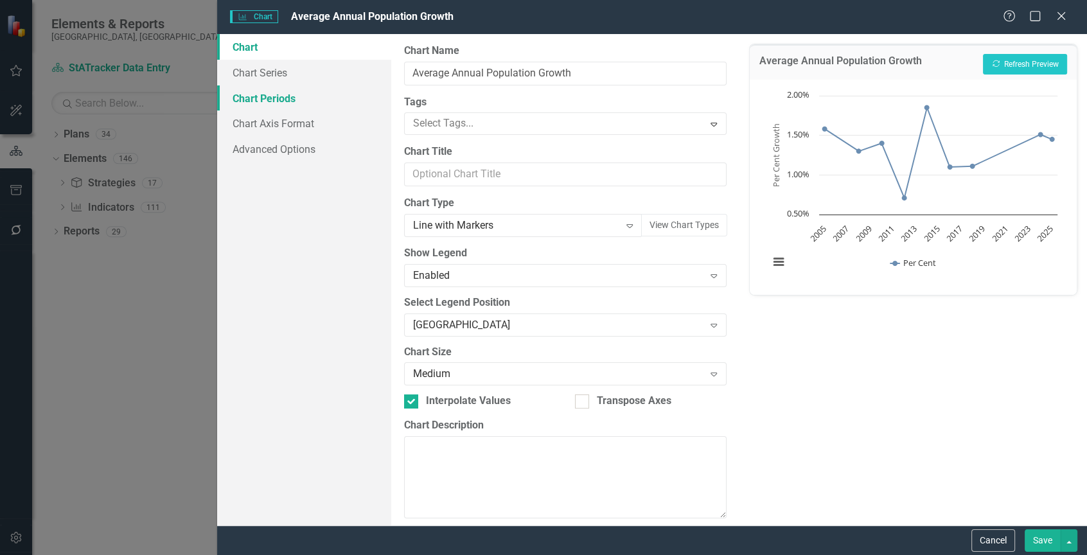
click at [281, 99] on link "Chart Periods" at bounding box center [304, 98] width 174 height 26
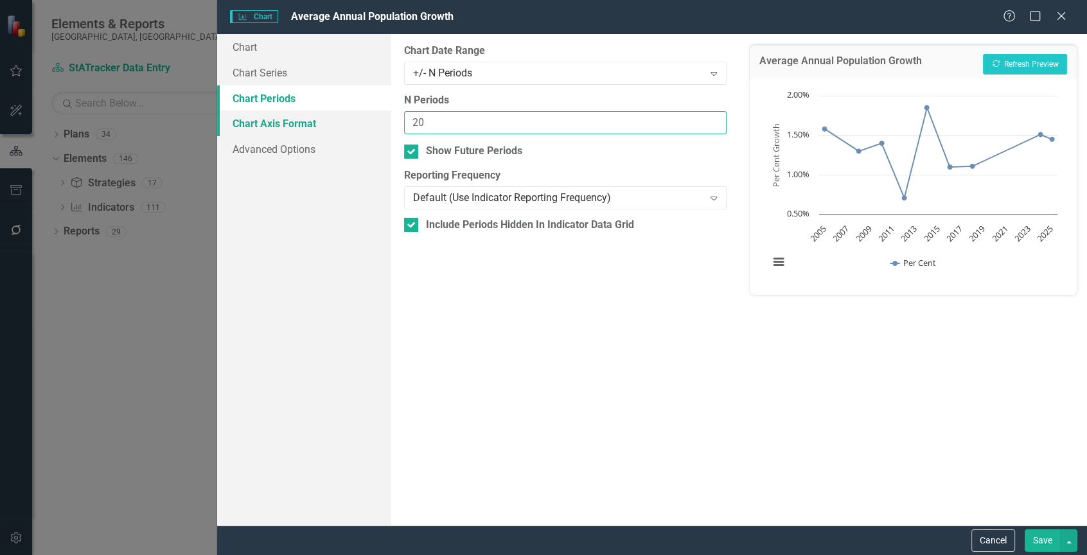
drag, startPoint x: 432, startPoint y: 122, endPoint x: 369, endPoint y: 118, distance: 63.1
click at [369, 118] on div "Chart Chart Series Chart Periods Chart Axis Format Advanced Options From this p…" at bounding box center [652, 279] width 870 height 491
type input "21"
click at [1043, 538] on button "Save" at bounding box center [1042, 540] width 36 height 22
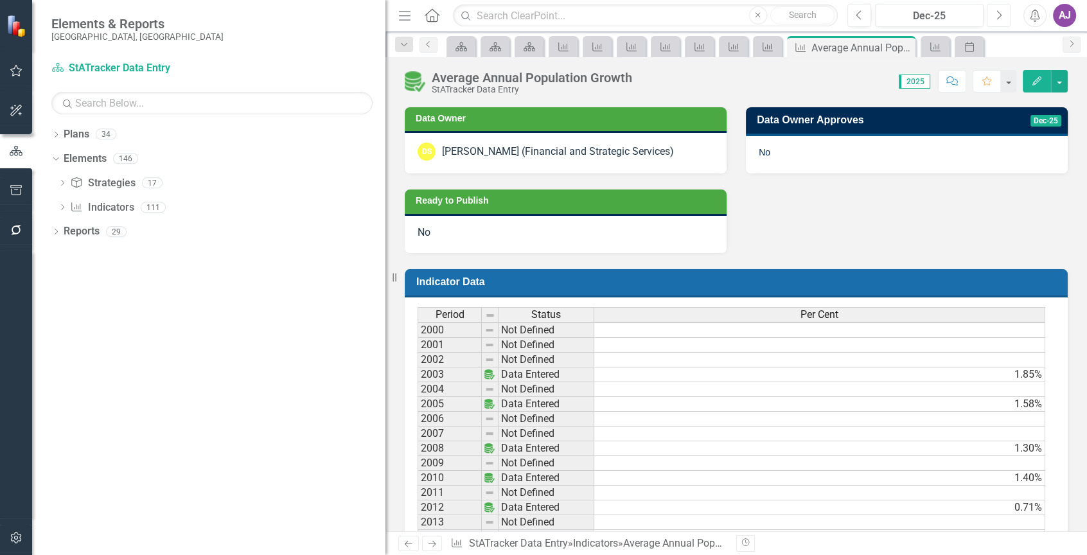
scroll to position [3, 0]
click at [83, 210] on icon "Indicator" at bounding box center [76, 207] width 13 height 10
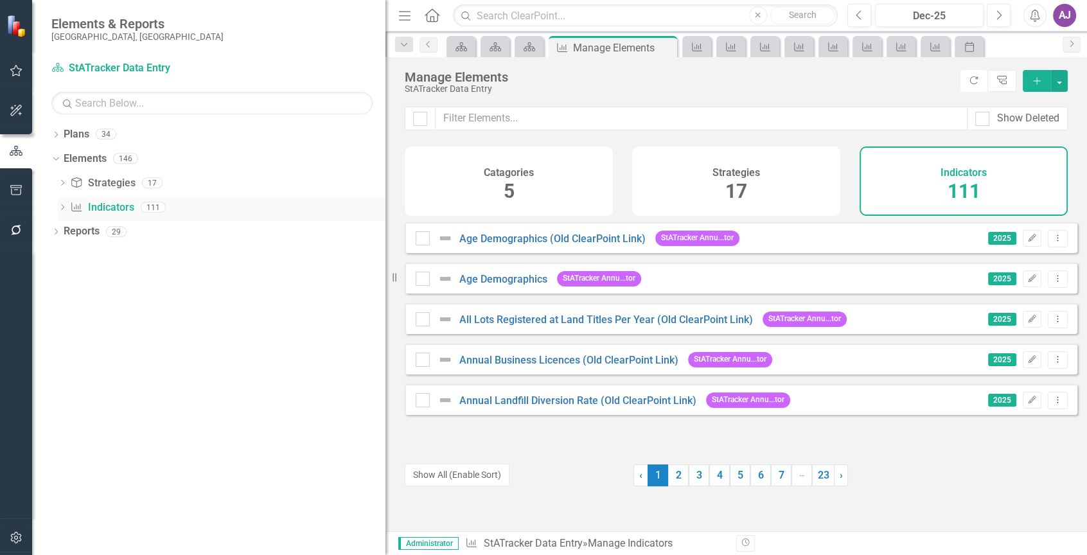
click at [61, 206] on icon "Dropdown" at bounding box center [62, 208] width 9 height 7
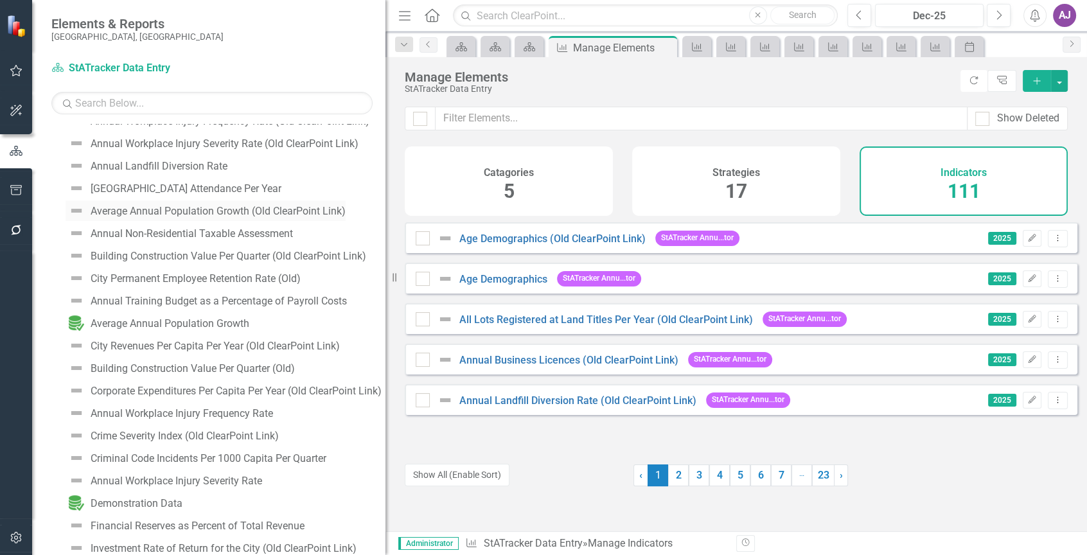
scroll to position [321, 0]
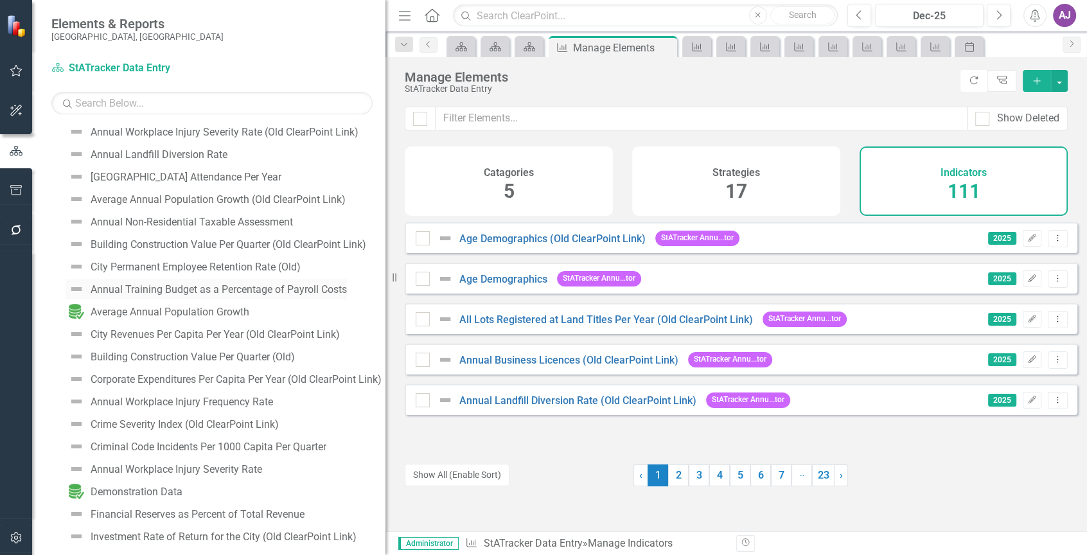
click at [308, 284] on div "Annual Training Budget as a Percentage of Payroll Costs" at bounding box center [219, 290] width 256 height 12
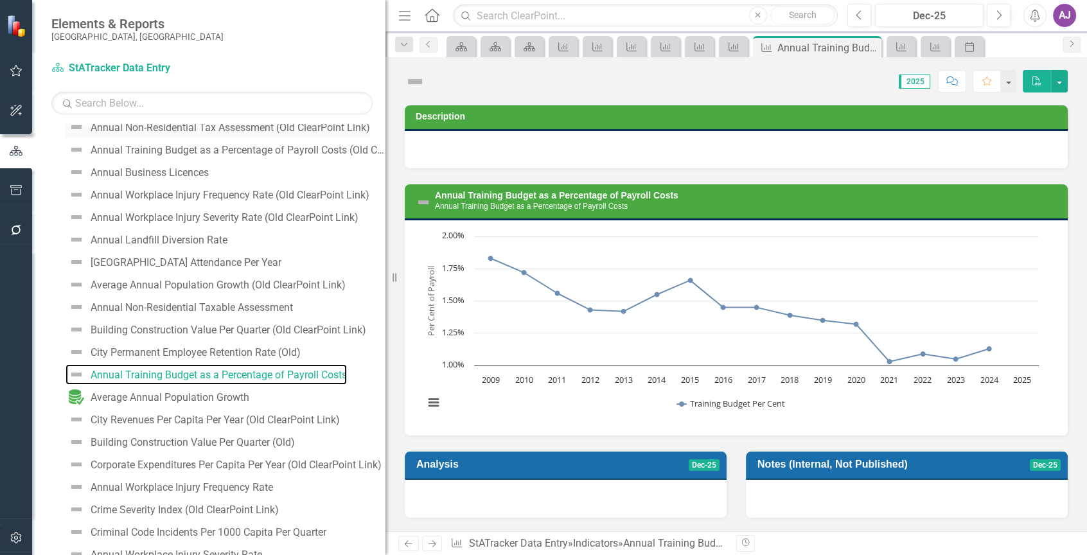
scroll to position [65, 0]
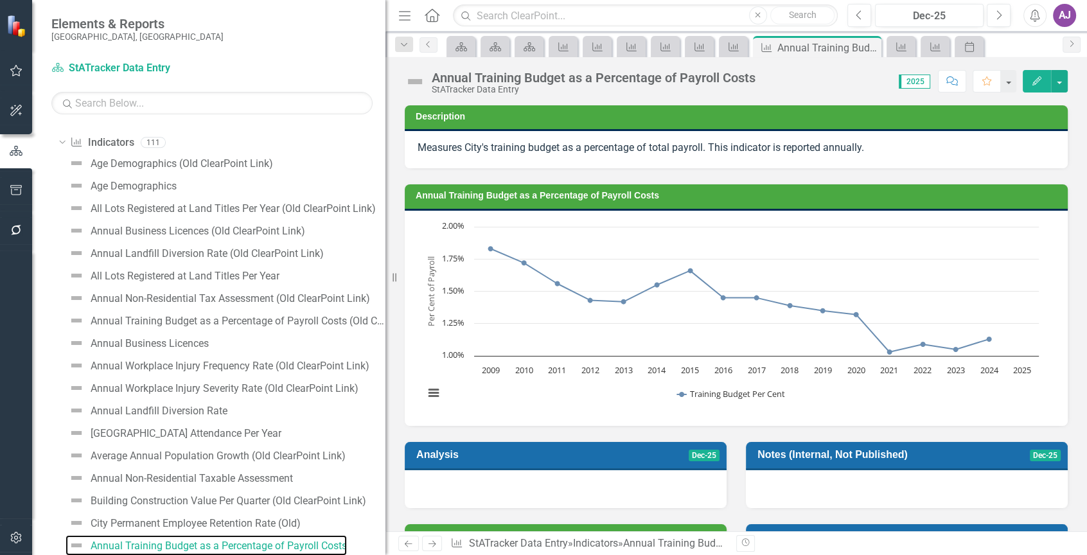
click at [637, 223] on rect "Interactive chart" at bounding box center [730, 316] width 627 height 193
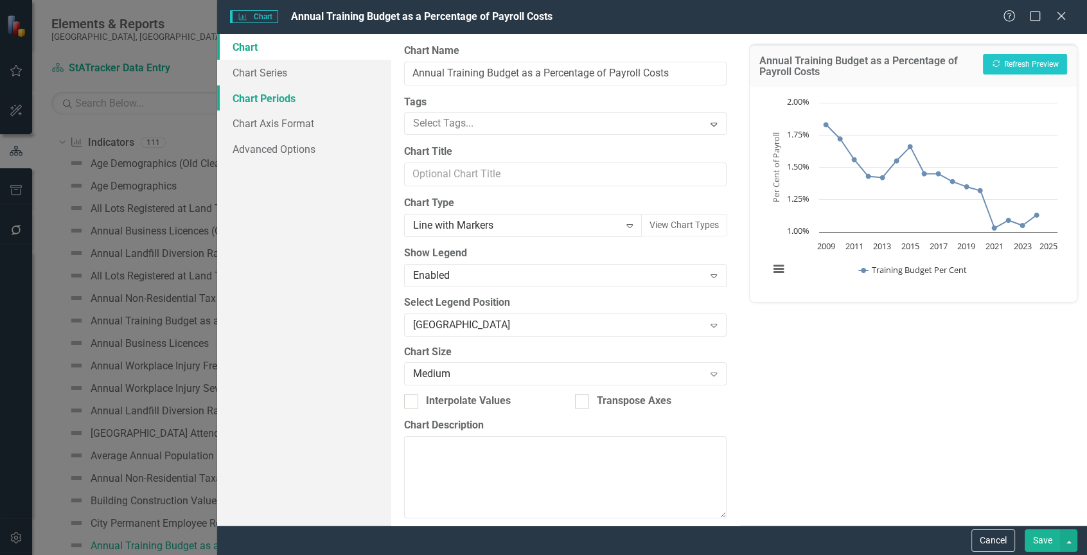
click at [279, 95] on link "Chart Periods" at bounding box center [304, 98] width 174 height 26
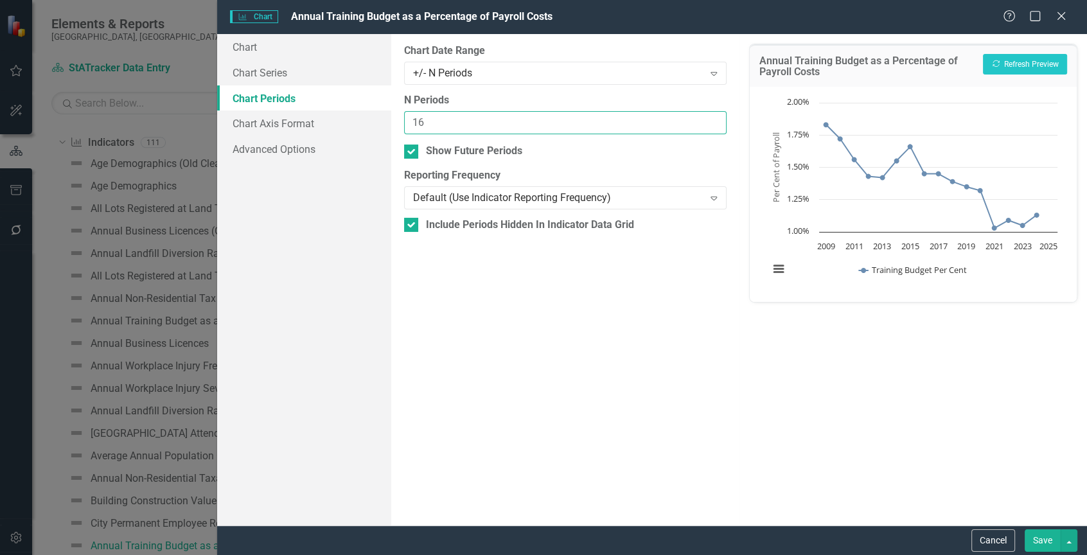
drag, startPoint x: 432, startPoint y: 121, endPoint x: 401, endPoint y: 121, distance: 31.5
click at [401, 121] on div "From this tab, you define the periods you want included in the chart. For examp…" at bounding box center [564, 279] width 347 height 491
type input "17"
click at [1035, 537] on button "Save" at bounding box center [1042, 540] width 36 height 22
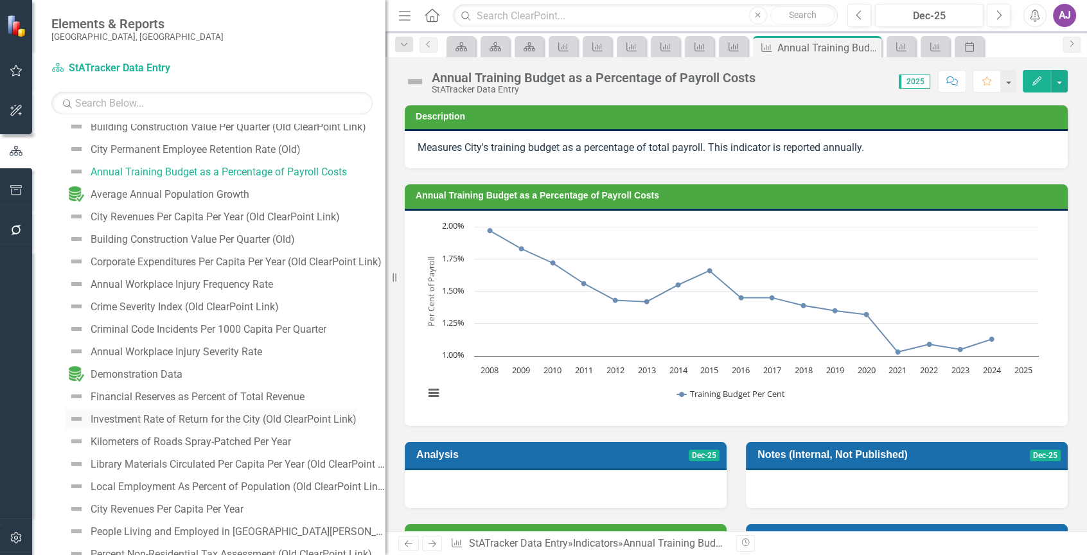
scroll to position [450, 0]
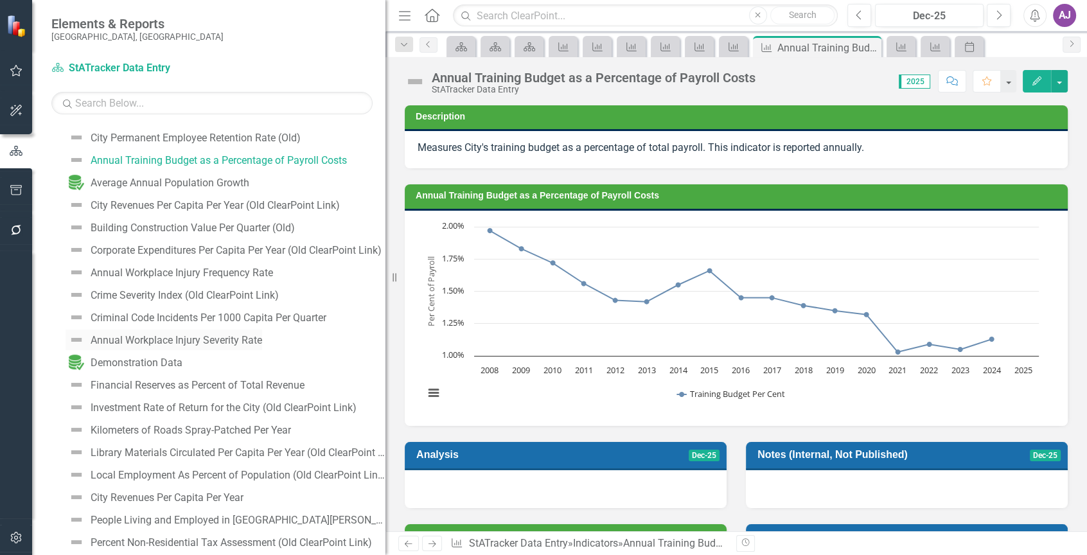
click at [205, 337] on div "Annual Workplace Injury Severity Rate" at bounding box center [176, 341] width 171 height 12
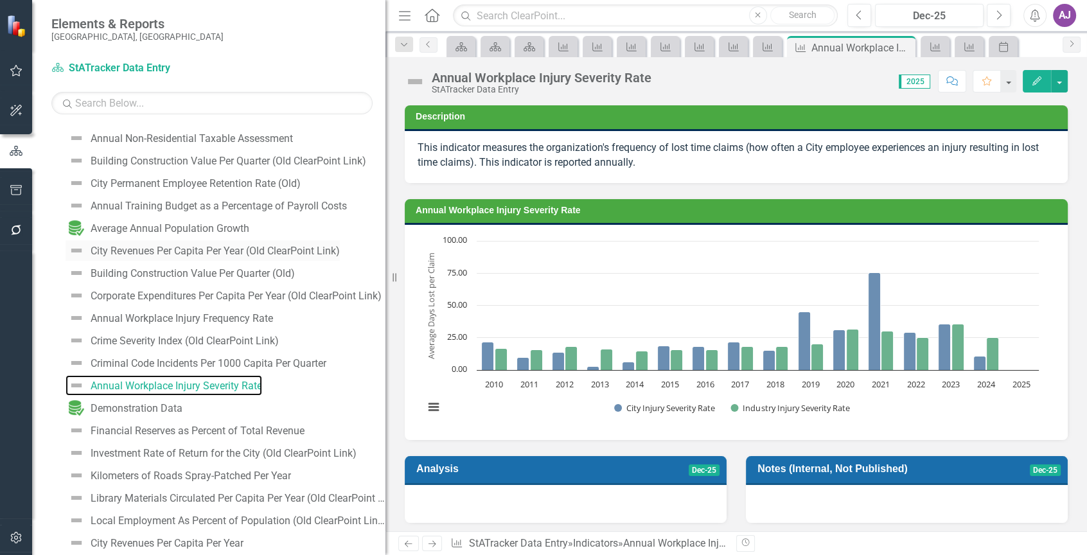
scroll to position [437, 0]
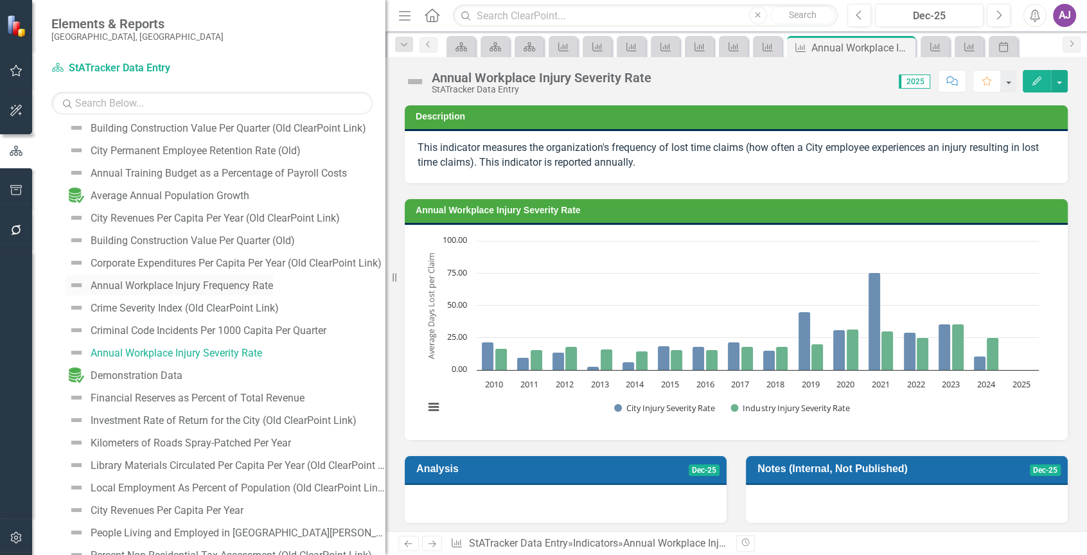
click at [234, 287] on div "Annual Workplace Injury Frequency Rate" at bounding box center [182, 286] width 182 height 12
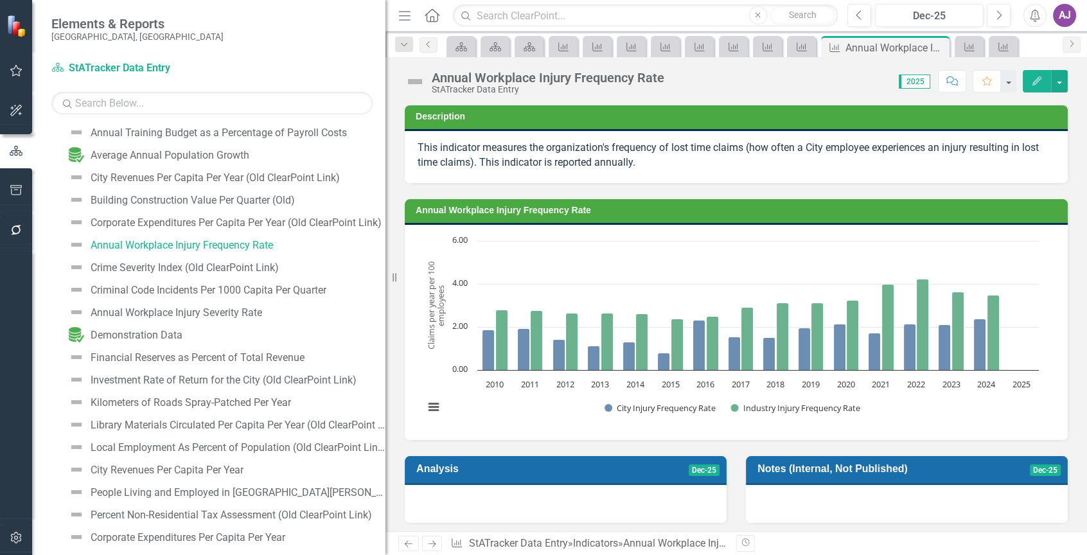
scroll to position [499, 0]
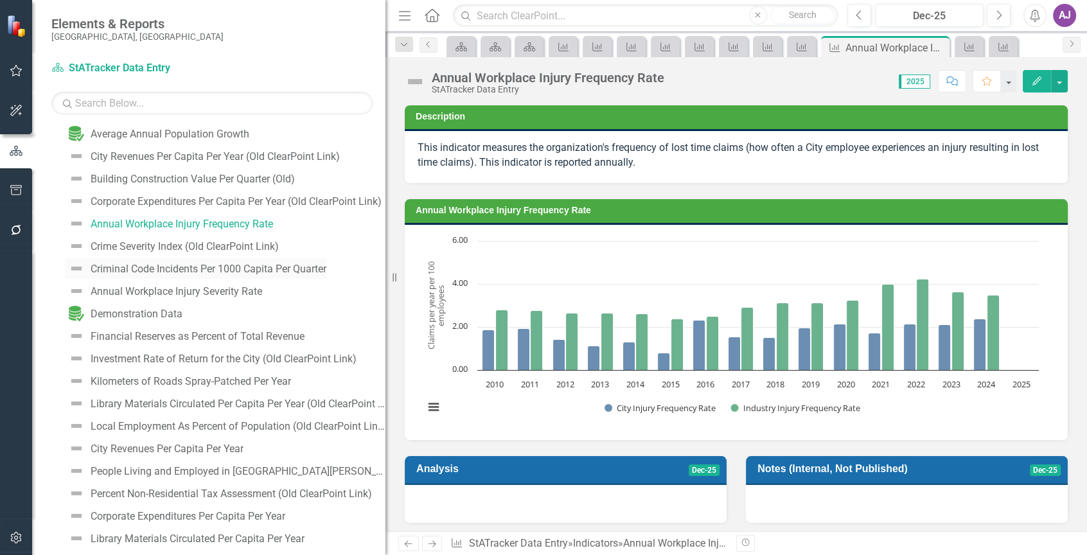
click at [253, 264] on div "Criminal Code Incidents Per 1000 Capita Per Quarter" at bounding box center [209, 269] width 236 height 12
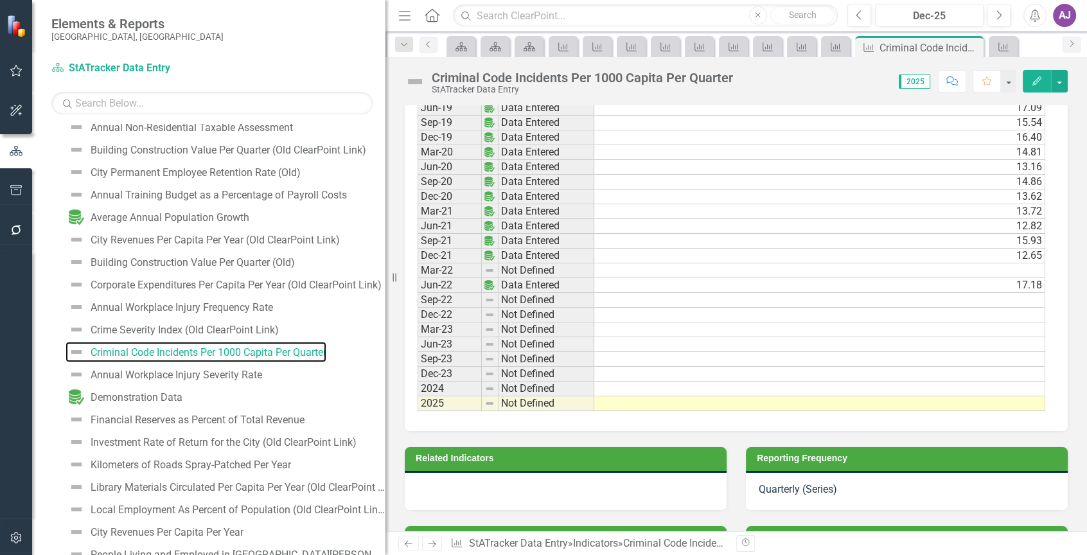
scroll to position [1477, 0]
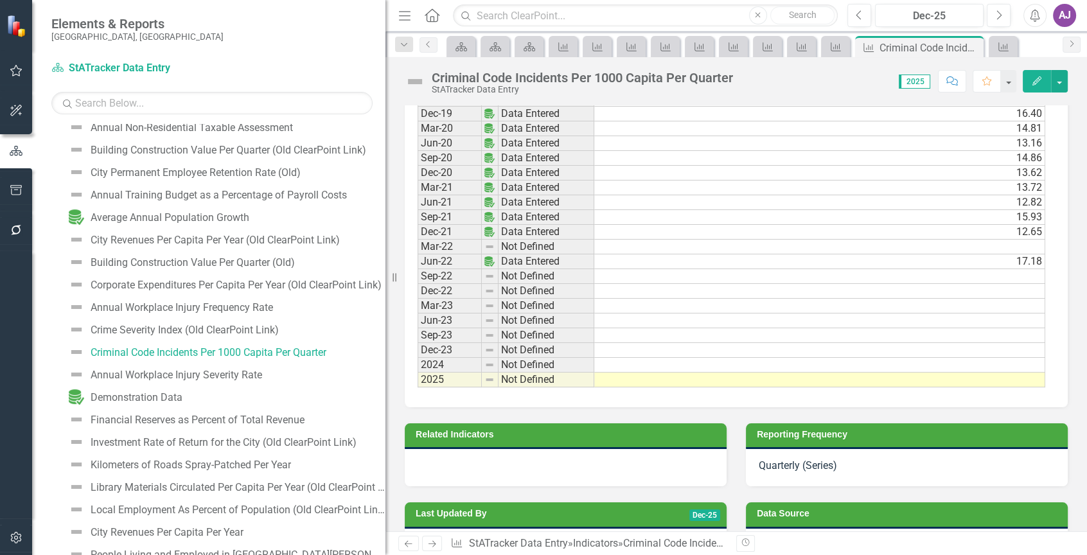
click at [834, 468] on div "Quarterly (Series)" at bounding box center [907, 467] width 322 height 37
click at [835, 468] on div "Quarterly (Series)" at bounding box center [907, 467] width 322 height 37
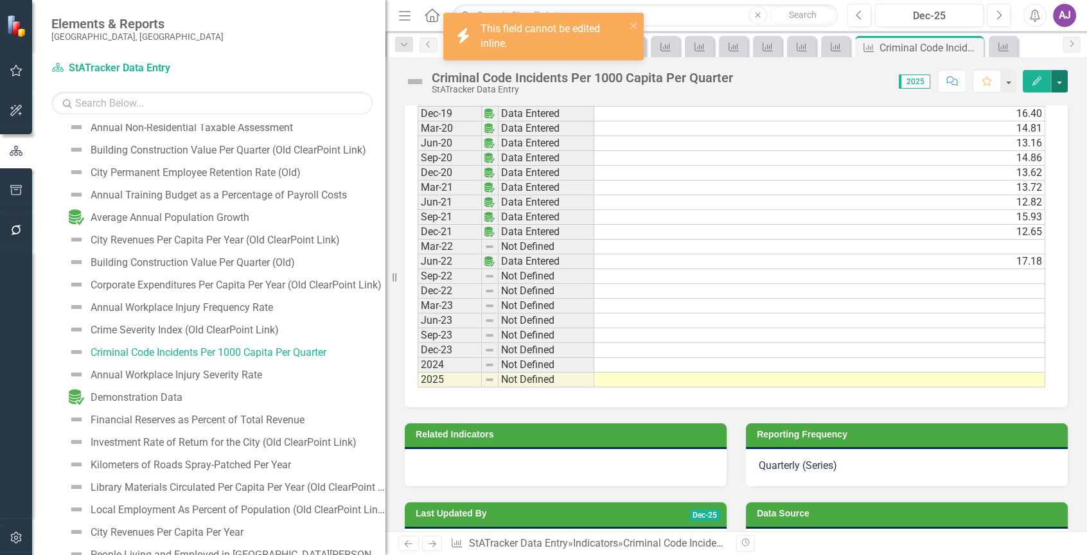
click at [1053, 84] on button "button" at bounding box center [1059, 81] width 17 height 22
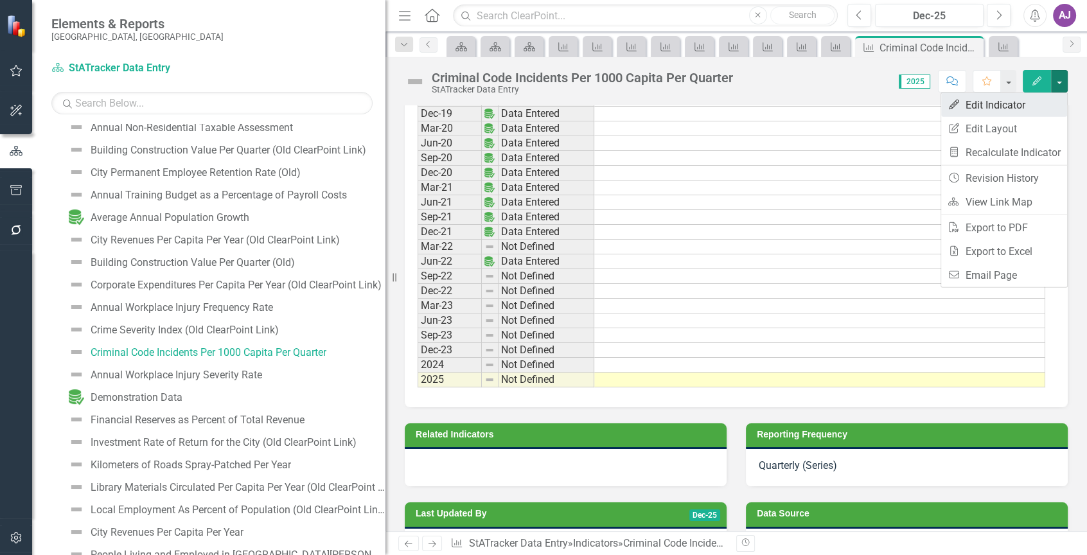
click at [1012, 101] on link "Edit Edit Indicator" at bounding box center [1004, 105] width 126 height 24
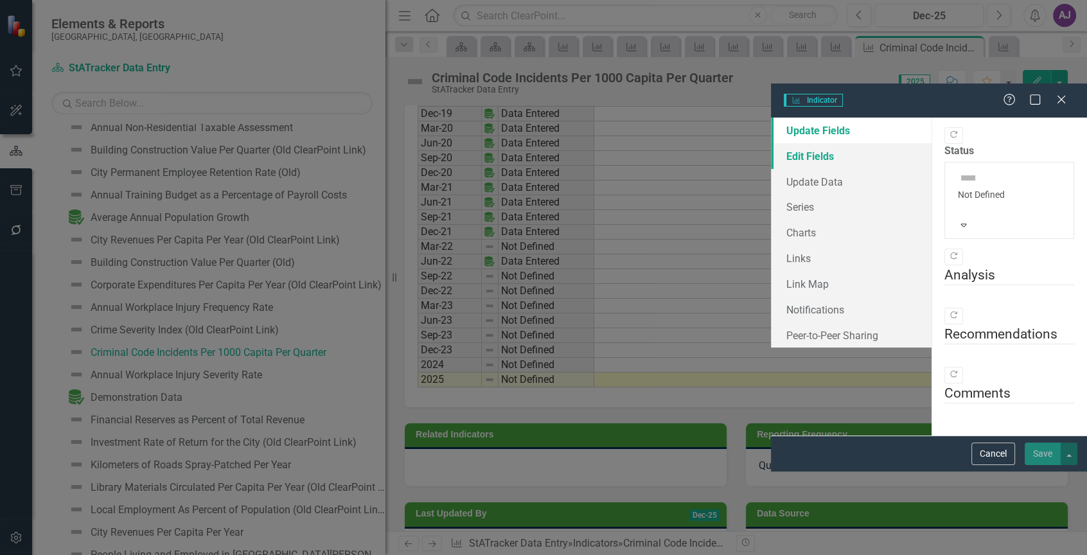
click at [771, 143] on link "Edit Fields" at bounding box center [851, 156] width 161 height 26
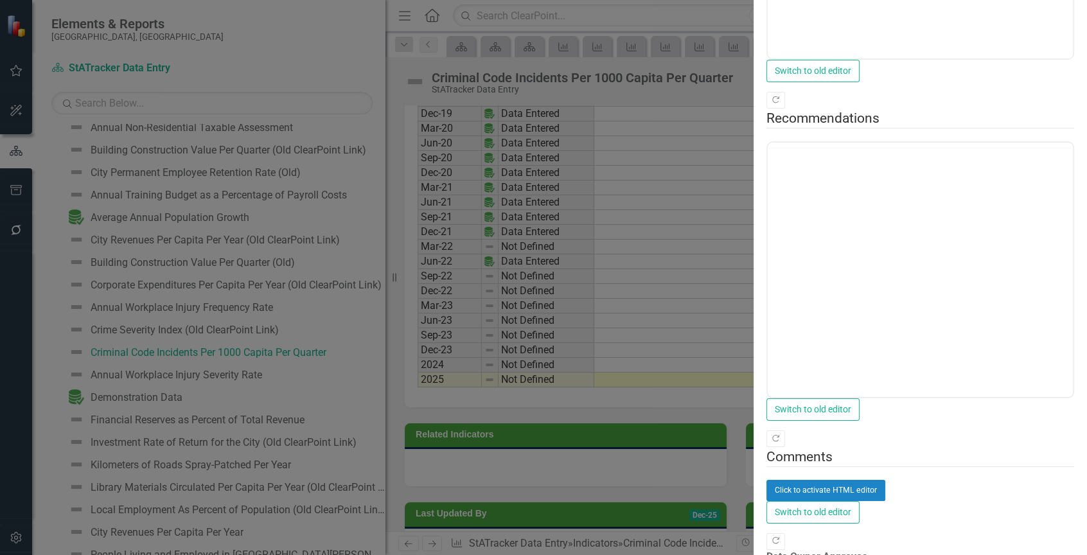
scroll to position [0, 0]
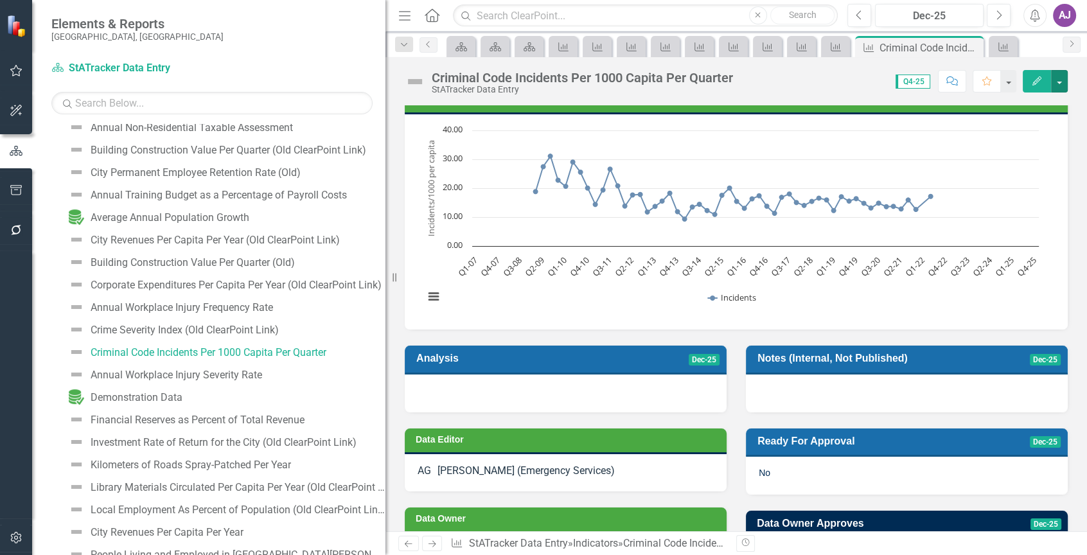
scroll to position [104, 0]
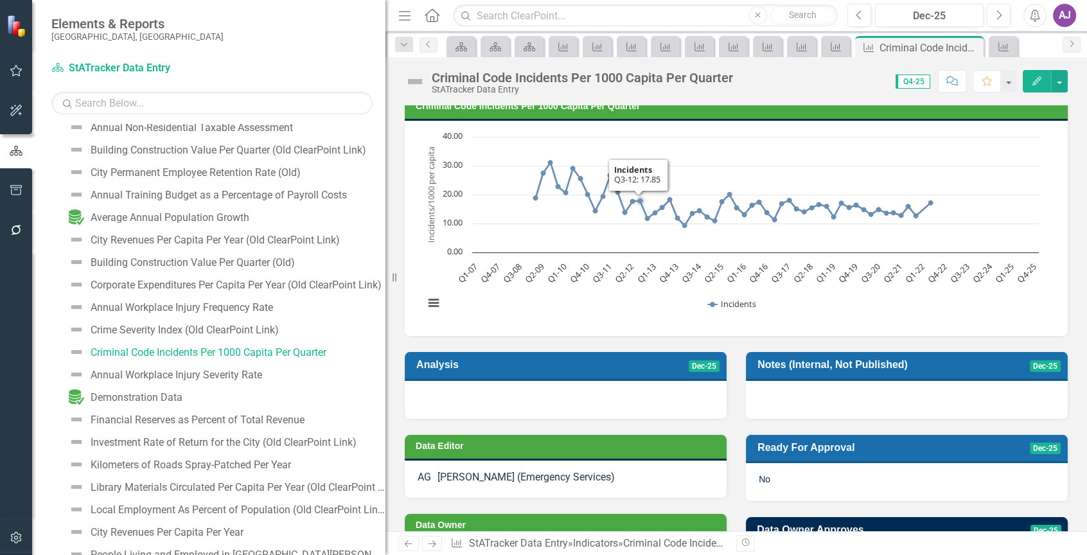
click at [645, 121] on div "Chart Line chart with 76 data points. The chart has 1 X axis displaying categor…" at bounding box center [736, 228] width 663 height 215
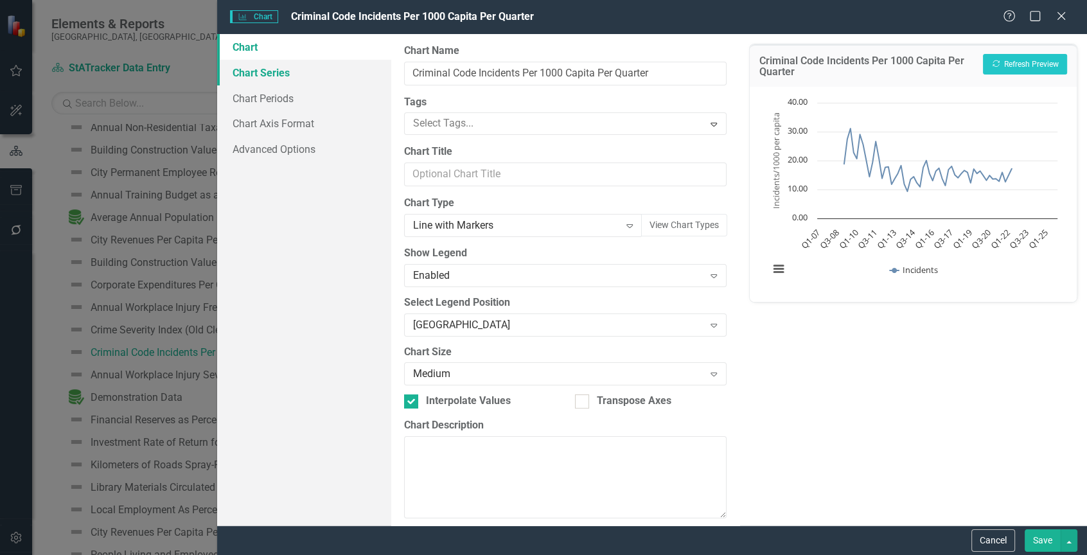
click at [263, 76] on link "Chart Series" at bounding box center [304, 73] width 174 height 26
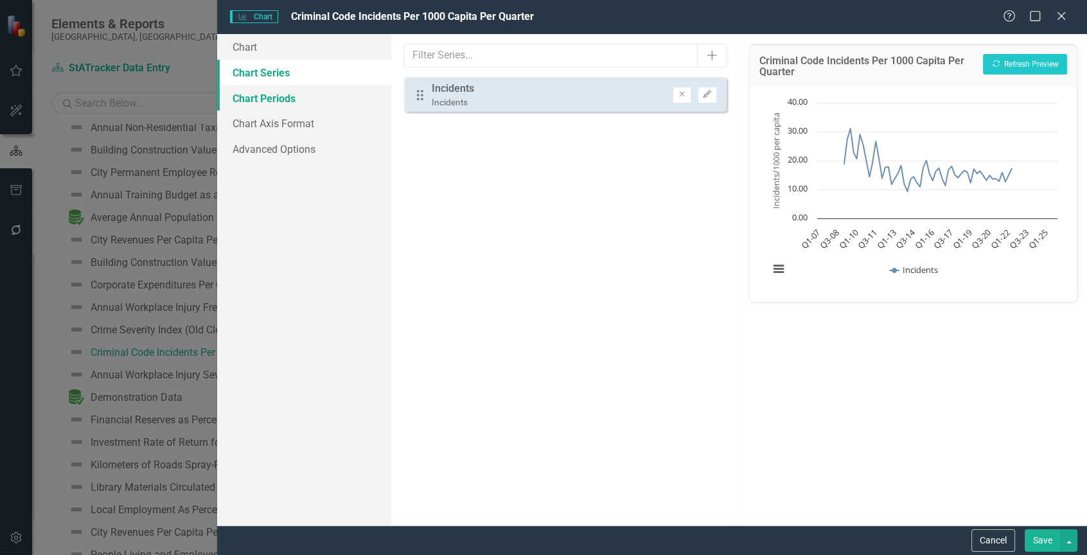
click at [263, 94] on link "Chart Periods" at bounding box center [304, 98] width 174 height 26
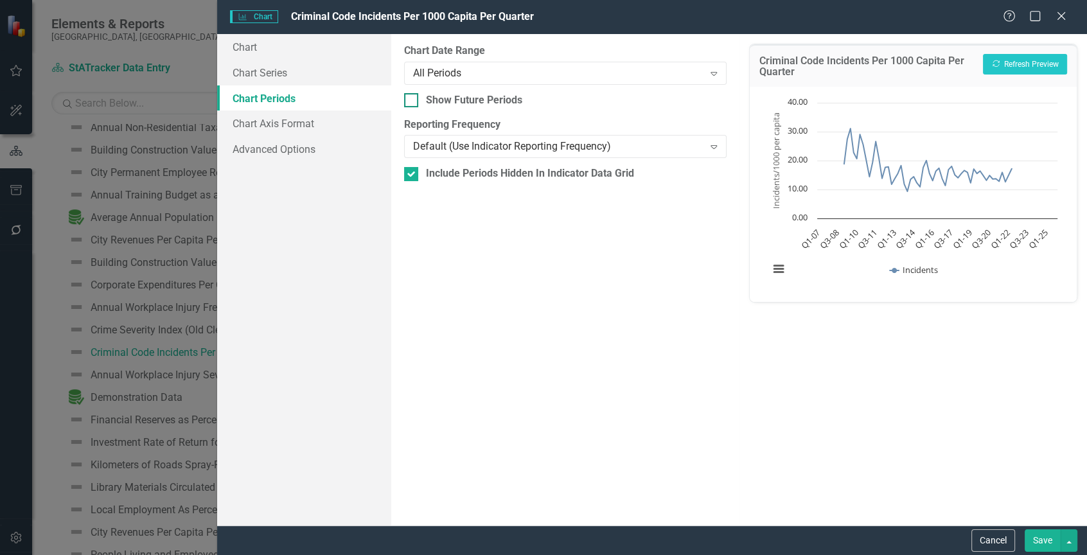
click at [410, 100] on input "Show Future Periods" at bounding box center [408, 97] width 8 height 8
checkbox input "true"
click at [715, 73] on icon "Expand" at bounding box center [713, 73] width 13 height 10
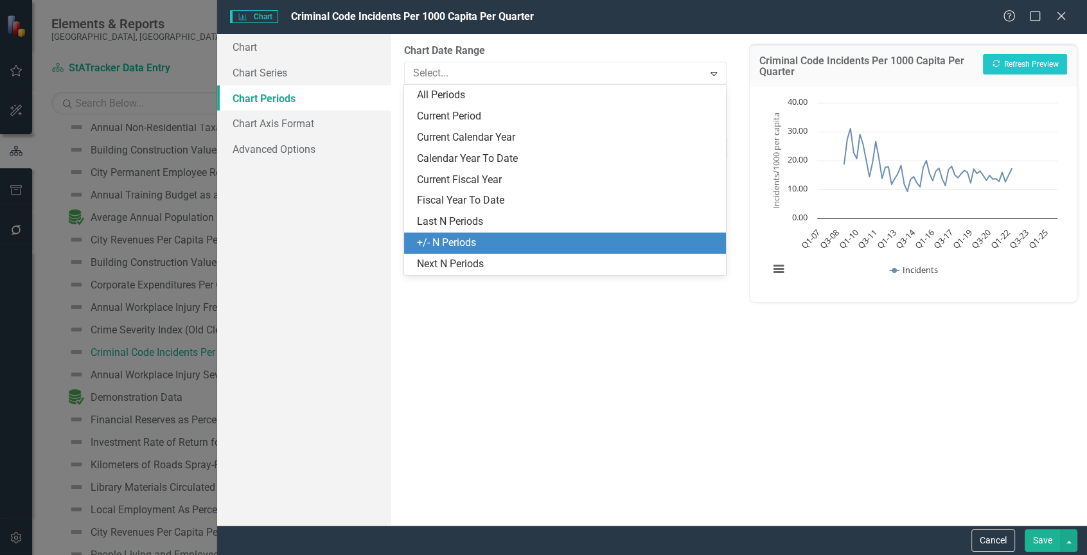
click at [488, 242] on div "+/- N Periods" at bounding box center [567, 243] width 301 height 15
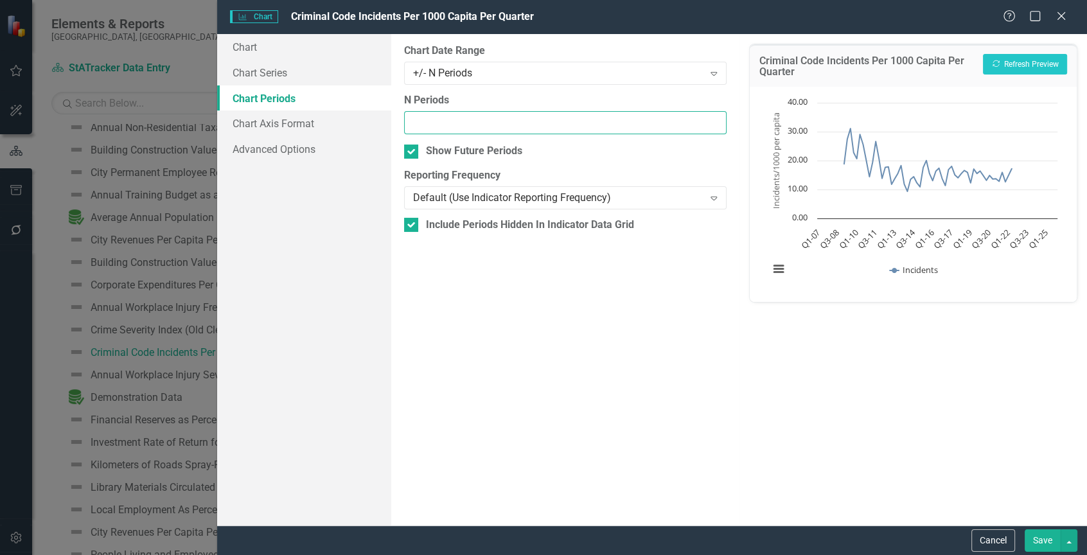
click at [430, 118] on input "N Periods" at bounding box center [565, 123] width 322 height 24
type input "20"
click at [1044, 539] on button "Save" at bounding box center [1042, 540] width 36 height 22
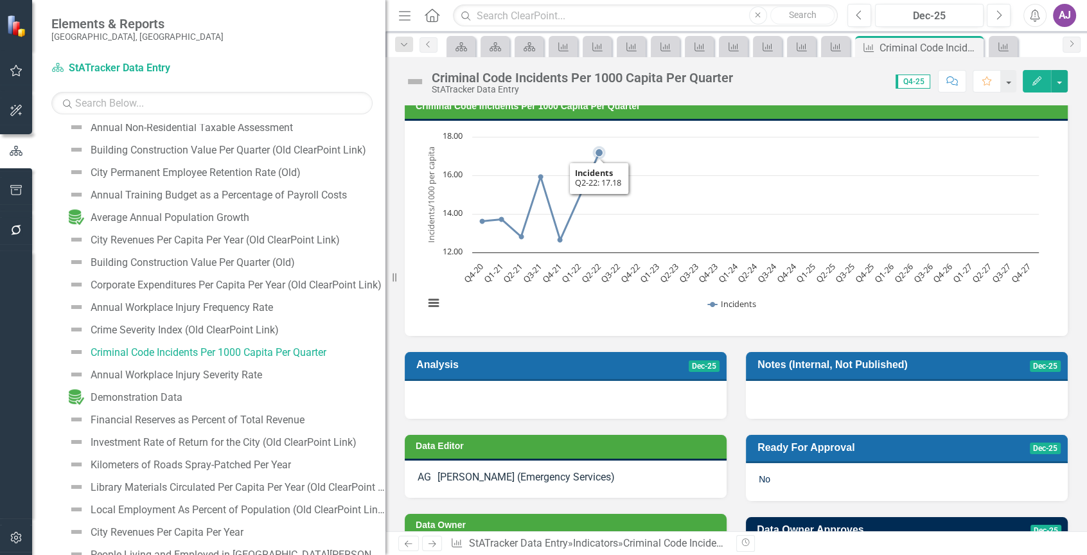
click at [767, 204] on rect "Interactive chart" at bounding box center [730, 226] width 627 height 193
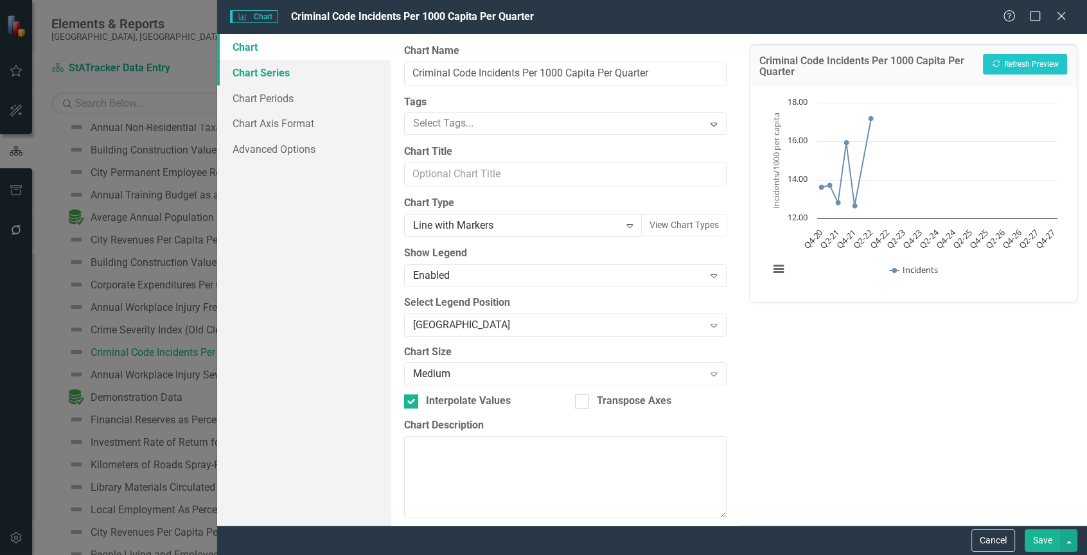
click at [288, 76] on link "Chart Series" at bounding box center [304, 73] width 174 height 26
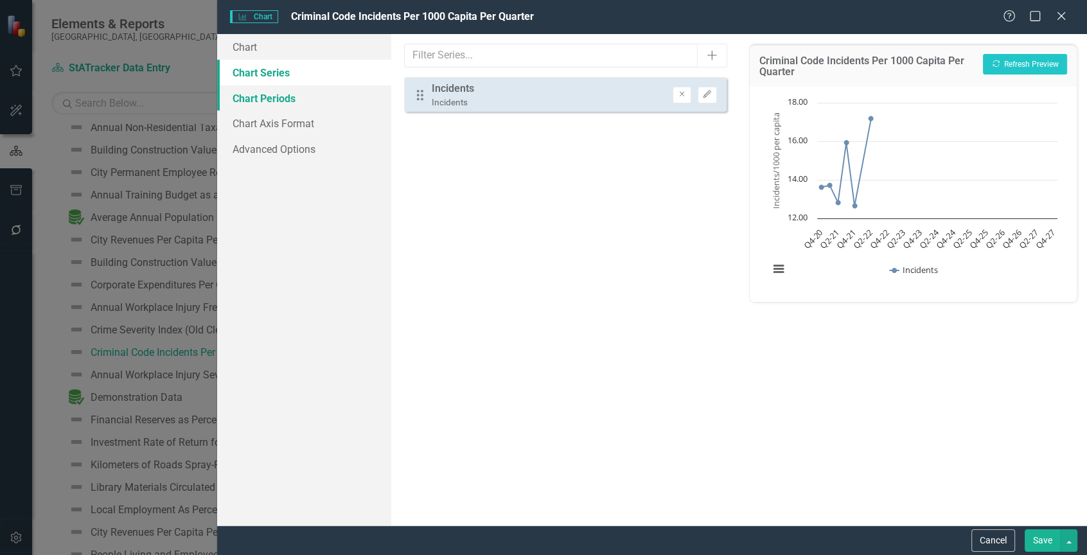
click at [284, 93] on link "Chart Periods" at bounding box center [304, 98] width 174 height 26
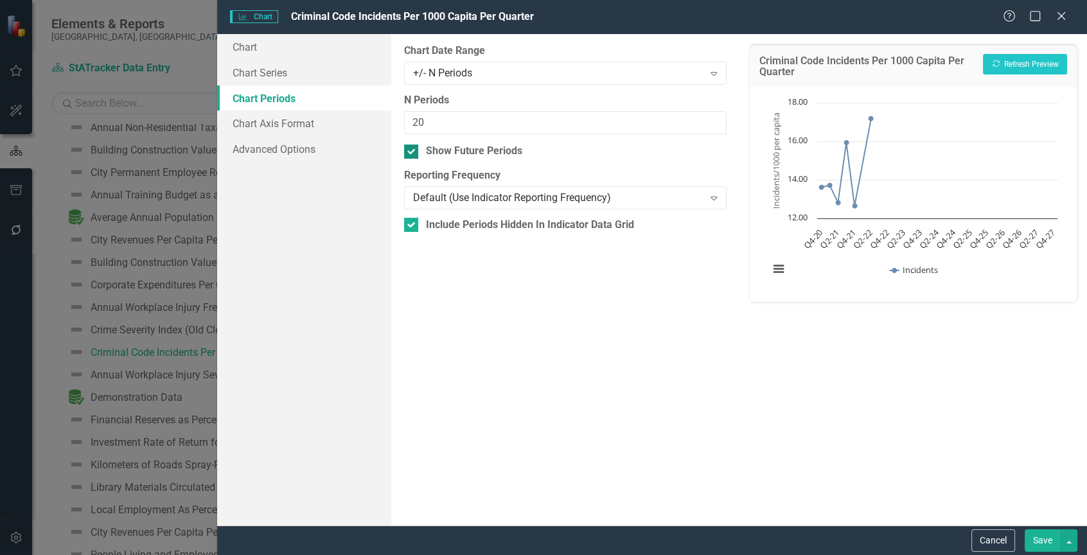
click at [409, 149] on input "Show Future Periods" at bounding box center [408, 148] width 8 height 8
checkbox input "true"
click at [1049, 539] on button "Save" at bounding box center [1042, 540] width 36 height 22
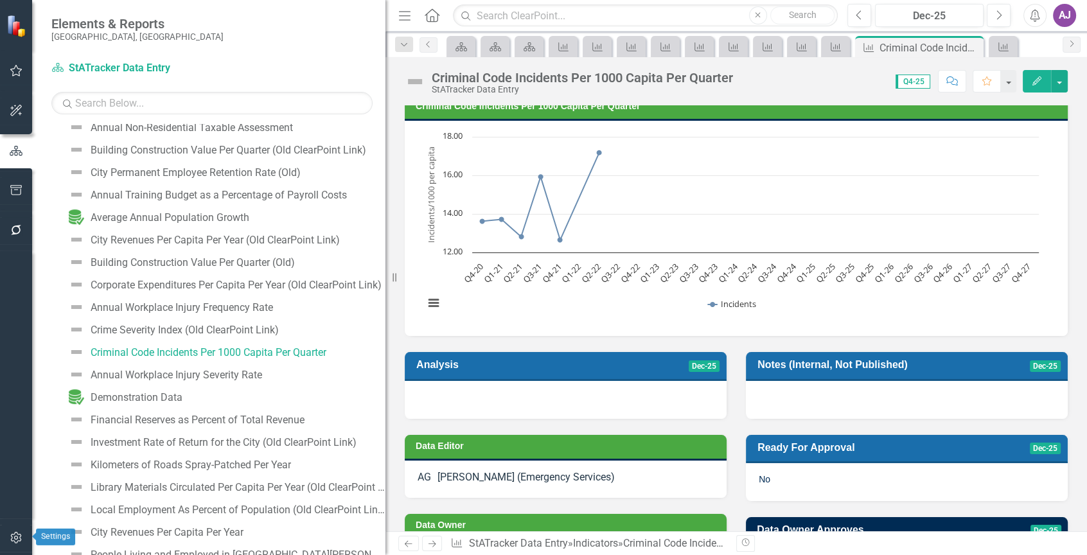
click at [12, 538] on icon "button" at bounding box center [16, 537] width 13 height 10
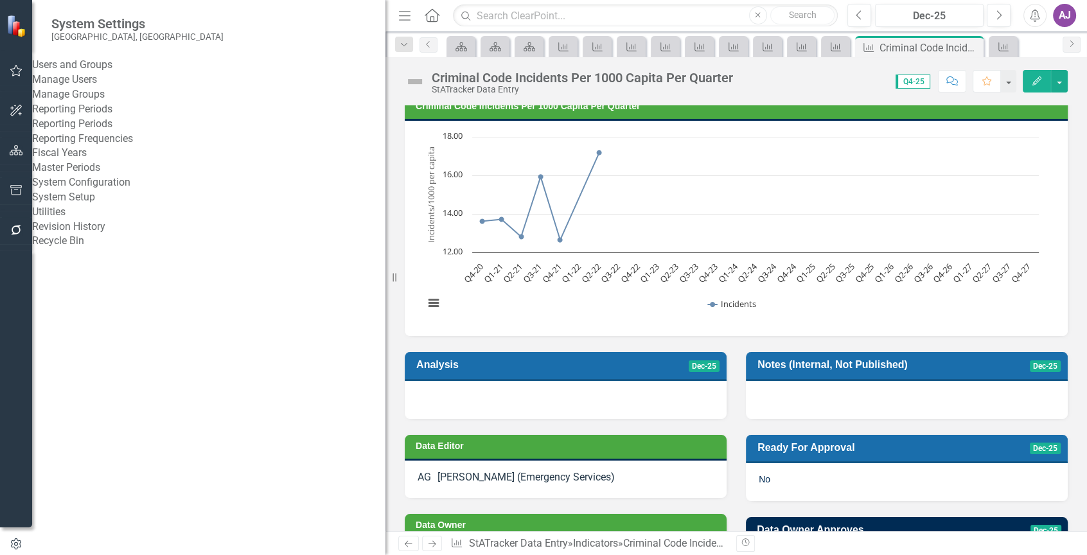
click at [118, 132] on link "Reporting Periods" at bounding box center [208, 124] width 353 height 15
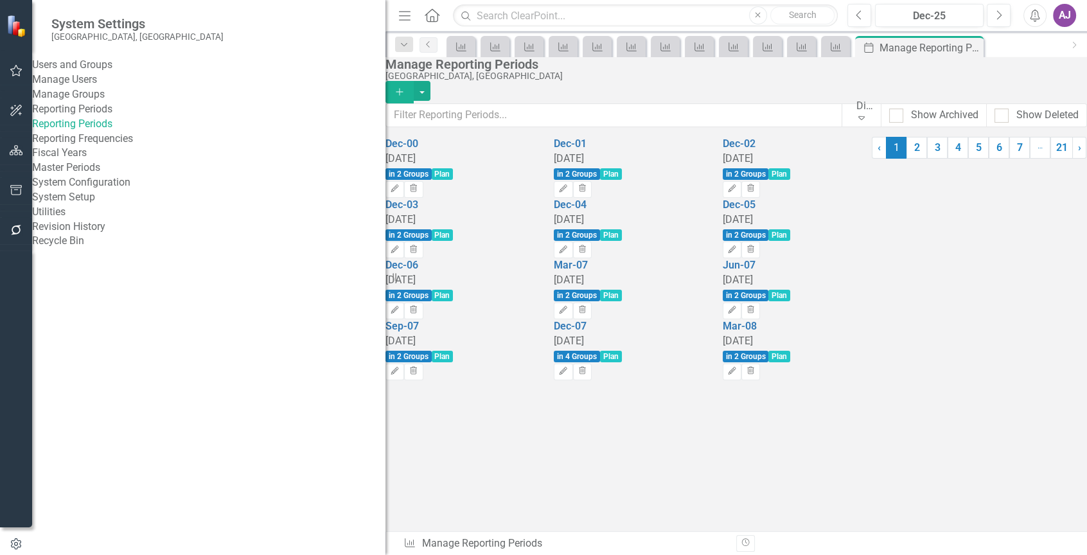
click at [124, 146] on link "Reporting Frequencies" at bounding box center [208, 139] width 353 height 15
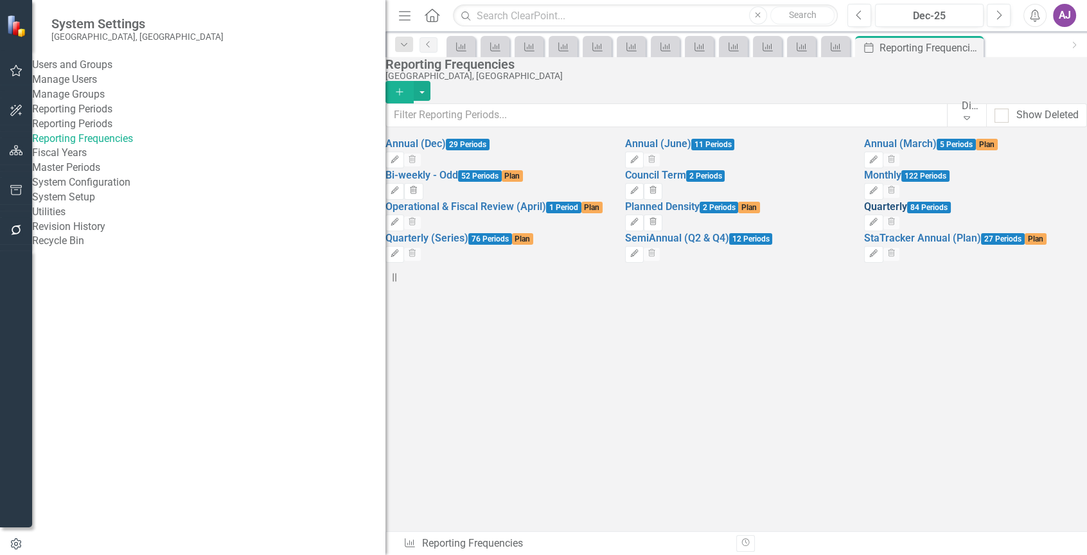
click at [907, 213] on link "Quarterly" at bounding box center [885, 206] width 43 height 12
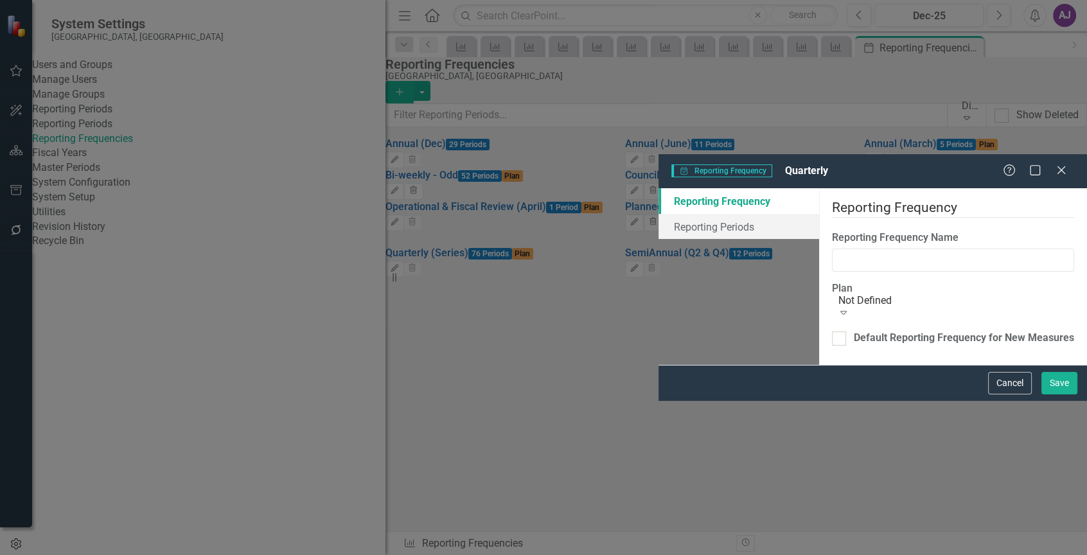
type input "Quarterly"
click at [658, 214] on link "Reporting Periods" at bounding box center [738, 227] width 161 height 26
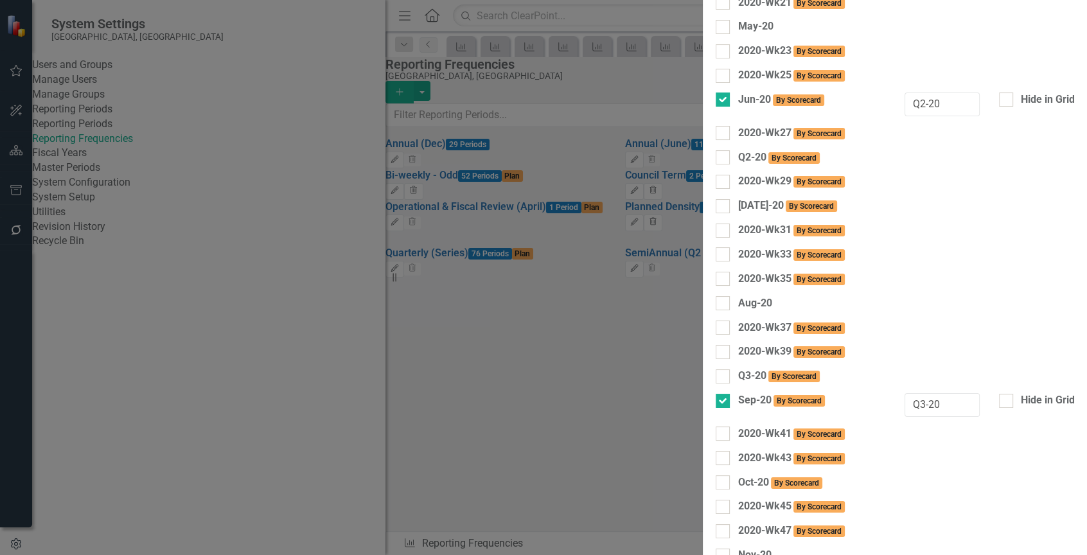
checkbox input "false"
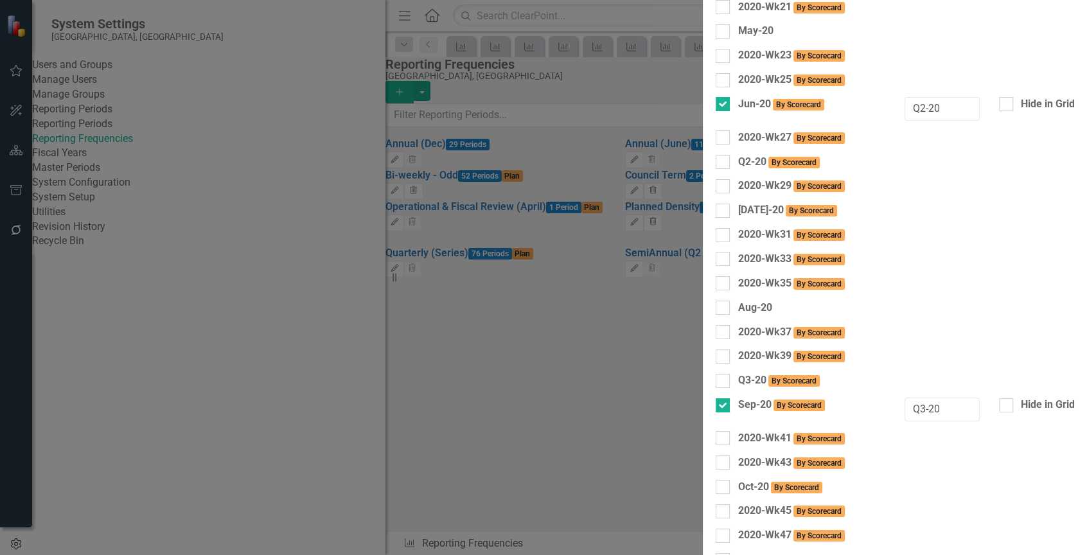
checkbox input "false"
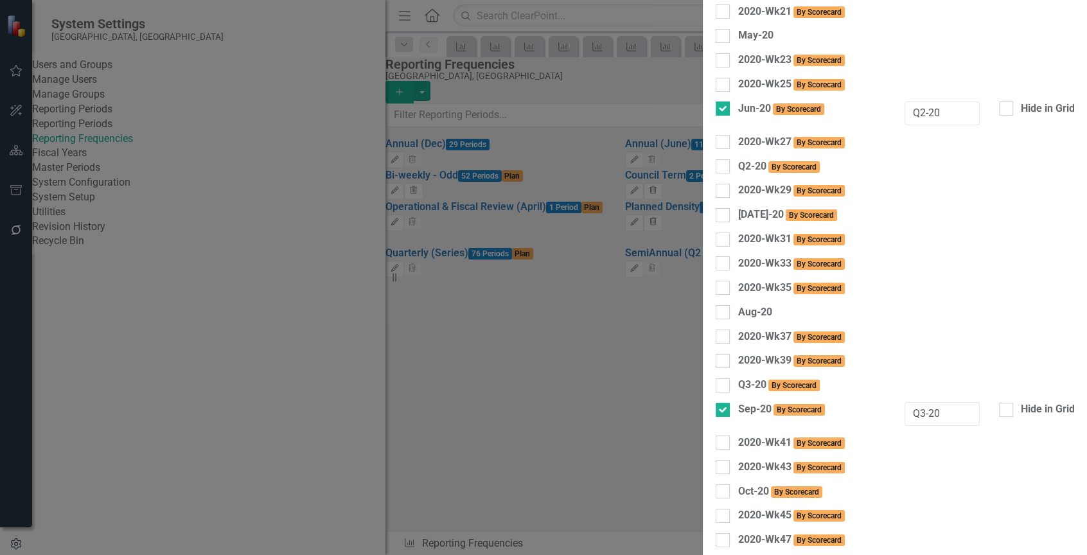
checkbox input "false"
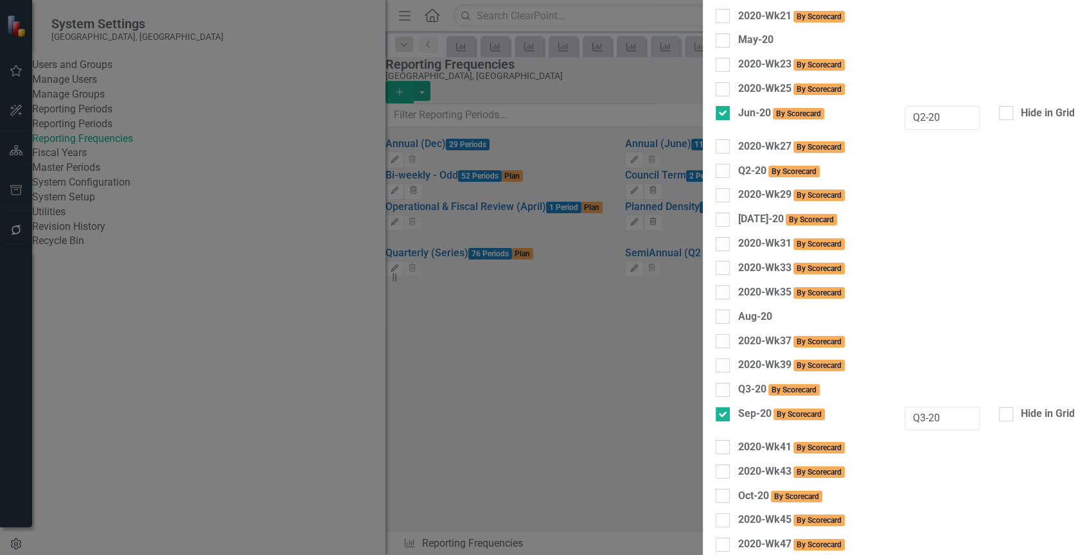
checkbox input "false"
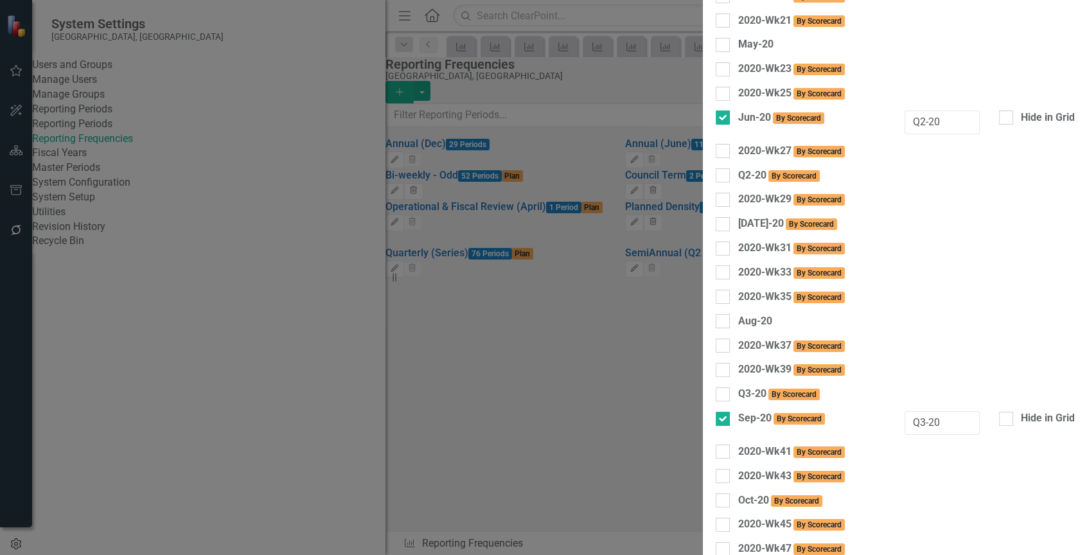
scroll to position [5202, 0]
checkbox input "false"
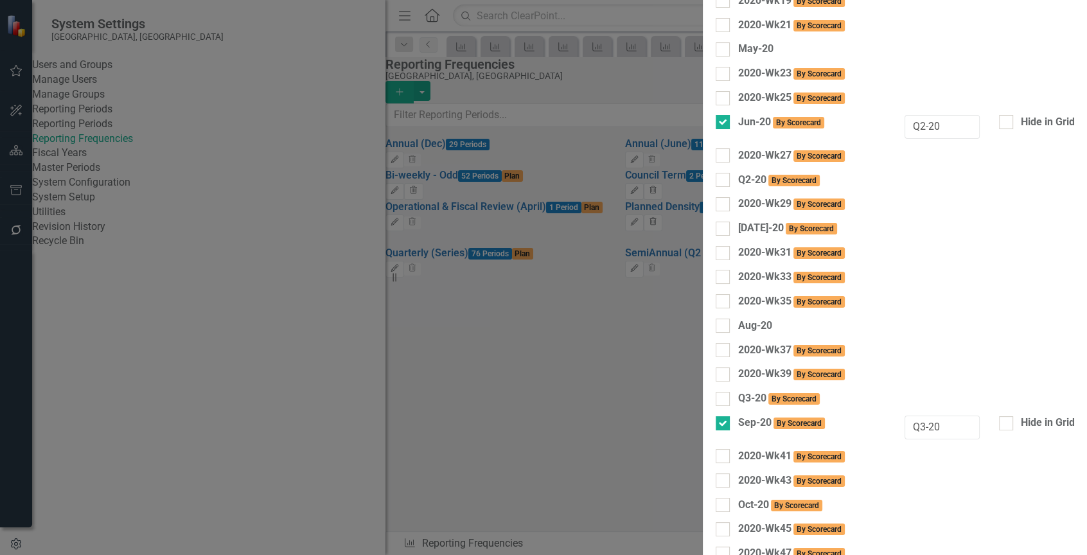
checkbox input "false"
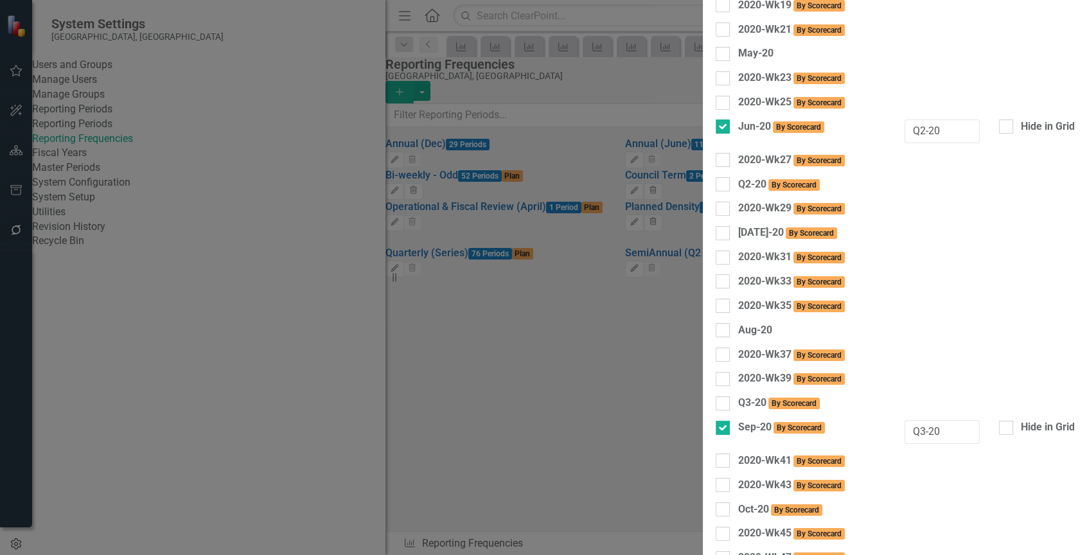
checkbox input "false"
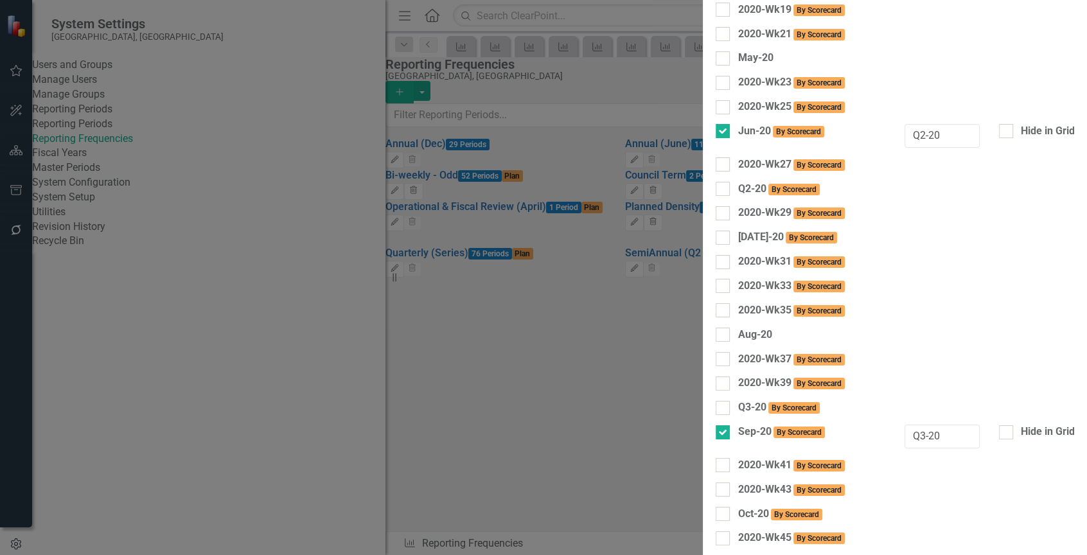
checkbox input "false"
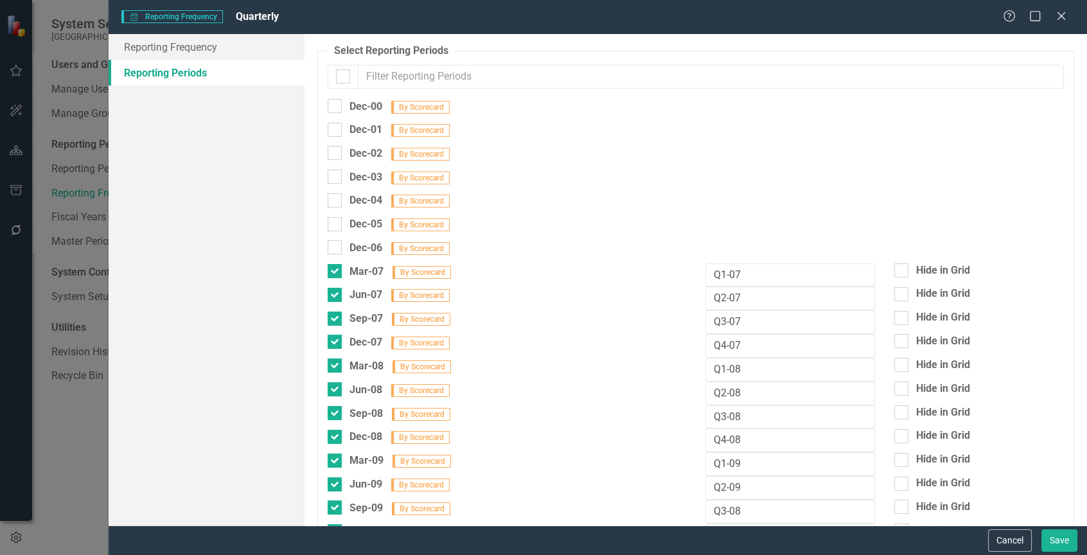
scroll to position [5202, 0]
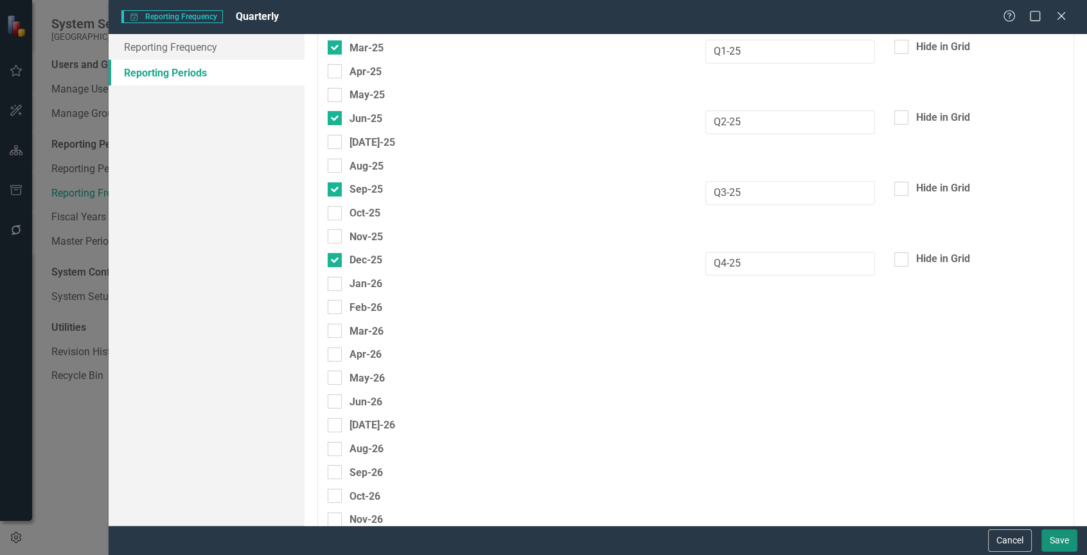
click at [1056, 543] on button "Save" at bounding box center [1059, 540] width 36 height 22
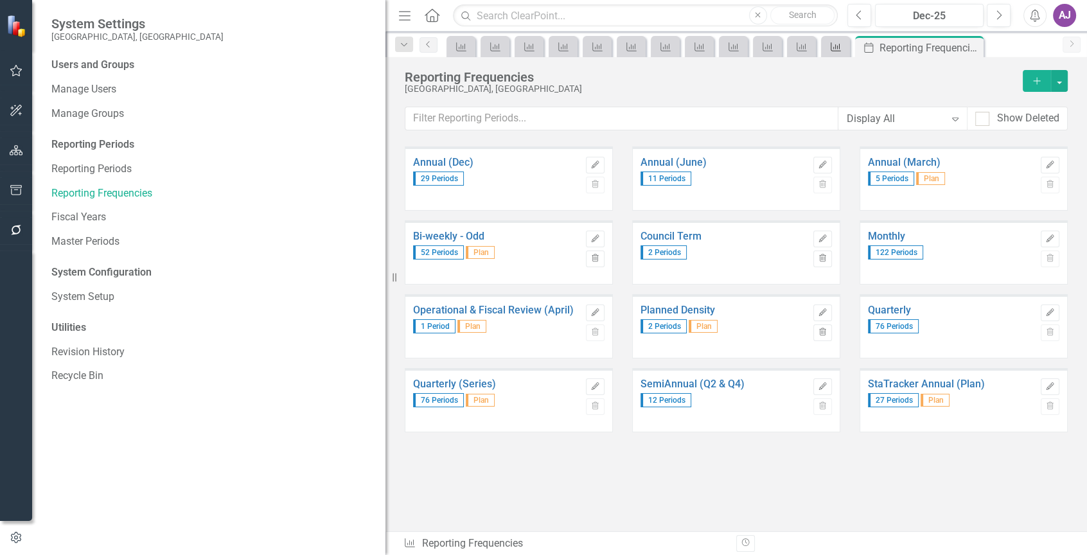
click at [828, 53] on div "Indicator" at bounding box center [833, 47] width 18 height 16
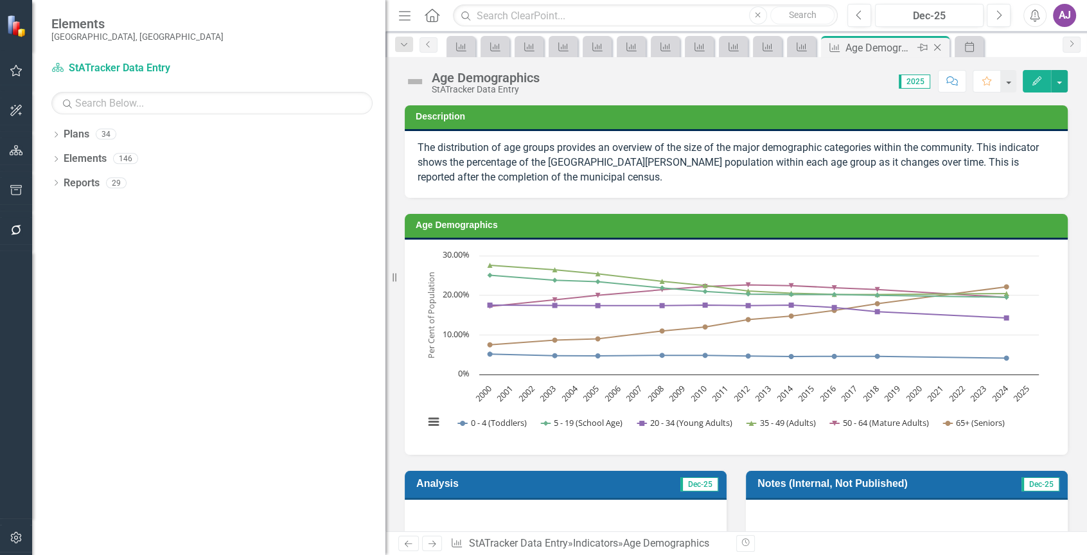
click at [938, 46] on icon "Close" at bounding box center [937, 47] width 13 height 10
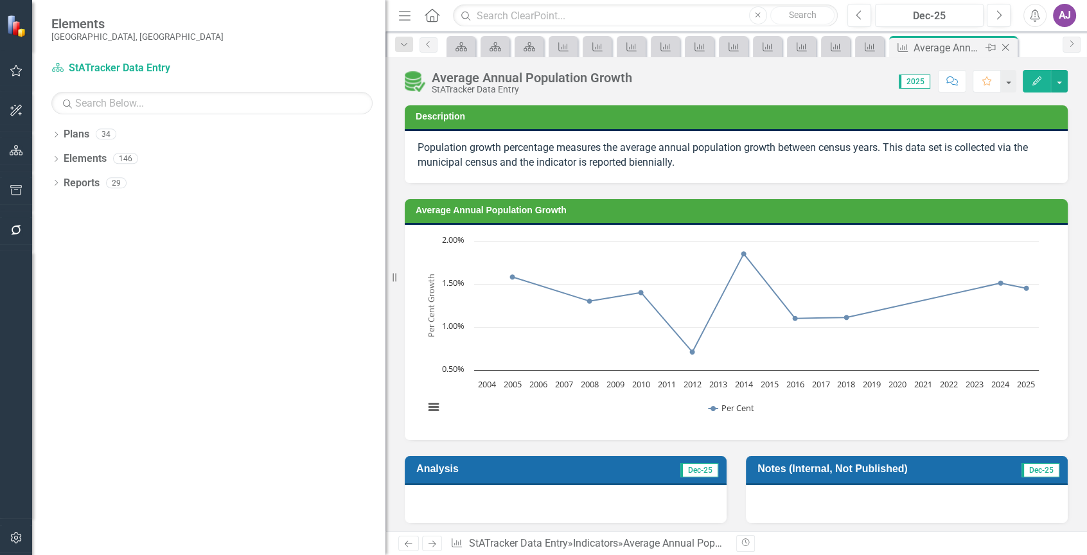
click at [1006, 43] on icon "Close" at bounding box center [1005, 47] width 13 height 10
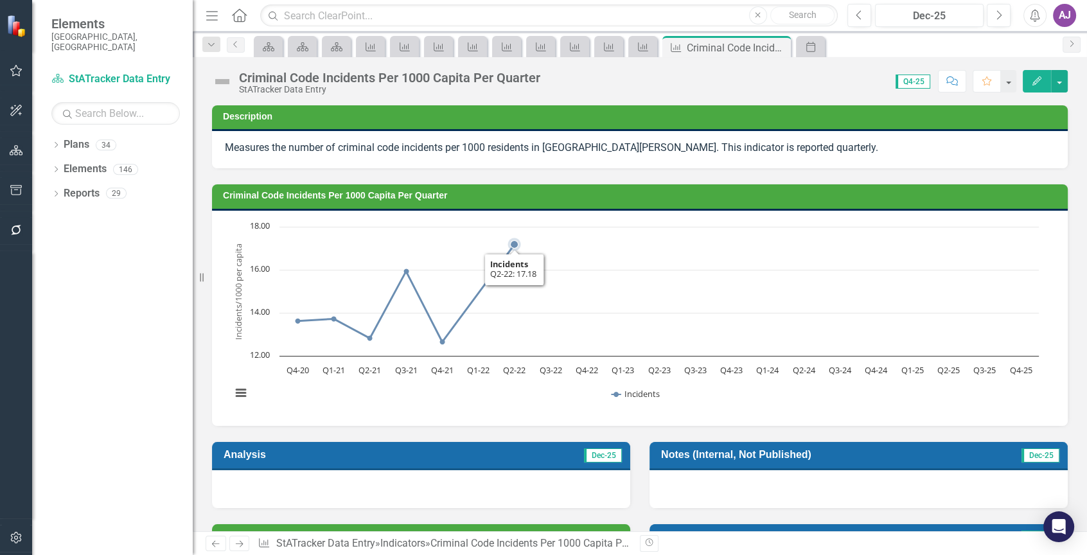
click at [583, 229] on rect "Interactive chart" at bounding box center [635, 316] width 820 height 193
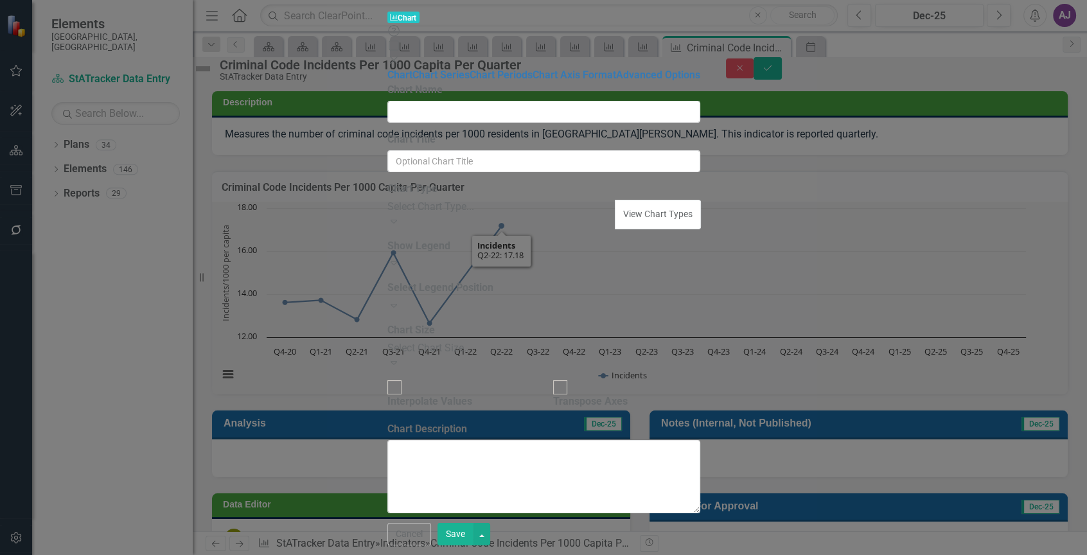
type input "Criminal Code Incidents Per 1000 Capita Per Quarter"
checkbox input "true"
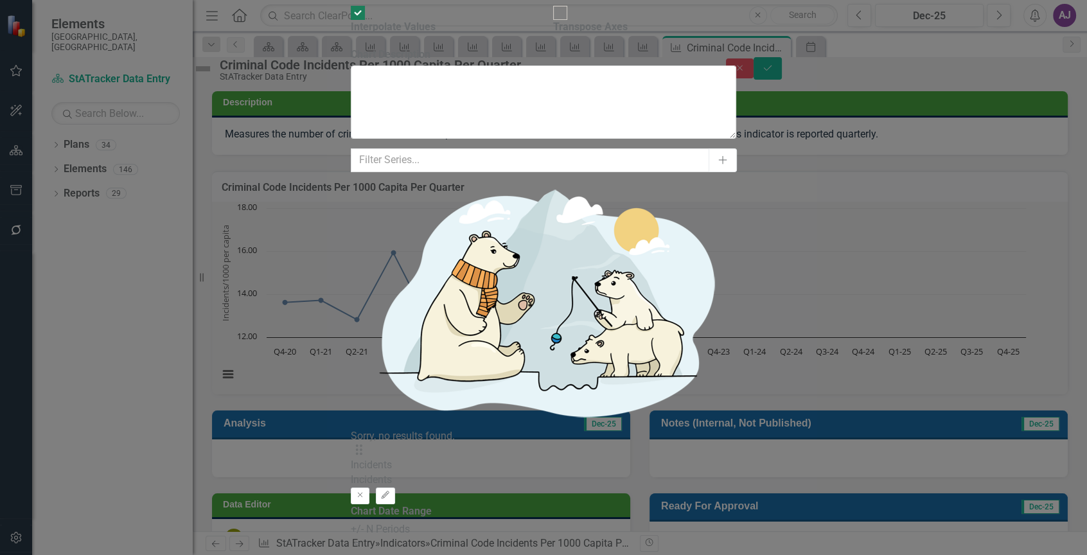
checkbox input "false"
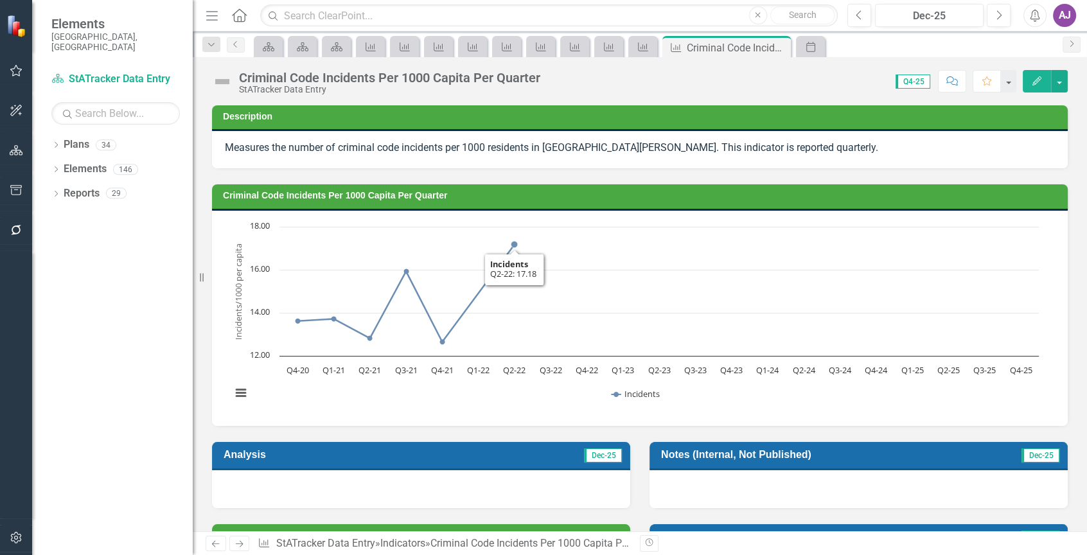
click at [662, 220] on rect "Interactive chart" at bounding box center [635, 316] width 820 height 193
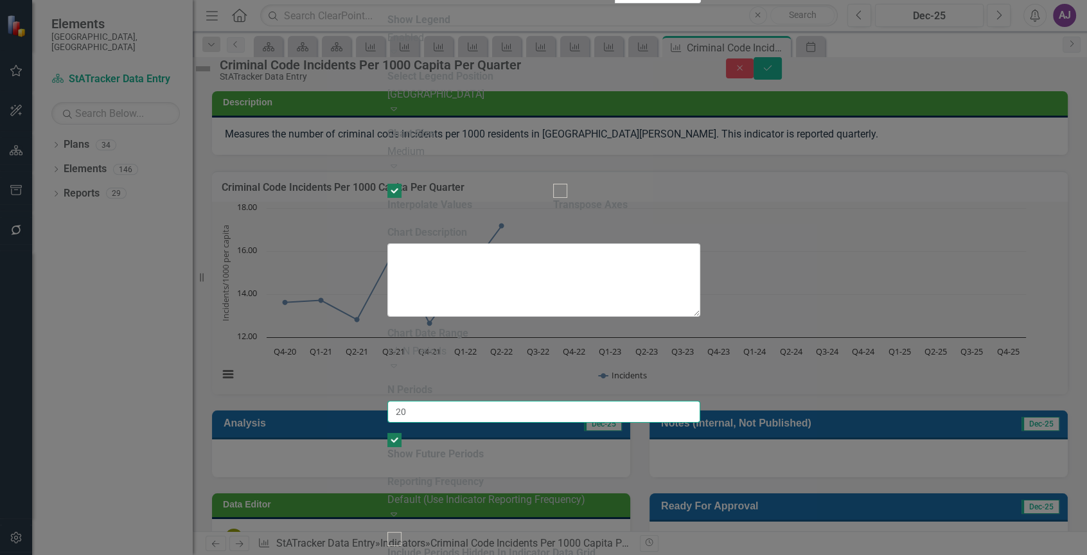
drag, startPoint x: 450, startPoint y: 121, endPoint x: 389, endPoint y: 117, distance: 61.8
click at [389, 117] on div "Chart Chart Series Chart Periods Chart Axis Format Advanced Options From this p…" at bounding box center [543, 296] width 313 height 1006
type input "40"
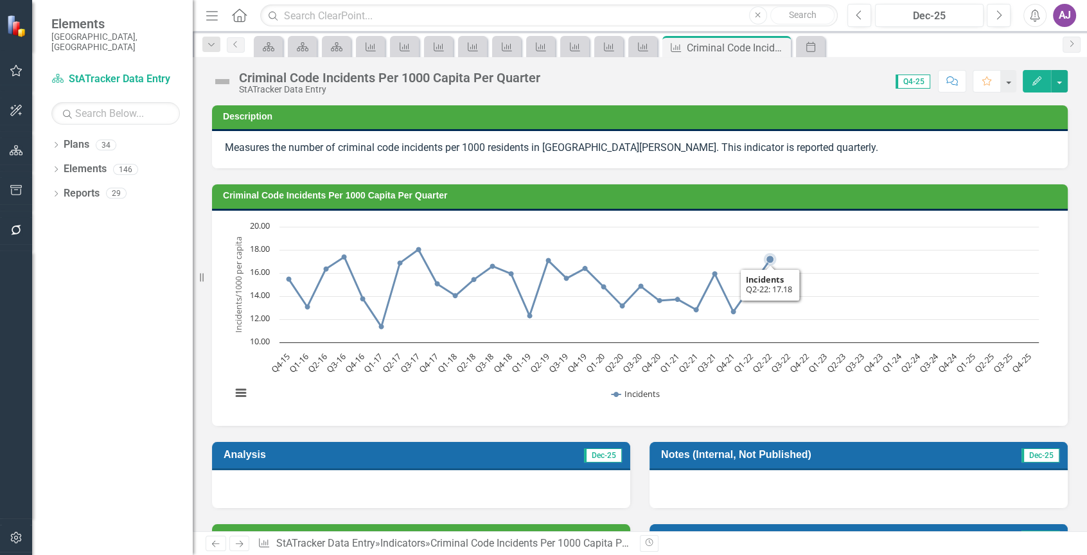
click at [819, 221] on rect "Interactive chart" at bounding box center [635, 316] width 820 height 193
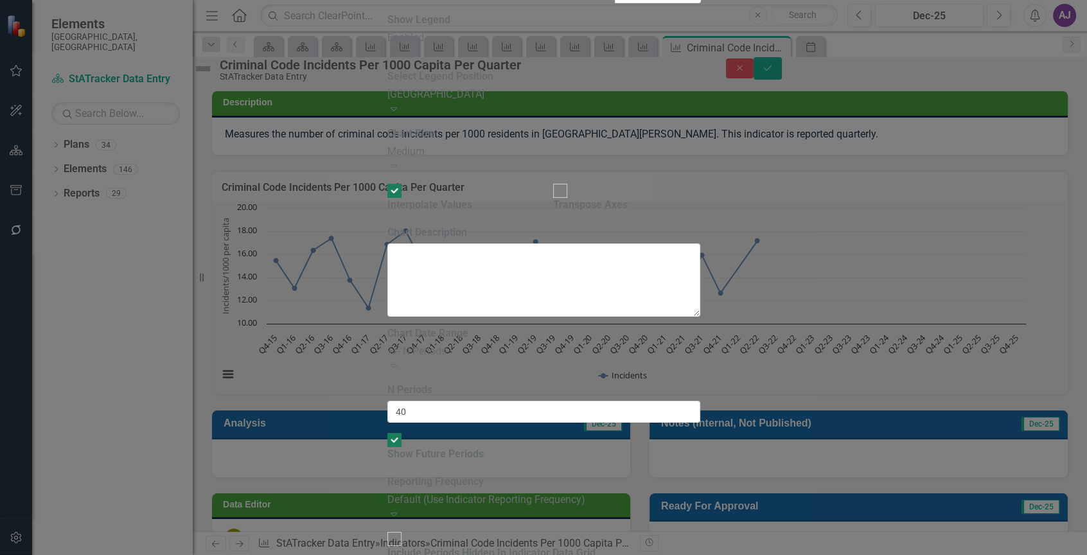
click at [400, 360] on icon "Expand" at bounding box center [393, 365] width 13 height 10
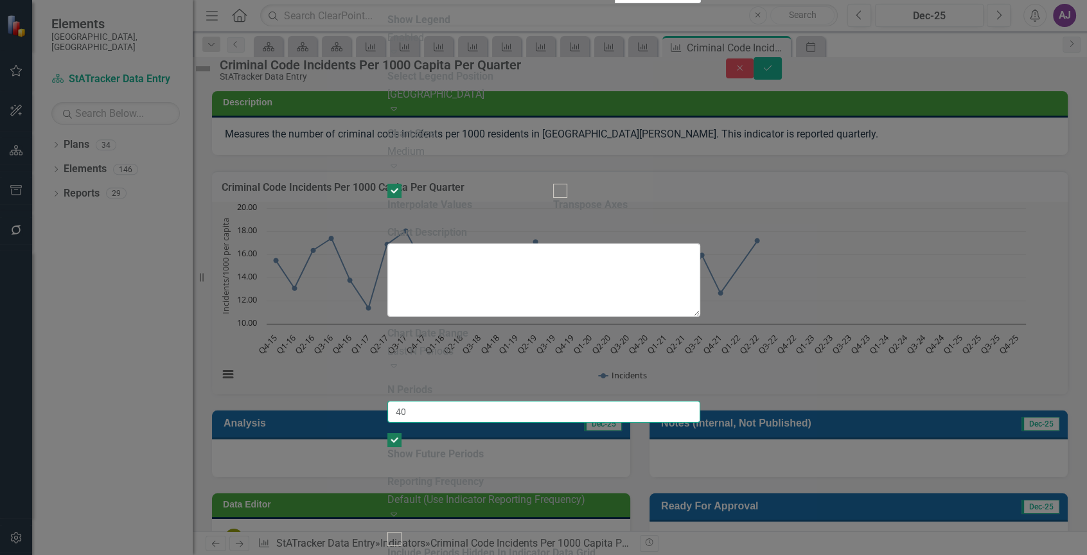
drag, startPoint x: 428, startPoint y: 119, endPoint x: 394, endPoint y: 123, distance: 34.9
click at [394, 326] on div "From this tab, you define the periods you want included in the chart. For examp…" at bounding box center [543, 445] width 313 height 238
type input "30"
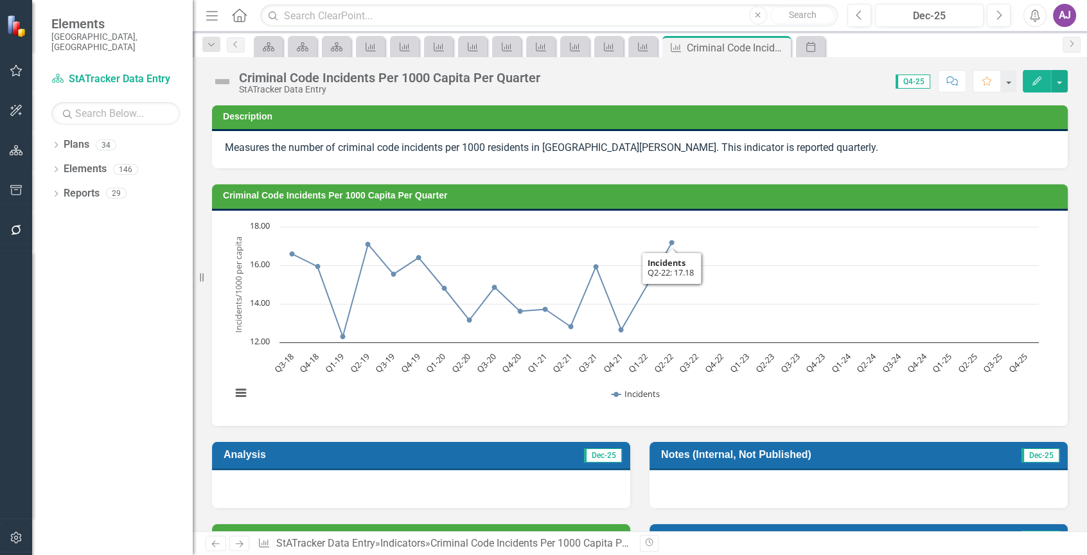
click at [724, 223] on rect "Interactive chart" at bounding box center [635, 316] width 820 height 193
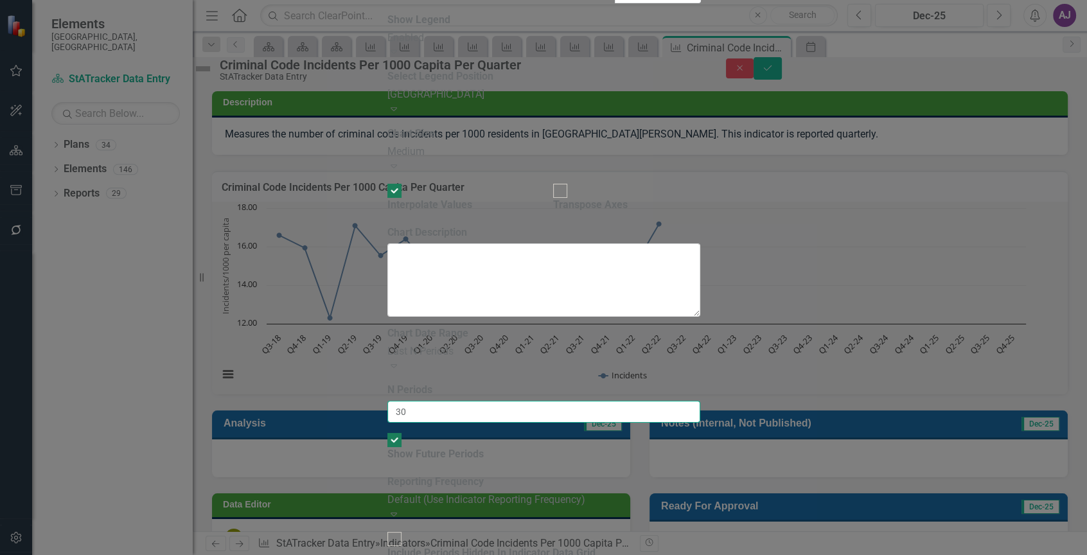
drag, startPoint x: 444, startPoint y: 122, endPoint x: 387, endPoint y: 116, distance: 56.8
click at [387, 116] on div "Chart Chart Series Chart Periods Chart Axis Format Advanced Options From this p…" at bounding box center [543, 296] width 313 height 1006
type input "35"
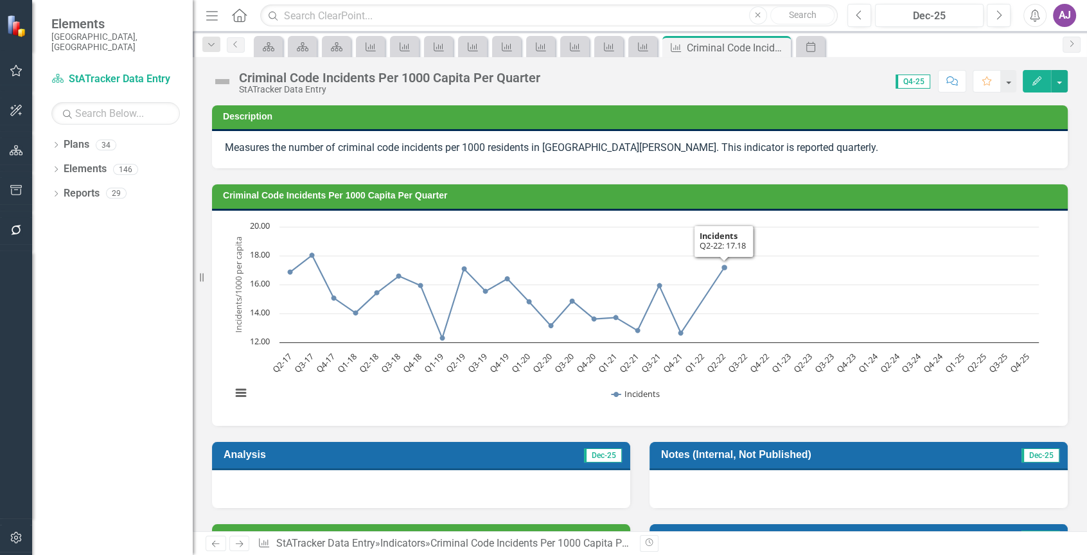
click at [743, 218] on div "Chart Line chart with 35 data points. Criminal Code Incidents Per 1000 Capita P…" at bounding box center [639, 318] width 855 height 215
click at [744, 218] on div "Chart Line chart with 35 data points. Criminal Code Incidents Per 1000 Capita P…" at bounding box center [639, 318] width 855 height 215
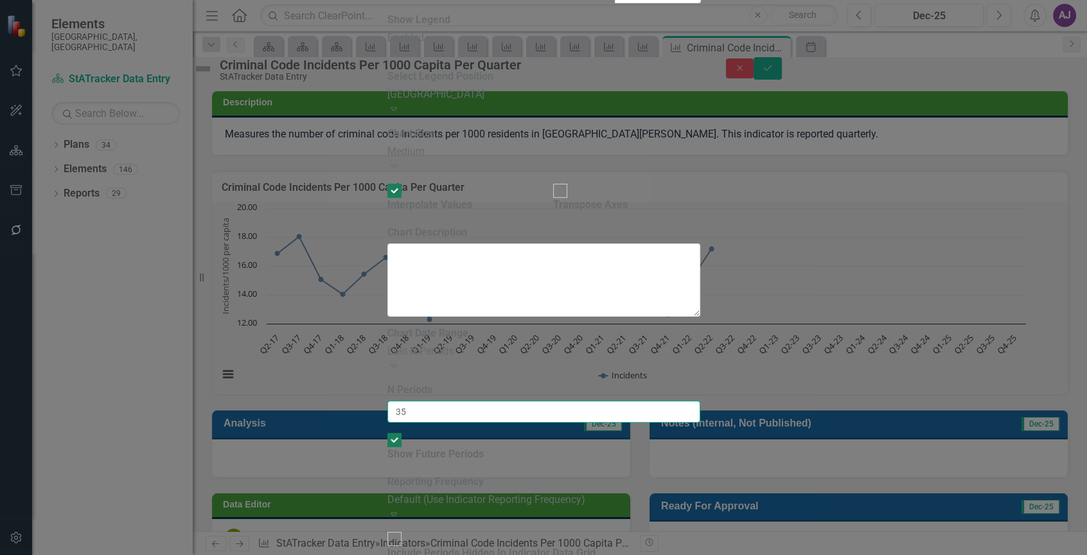
drag, startPoint x: 469, startPoint y: 121, endPoint x: 378, endPoint y: 118, distance: 90.6
click at [387, 118] on div "Chart Chart Series Chart Periods Chart Axis Format Advanced Options From this p…" at bounding box center [543, 296] width 313 height 1006
type input "50"
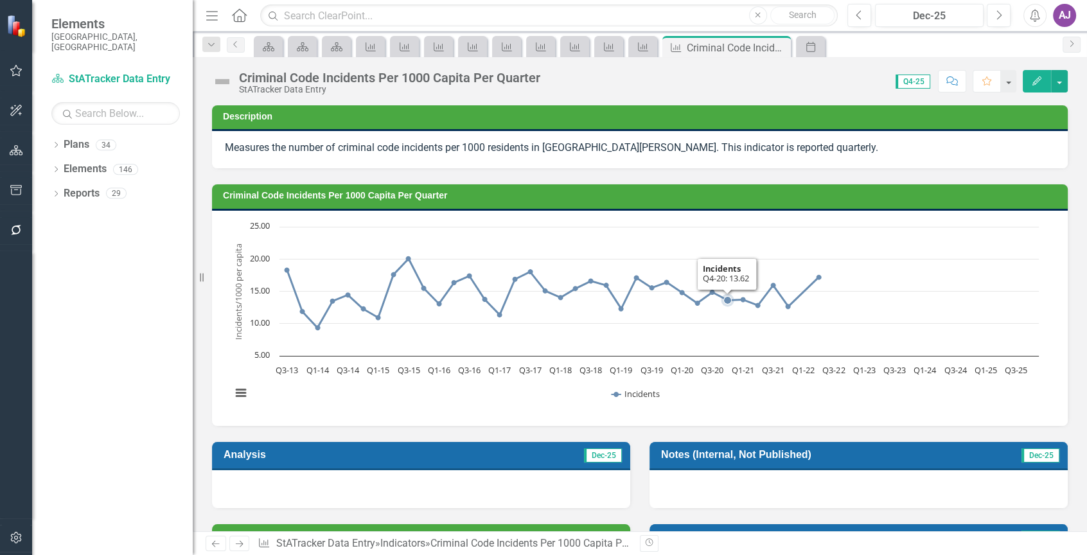
click at [731, 236] on rect "Interactive chart" at bounding box center [635, 316] width 820 height 193
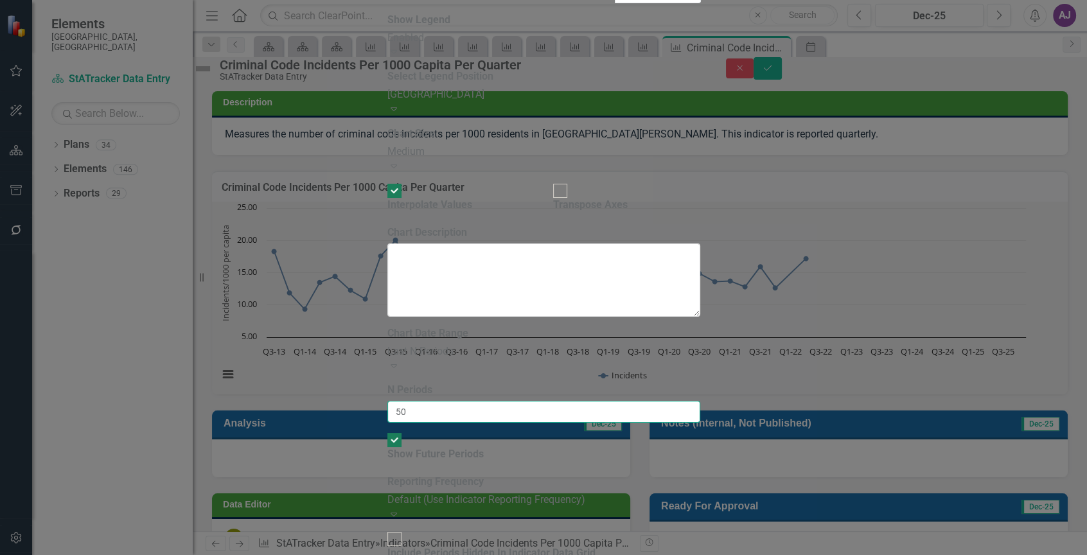
drag, startPoint x: 432, startPoint y: 122, endPoint x: 351, endPoint y: 114, distance: 80.7
click at [387, 114] on div "Chart Chart Series Chart Periods Chart Axis Format Advanced Options From this p…" at bounding box center [543, 296] width 313 height 1006
type input "70"
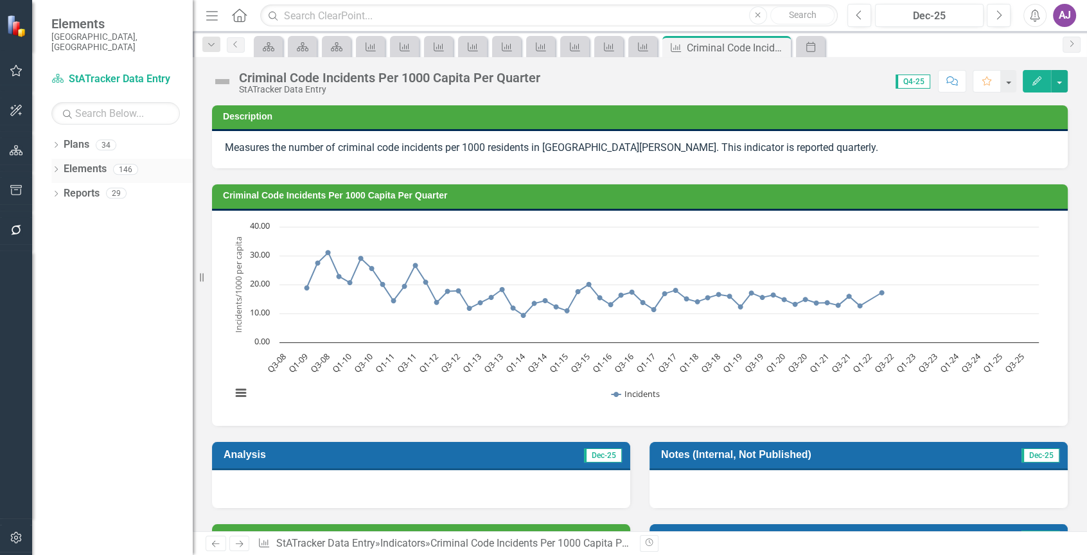
click at [57, 167] on icon "Dropdown" at bounding box center [55, 170] width 9 height 7
click at [48, 214] on div "Dropdown" at bounding box center [43, 219] width 9 height 11
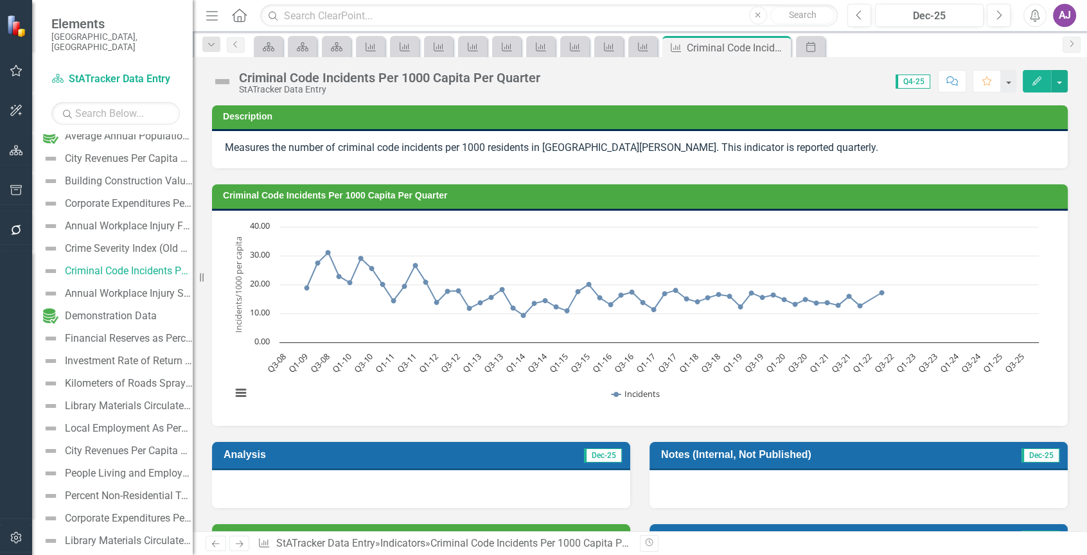
scroll to position [514, 0]
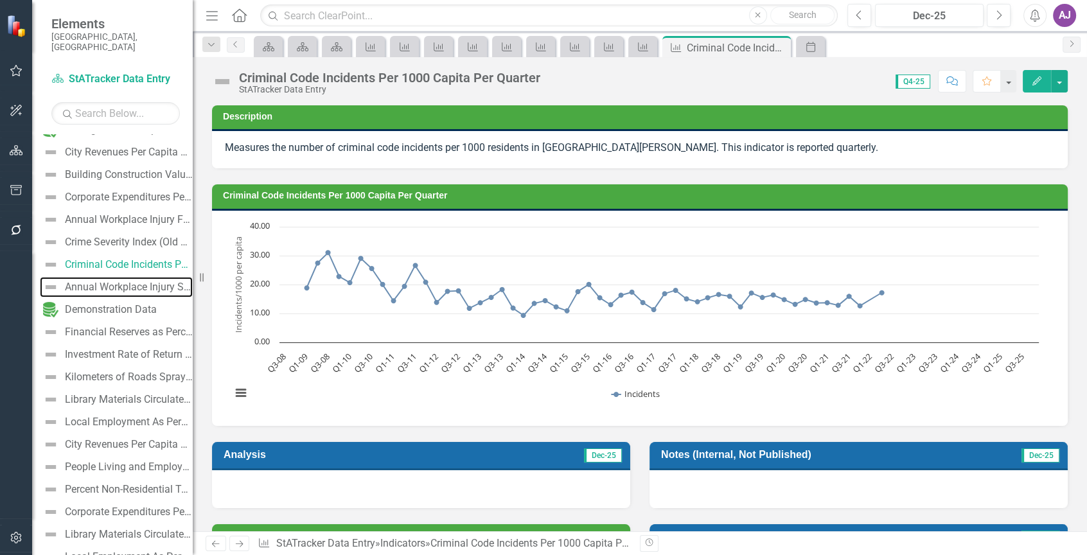
drag, startPoint x: 144, startPoint y: 274, endPoint x: 151, endPoint y: 286, distance: 14.4
click at [144, 281] on div "Annual Workplace Injury Severity Rate" at bounding box center [129, 287] width 128 height 12
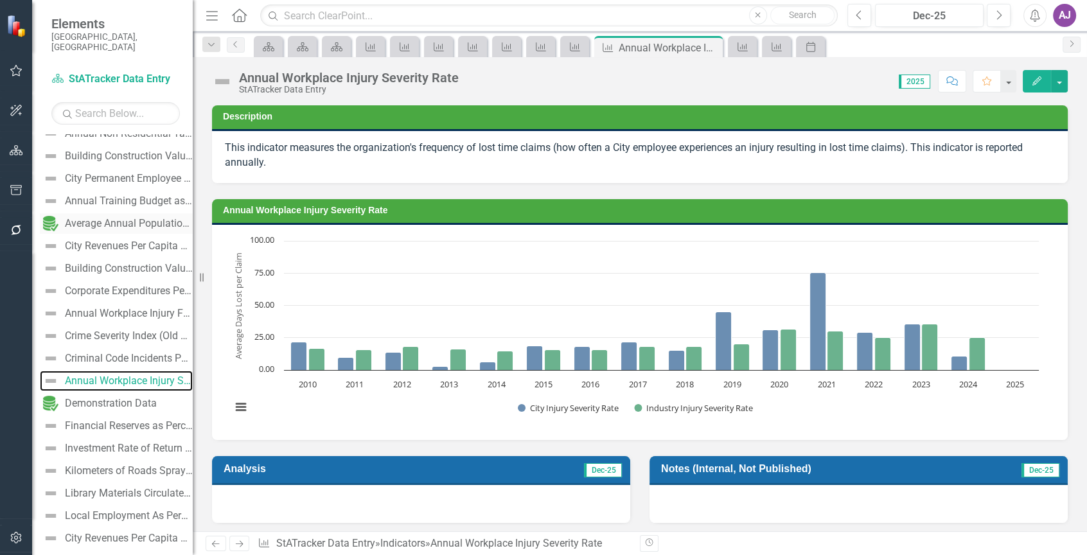
scroll to position [437, 0]
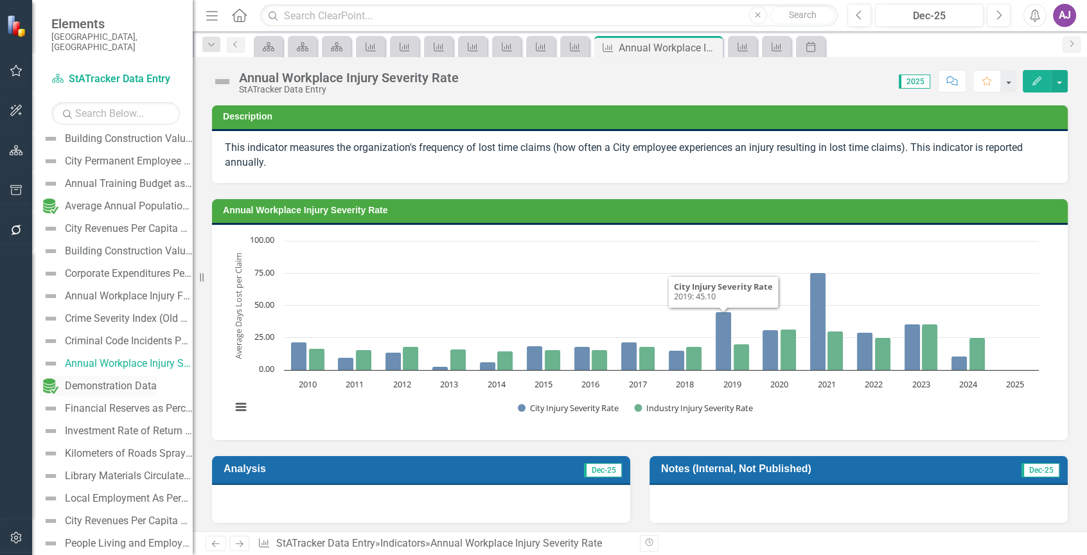
click at [127, 380] on div "Demonstration Data" at bounding box center [111, 386] width 92 height 12
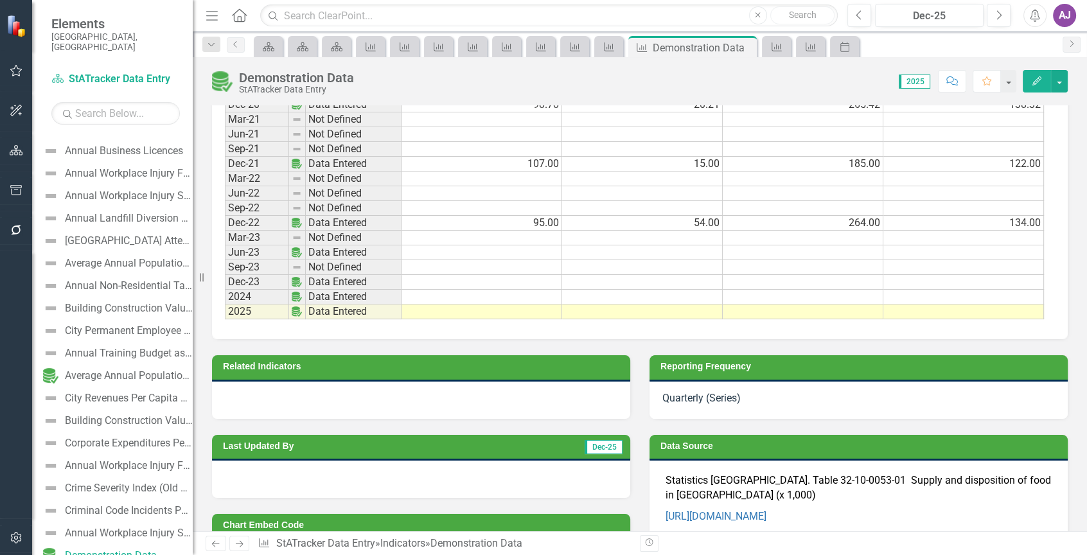
scroll to position [1595, 0]
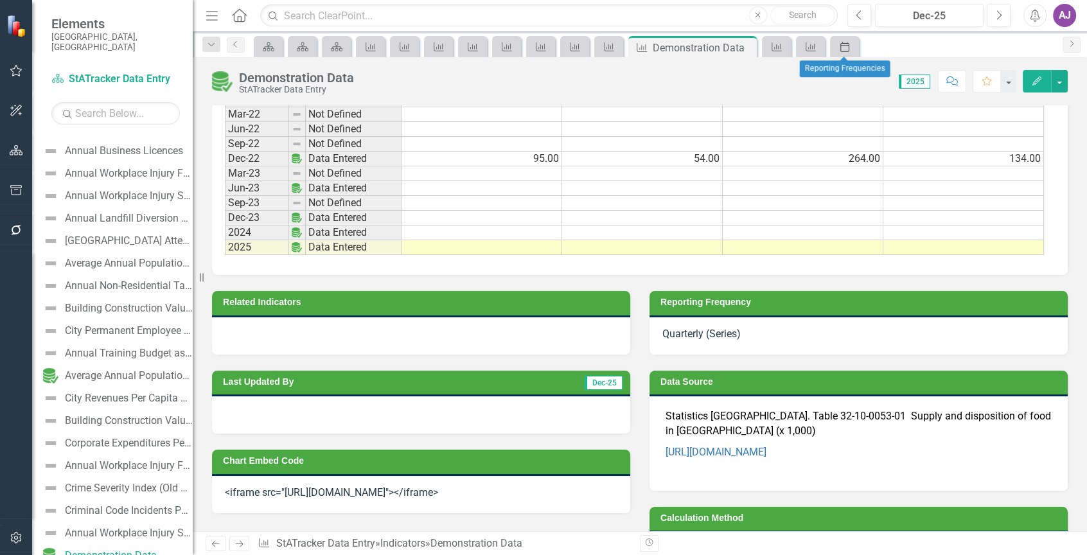
click at [843, 50] on icon "Period" at bounding box center [844, 47] width 13 height 10
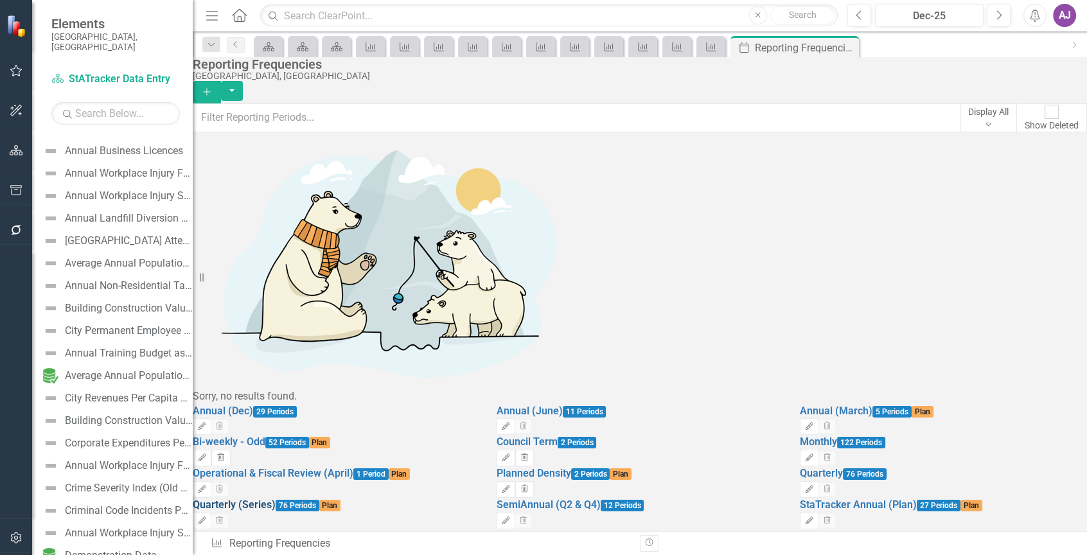
click at [276, 498] on link "Quarterly (Series)" at bounding box center [234, 504] width 83 height 12
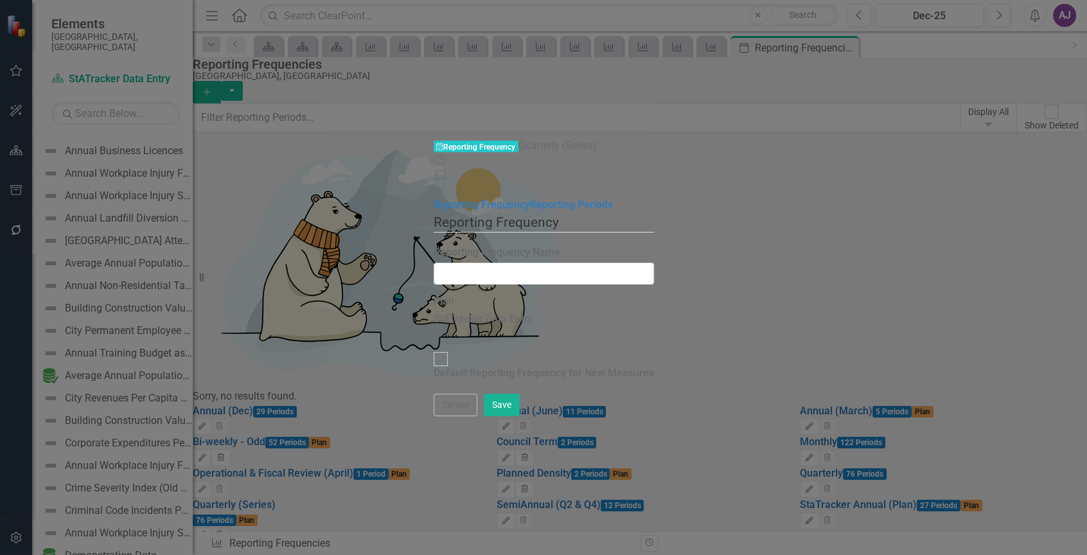
type input "Quarterly (Series)"
click at [530, 198] on link "Reporting Periods" at bounding box center [571, 204] width 83 height 12
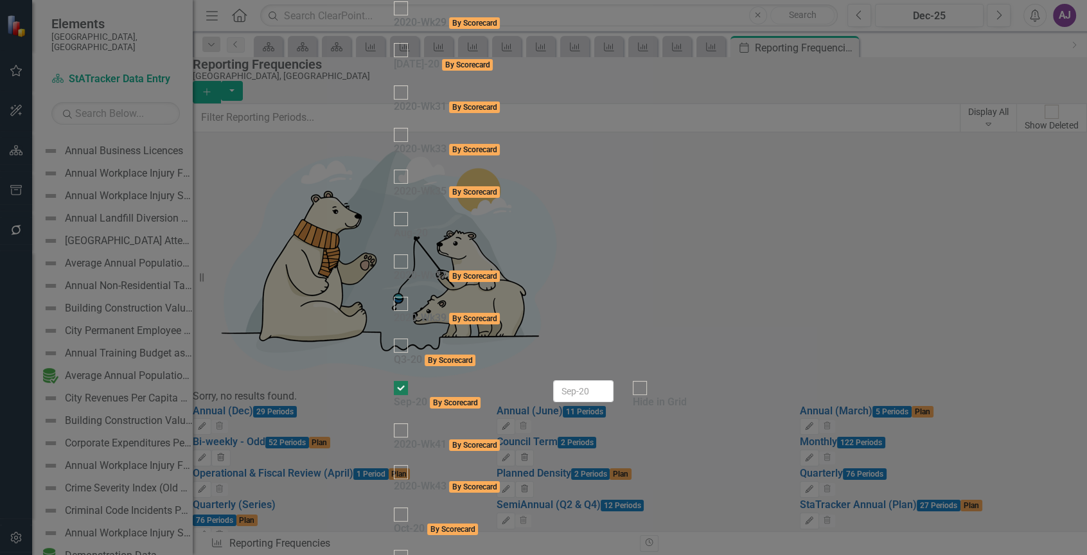
checkbox input "false"
type input "2023"
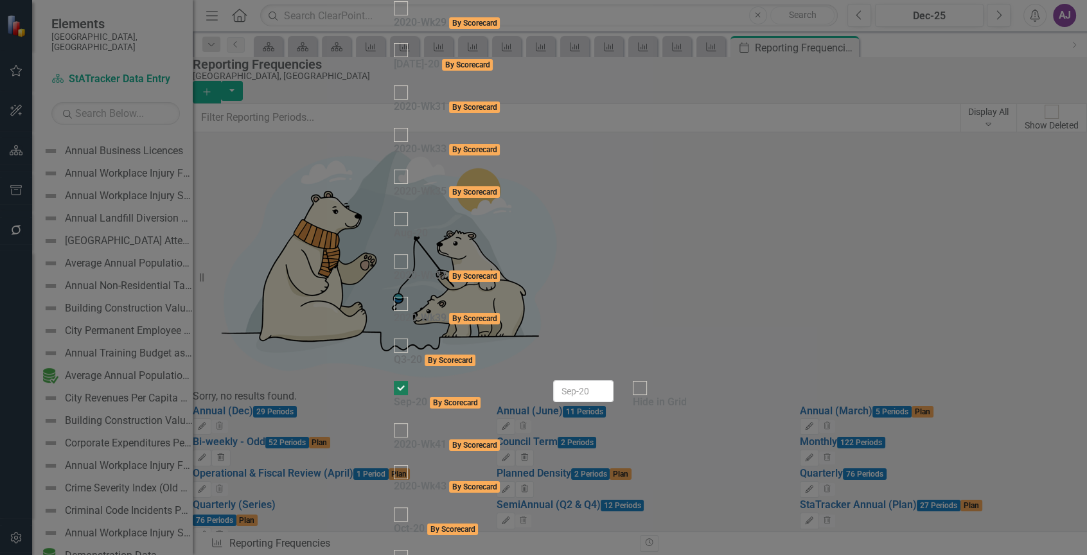
checkbox input "true"
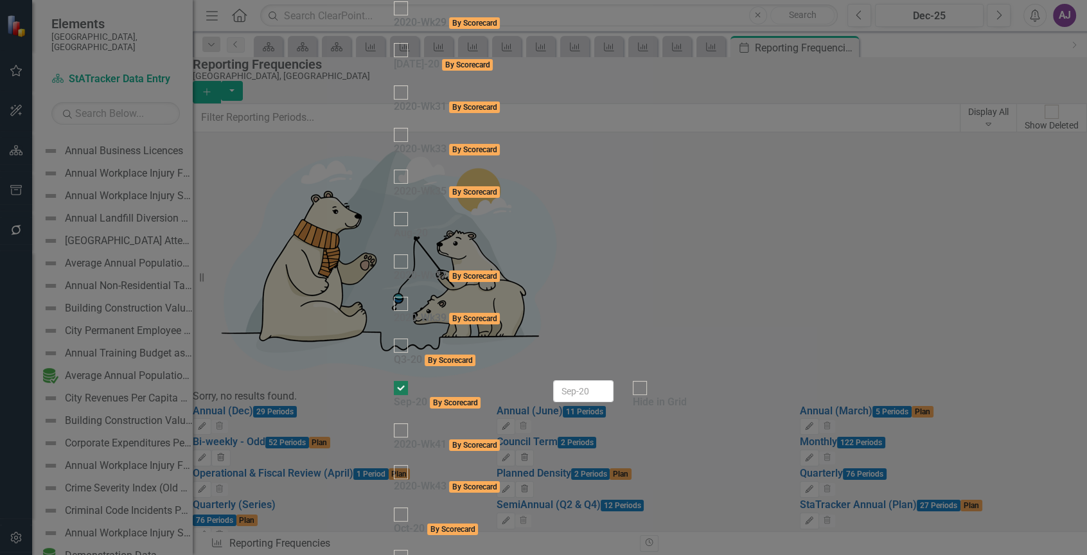
checkbox input "true"
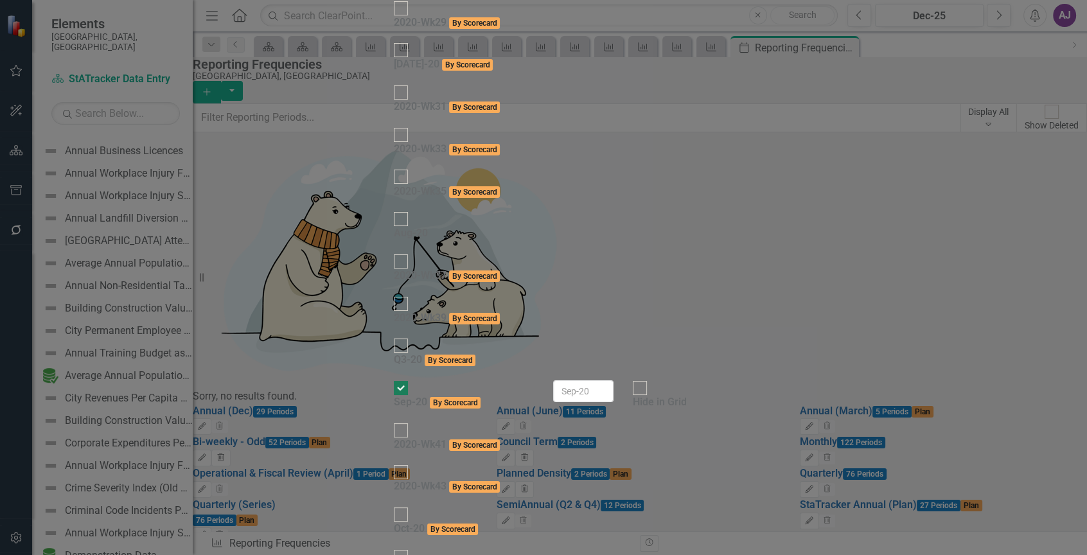
type input "2022"
checkbox input "true"
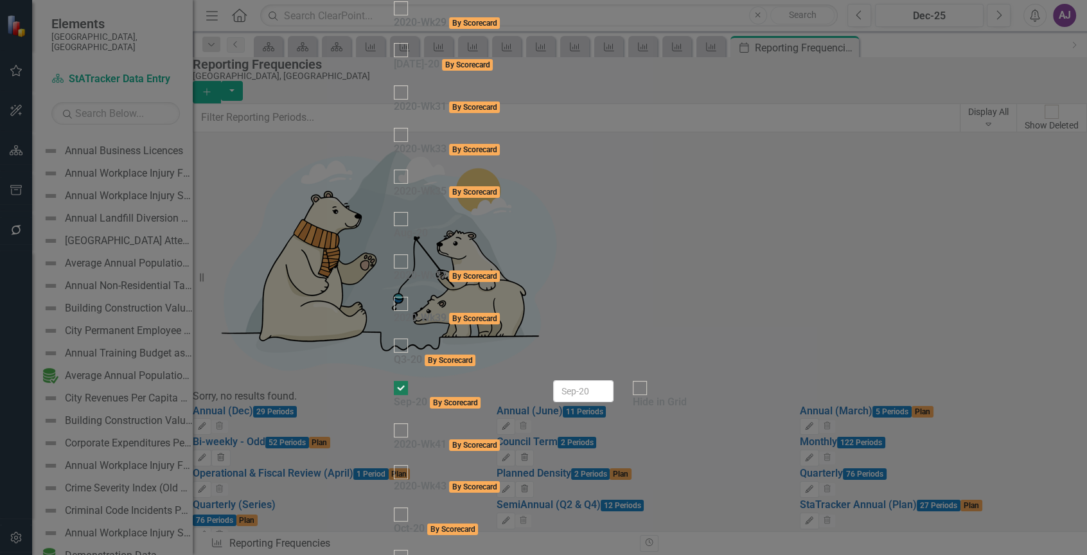
checkbox input "true"
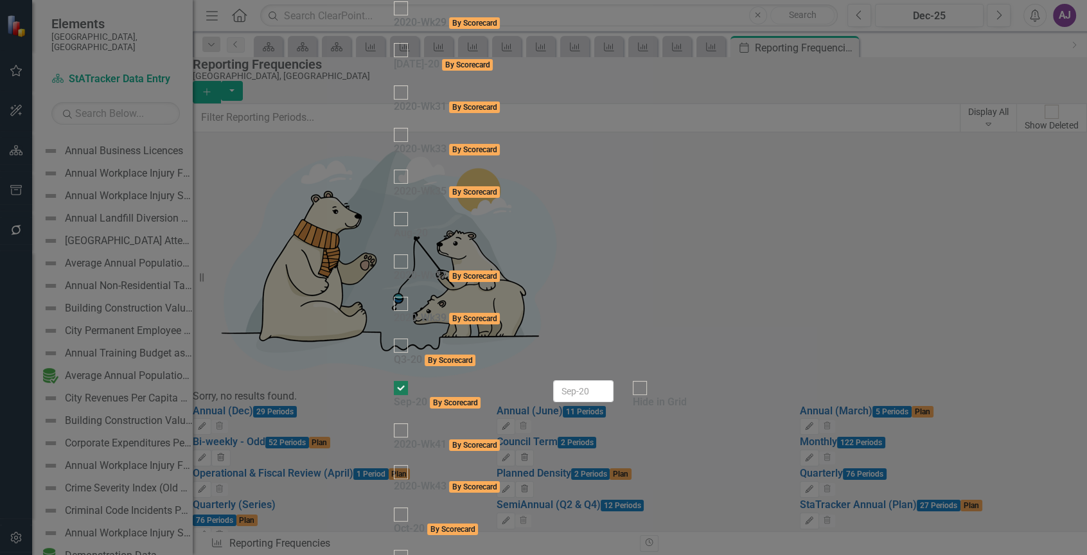
checkbox input "true"
drag, startPoint x: 777, startPoint y: 264, endPoint x: 691, endPoint y: 267, distance: 86.1
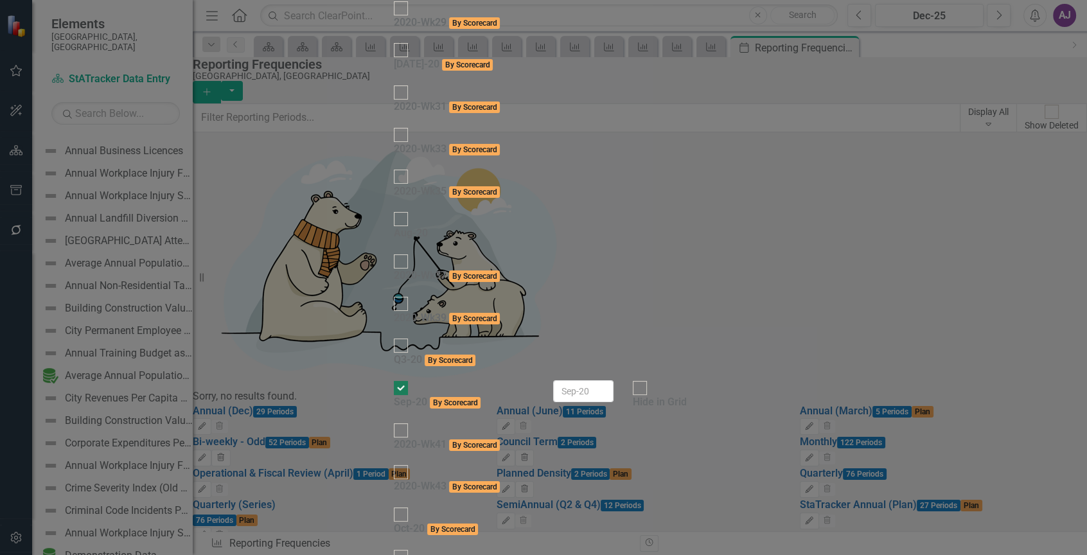
type input "2021"
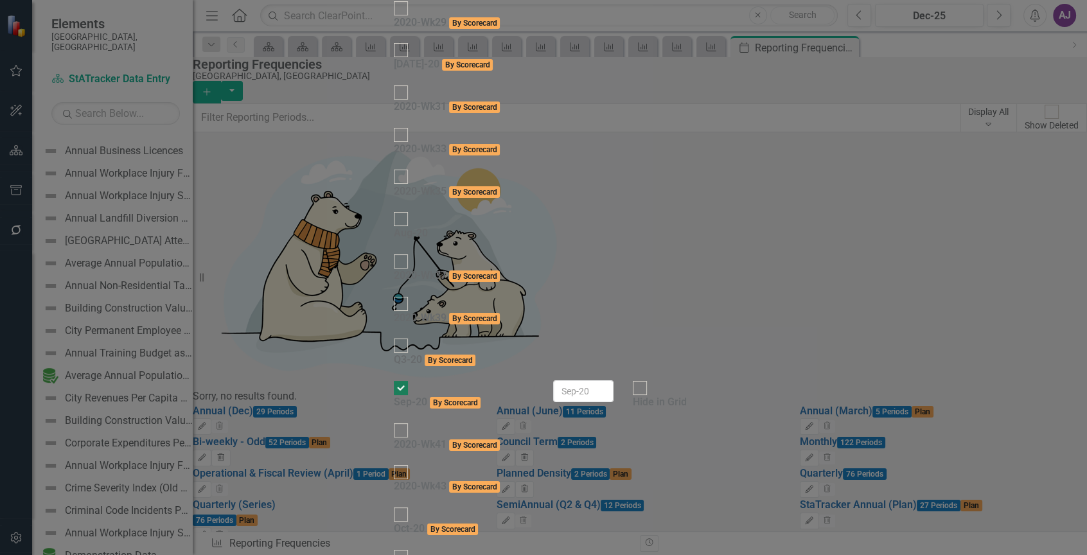
checkbox input "true"
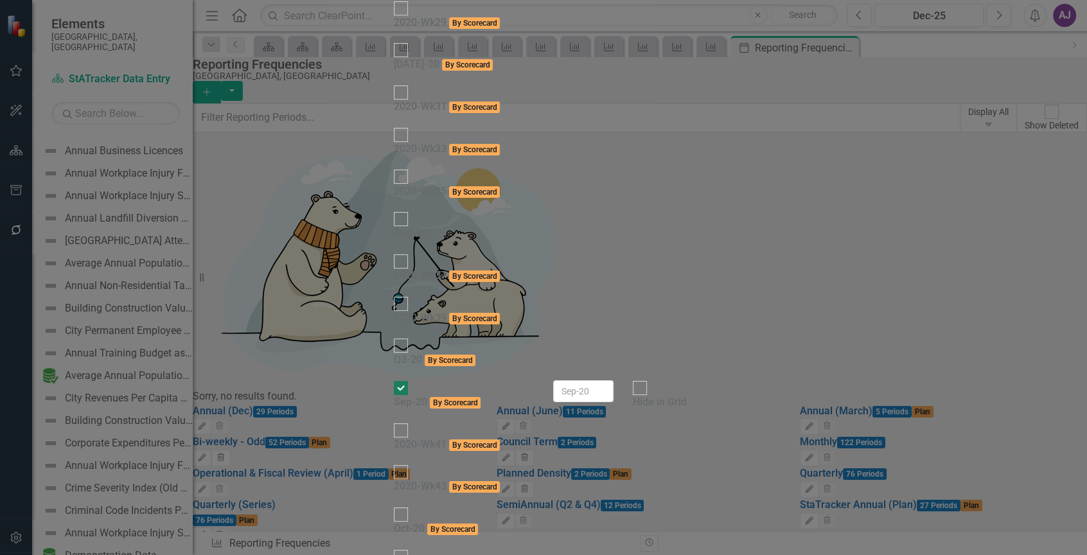
checkbox input "true"
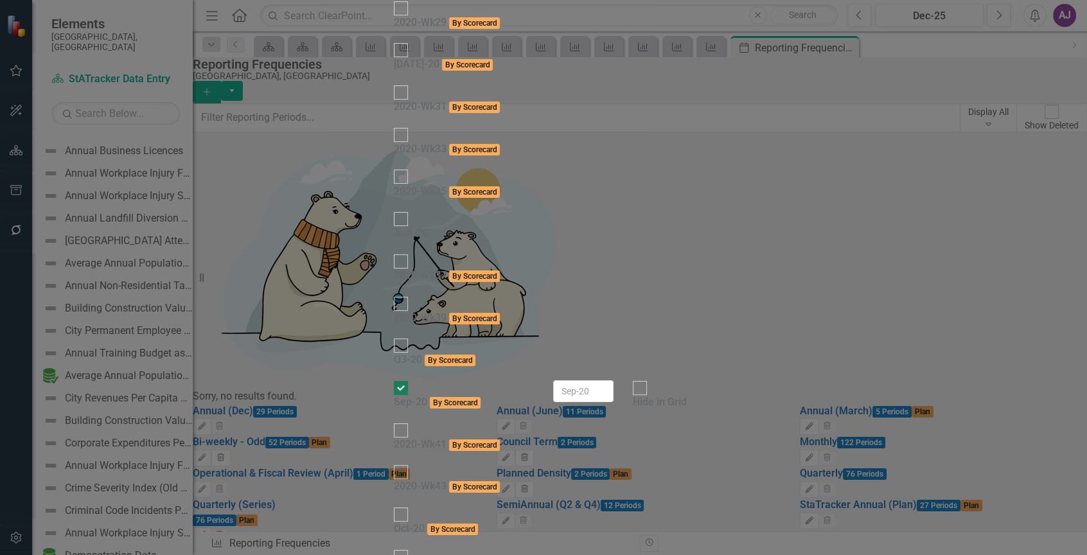
scroll to position [3016, 0]
drag, startPoint x: 783, startPoint y: 234, endPoint x: 683, endPoint y: 232, distance: 100.2
type input "2020"
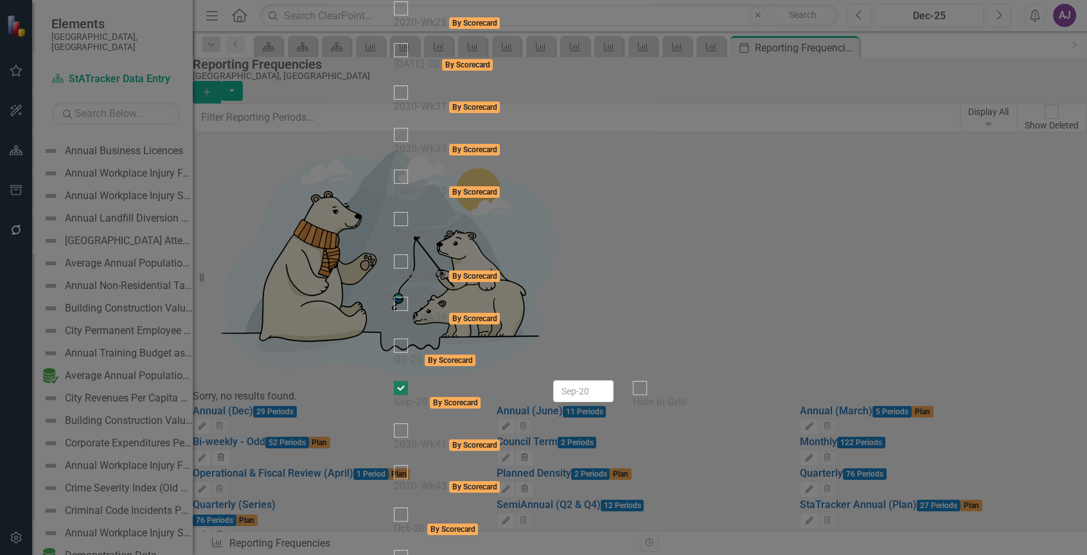
scroll to position [2823, 0]
click at [647, 381] on div at bounding box center [640, 388] width 14 height 14
click at [650, 378] on input "Hide in Grid" at bounding box center [640, 388] width 20 height 20
checkbox input "true"
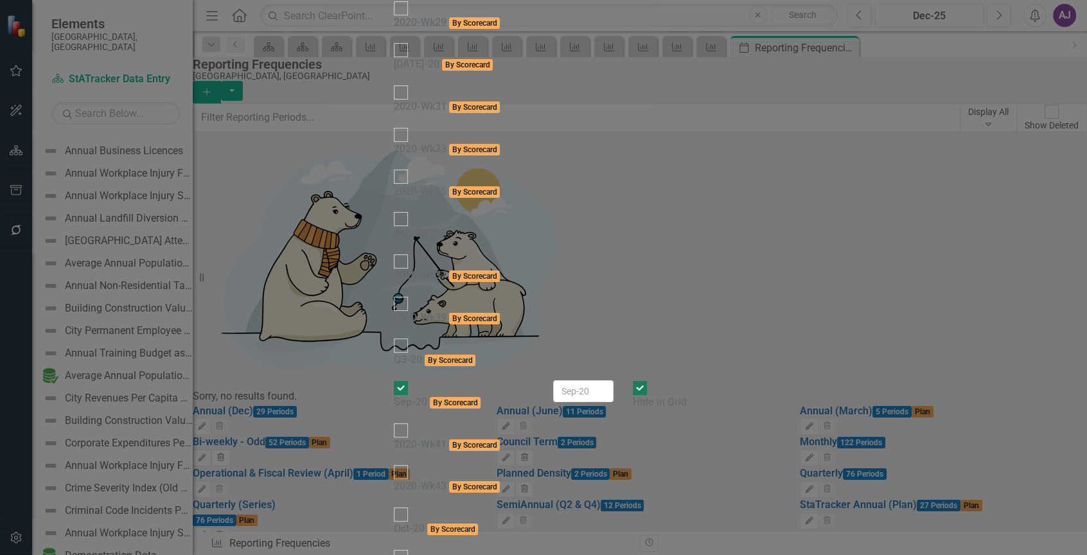
checkbox input "true"
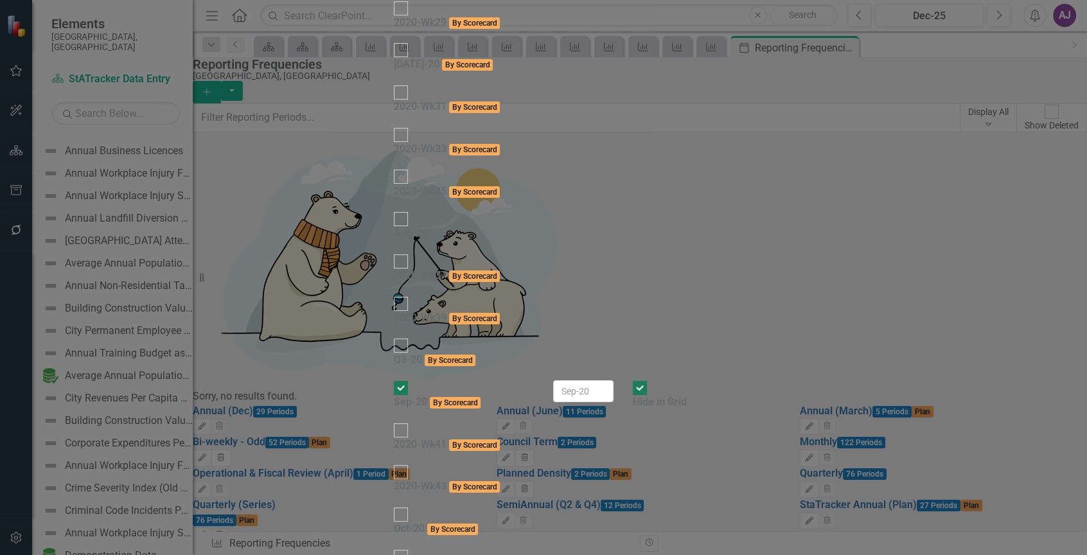
checkbox input "true"
type input "2019"
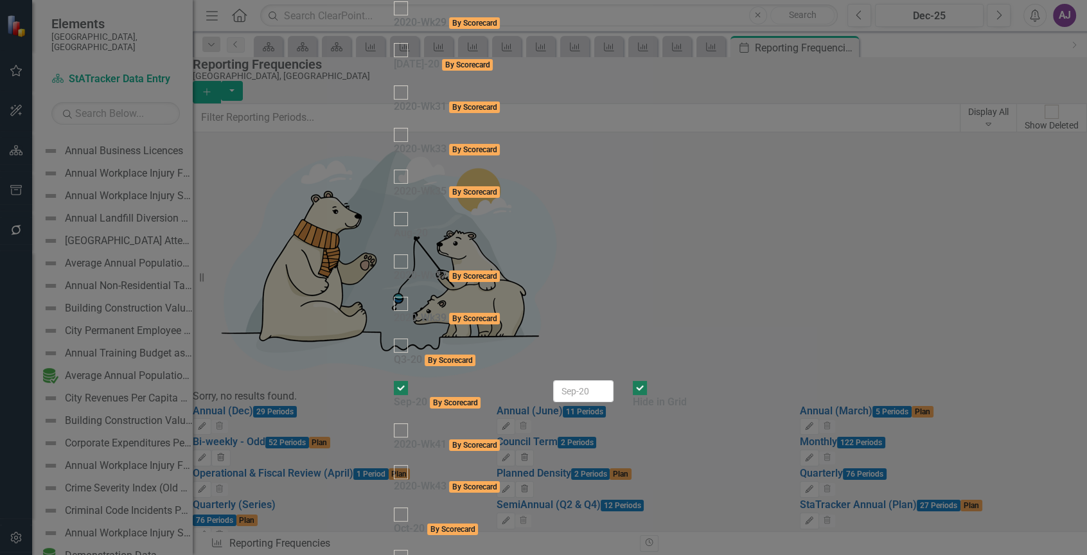
checkbox input "true"
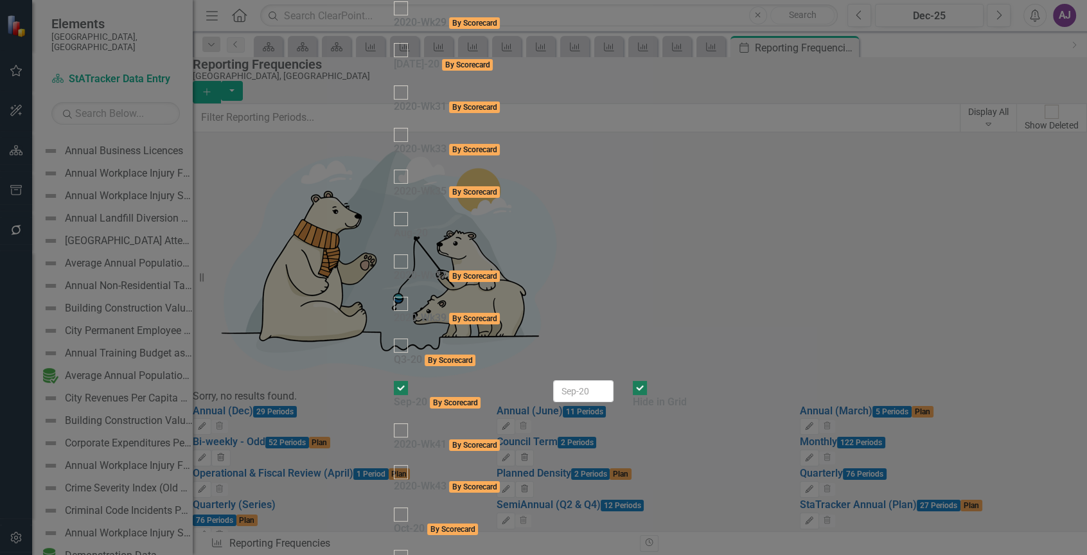
checkbox input "true"
drag, startPoint x: 819, startPoint y: 209, endPoint x: 635, endPoint y: 202, distance: 183.8
drag, startPoint x: 764, startPoint y: 111, endPoint x: 637, endPoint y: 114, distance: 126.5
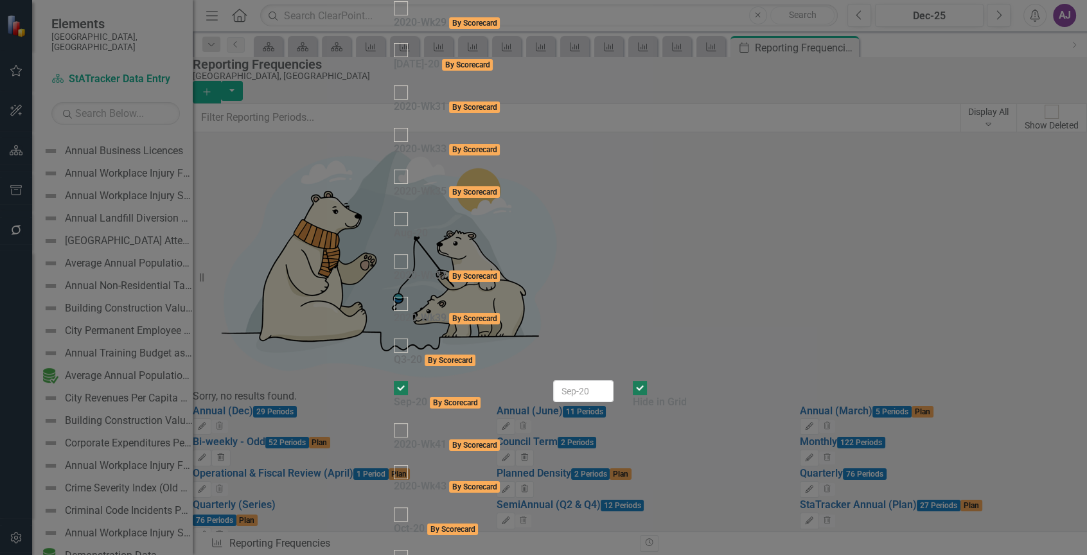
checkbox input "true"
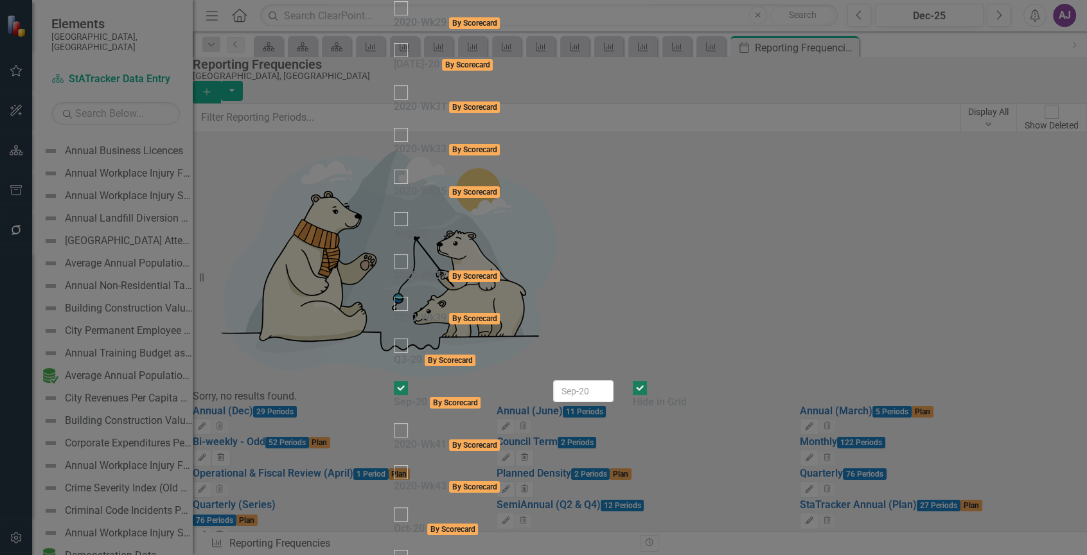
type input "2018"
checkbox input "true"
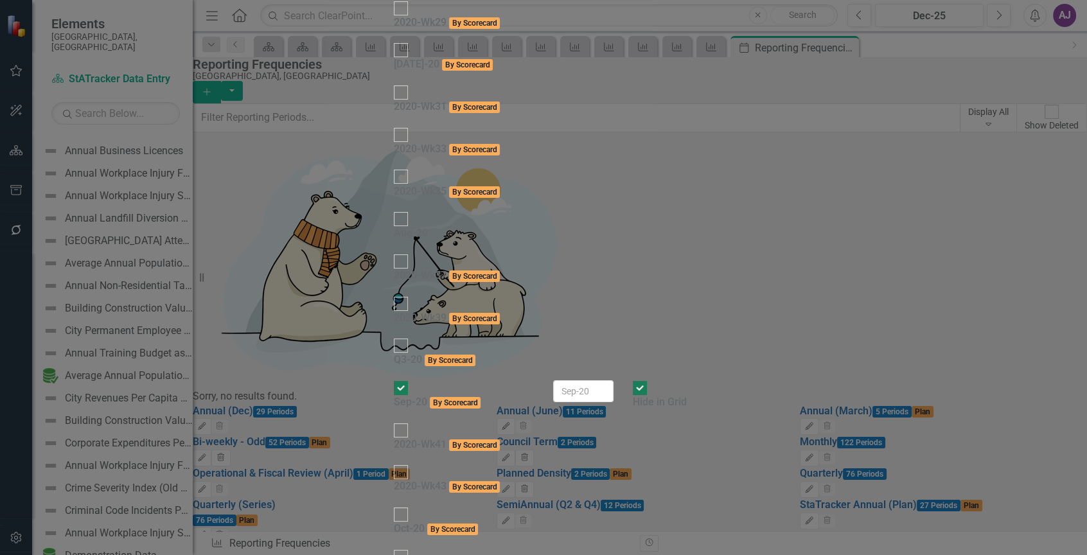
scroll to position [1410, 0]
checkbox input "true"
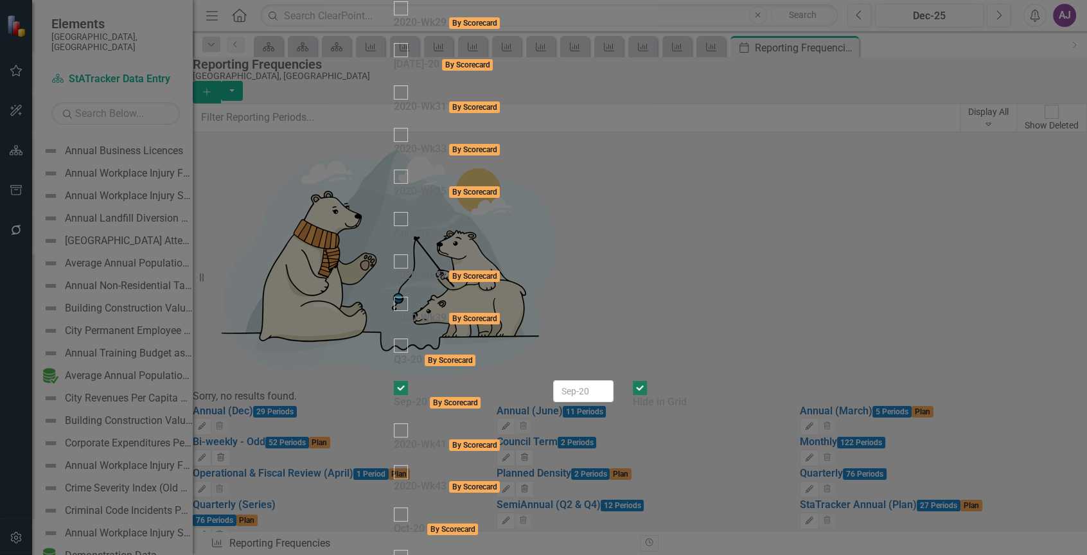
checkbox input "true"
type input "2017"
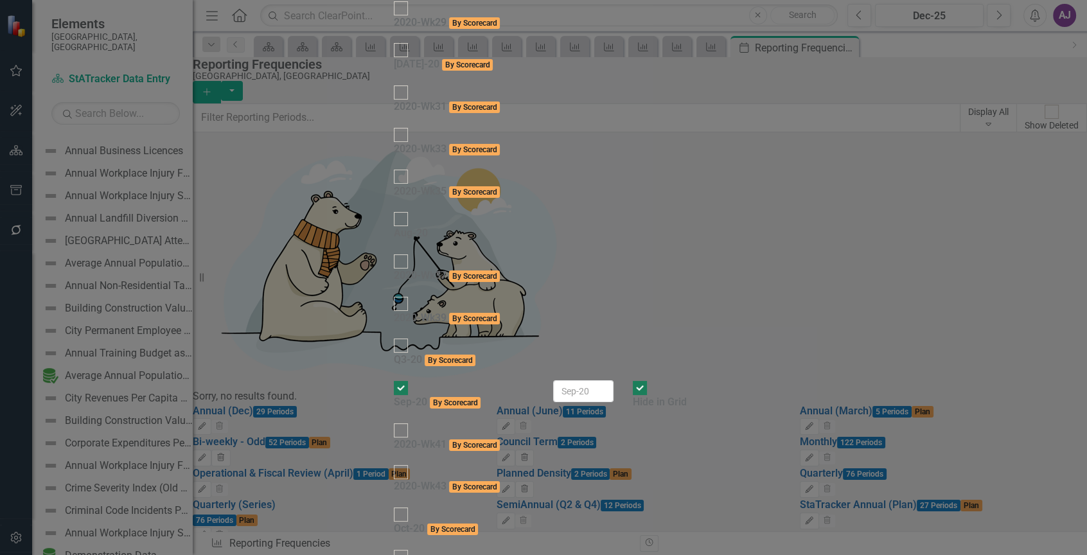
checkbox input "true"
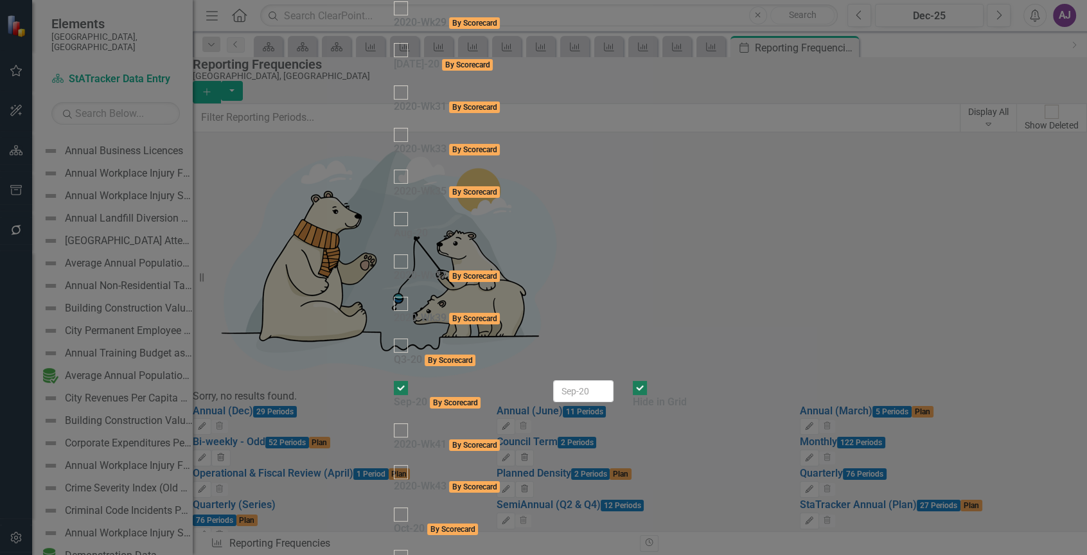
checkbox input "true"
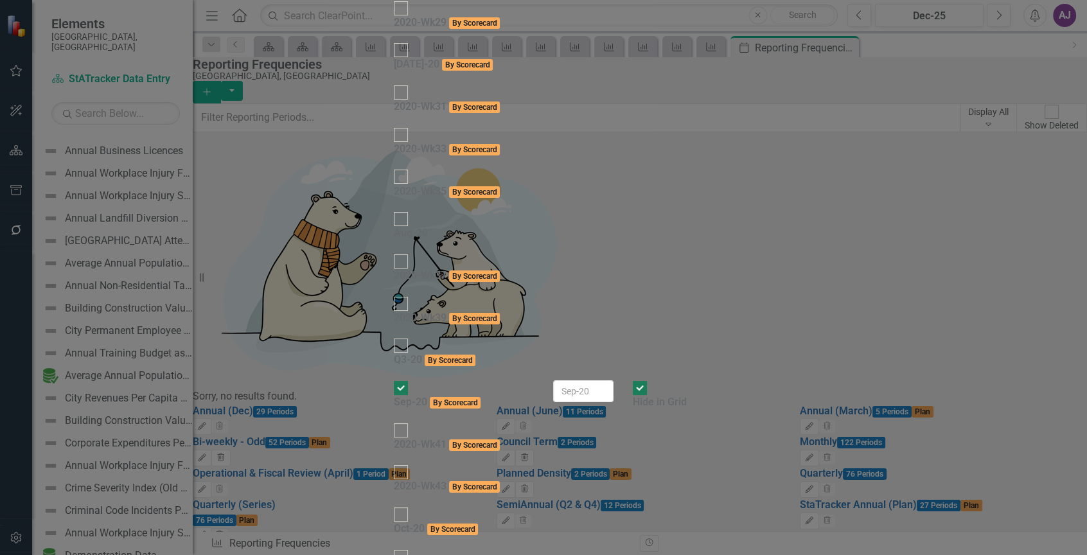
scroll to position [897, 0]
type input "2016"
checkbox input "true"
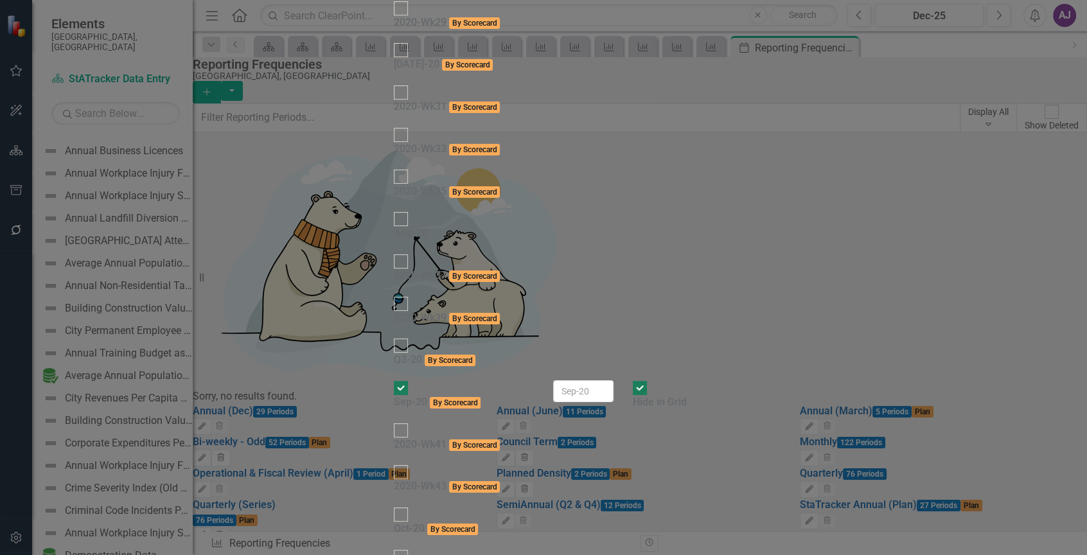
checkbox input "true"
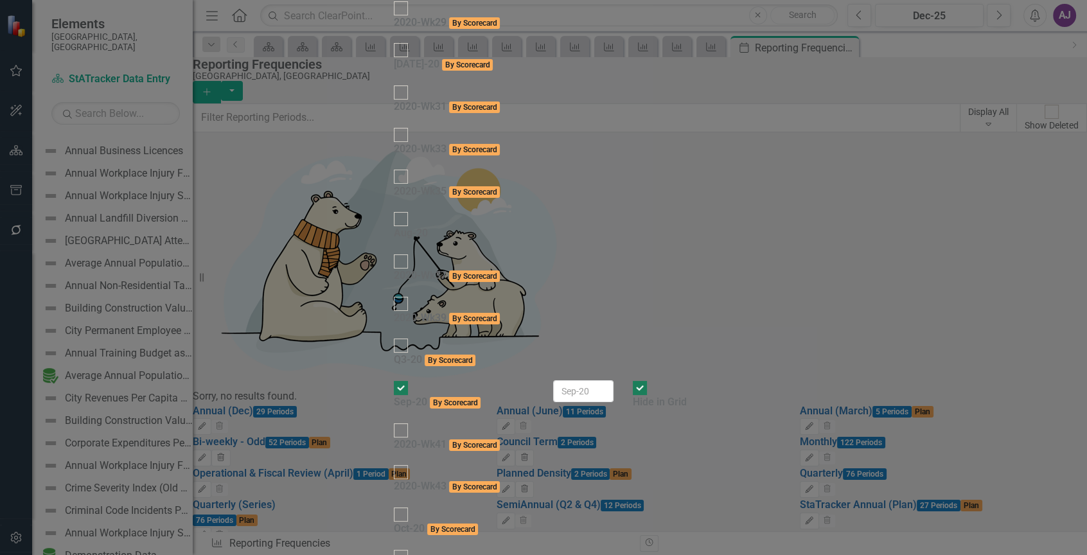
type input "2015"
checkbox input "false"
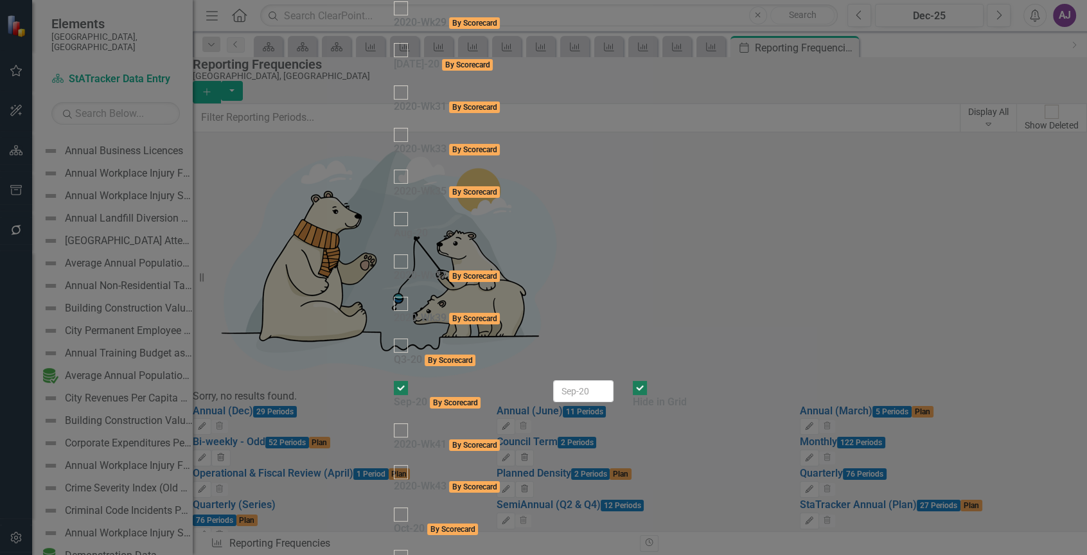
checkbox input "true"
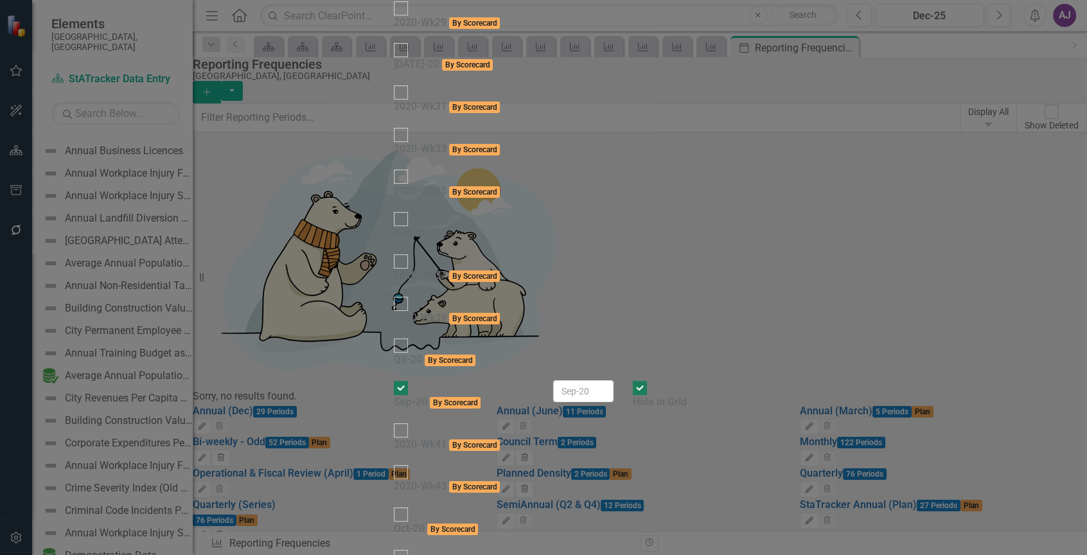
checkbox input "true"
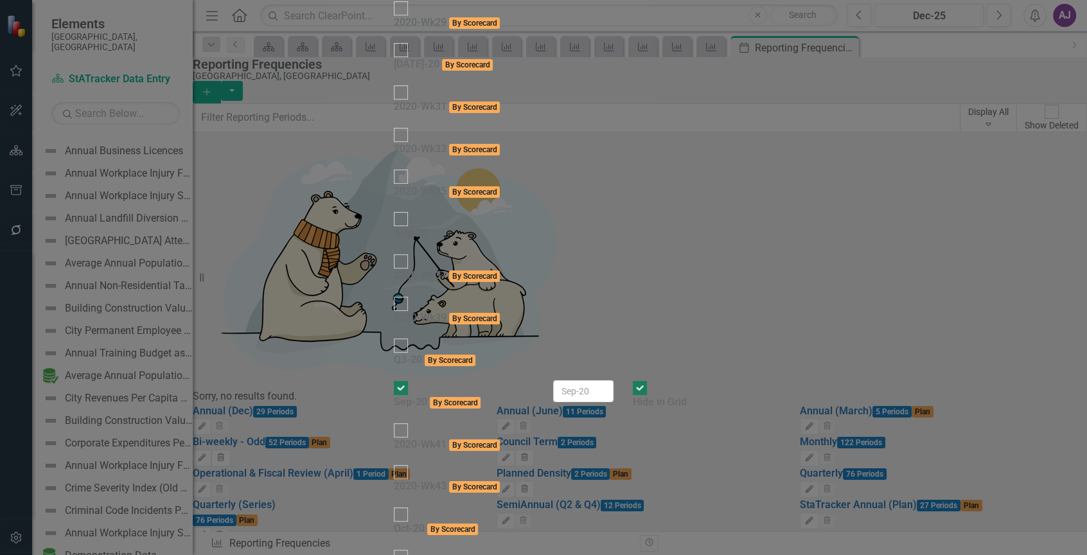
type input "2014"
checkbox input "true"
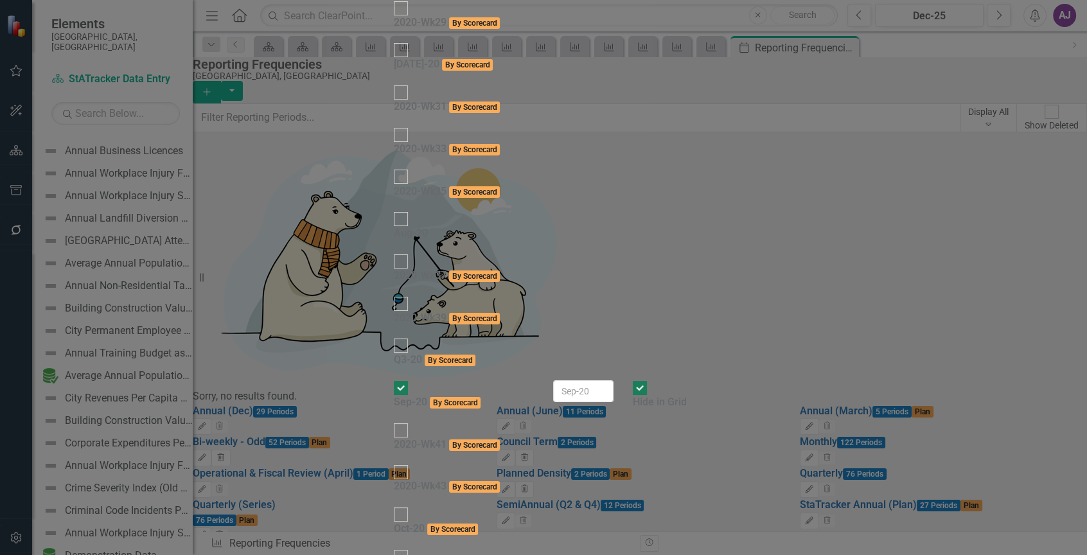
checkbox input "true"
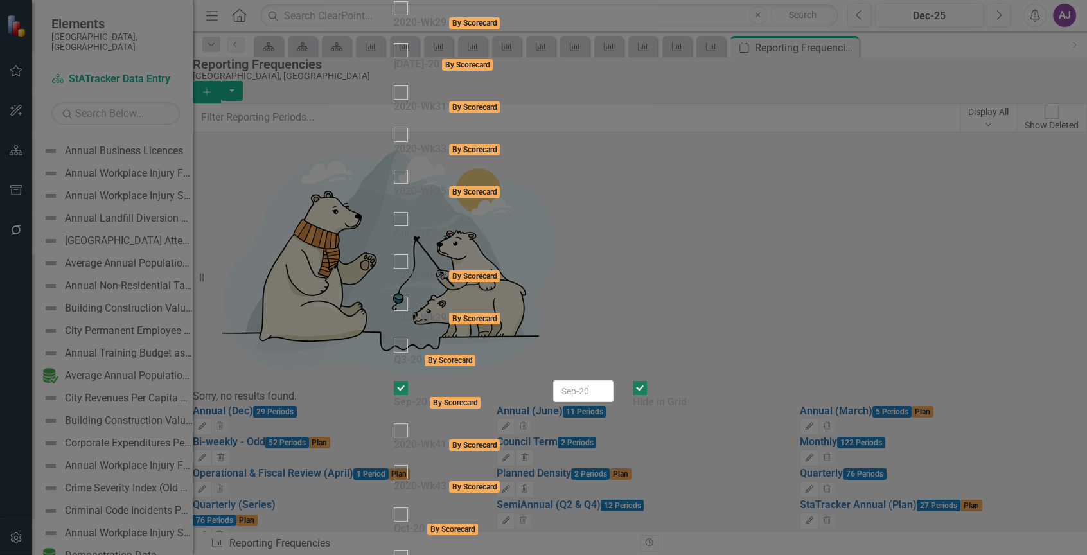
type input "2013"
checkbox input "true"
drag, startPoint x: 895, startPoint y: 150, endPoint x: 897, endPoint y: 140, distance: 9.8
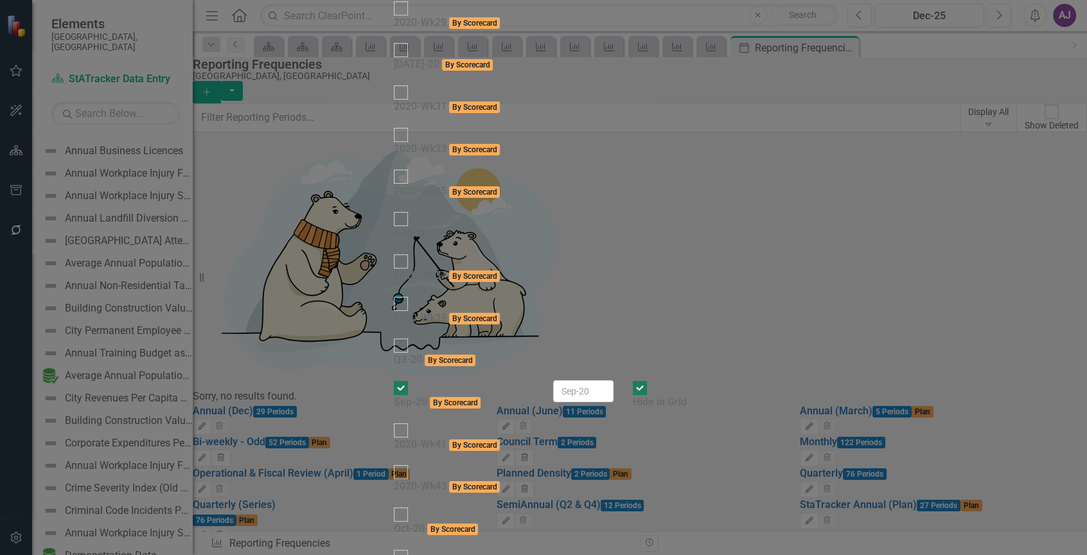
checkbox input "true"
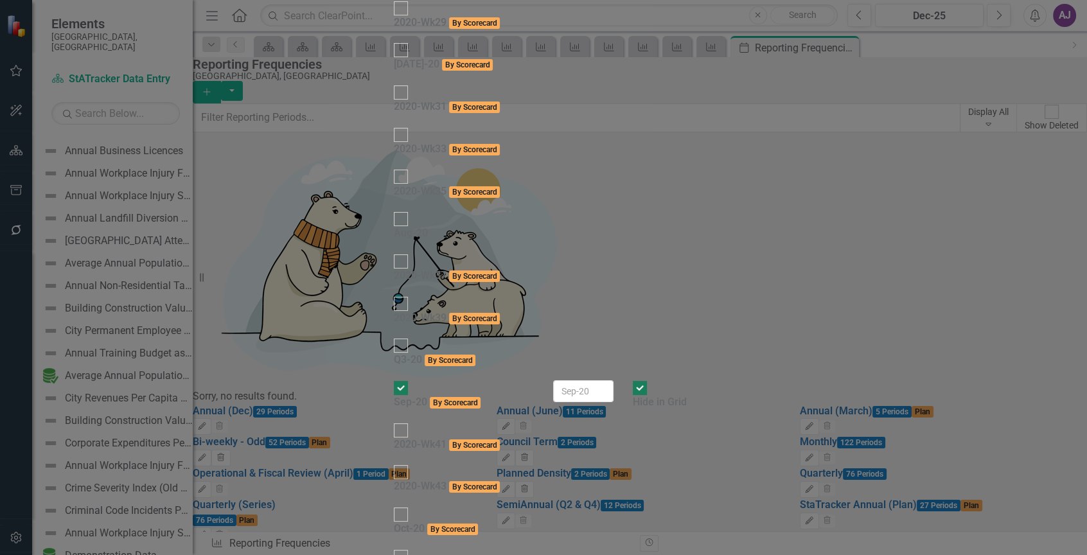
checkbox input "true"
type input "2012"
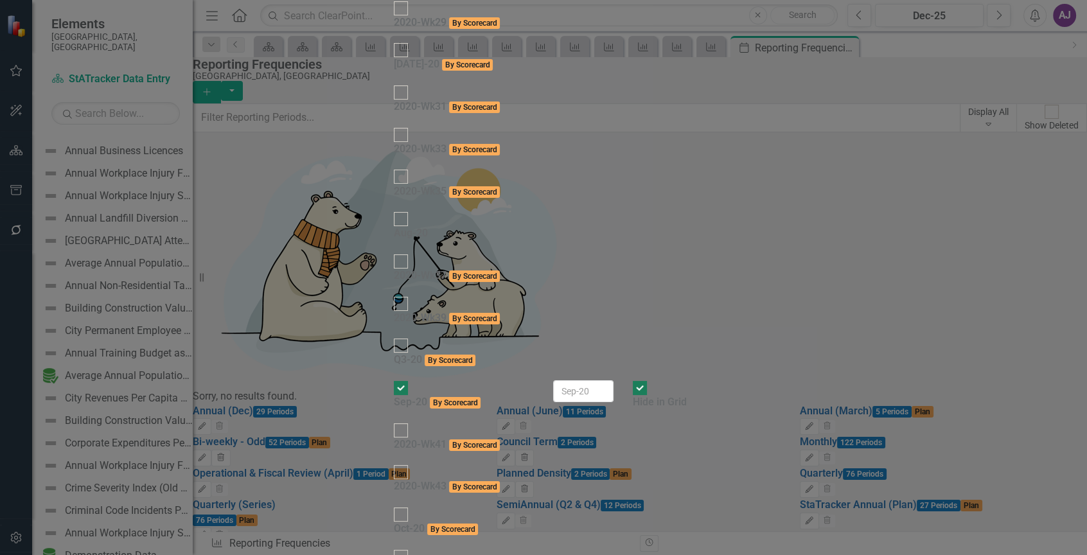
checkbox input "true"
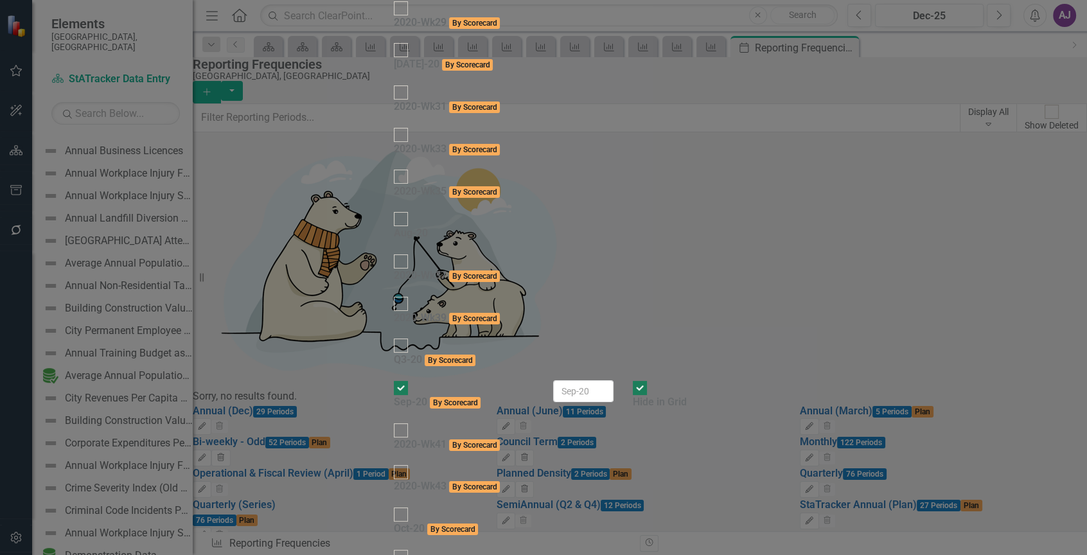
checkbox input "true"
type input "2011"
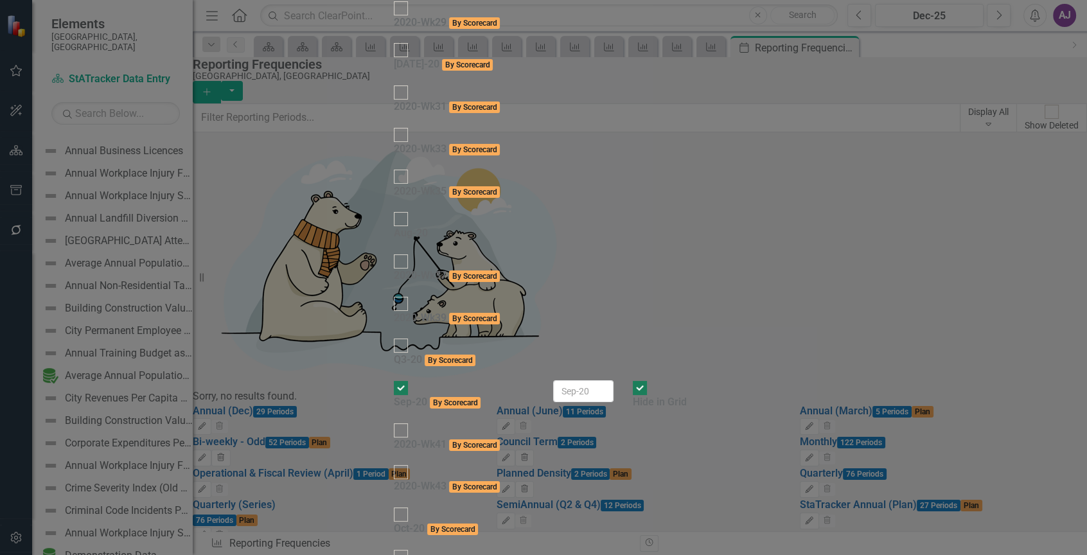
checkbox input "true"
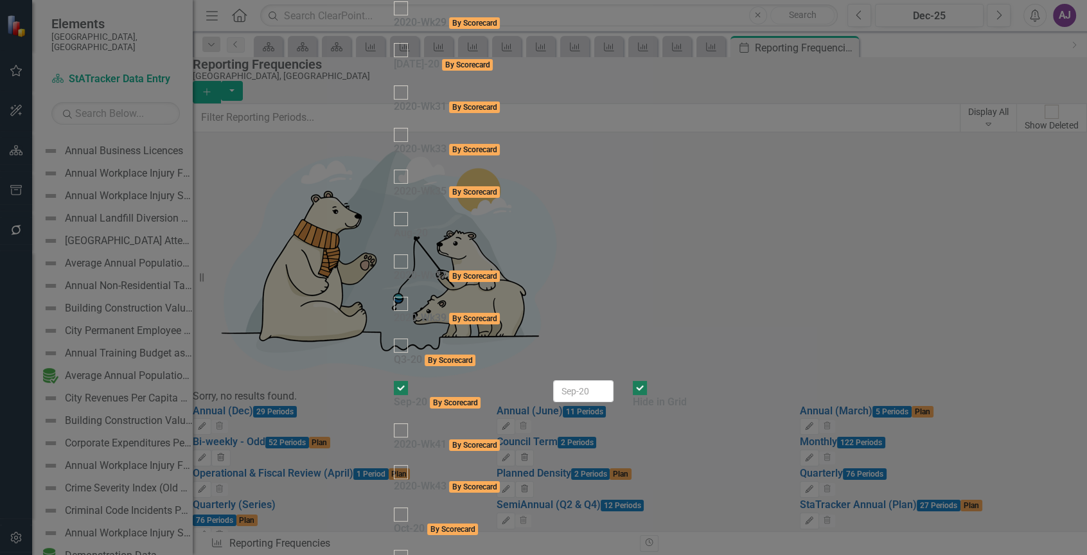
drag, startPoint x: 894, startPoint y: 67, endPoint x: 889, endPoint y: 74, distance: 8.9
checkbox input "true"
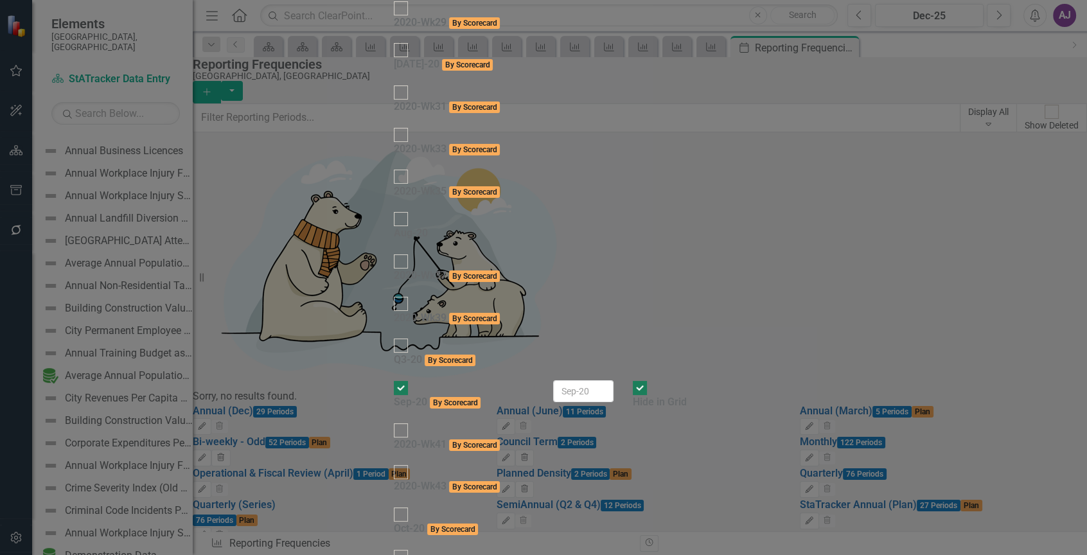
type input "2010"
checkbox input "true"
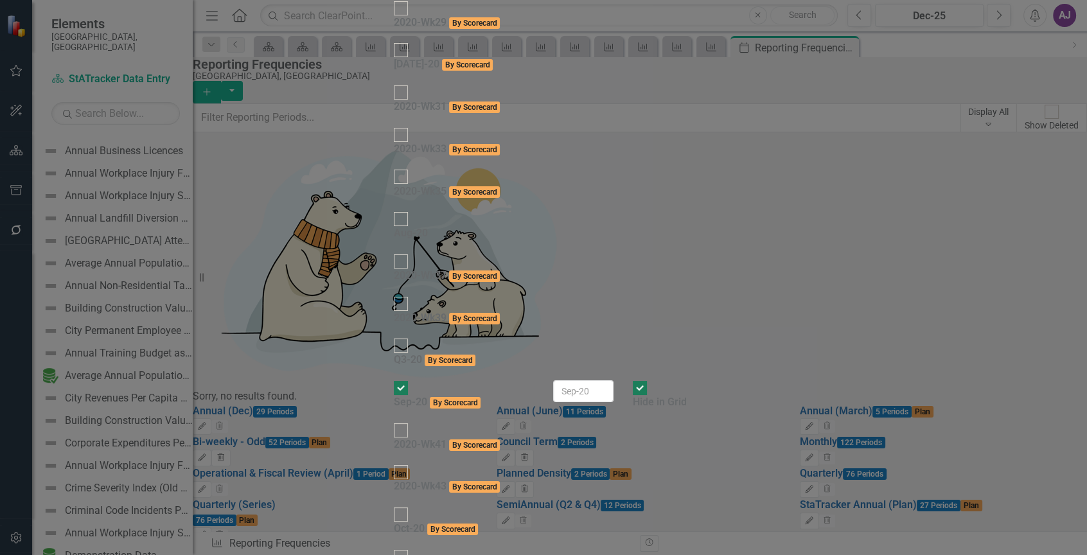
checkbox input "true"
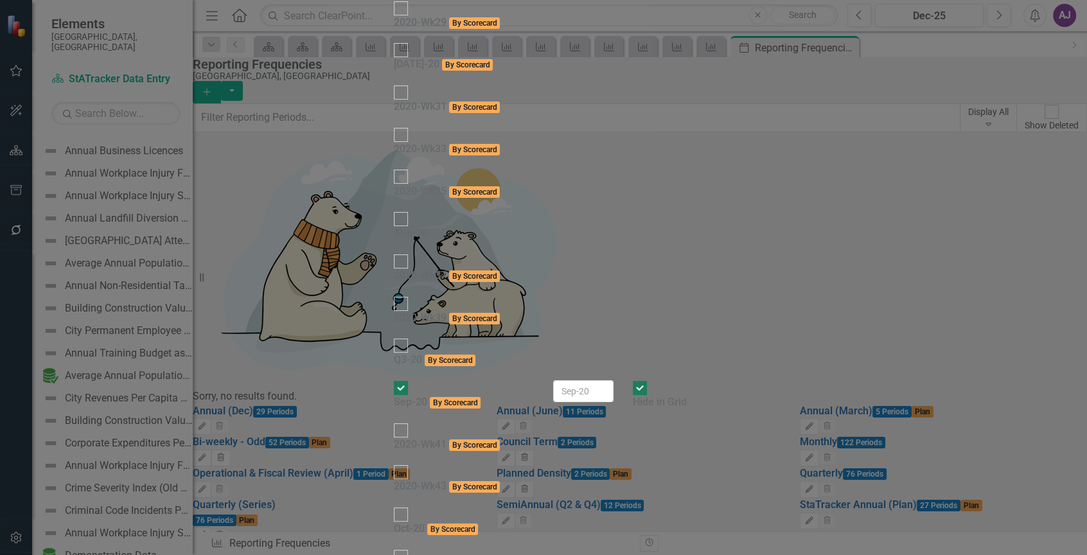
scroll to position [319, 0]
type input "2009"
checkbox input "true"
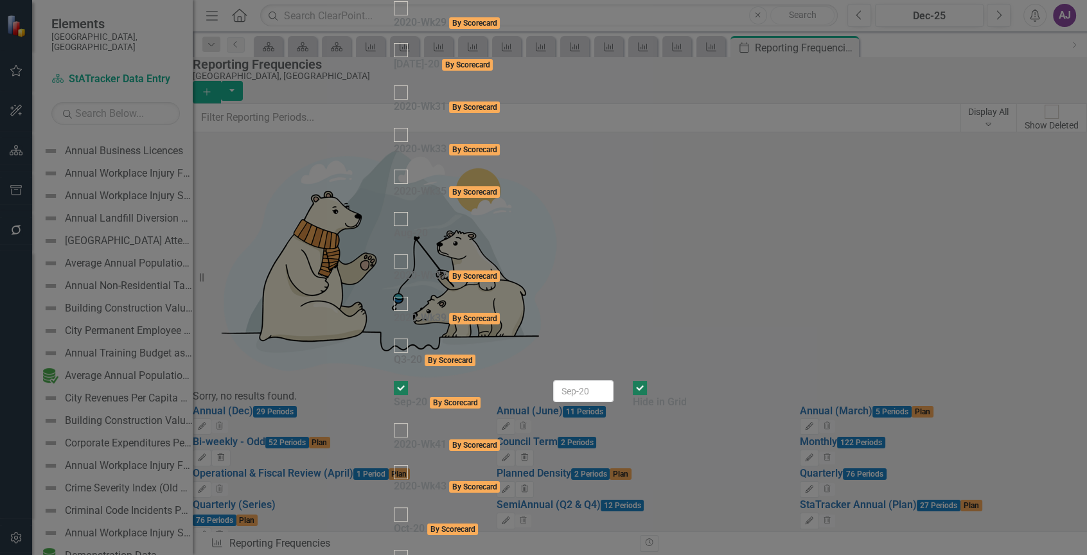
checkbox input "true"
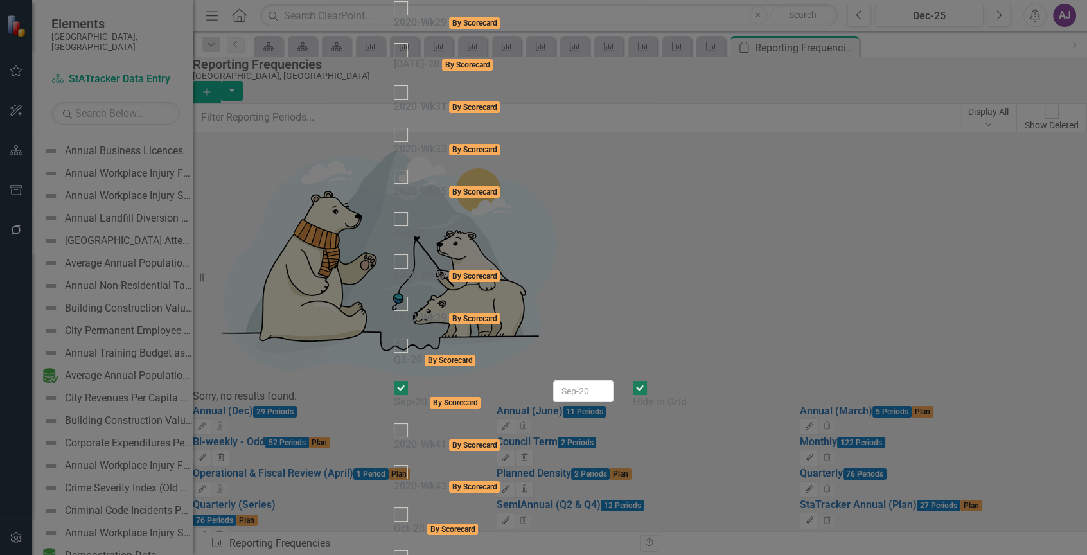
type input "2008"
checkbox input "true"
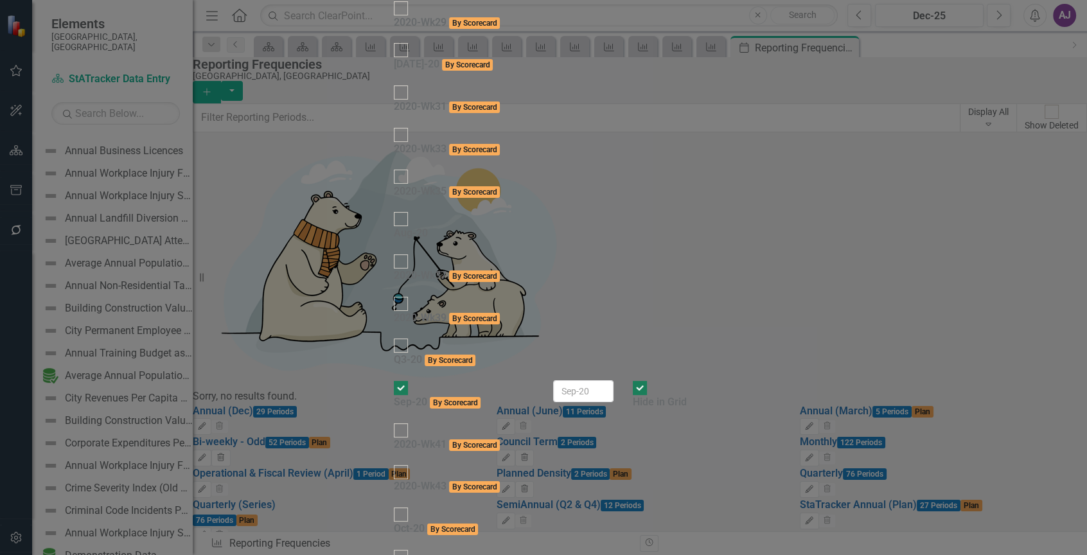
checkbox input "true"
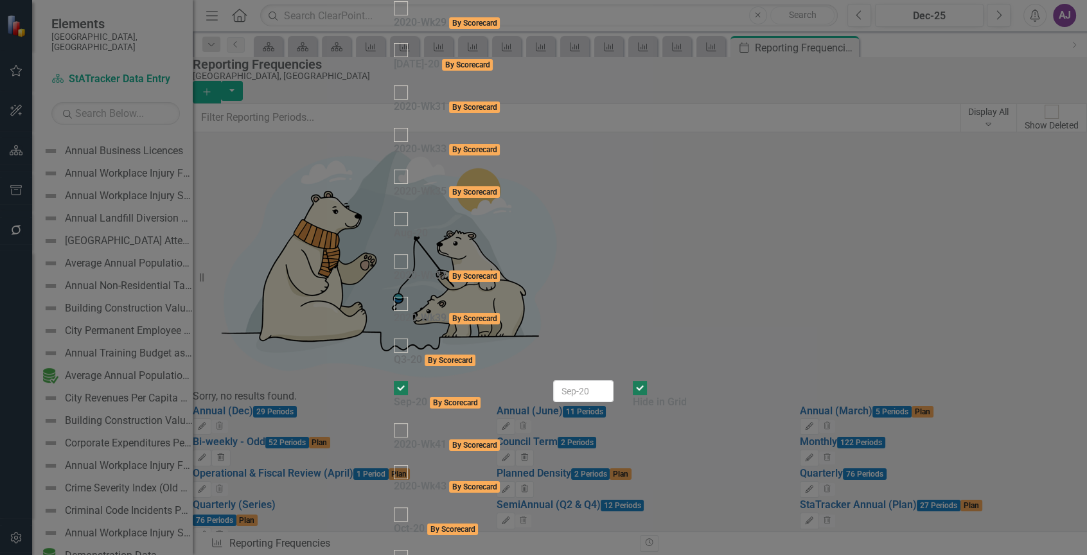
scroll to position [126, 0]
type input "2007"
drag, startPoint x: 893, startPoint y: 186, endPoint x: 900, endPoint y: 166, distance: 20.7
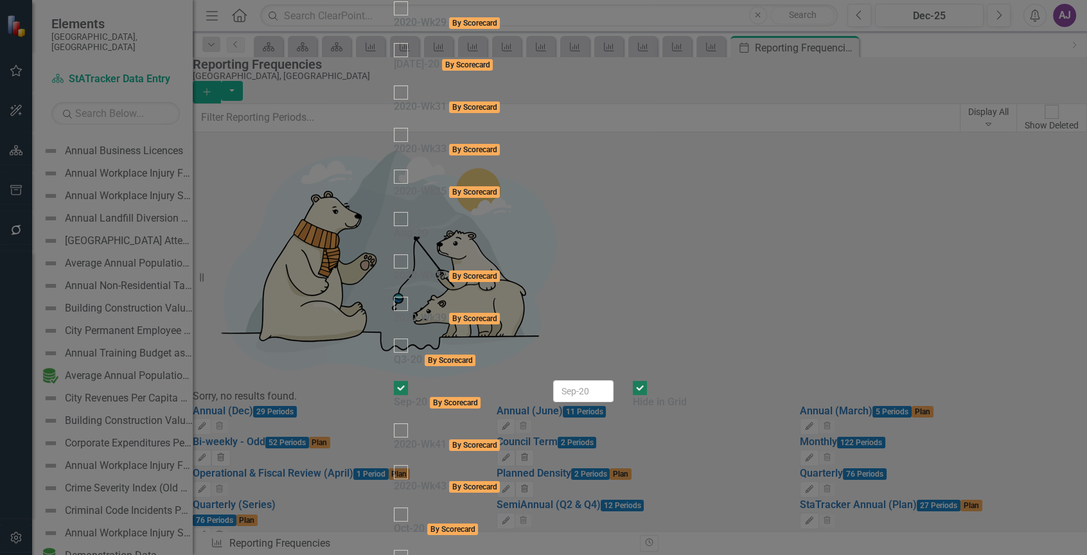
checkbox input "true"
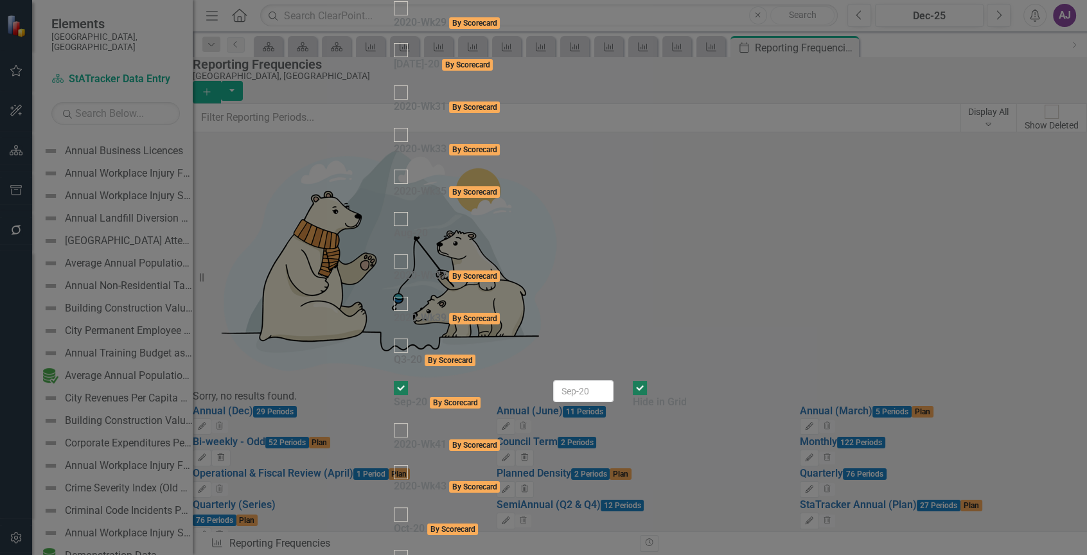
checkbox input "true"
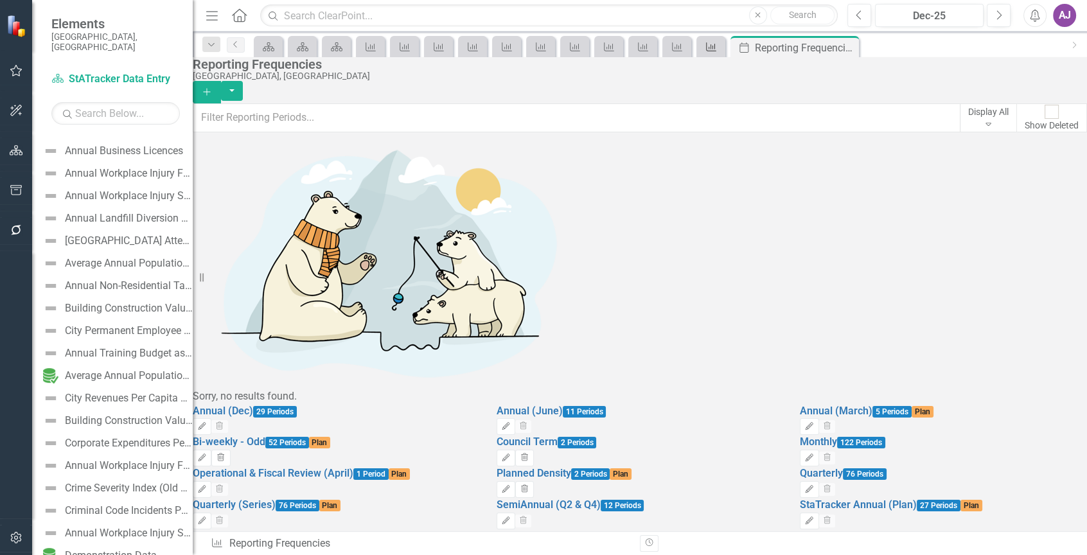
click at [708, 46] on icon "Indicator" at bounding box center [710, 47] width 13 height 10
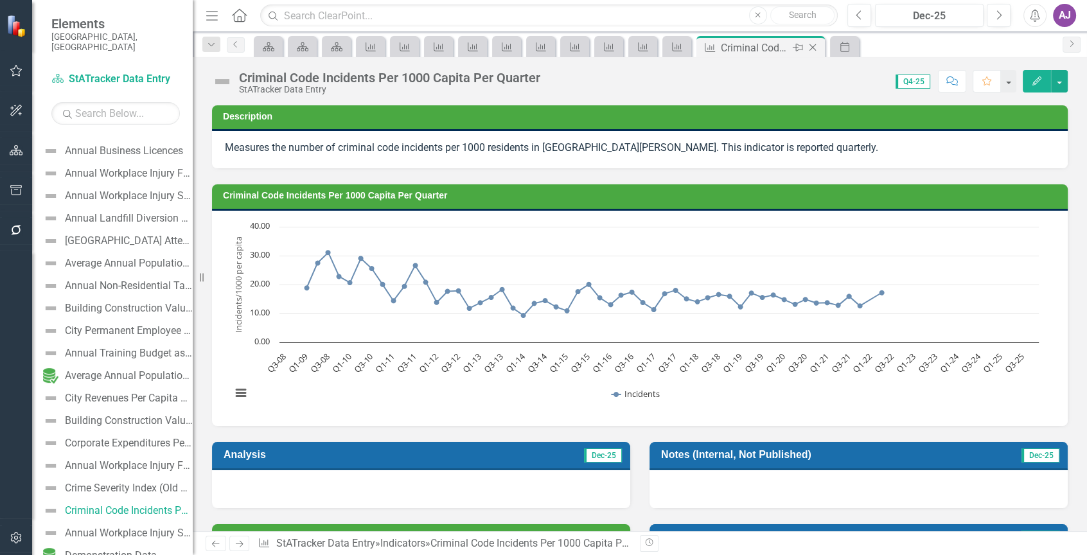
scroll to position [223, 0]
click at [811, 45] on icon "Close" at bounding box center [812, 47] width 13 height 10
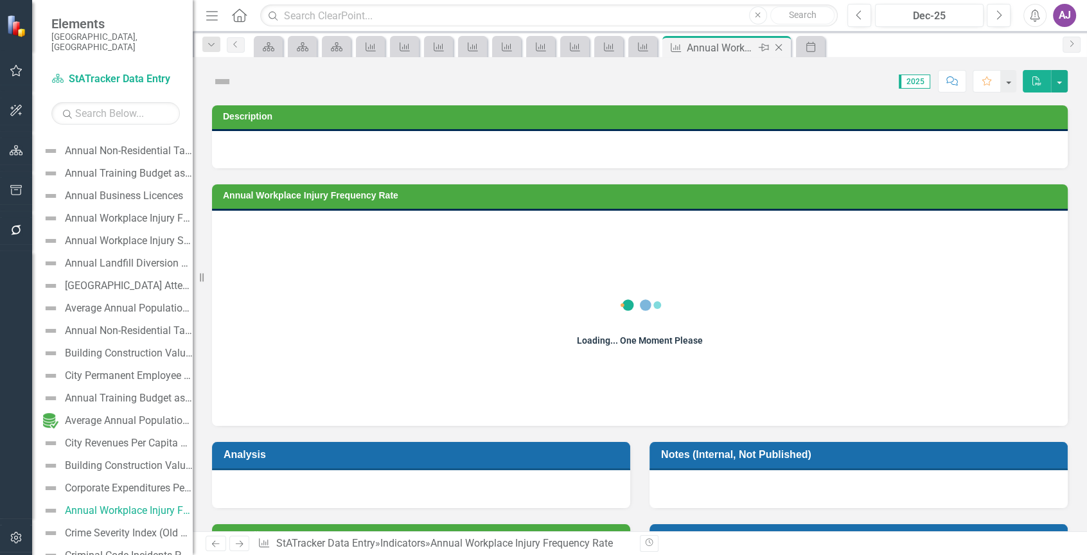
scroll to position [178, 0]
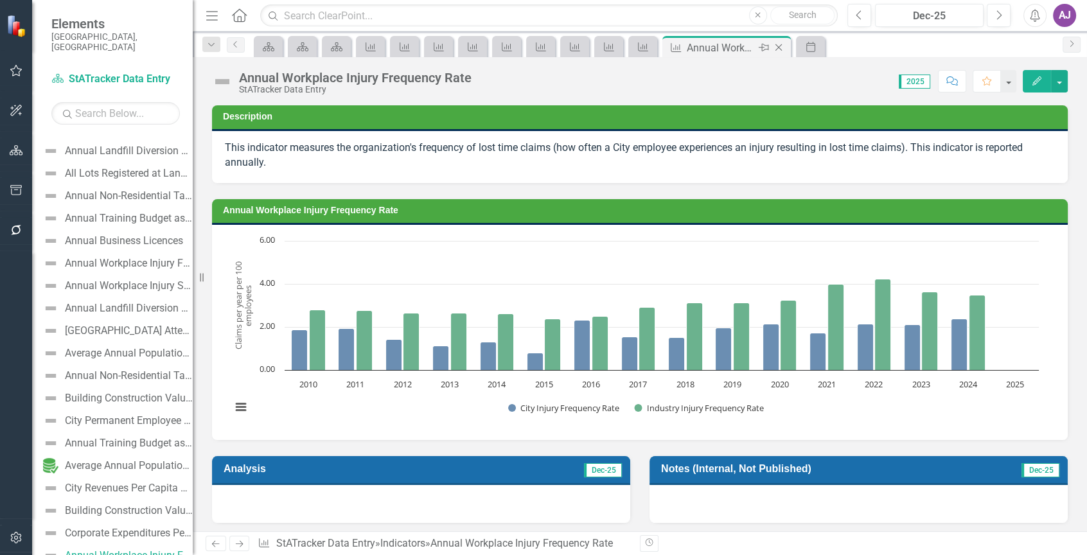
click at [778, 45] on icon "Close" at bounding box center [778, 47] width 13 height 10
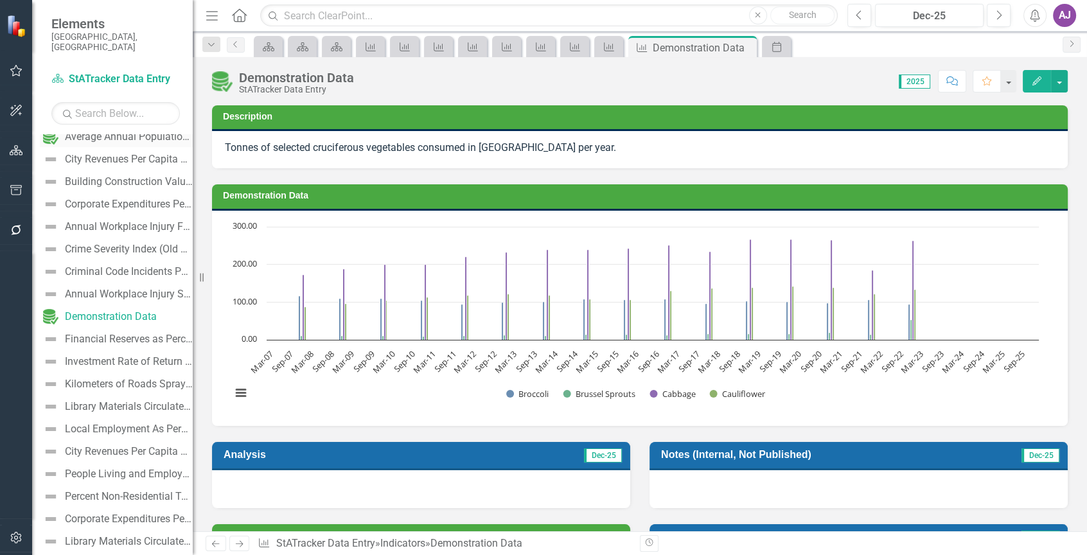
scroll to position [525, 0]
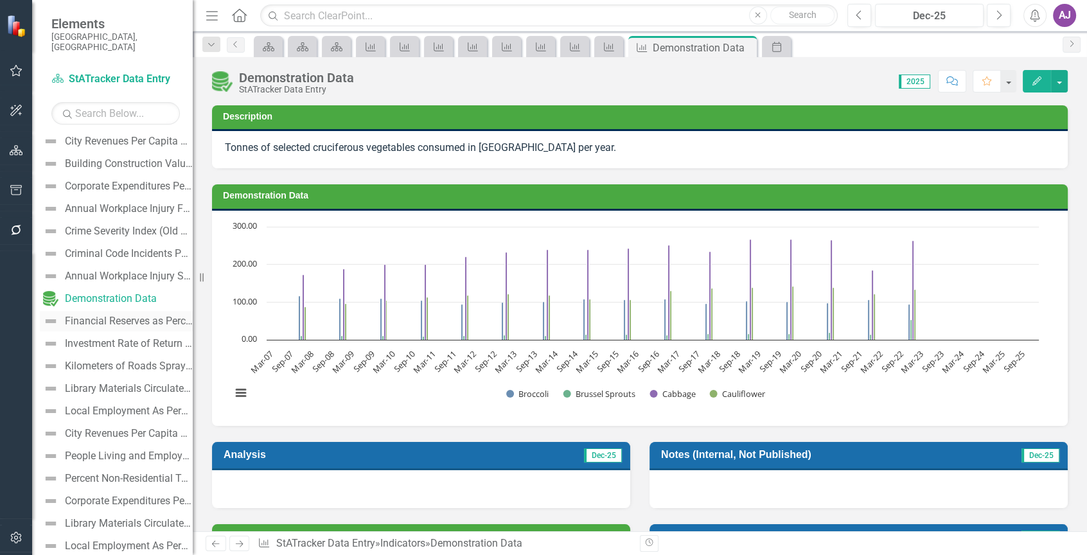
click at [118, 315] on div "Financial Reserves as Percent of Total Revenue" at bounding box center [129, 321] width 128 height 12
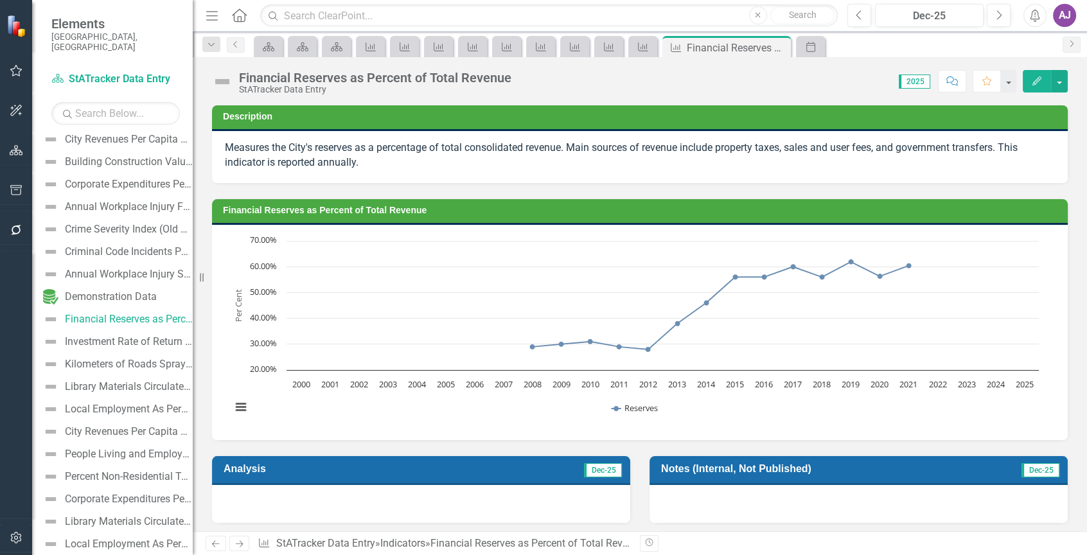
scroll to position [547, 0]
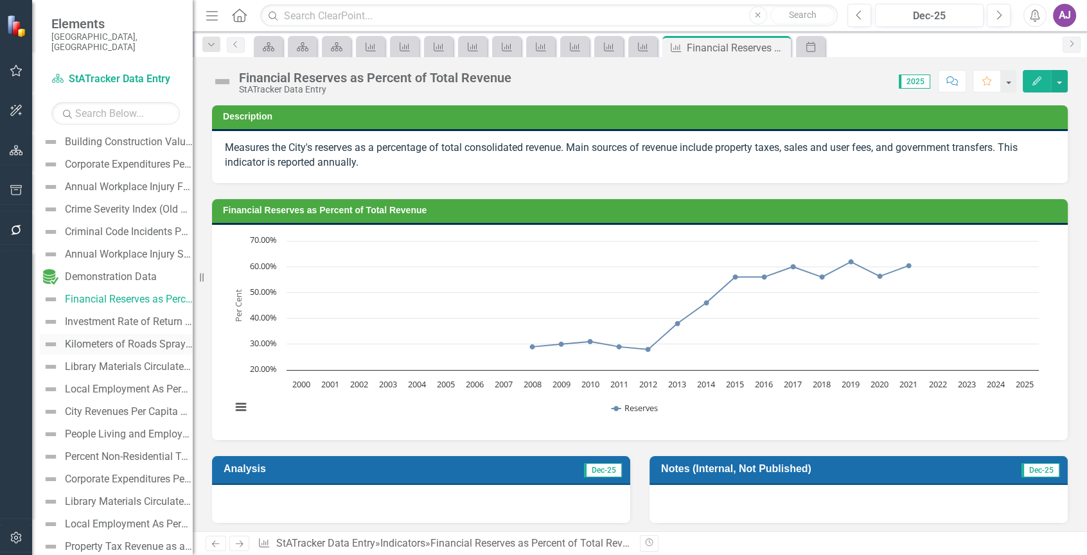
click at [144, 338] on div "Kilometers of Roads Spray-Patched Per Year" at bounding box center [129, 344] width 128 height 12
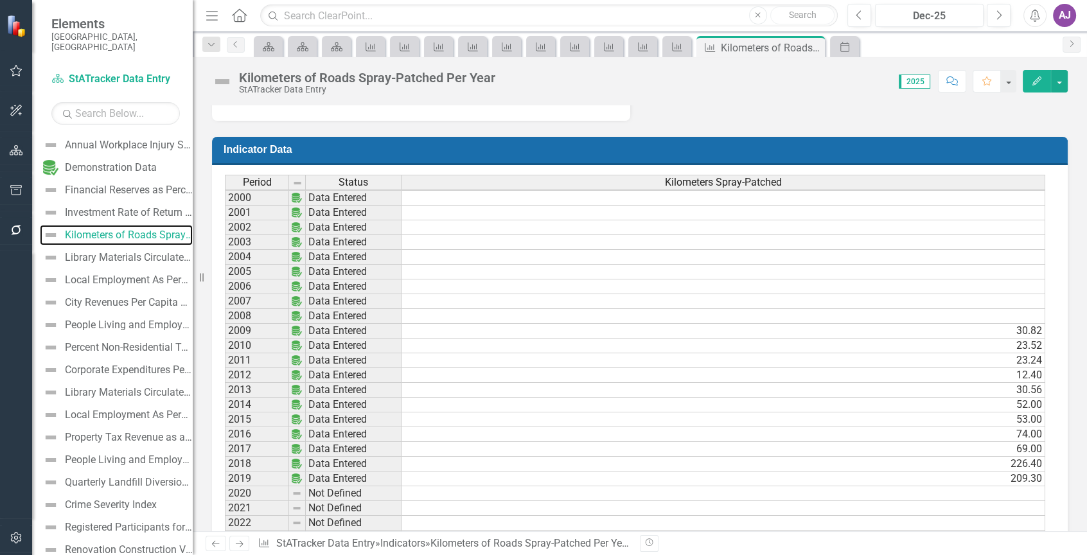
scroll to position [642, 0]
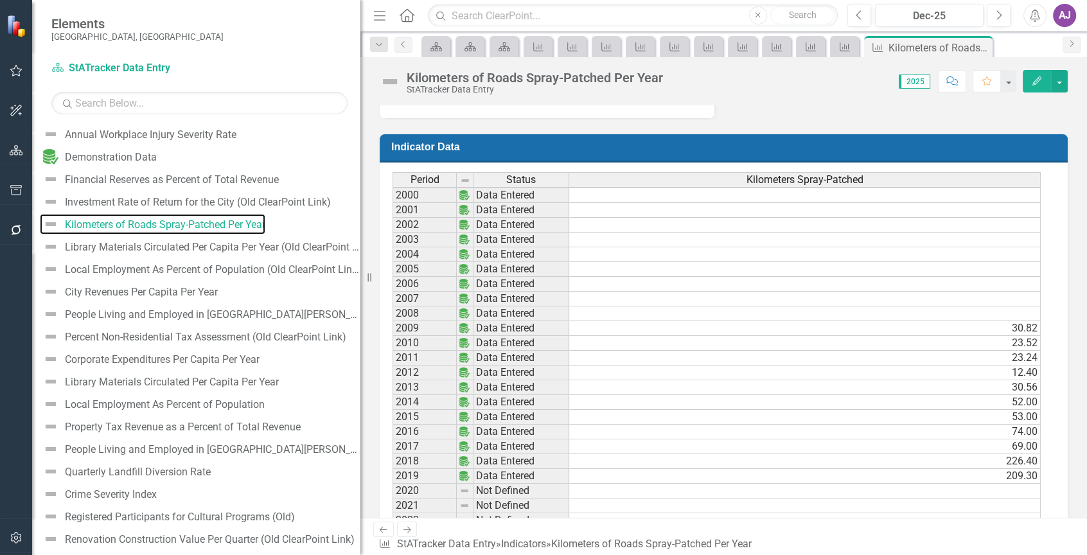
drag, startPoint x: 193, startPoint y: 303, endPoint x: 359, endPoint y: 303, distance: 165.7
click at [360, 303] on div "Resize" at bounding box center [365, 277] width 10 height 555
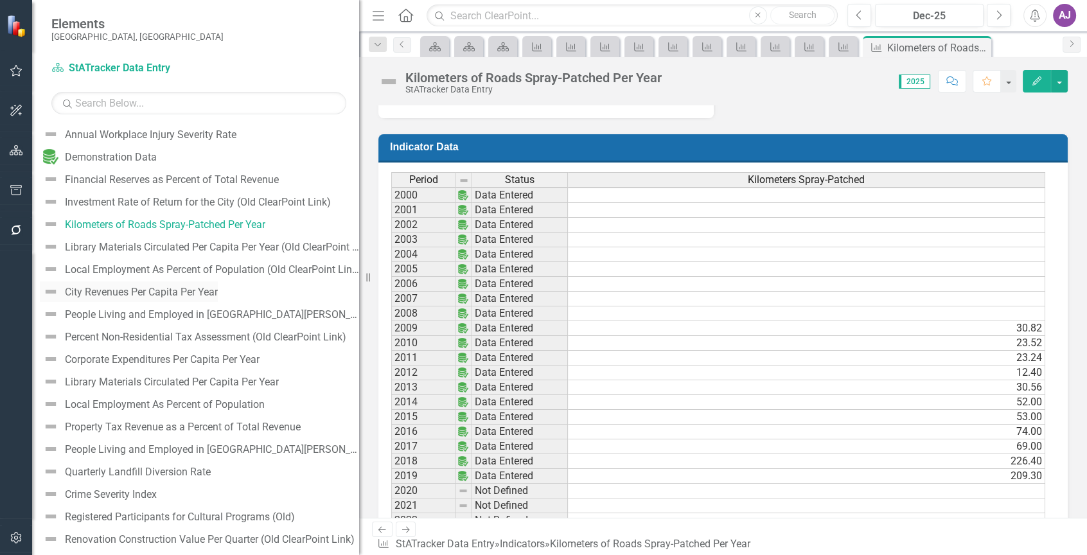
click at [218, 288] on div "City Revenues Per Capita Per Year" at bounding box center [141, 292] width 153 height 12
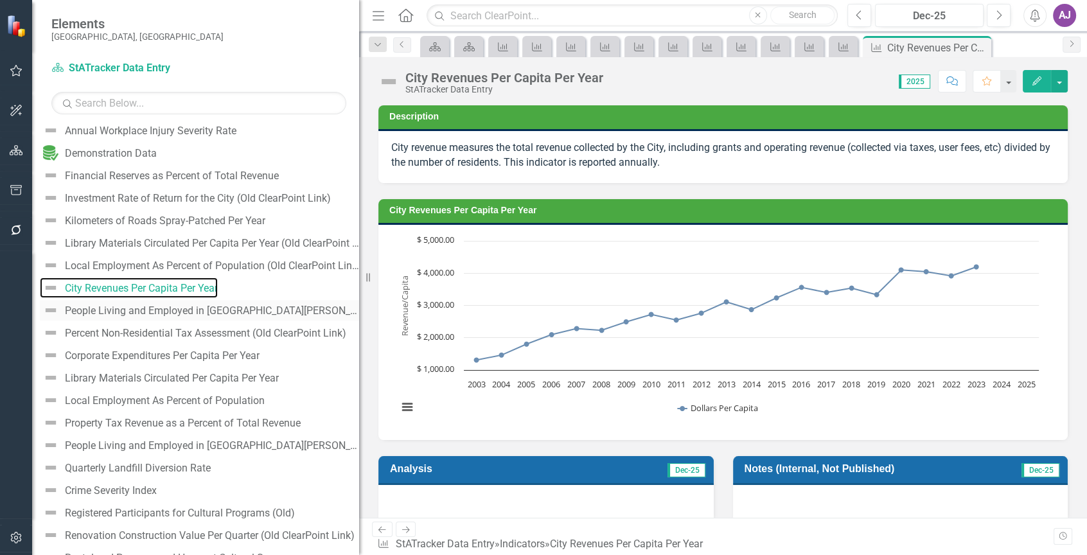
scroll to position [724, 0]
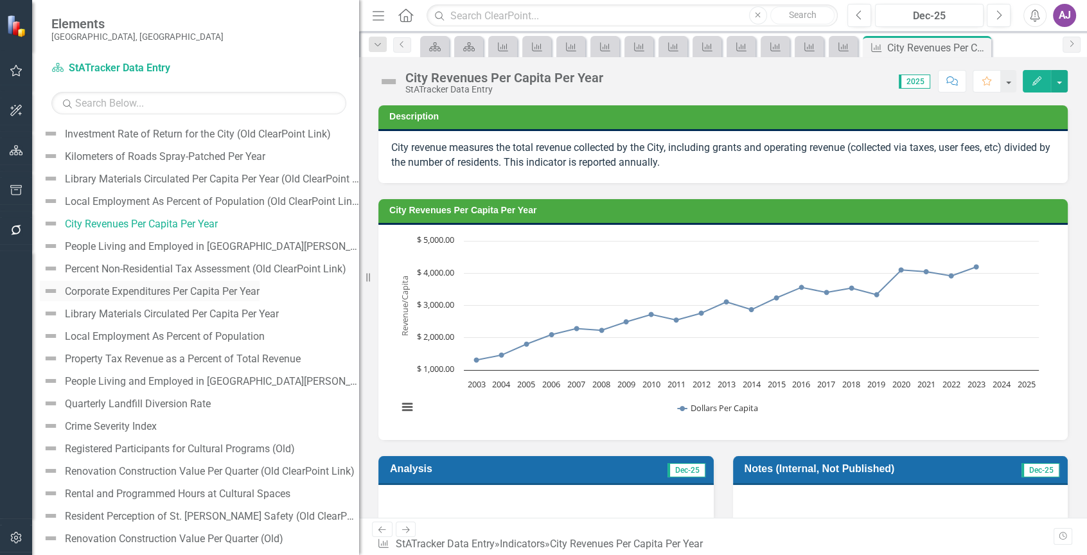
click at [259, 292] on div "Corporate Expenditures Per Capita Per Year" at bounding box center [162, 292] width 195 height 12
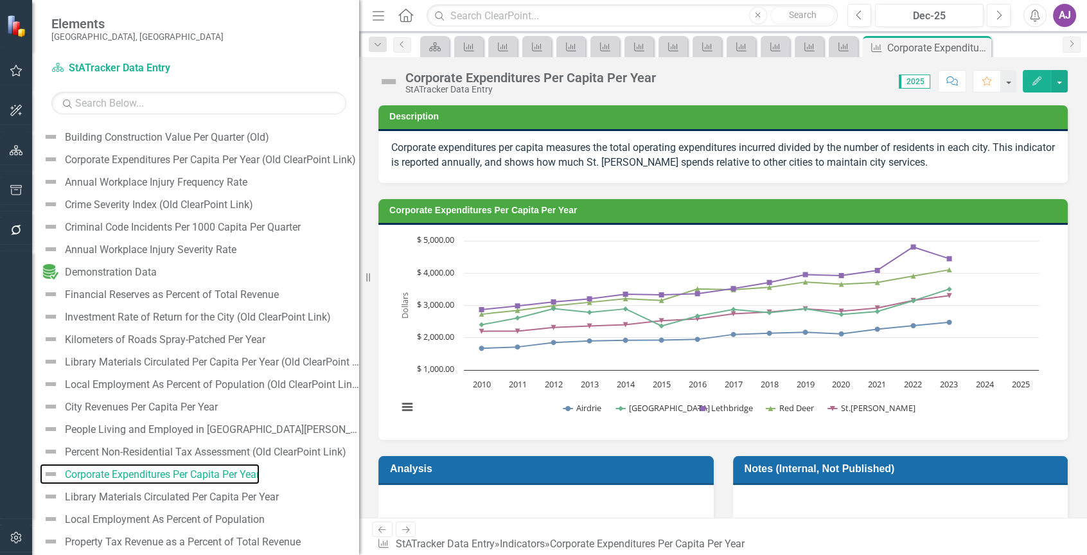
scroll to position [469, 0]
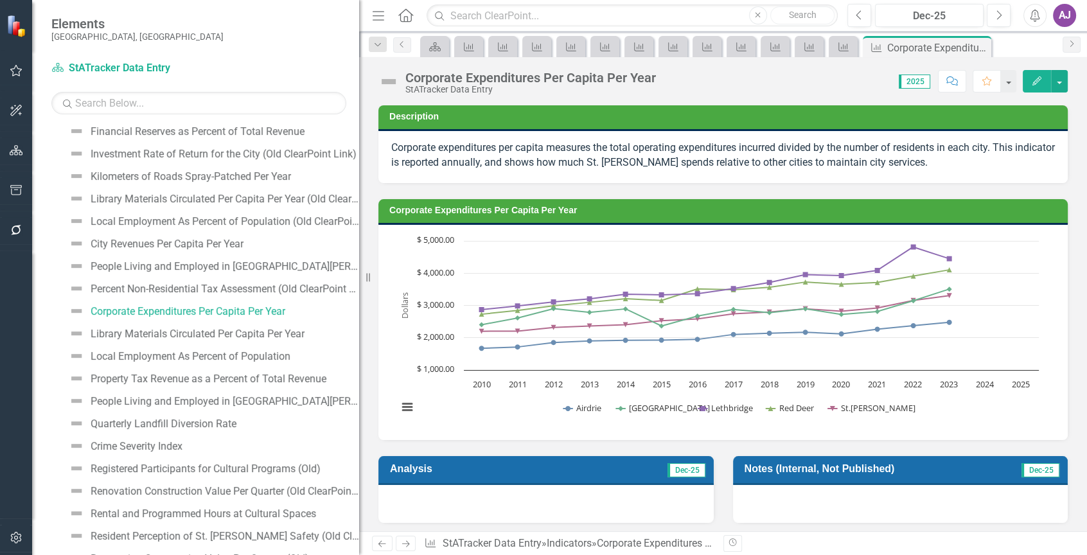
scroll to position [726, 0]
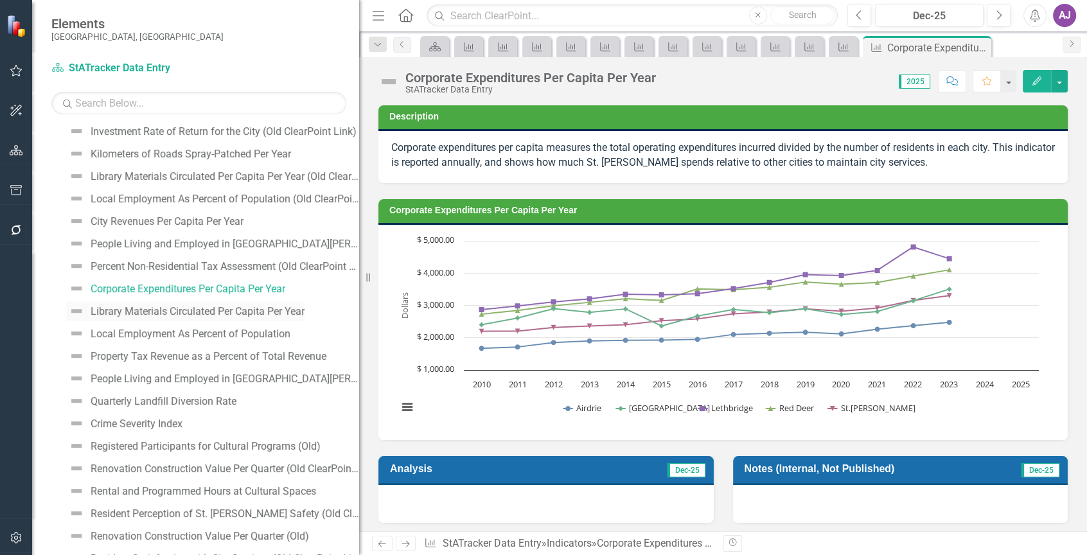
click at [281, 309] on div "Library Materials Circulated Per Capita Per Year" at bounding box center [198, 312] width 214 height 12
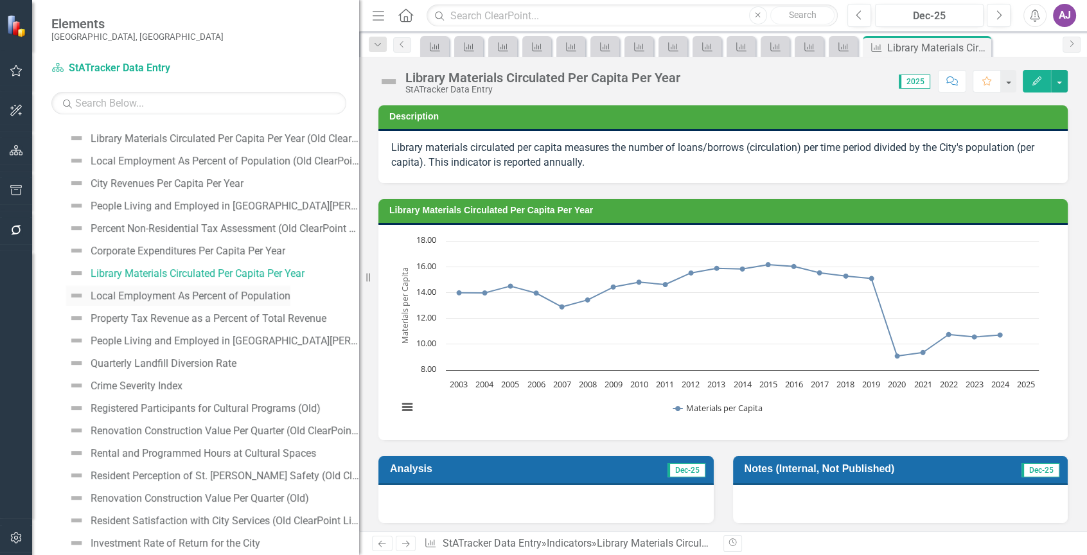
scroll to position [814, 0]
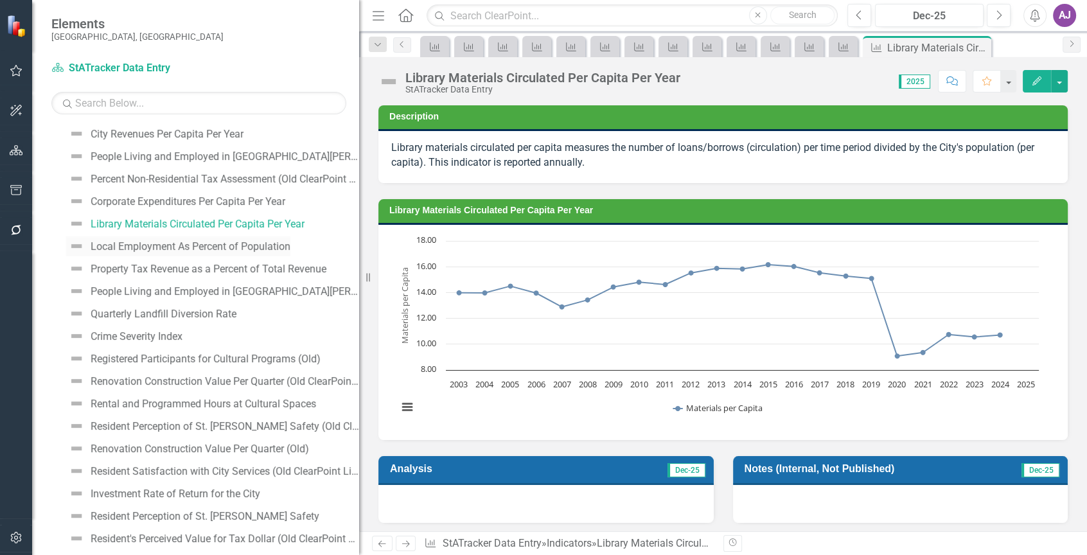
click at [225, 246] on div "Local Employment As Percent of Population" at bounding box center [191, 247] width 200 height 12
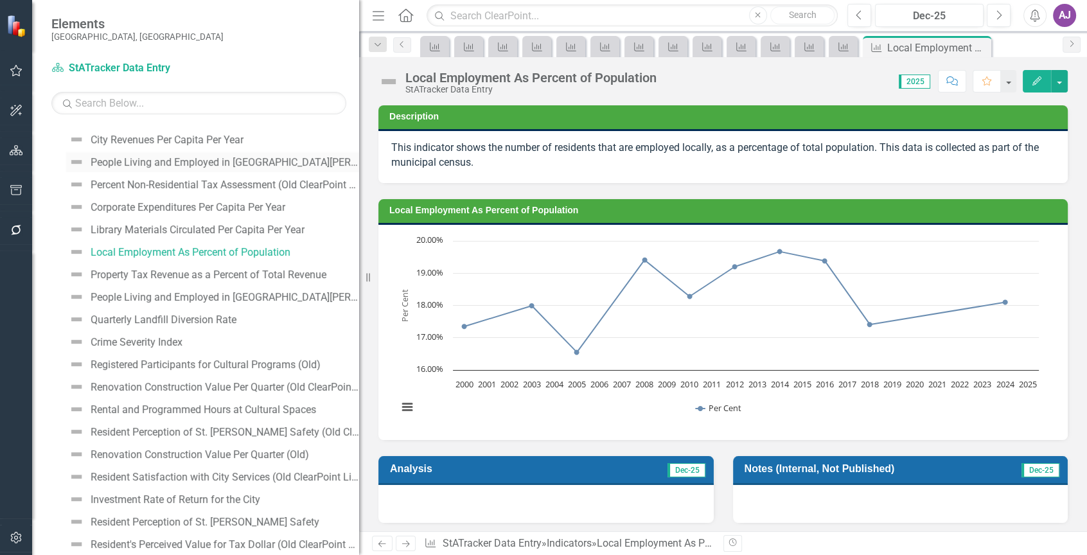
scroll to position [835, 0]
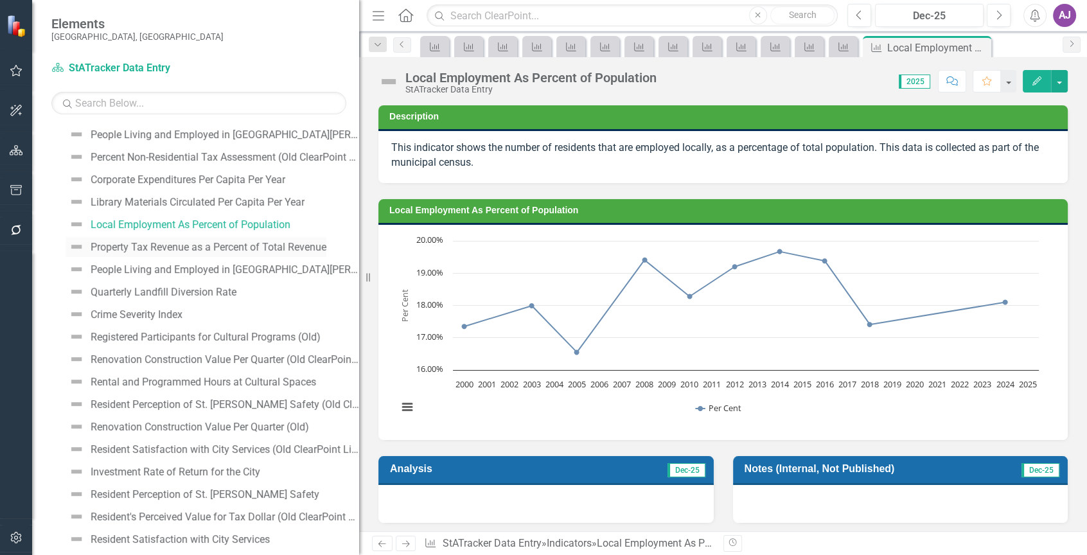
click at [173, 249] on div "Property Tax Revenue as a Percent of Total Revenue" at bounding box center [209, 247] width 236 height 12
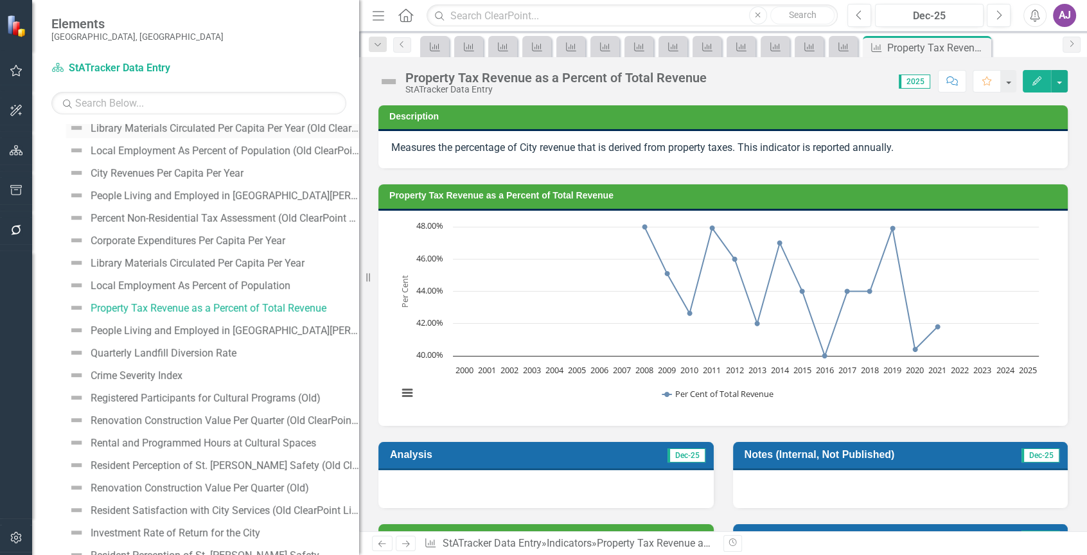
scroll to position [794, 0]
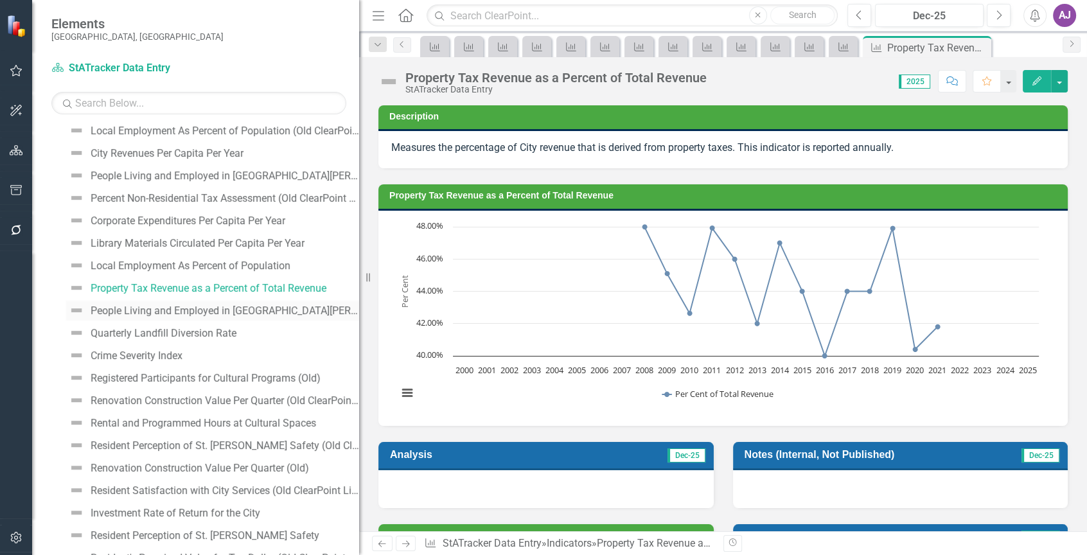
click at [189, 309] on div "People Living and Employed in [GEOGRAPHIC_DATA][PERSON_NAME]" at bounding box center [225, 311] width 268 height 12
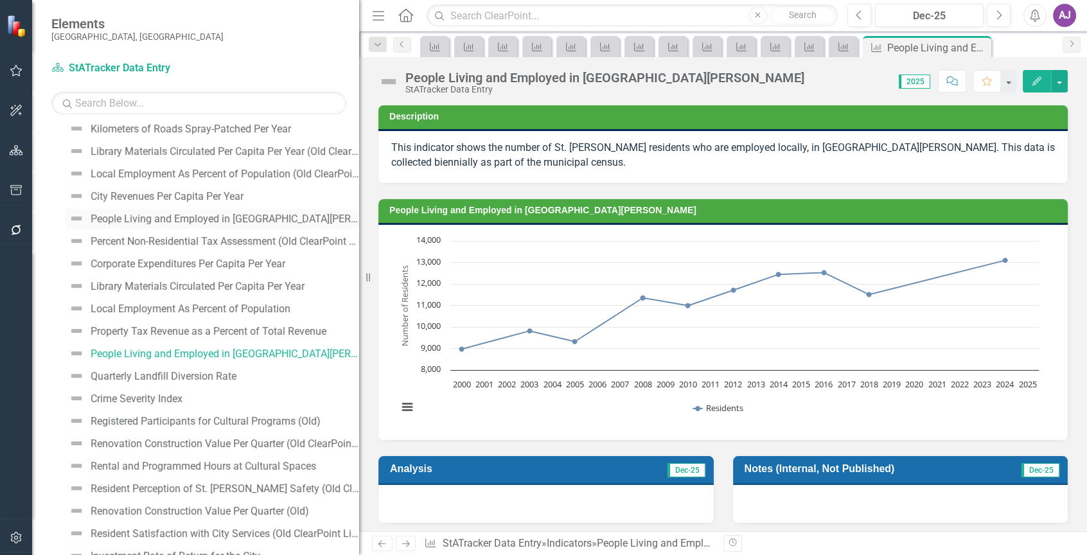
scroll to position [752, 0]
click at [209, 375] on div "Quarterly Landfill Diversion Rate" at bounding box center [164, 376] width 146 height 12
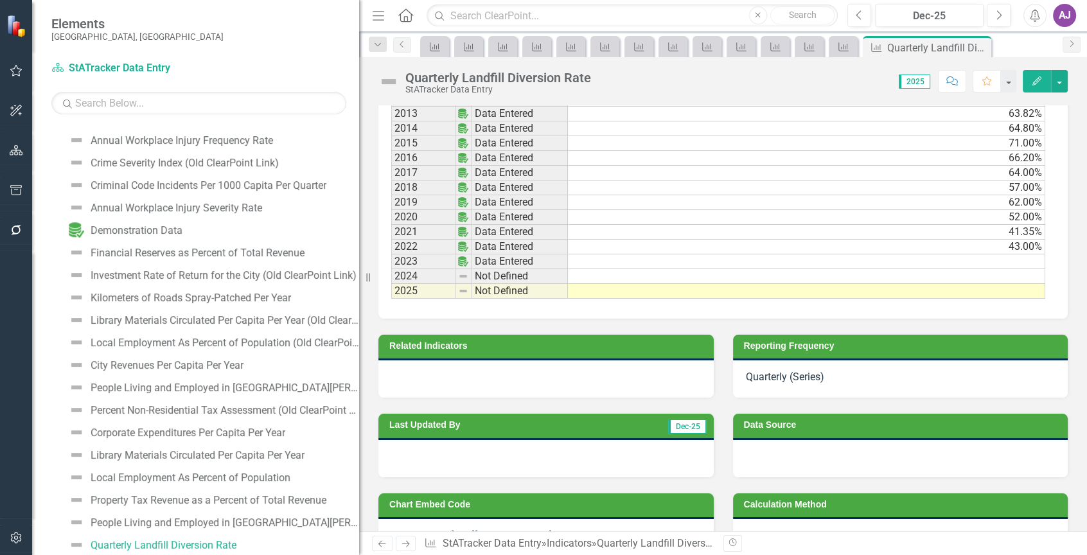
scroll to position [835, 0]
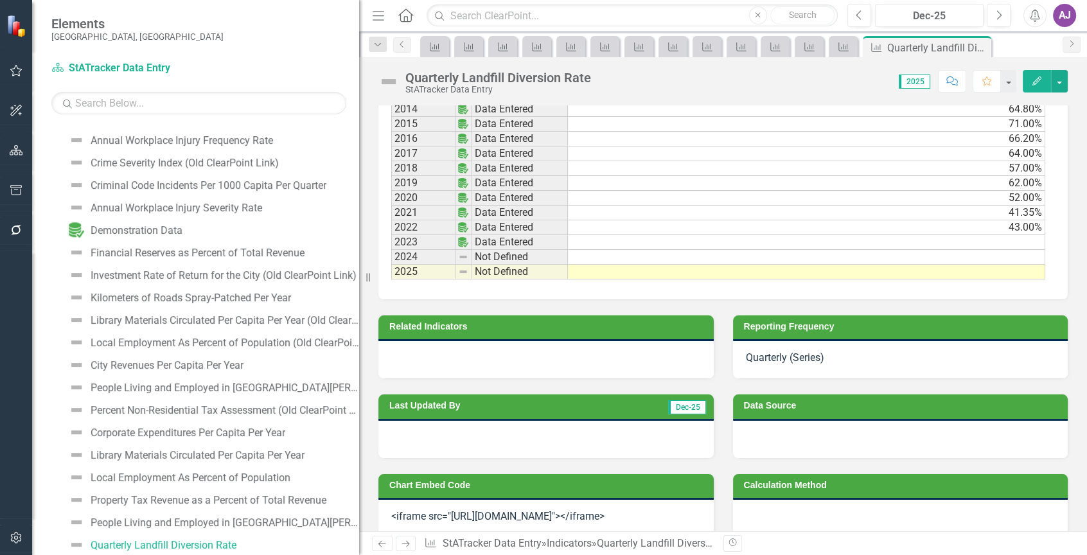
click at [884, 373] on div "Quarterly (Series)" at bounding box center [900, 359] width 335 height 37
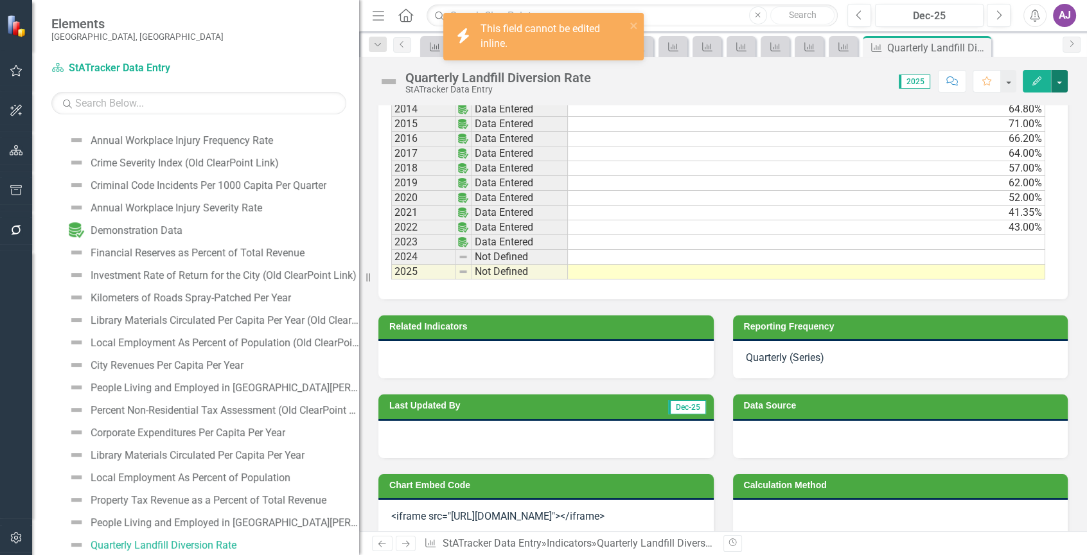
click at [1059, 82] on button "button" at bounding box center [1059, 81] width 17 height 22
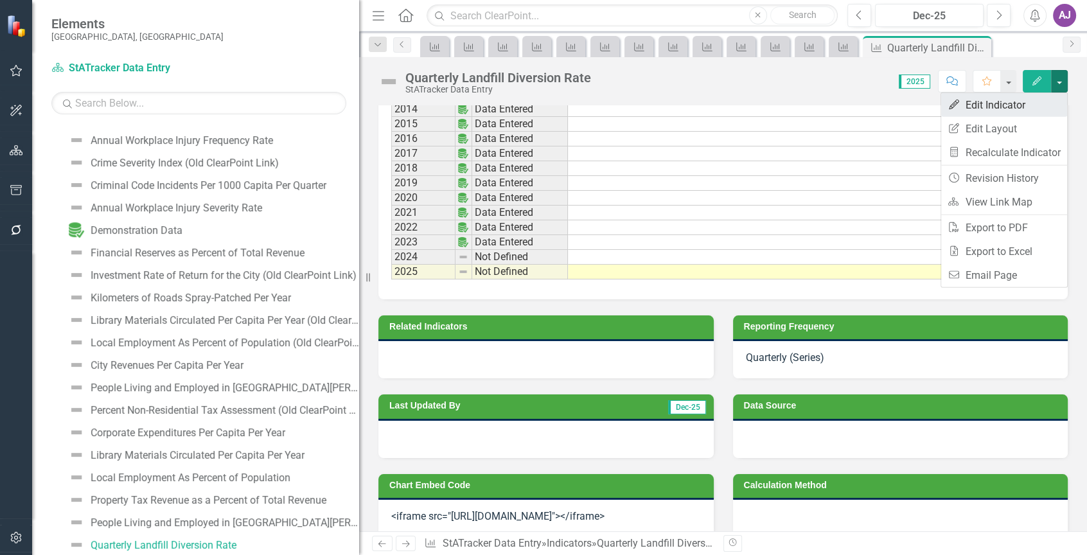
click at [1004, 105] on link "Edit Edit Indicator" at bounding box center [1004, 105] width 126 height 24
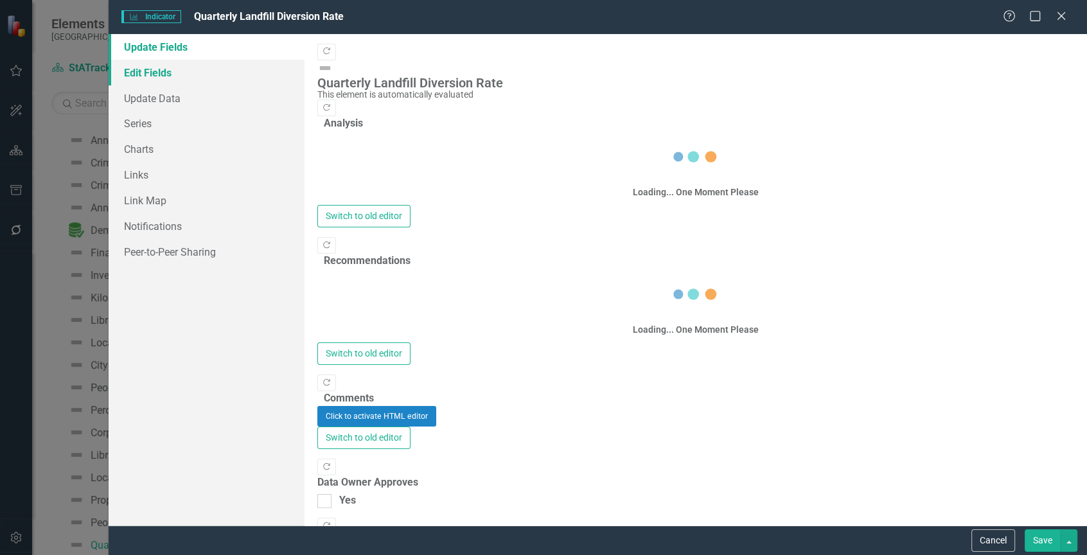
click at [146, 73] on link "Edit Fields" at bounding box center [207, 73] width 196 height 26
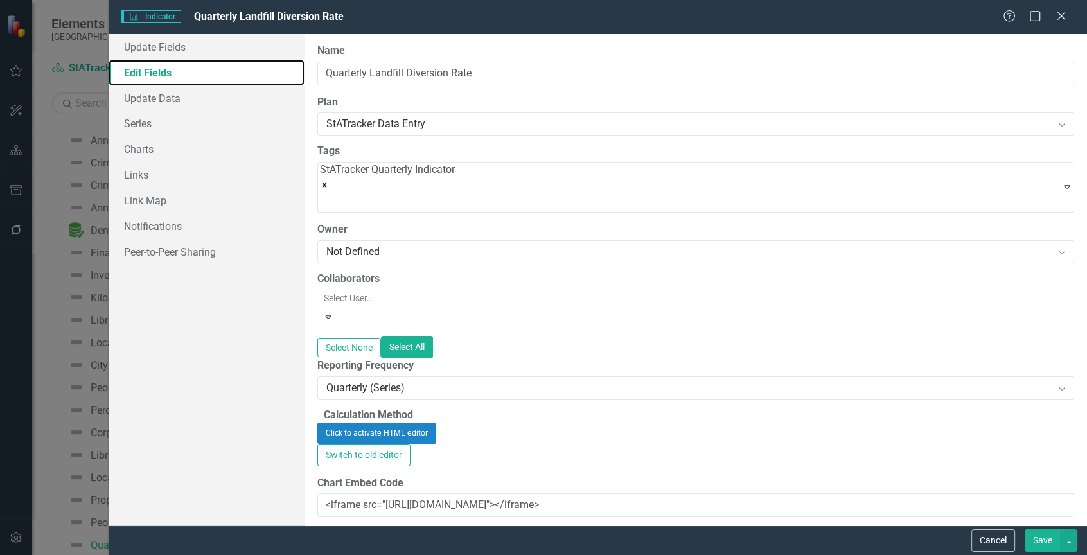
scroll to position [0, 0]
click at [1055, 383] on icon "Expand" at bounding box center [1061, 388] width 13 height 10
click at [1042, 539] on button "Save" at bounding box center [1042, 540] width 36 height 22
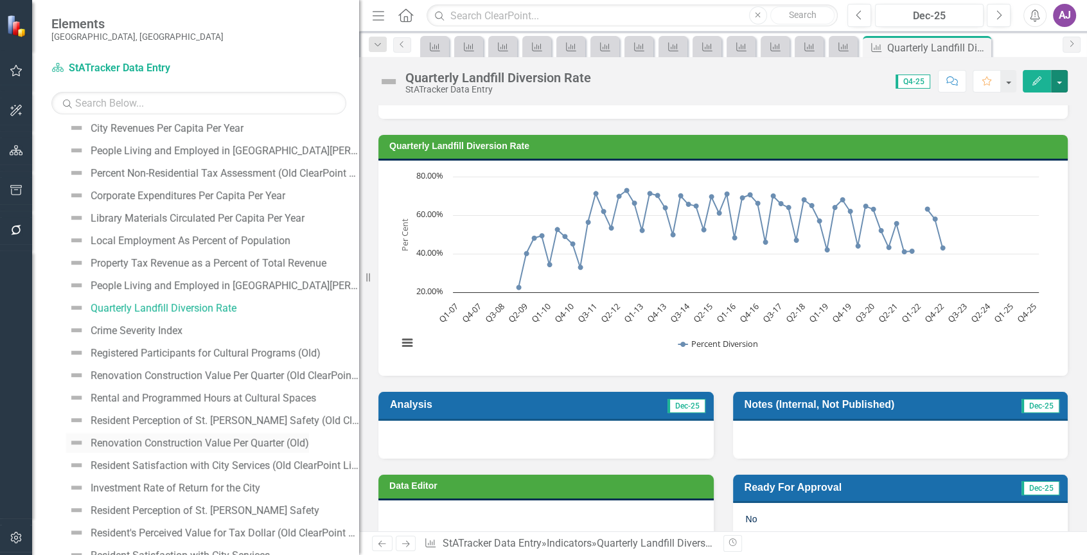
scroll to position [839, 0]
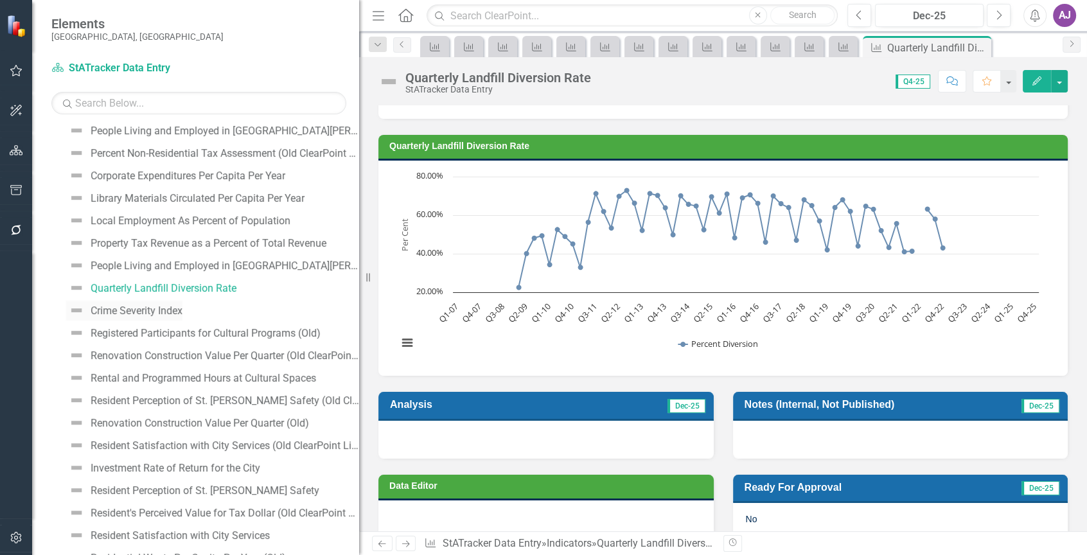
click at [154, 310] on div "Crime Severity Index" at bounding box center [137, 311] width 92 height 12
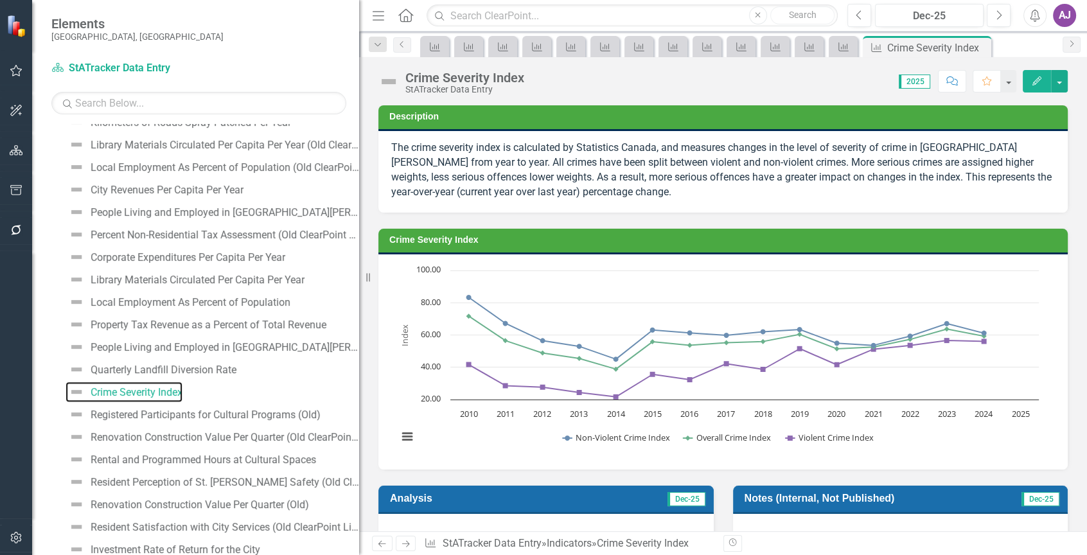
scroll to position [797, 0]
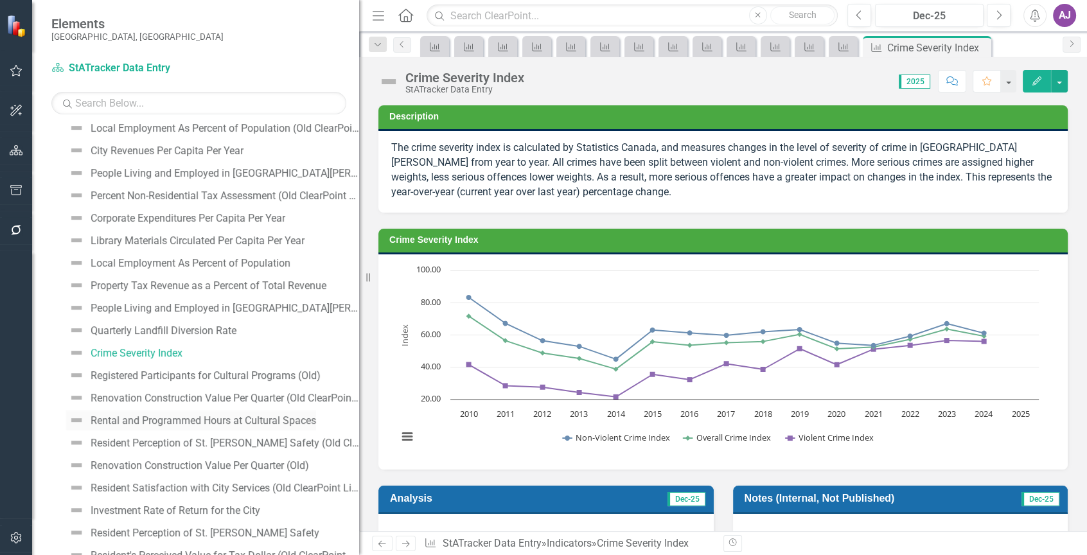
click at [229, 420] on div "Rental and Programmed Hours at Cultural Spaces" at bounding box center [203, 421] width 225 height 12
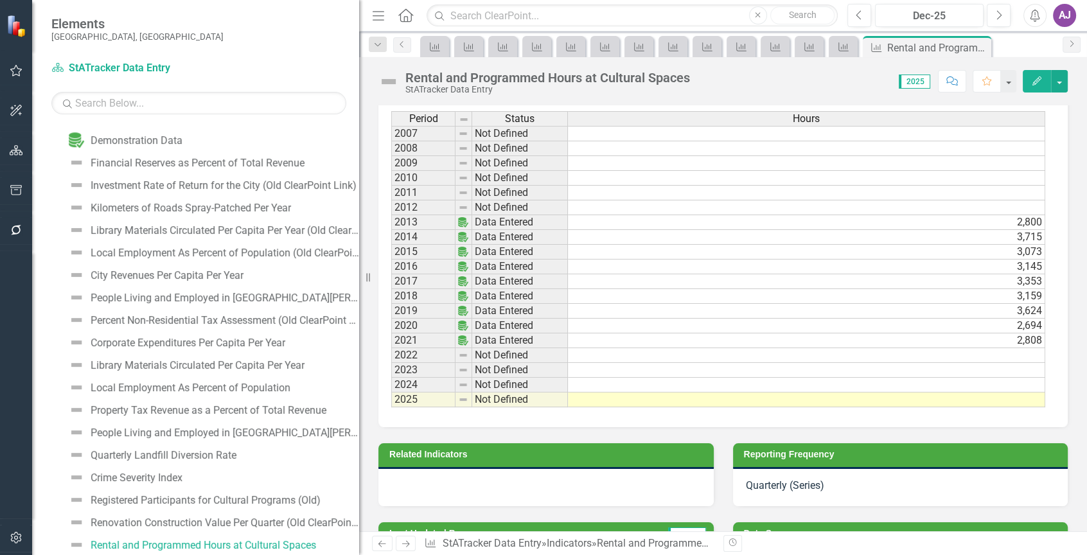
scroll to position [700, 0]
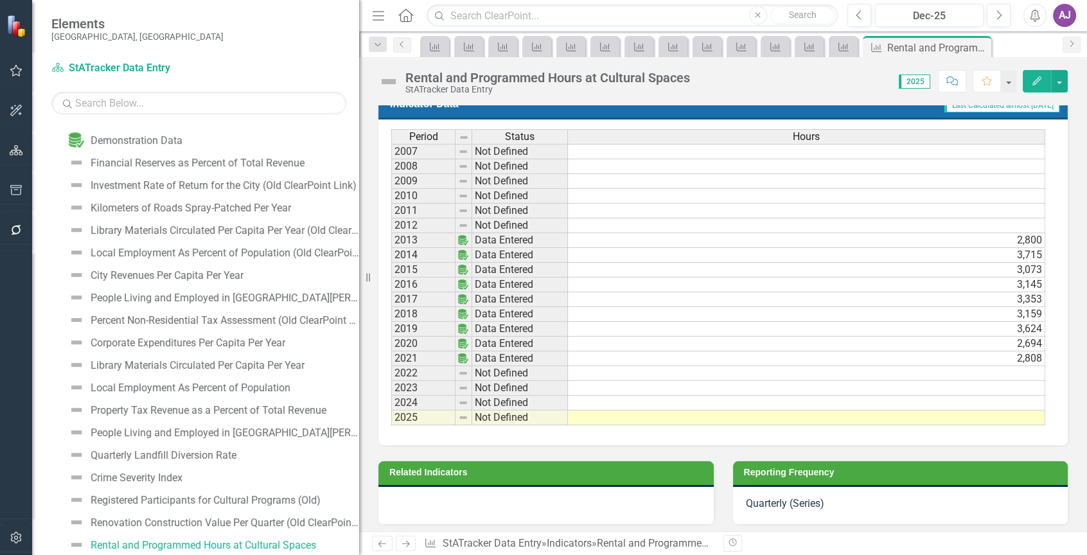
click at [868, 522] on div "Quarterly (Series)" at bounding box center [900, 505] width 335 height 37
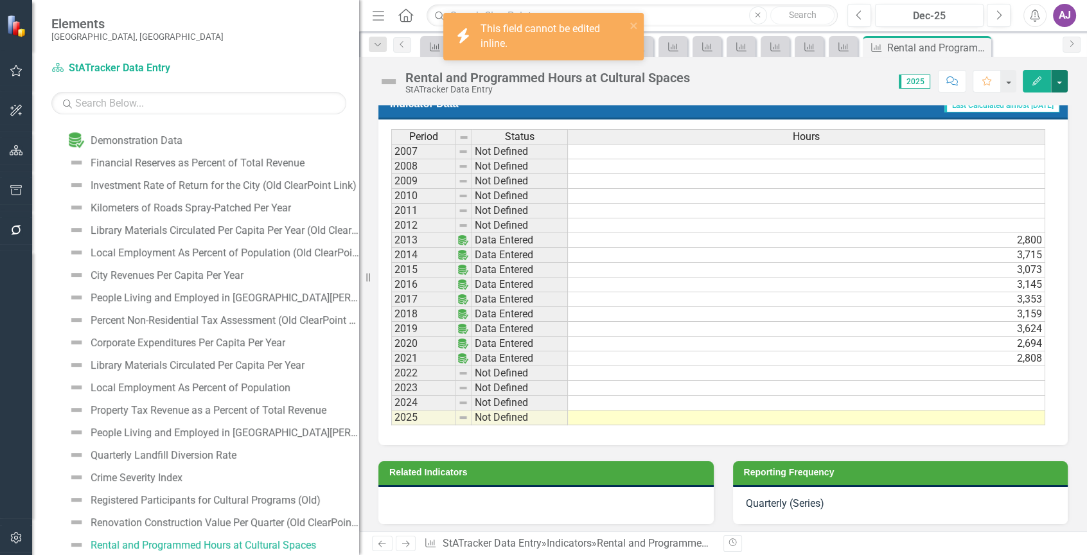
click at [1059, 84] on button "button" at bounding box center [1059, 81] width 17 height 22
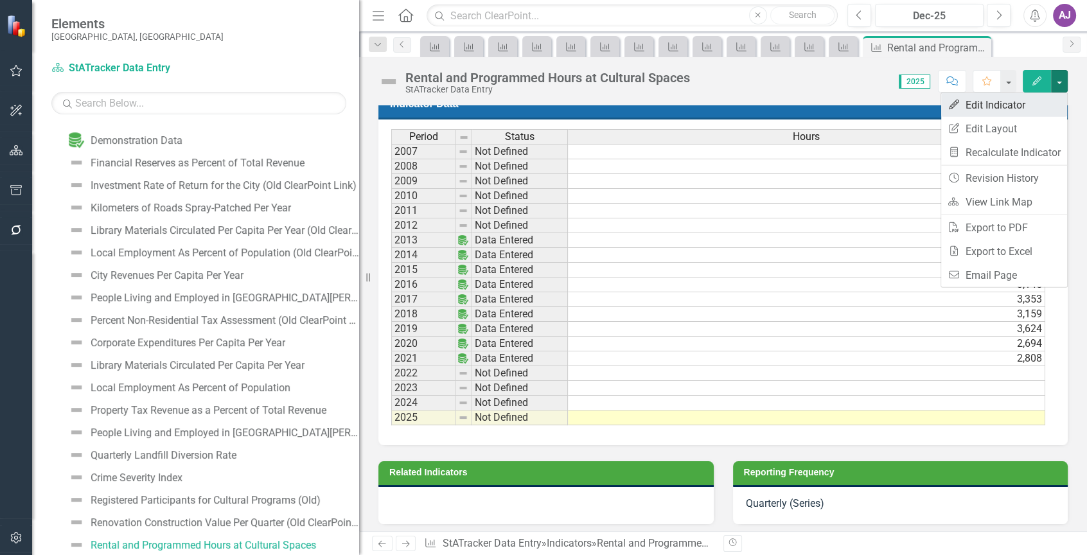
click at [1004, 103] on link "Edit Edit Indicator" at bounding box center [1004, 105] width 126 height 24
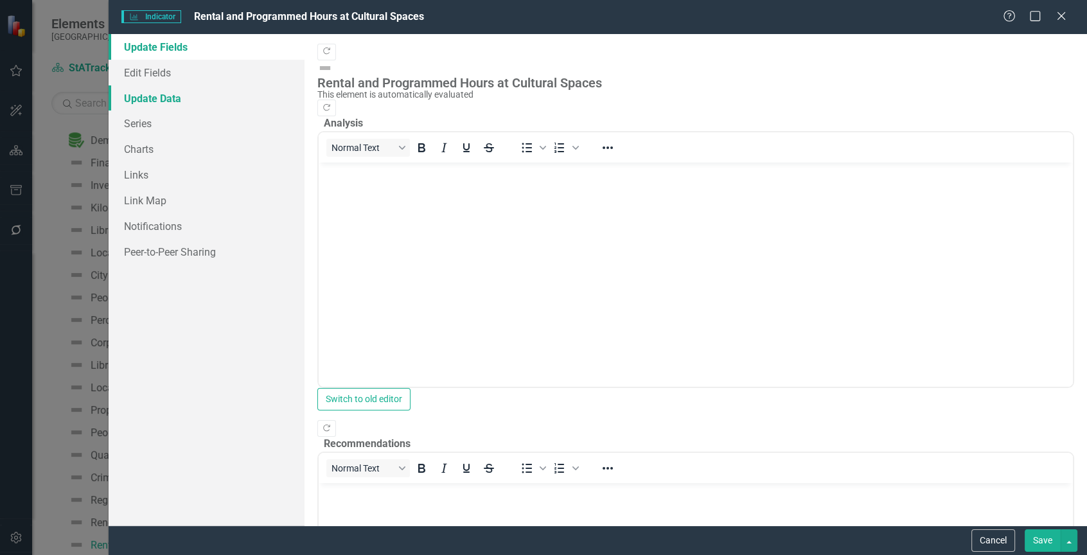
scroll to position [0, 0]
click at [168, 76] on link "Edit Fields" at bounding box center [207, 73] width 196 height 26
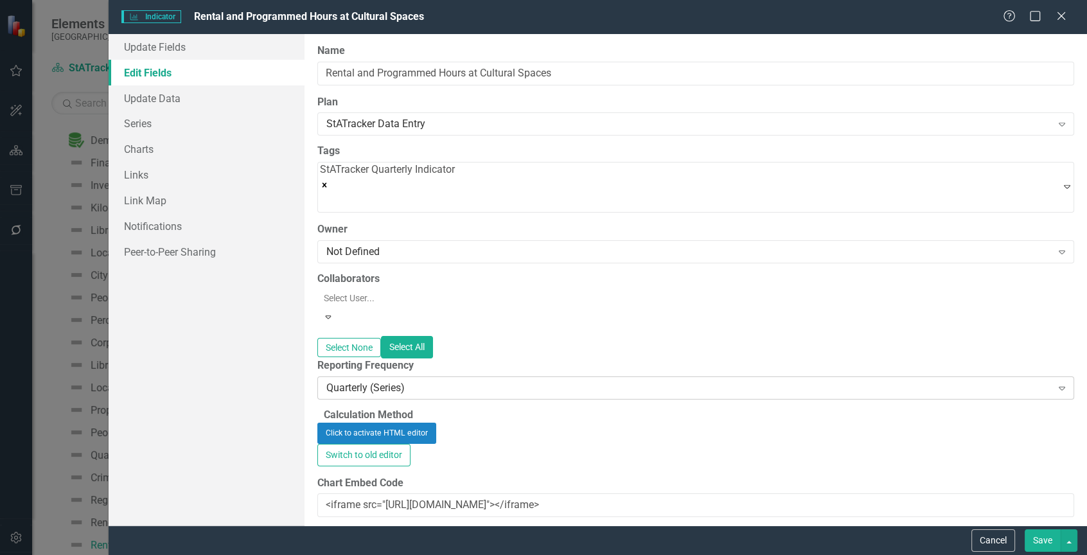
click at [1055, 383] on icon "Expand" at bounding box center [1061, 388] width 13 height 10
click at [1033, 543] on button "Save" at bounding box center [1042, 540] width 36 height 22
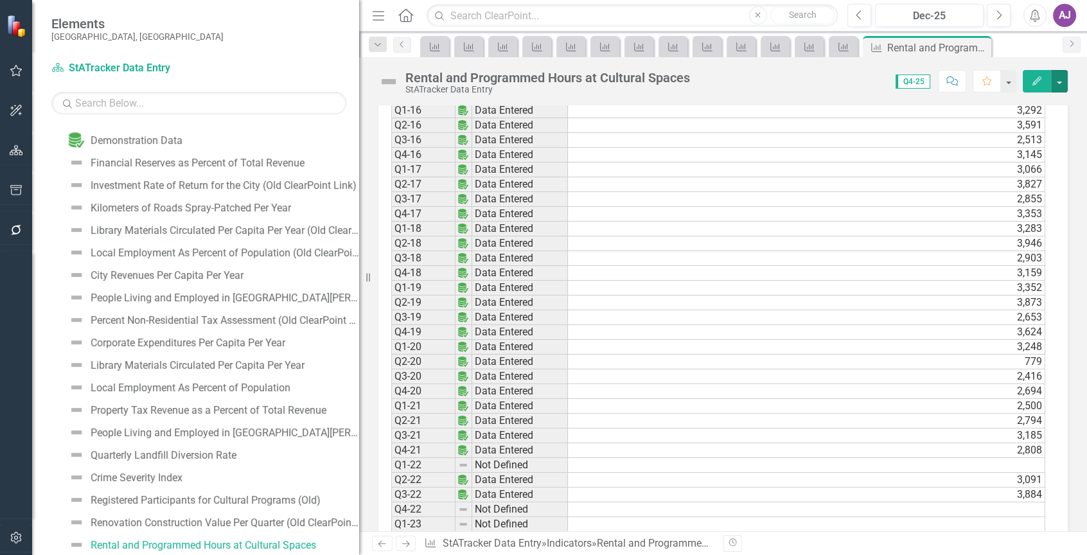
scroll to position [1349, 0]
click at [974, 305] on td "2,416" at bounding box center [806, 301] width 477 height 15
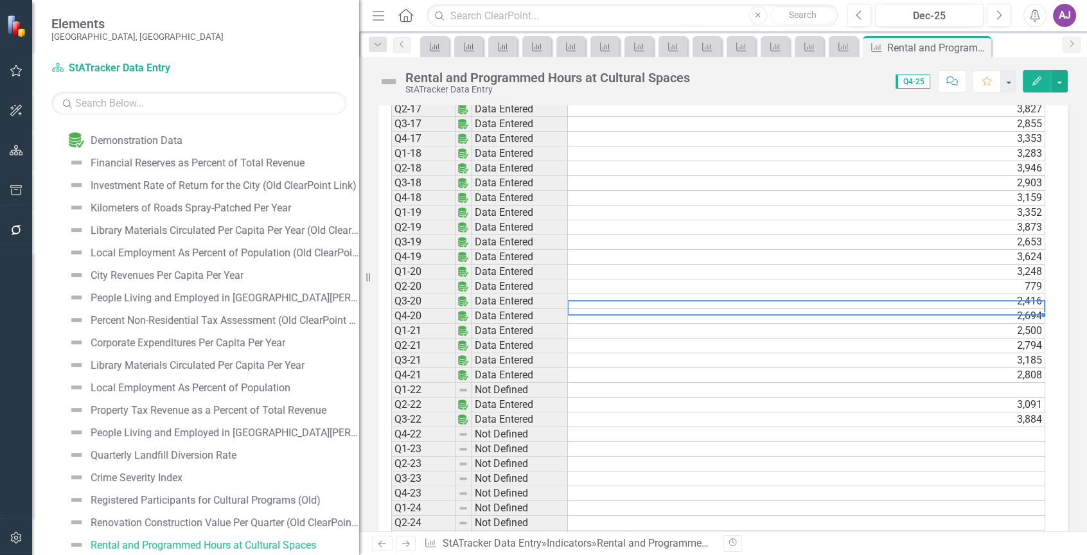
click at [974, 306] on td "2,416" at bounding box center [806, 301] width 477 height 15
type textarea "2416.1"
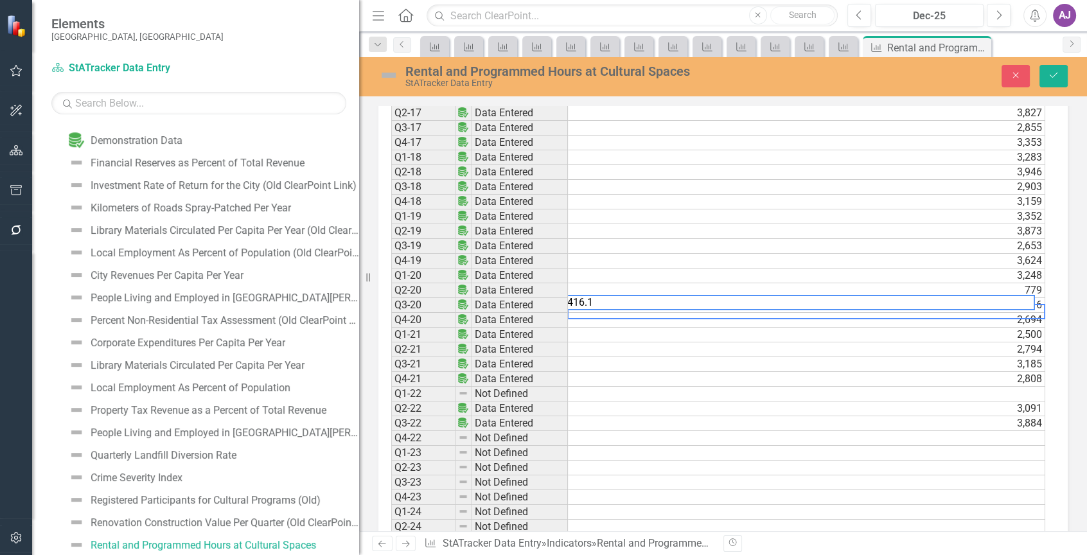
scroll to position [1351, 0]
click at [1051, 76] on icon "submit" at bounding box center [1053, 75] width 8 height 5
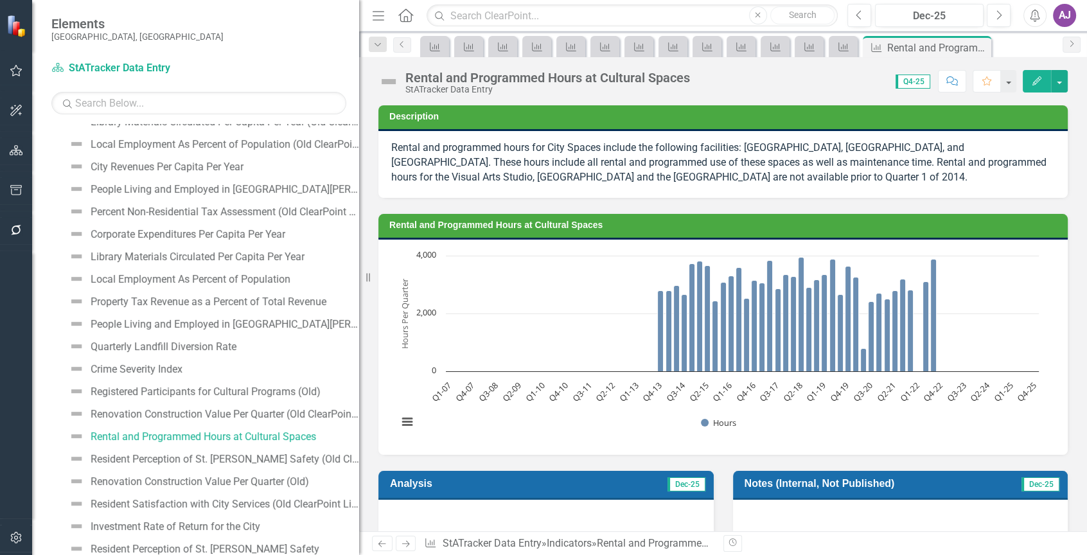
scroll to position [801, 0]
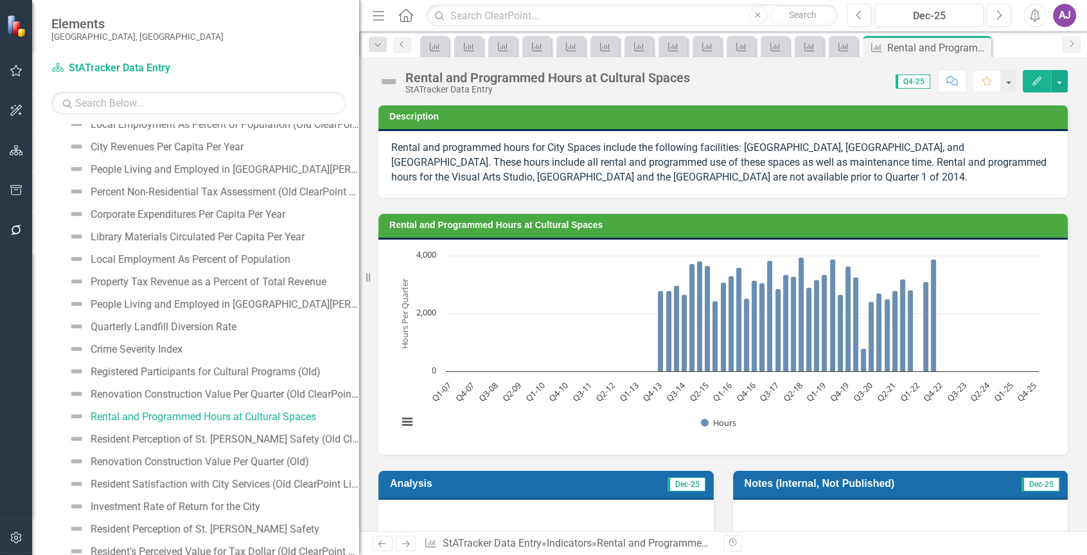
click at [640, 400] on rect "Interactive chart" at bounding box center [718, 345] width 654 height 193
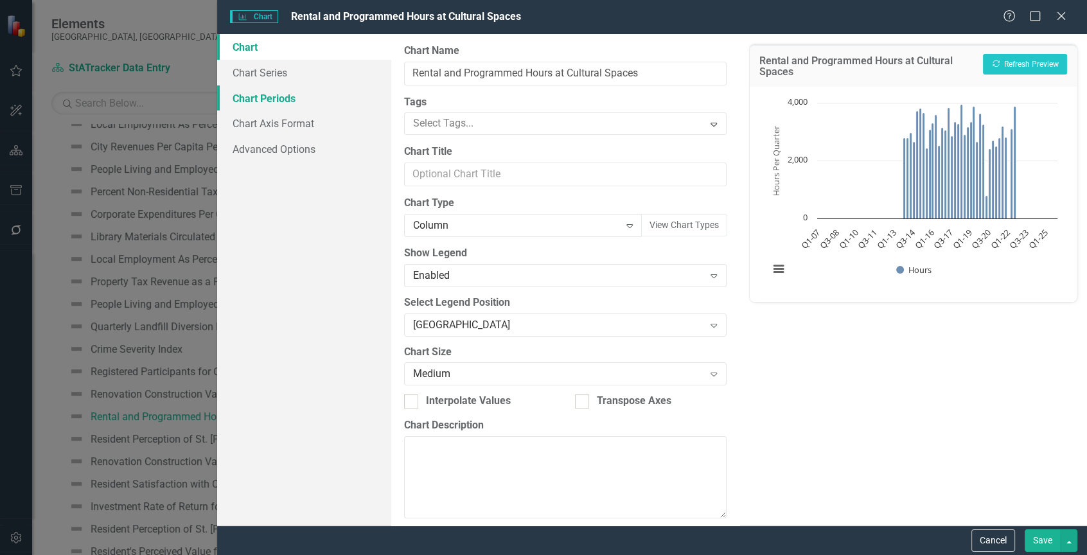
click at [289, 93] on link "Chart Periods" at bounding box center [304, 98] width 174 height 26
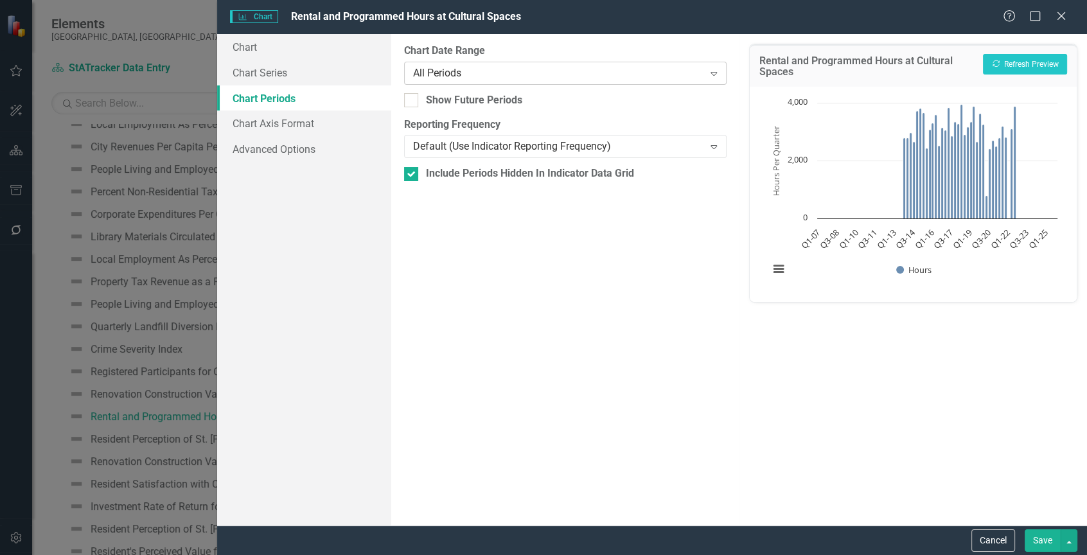
click at [719, 76] on icon "Expand" at bounding box center [713, 73] width 13 height 10
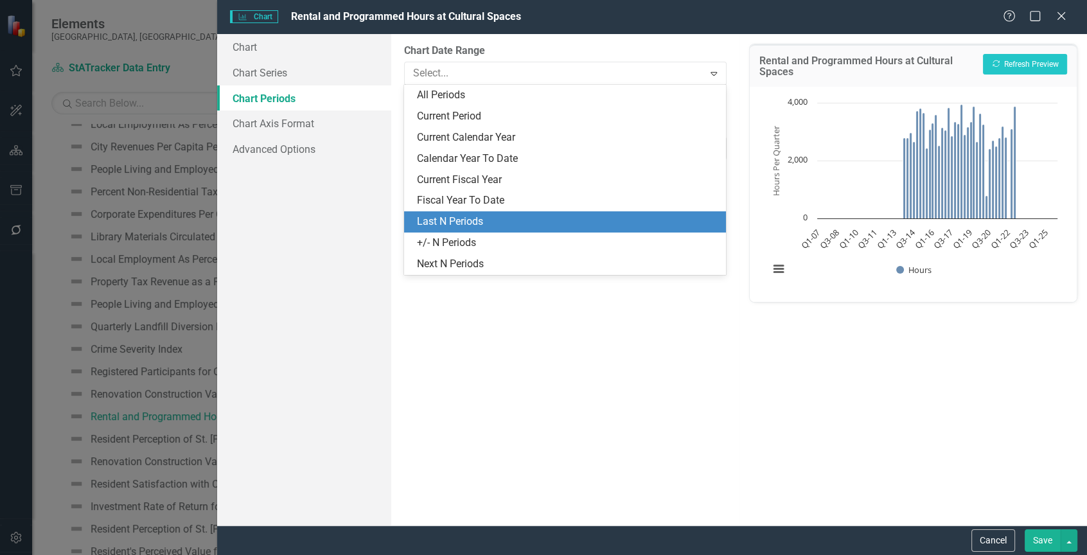
click at [539, 215] on div "Last N Periods" at bounding box center [567, 221] width 301 height 15
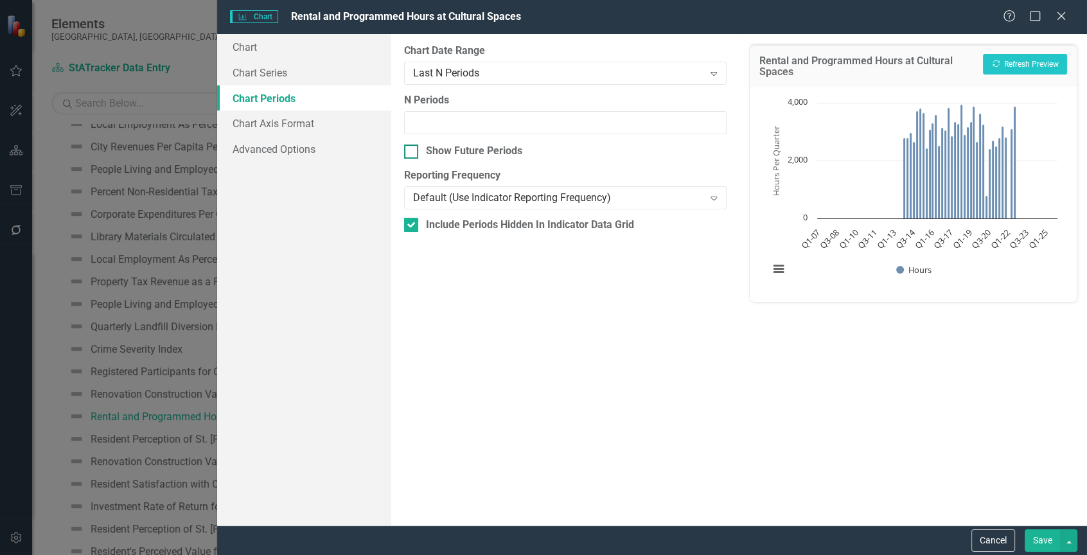
click at [423, 148] on div "Show Future Periods" at bounding box center [565, 151] width 322 height 15
click at [412, 148] on input "Show Future Periods" at bounding box center [408, 148] width 8 height 8
checkbox input "true"
click at [454, 125] on input "N Periods" at bounding box center [565, 123] width 322 height 24
type input "20"
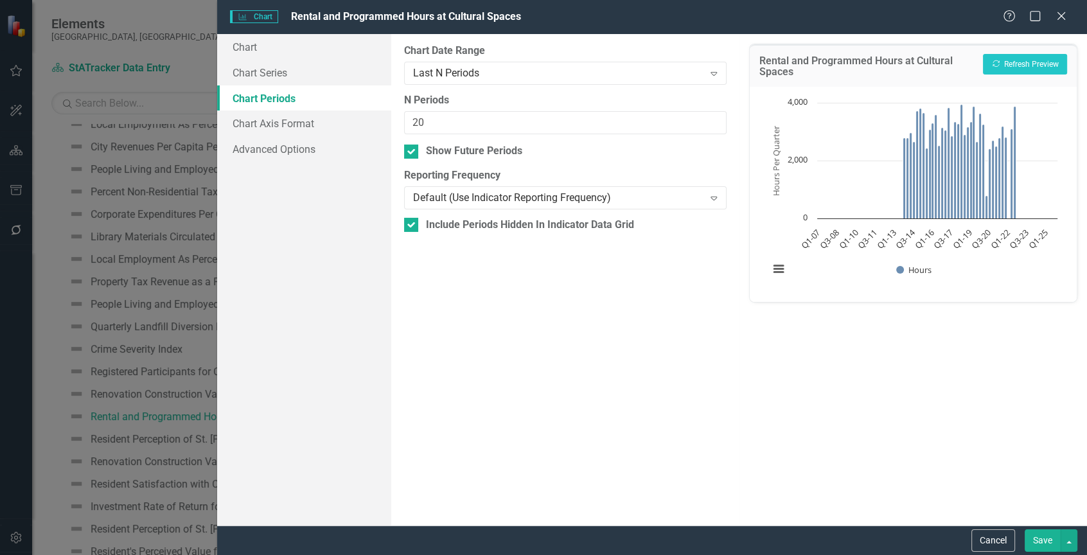
drag, startPoint x: 1049, startPoint y: 541, endPoint x: 992, endPoint y: 520, distance: 61.2
click at [1049, 541] on button "Save" at bounding box center [1042, 540] width 36 height 22
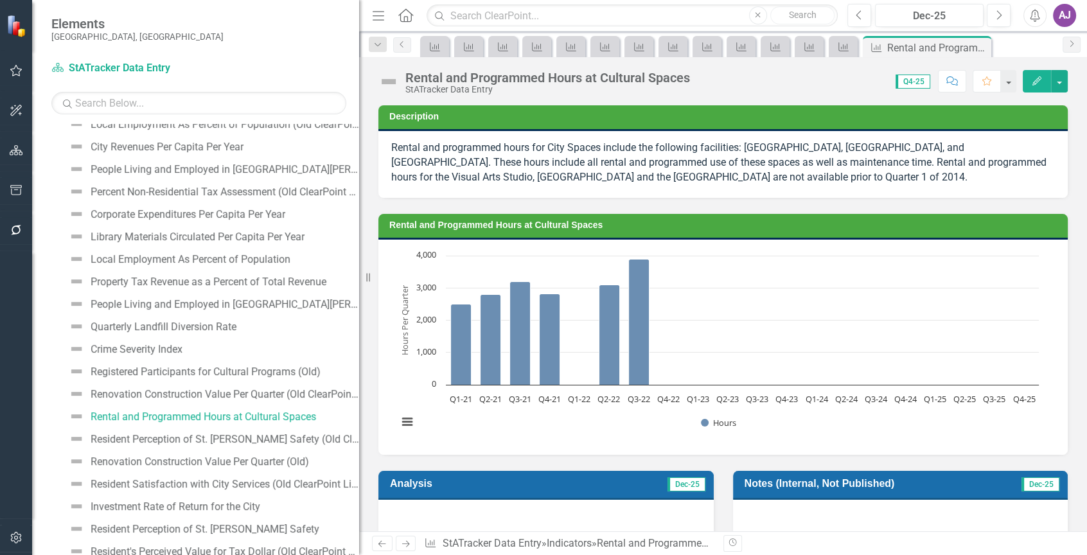
click at [760, 276] on rect "Interactive chart" at bounding box center [718, 345] width 654 height 193
click at [761, 274] on rect "Interactive chart" at bounding box center [718, 345] width 654 height 193
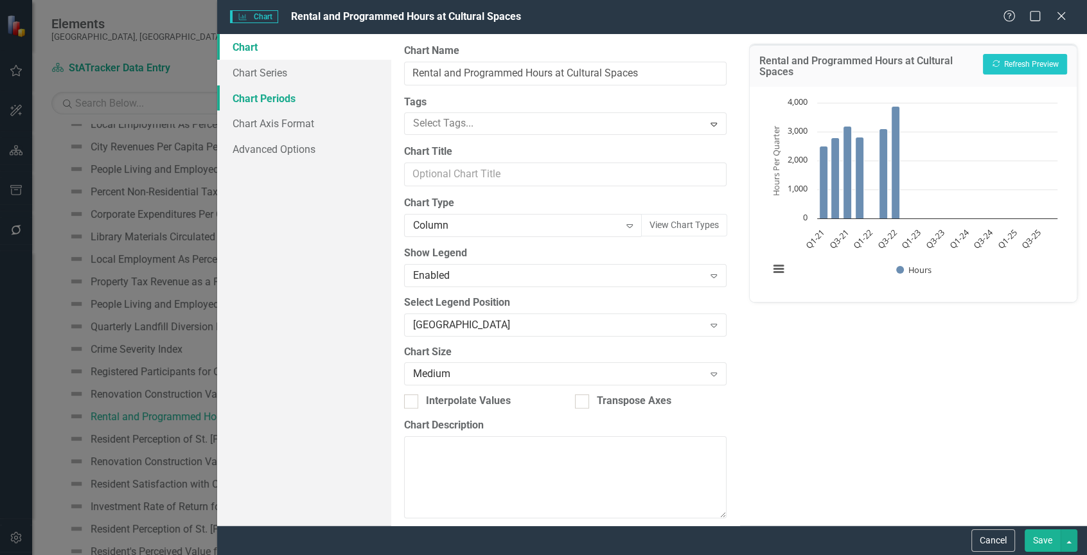
click at [310, 100] on link "Chart Periods" at bounding box center [304, 98] width 174 height 26
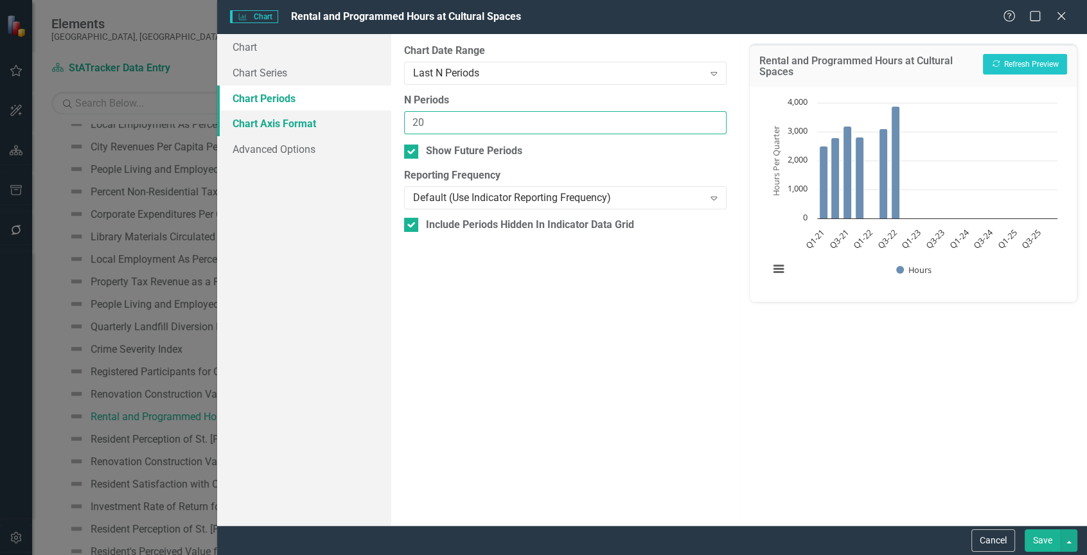
drag, startPoint x: 429, startPoint y: 123, endPoint x: 387, endPoint y: 121, distance: 42.4
click at [387, 121] on div "Chart Chart Series Chart Periods Chart Axis Format Advanced Options From this p…" at bounding box center [652, 279] width 870 height 491
type input "1"
drag, startPoint x: 697, startPoint y: 319, endPoint x: 875, endPoint y: 400, distance: 195.4
click at [814, 382] on div "Chart Chart Series Chart Periods Chart Axis Format Advanced Options From this p…" at bounding box center [652, 279] width 870 height 491
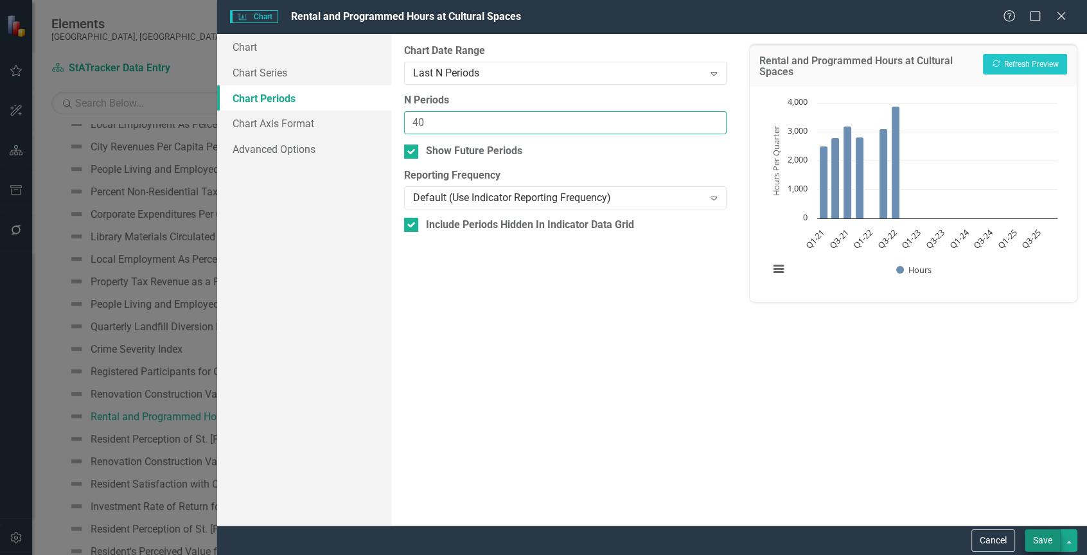
type input "40"
click at [1047, 539] on button "Save" at bounding box center [1042, 540] width 36 height 22
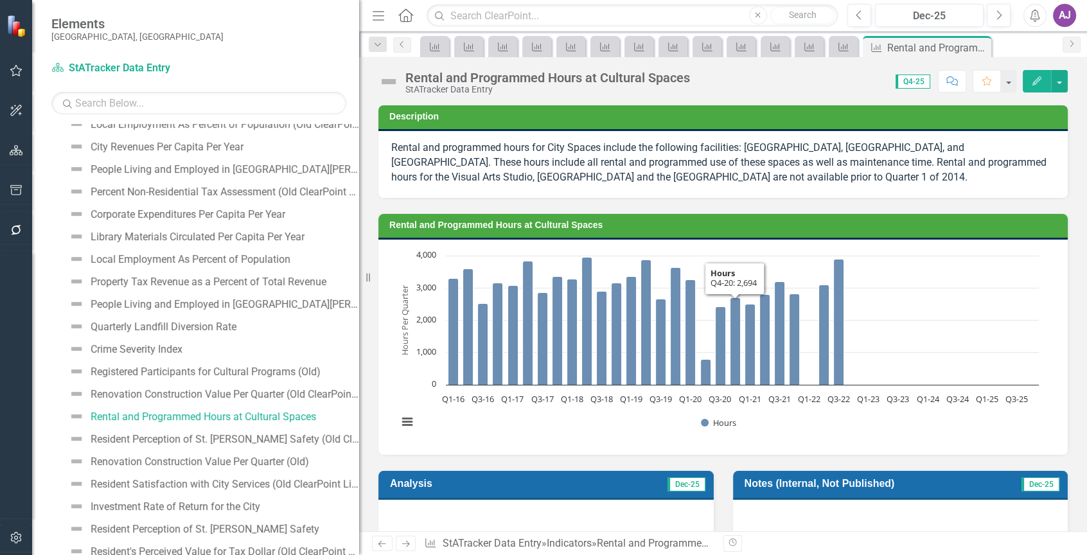
click at [746, 244] on div "Chart Bar chart with 40 bars. Rental and Programmed Hours at Cultural Spaces (C…" at bounding box center [722, 347] width 689 height 215
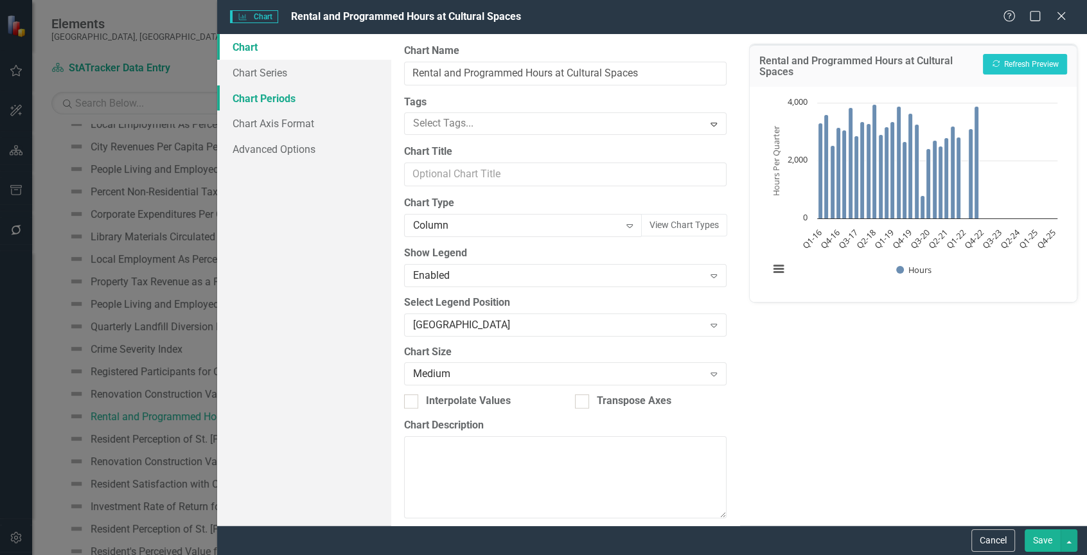
click at [290, 100] on link "Chart Periods" at bounding box center [304, 98] width 174 height 26
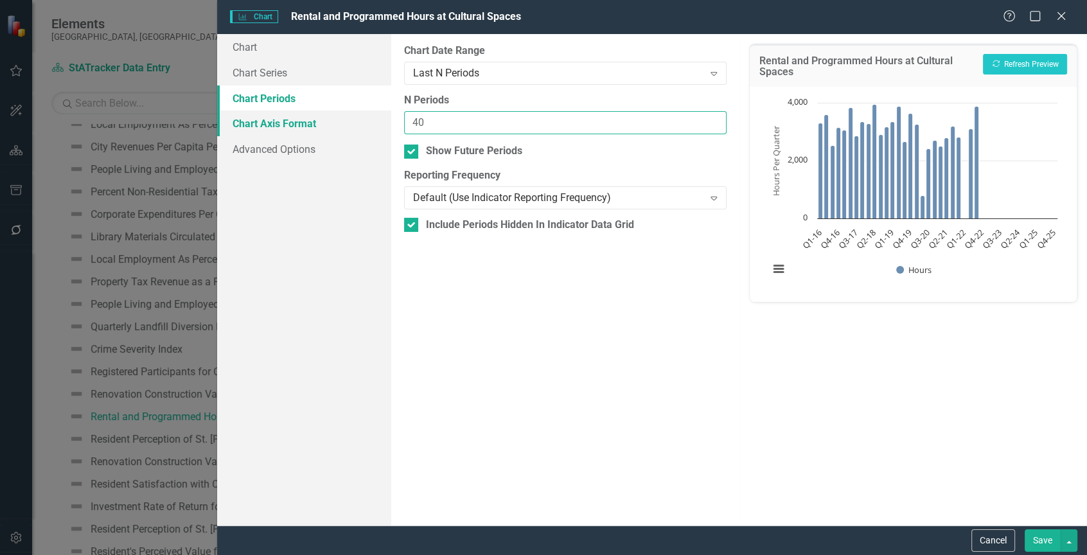
drag, startPoint x: 438, startPoint y: 127, endPoint x: 356, endPoint y: 121, distance: 82.4
click at [356, 121] on div "Chart Chart Series Chart Periods Chart Axis Format Advanced Options From this p…" at bounding box center [652, 279] width 870 height 491
type input "60"
click at [1046, 539] on button "Save" at bounding box center [1042, 540] width 36 height 22
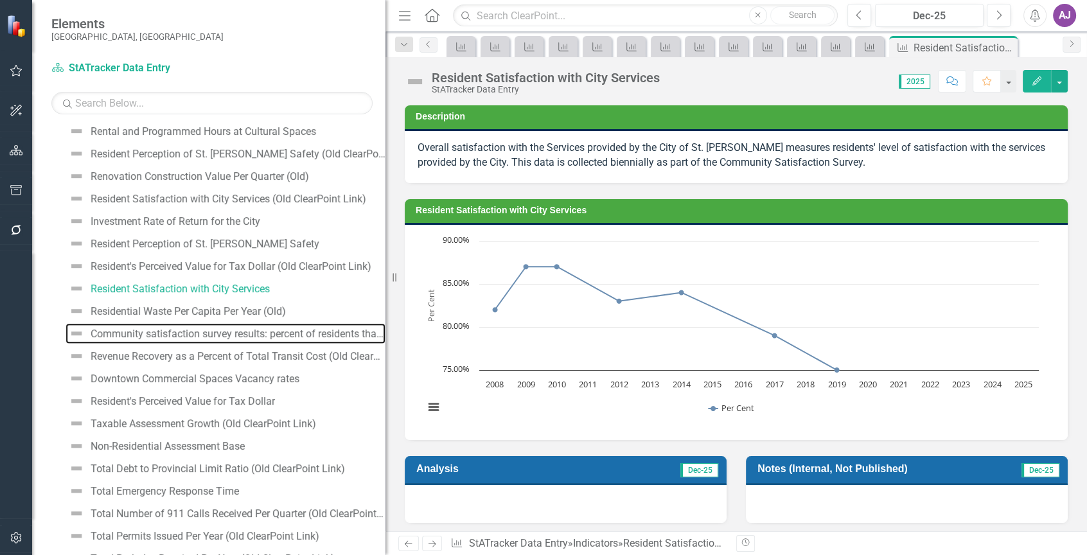
click at [327, 335] on div "Community satisfaction survey results: percent of residents that indicate a hig…" at bounding box center [238, 334] width 295 height 12
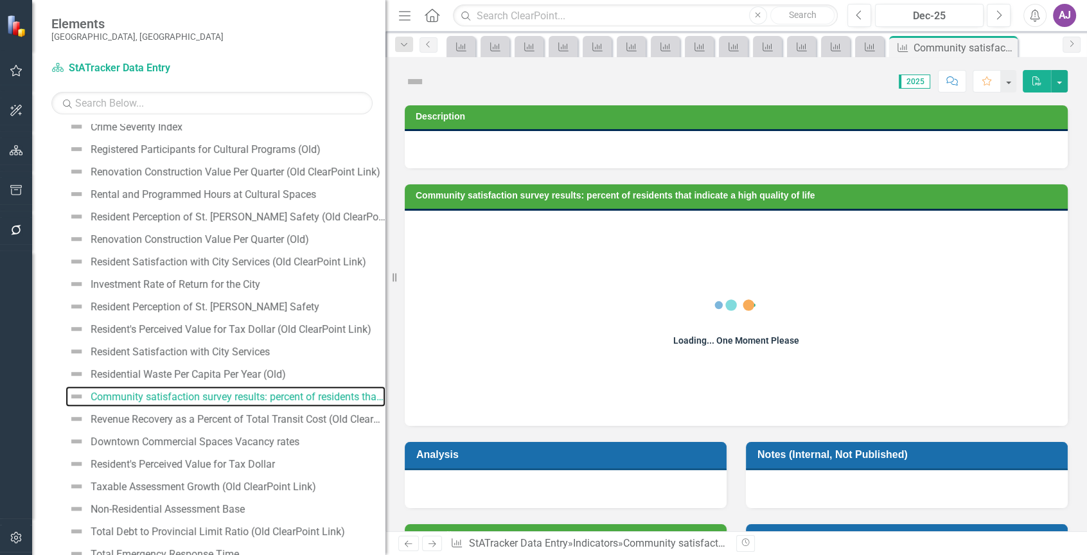
scroll to position [874, 0]
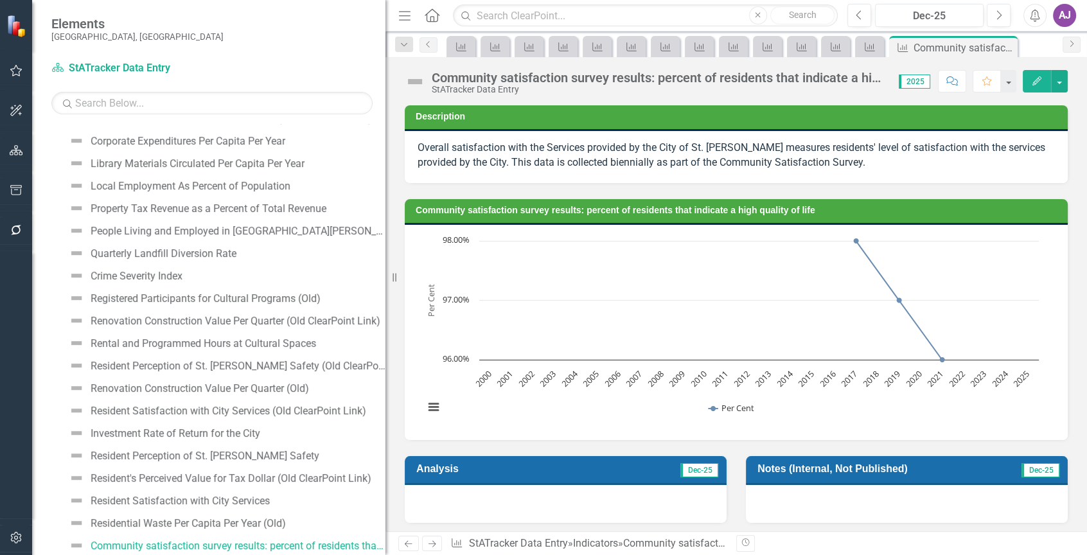
click at [833, 80] on div "Community satisfaction survey results: percent of residents that indicate a hig…" at bounding box center [659, 78] width 454 height 14
click at [575, 75] on div "Community satisfaction survey results: percent of residents that indicate a hig…" at bounding box center [659, 78] width 454 height 14
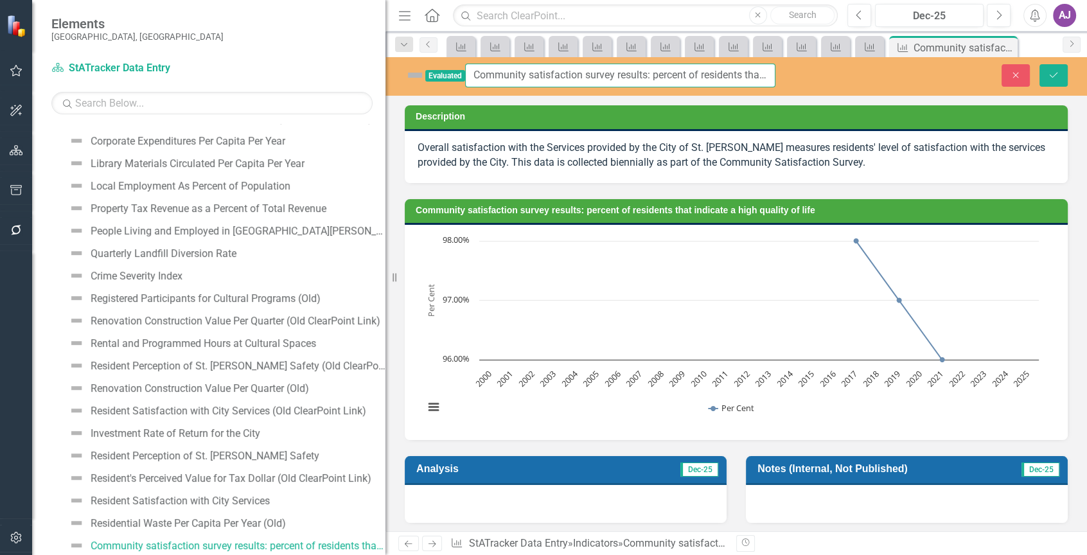
click at [699, 78] on input "Community satisfaction survey results: percent of residents that indicate a hig…" at bounding box center [620, 76] width 310 height 24
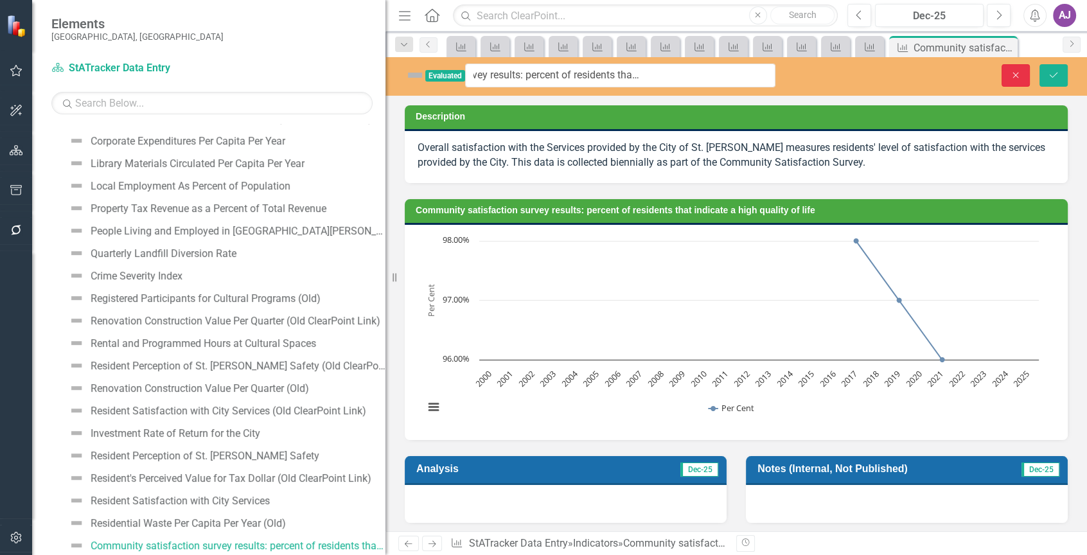
click at [1020, 76] on icon "Close" at bounding box center [1016, 75] width 12 height 9
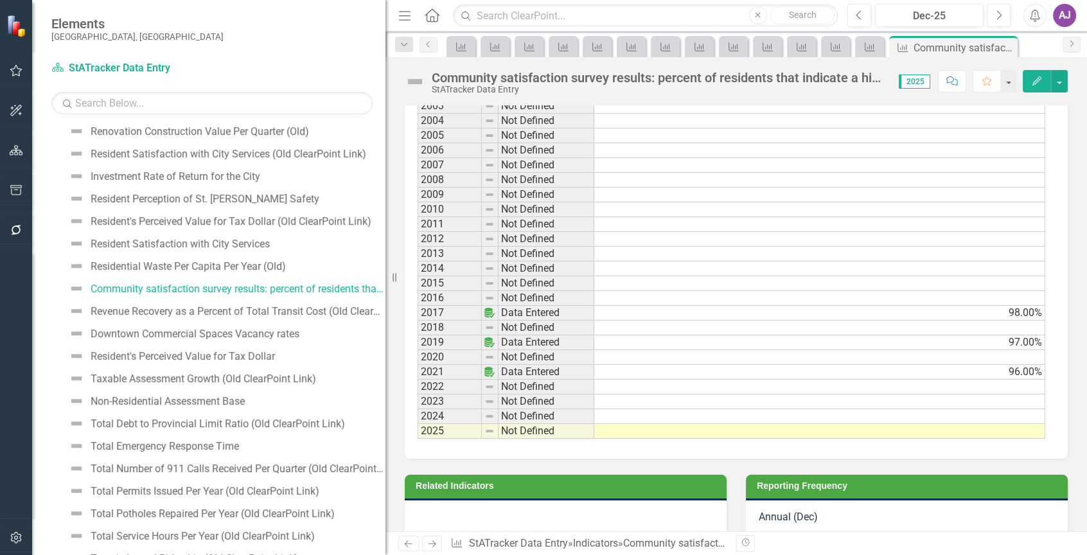
scroll to position [771, 0]
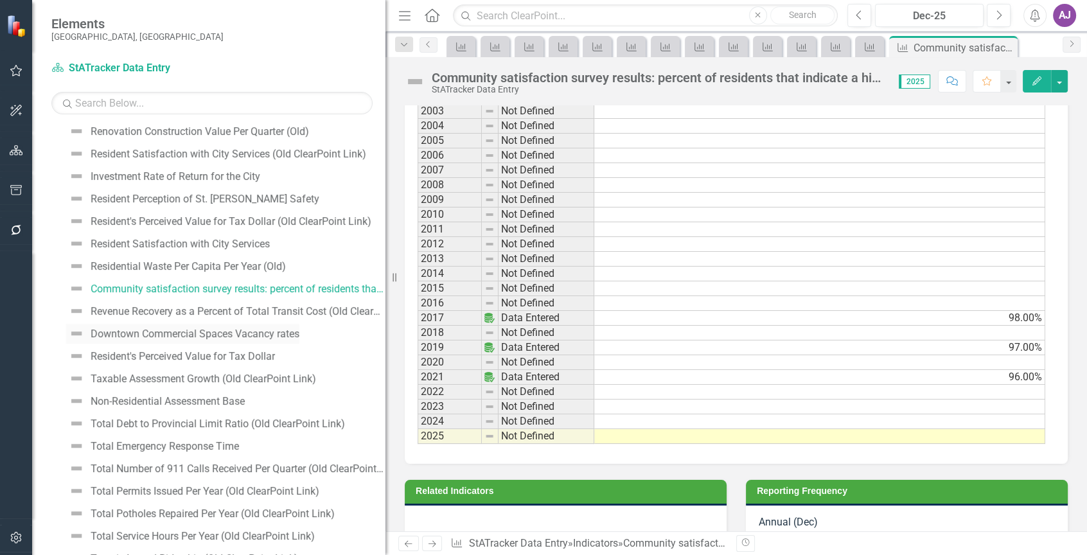
click at [285, 333] on div "Downtown Commercial Spaces Vacancy rates" at bounding box center [195, 334] width 209 height 12
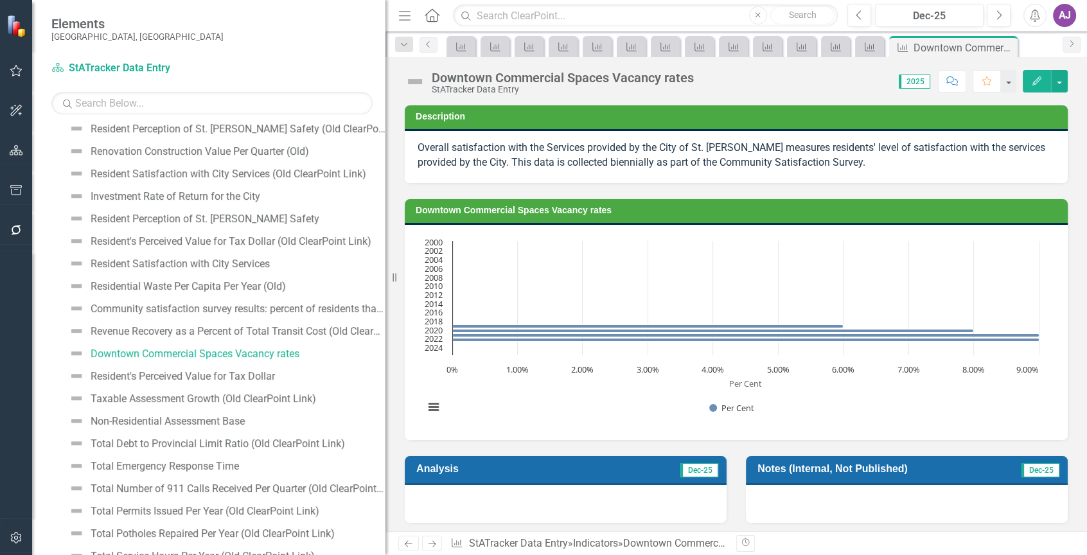
scroll to position [1112, 0]
click at [267, 372] on div "Resident's Perceived Value for Tax Dollar" at bounding box center [183, 376] width 184 height 12
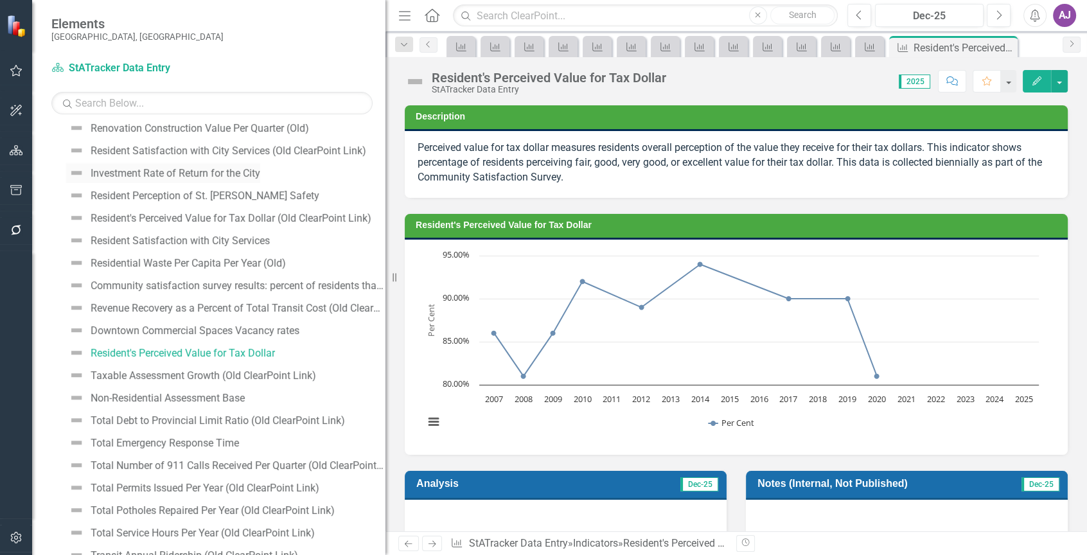
scroll to position [1198, 0]
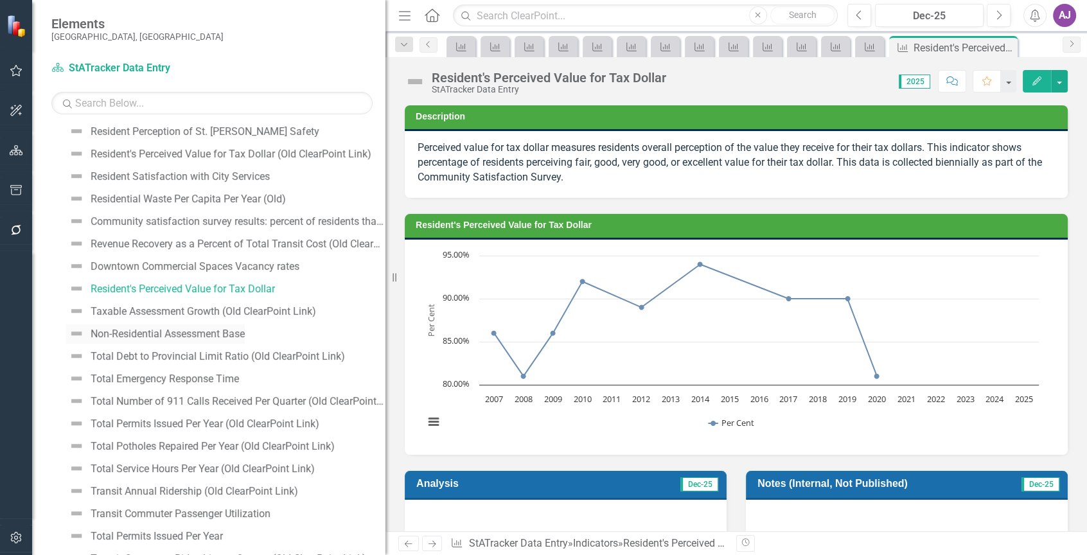
click at [186, 333] on div "Non-Residential Assessment Base" at bounding box center [168, 334] width 154 height 12
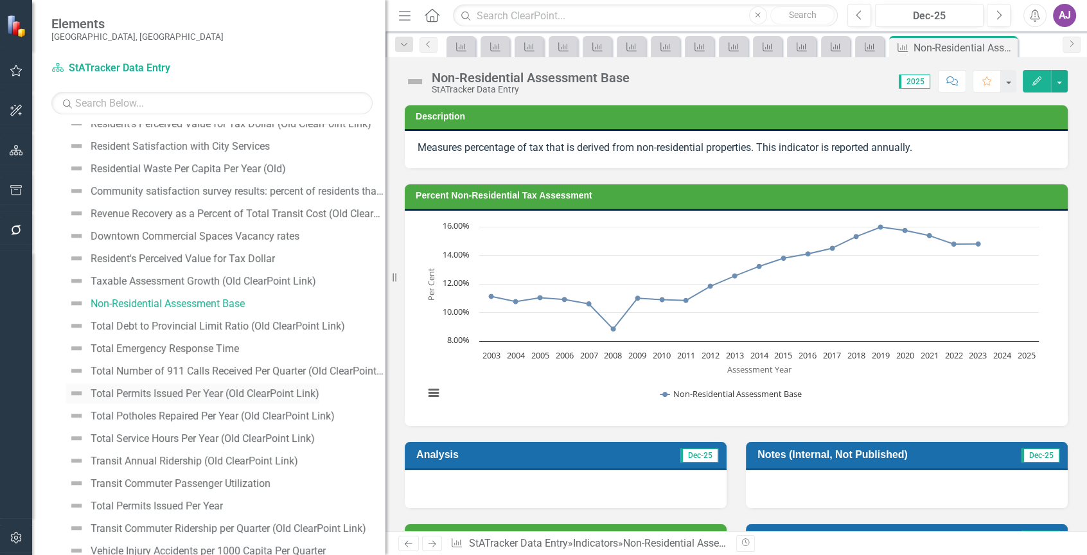
scroll to position [1243, 0]
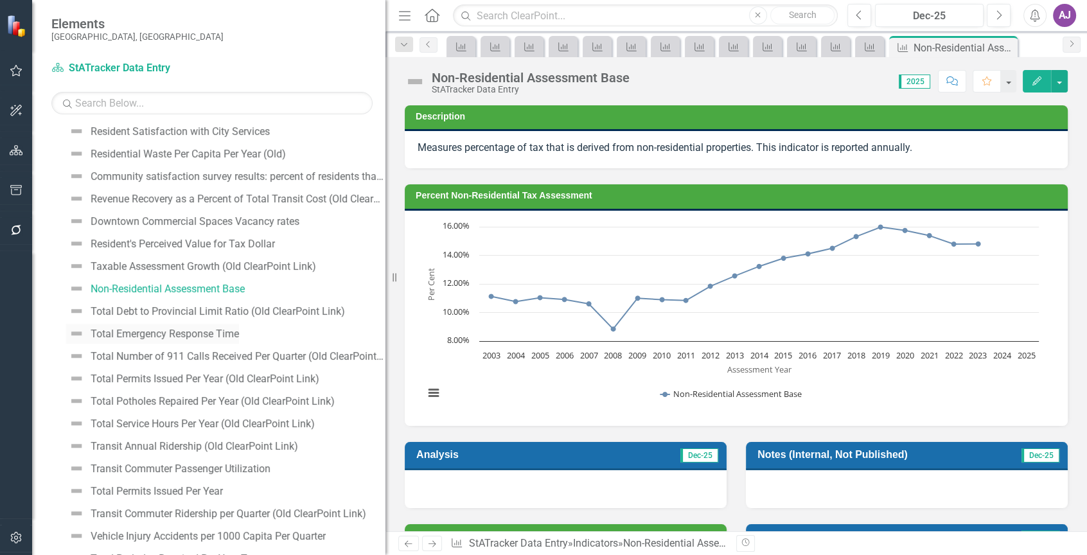
click at [218, 335] on div "Total Emergency Response Time" at bounding box center [165, 334] width 148 height 12
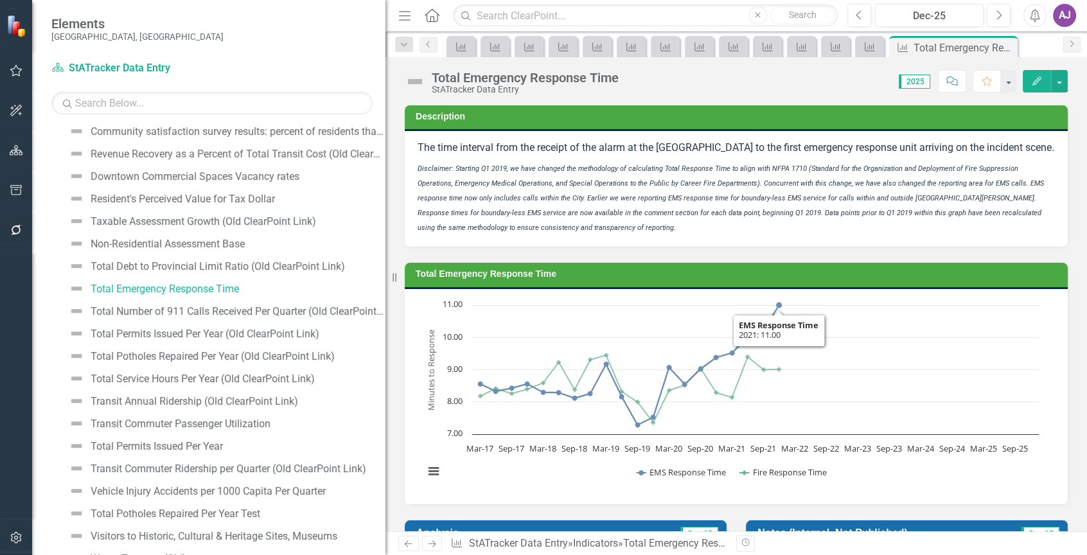
click at [843, 308] on div "Chart Line chart with 2 lines. The chart has 1 X axis displaying categories. Th…" at bounding box center [736, 396] width 663 height 215
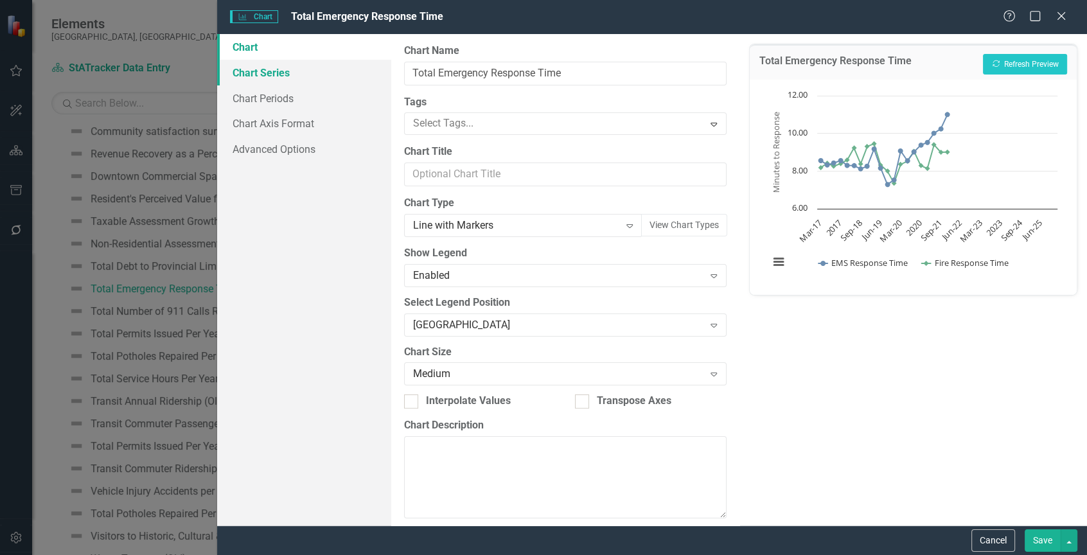
click at [259, 69] on link "Chart Series" at bounding box center [304, 73] width 174 height 26
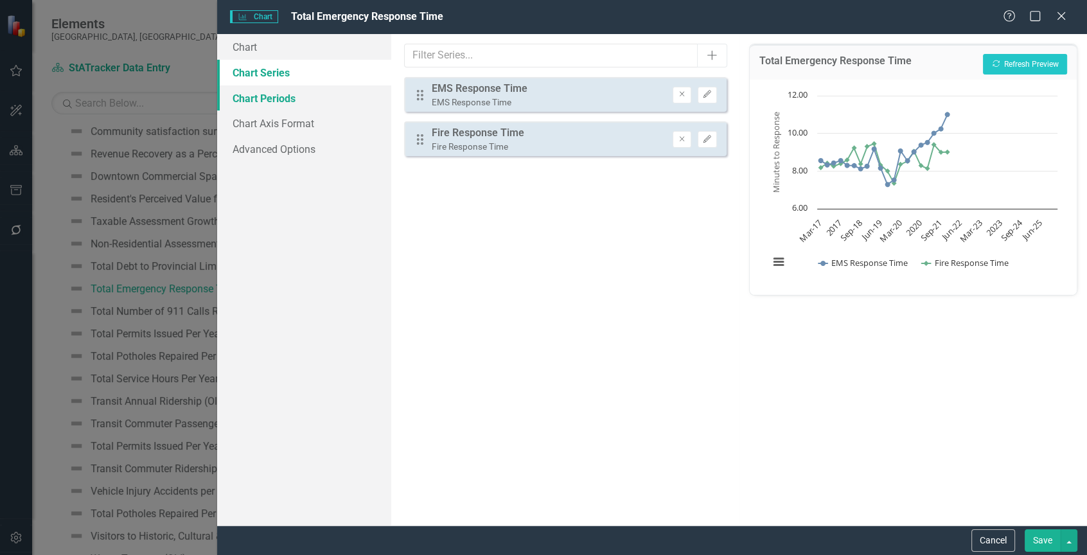
click at [260, 98] on link "Chart Periods" at bounding box center [304, 98] width 174 height 26
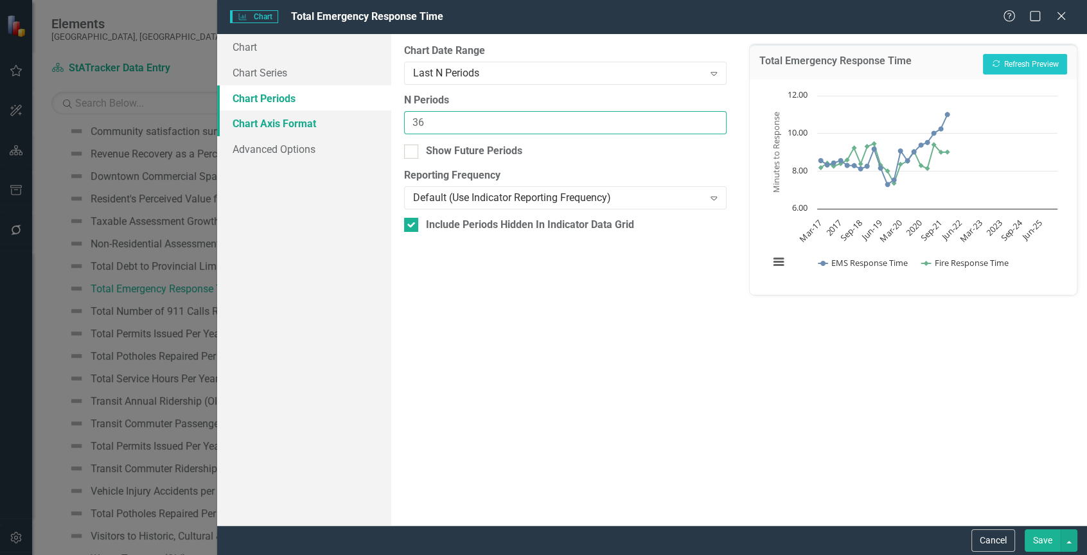
drag, startPoint x: 443, startPoint y: 119, endPoint x: 371, endPoint y: 114, distance: 72.1
click at [371, 114] on div "Chart Chart Series Chart Periods Chart Axis Format Advanced Options From this p…" at bounding box center [652, 279] width 870 height 491
type input "38"
click at [1038, 538] on button "Save" at bounding box center [1042, 540] width 36 height 22
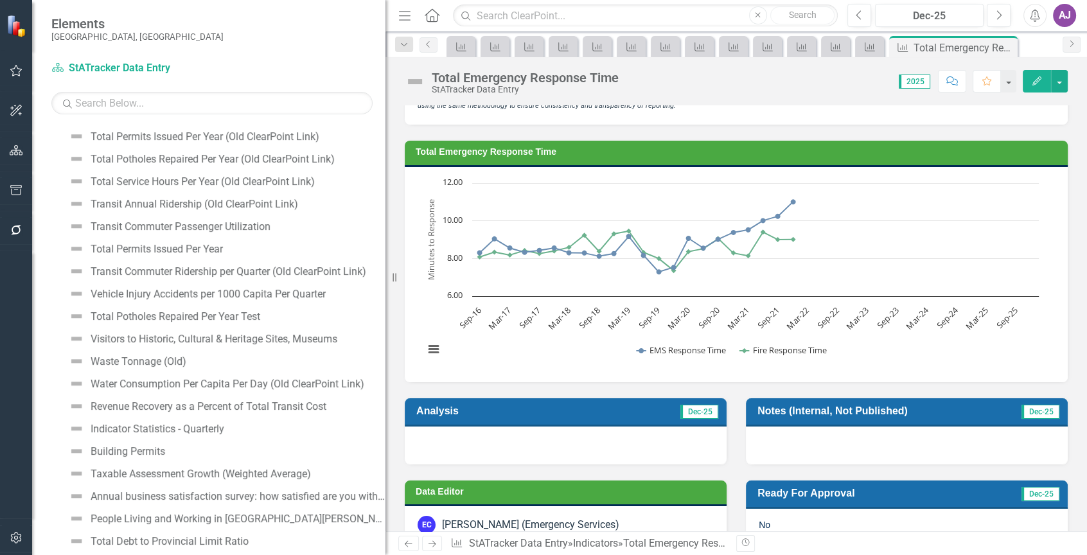
scroll to position [1417, 0]
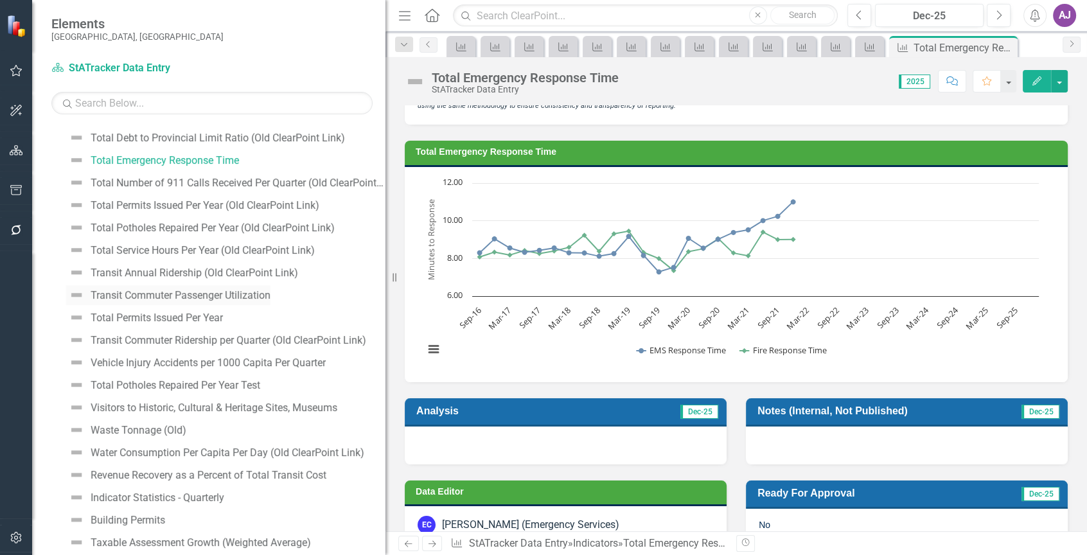
click at [265, 295] on div "Transit Commuter Passenger Utilization" at bounding box center [181, 296] width 180 height 12
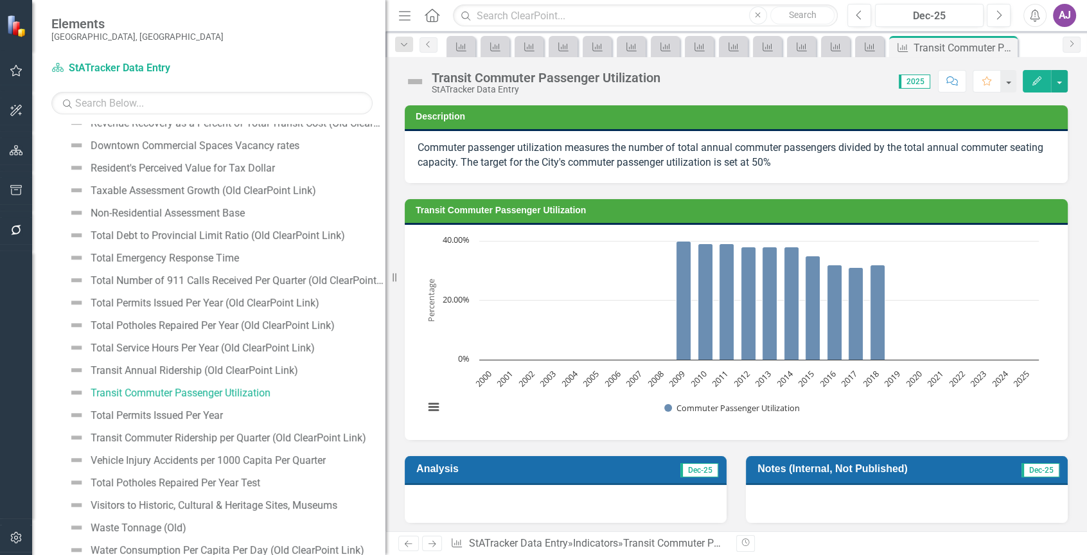
scroll to position [1359, 0]
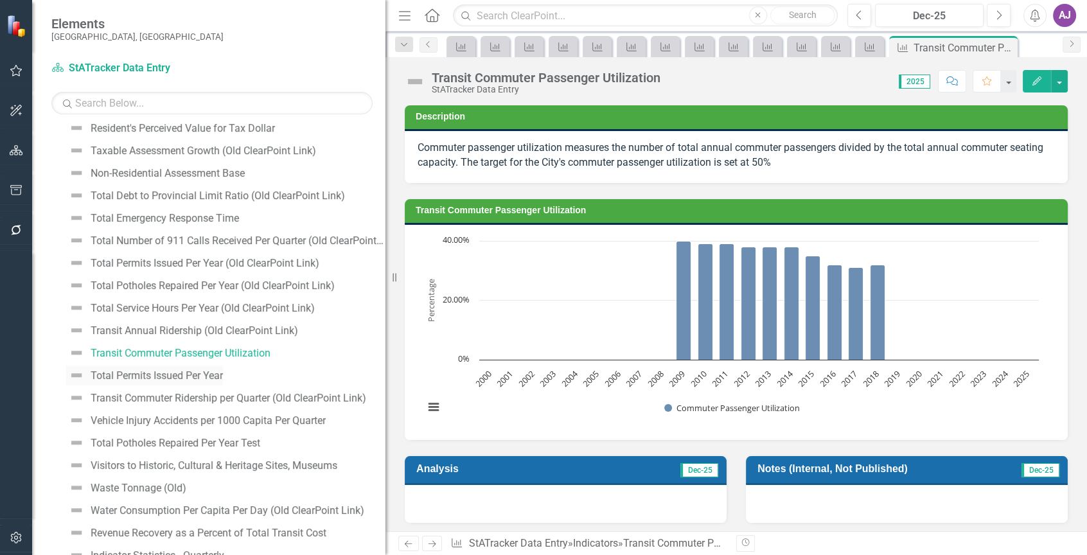
click at [200, 376] on div "Total Permits Issued Per Year" at bounding box center [157, 376] width 132 height 12
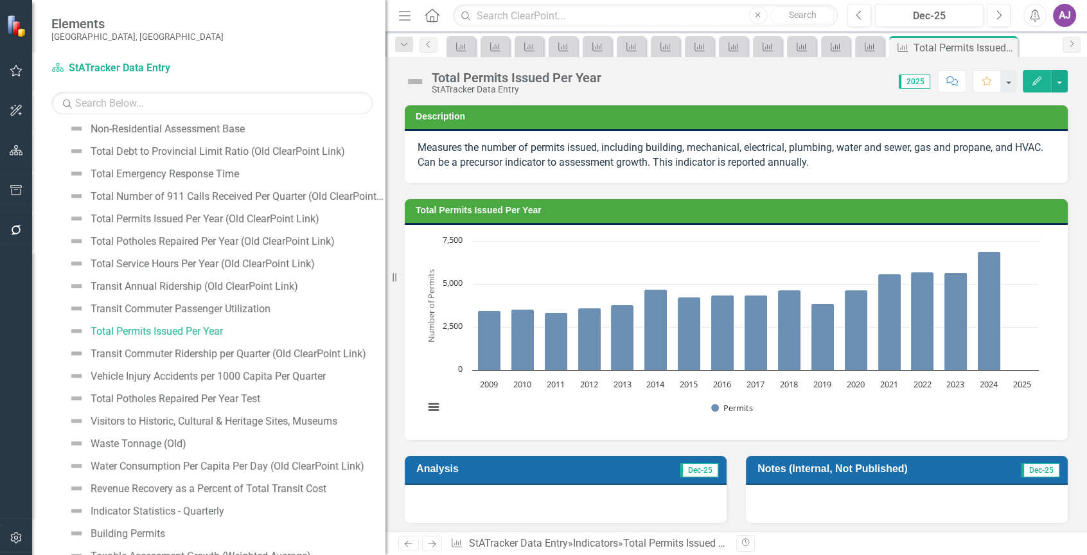
scroll to position [1446, 0]
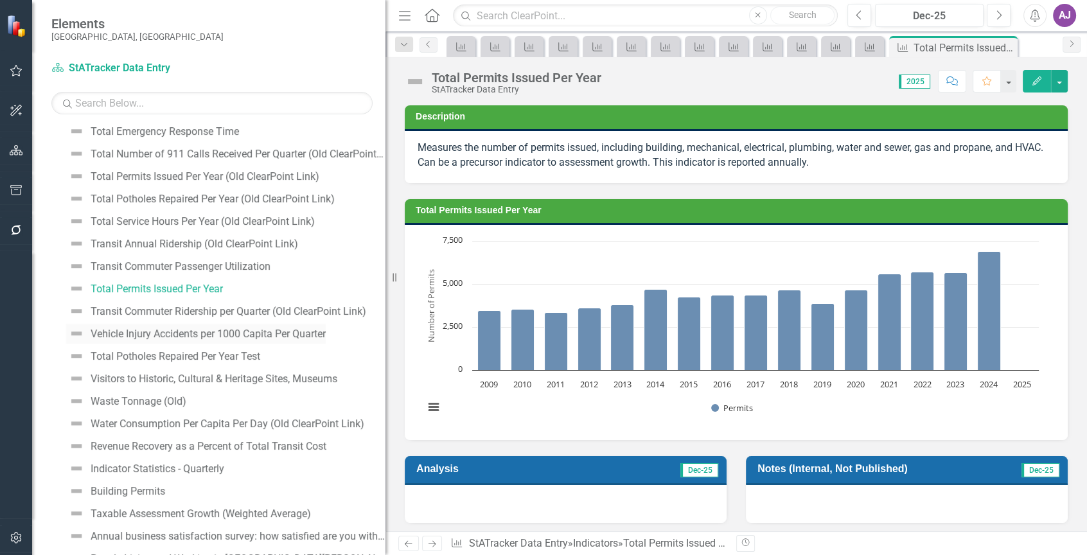
click at [247, 333] on div "Vehicle Injury Accidents per 1000 Capita Per Quarter" at bounding box center [208, 334] width 235 height 12
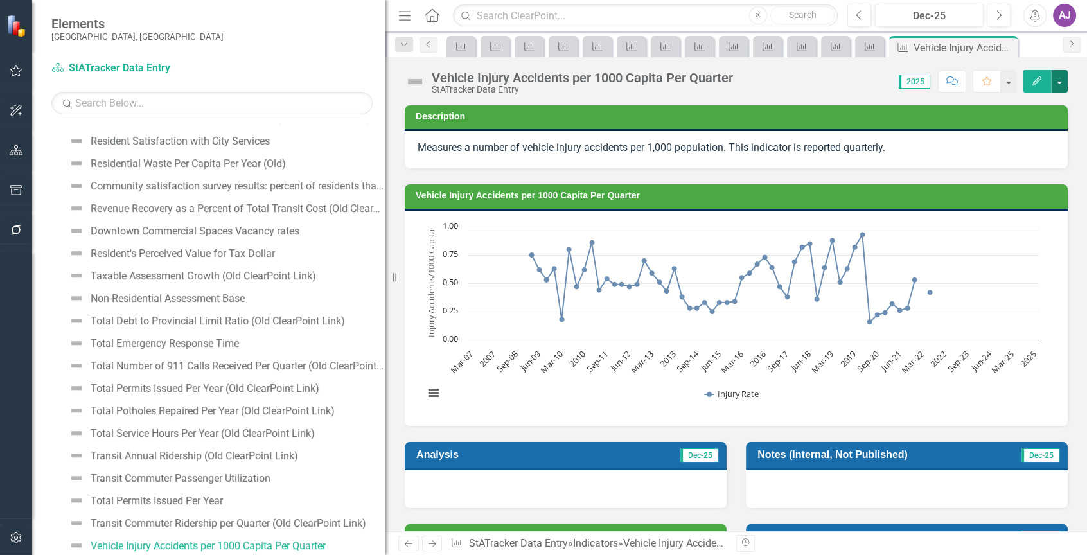
click at [1056, 80] on button "button" at bounding box center [1059, 81] width 17 height 22
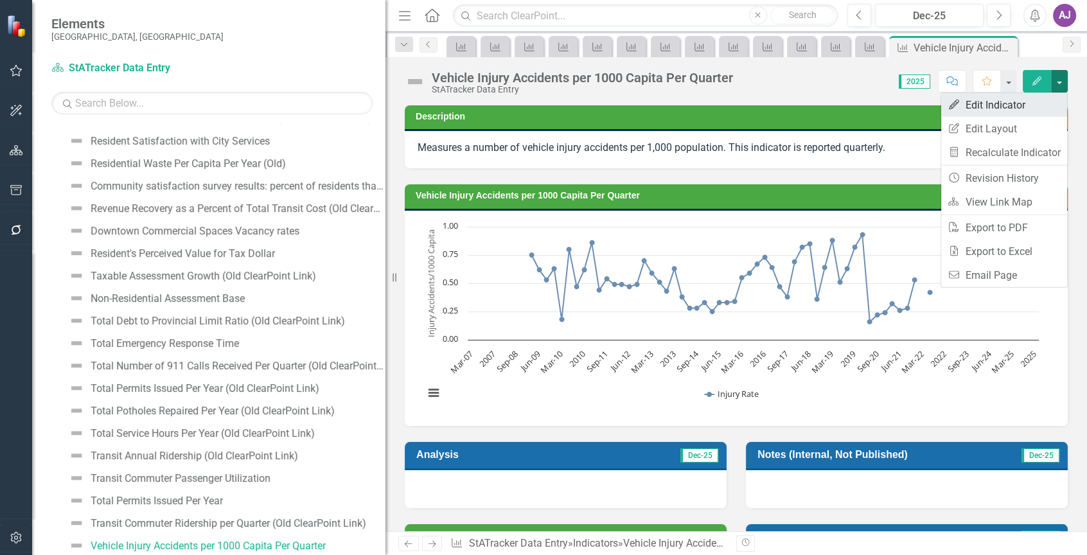
click at [1014, 102] on link "Edit Edit Indicator" at bounding box center [1004, 105] width 126 height 24
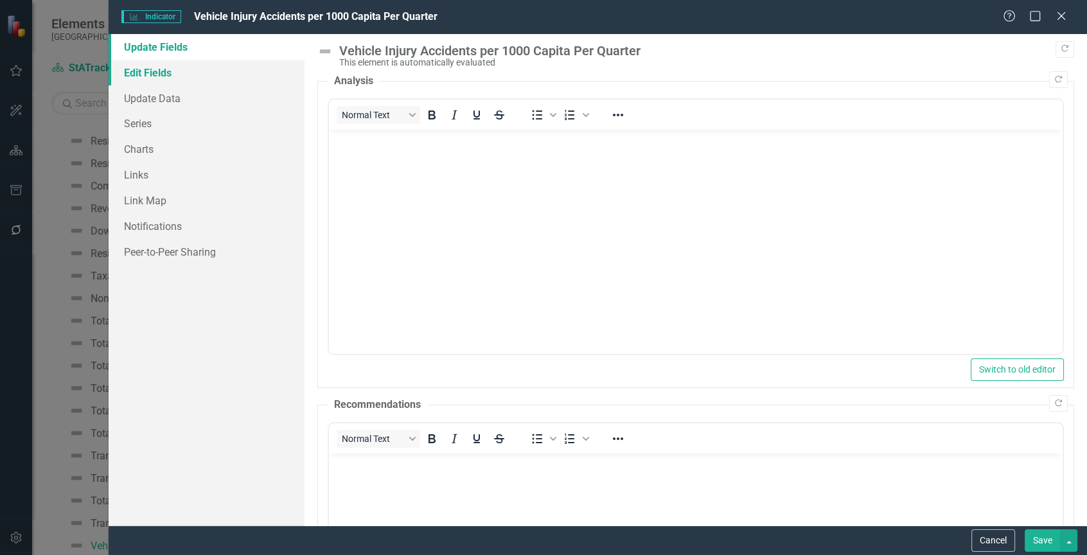
click at [157, 71] on link "Edit Fields" at bounding box center [207, 73] width 196 height 26
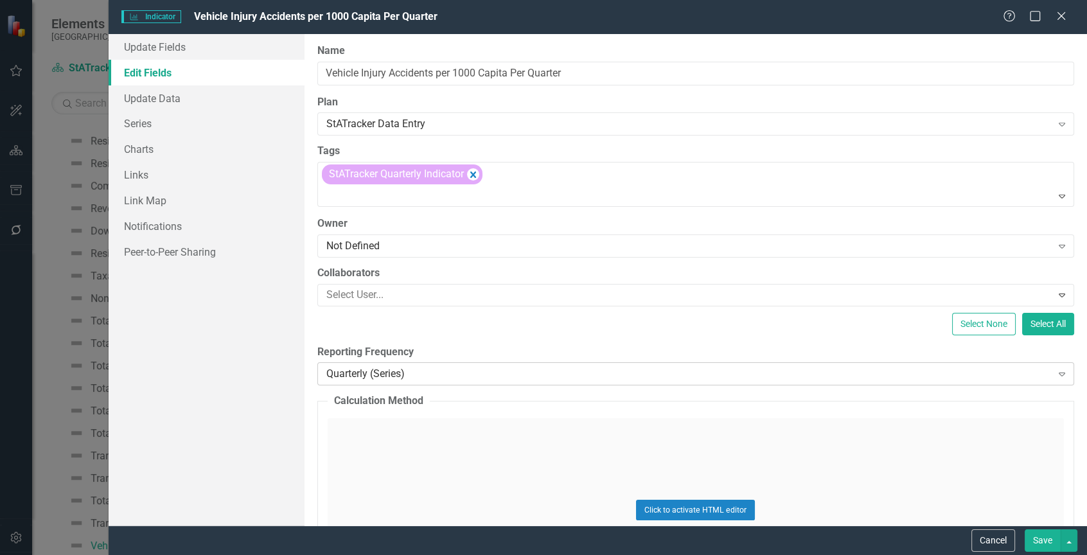
click at [1055, 372] on icon "Expand" at bounding box center [1061, 374] width 13 height 10
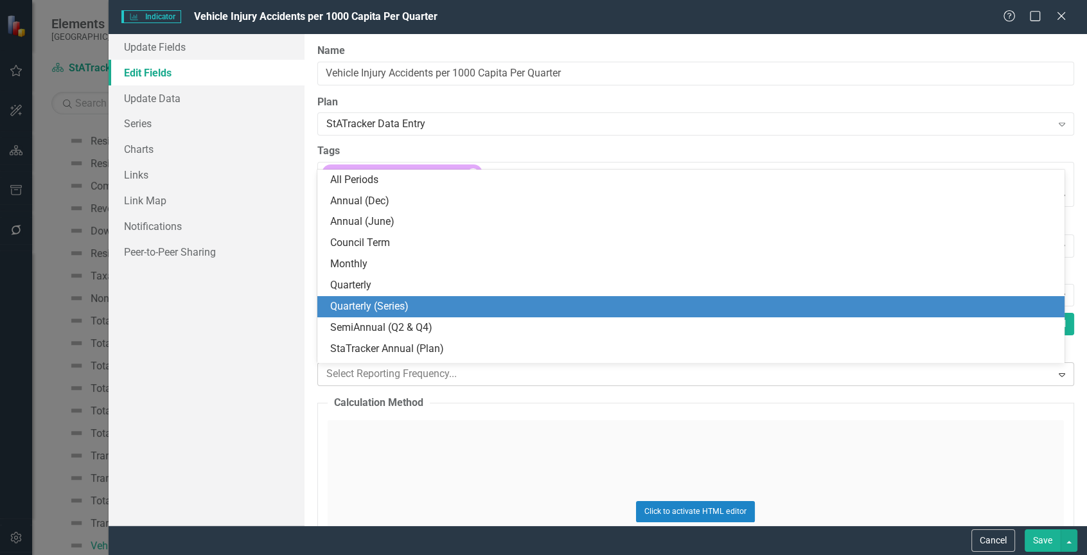
scroll to position [18, 0]
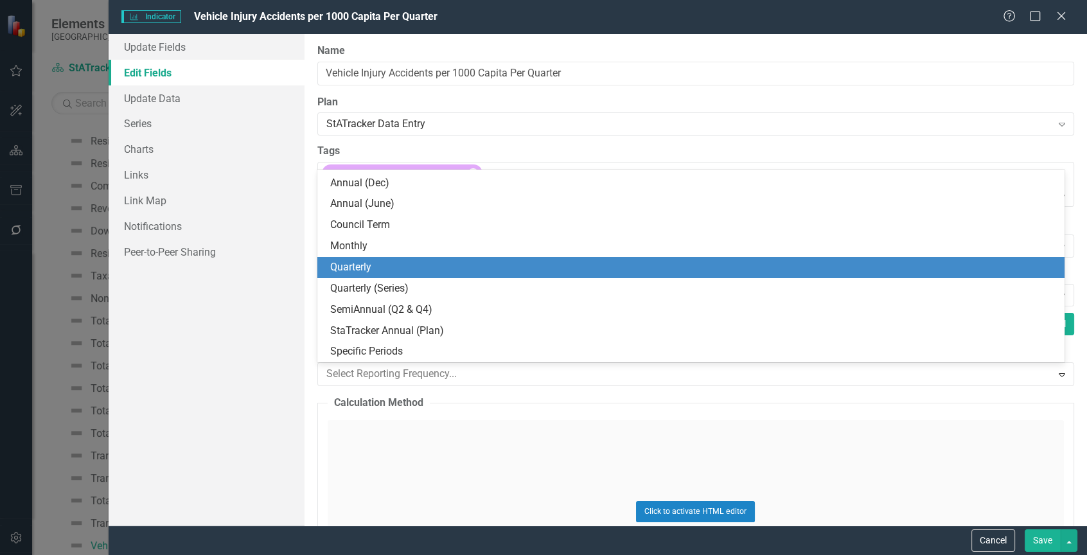
click at [435, 268] on div "Quarterly" at bounding box center [693, 267] width 727 height 15
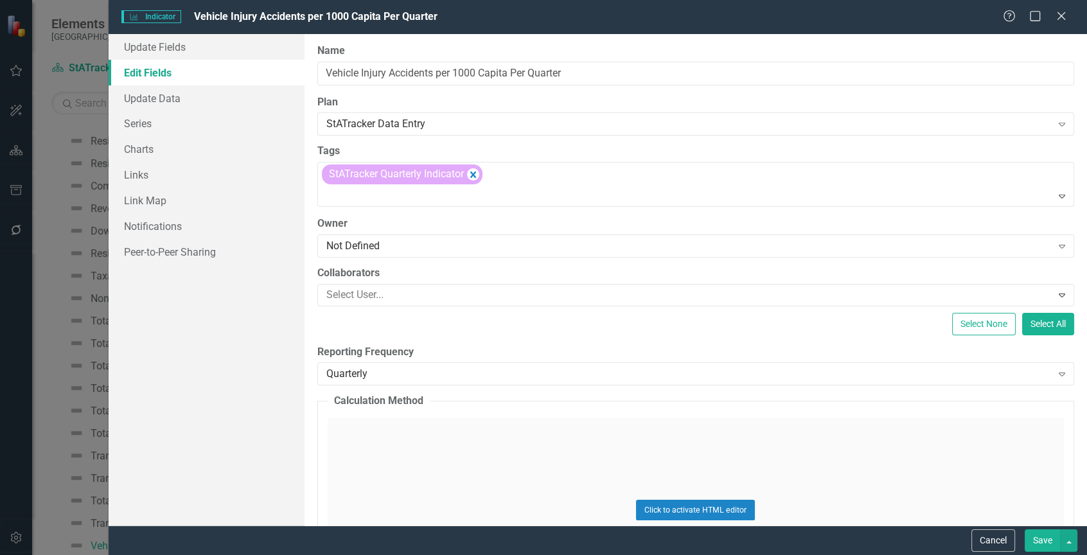
click at [1039, 538] on button "Save" at bounding box center [1042, 540] width 36 height 22
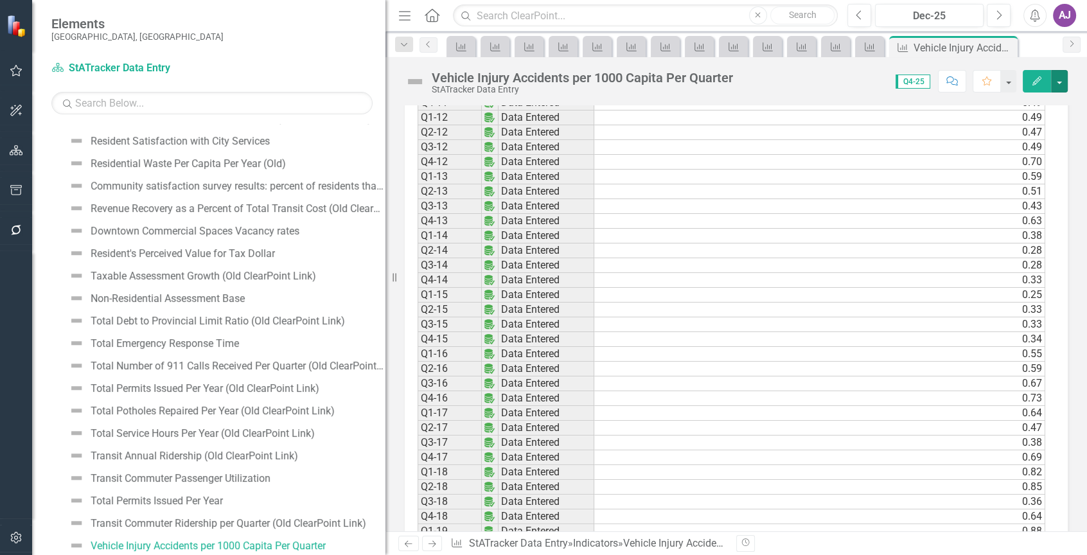
scroll to position [1028, 0]
click at [975, 385] on td "0.73" at bounding box center [819, 377] width 451 height 15
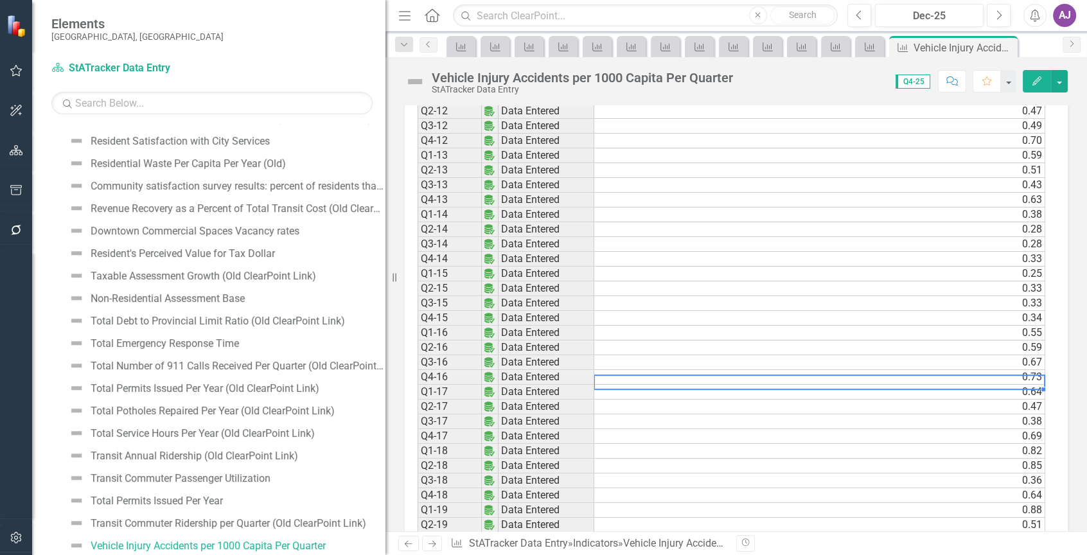
click at [956, 382] on td "0.73" at bounding box center [819, 377] width 451 height 15
click at [956, 383] on td "0.73" at bounding box center [819, 377] width 451 height 15
type textarea "0.73000002"
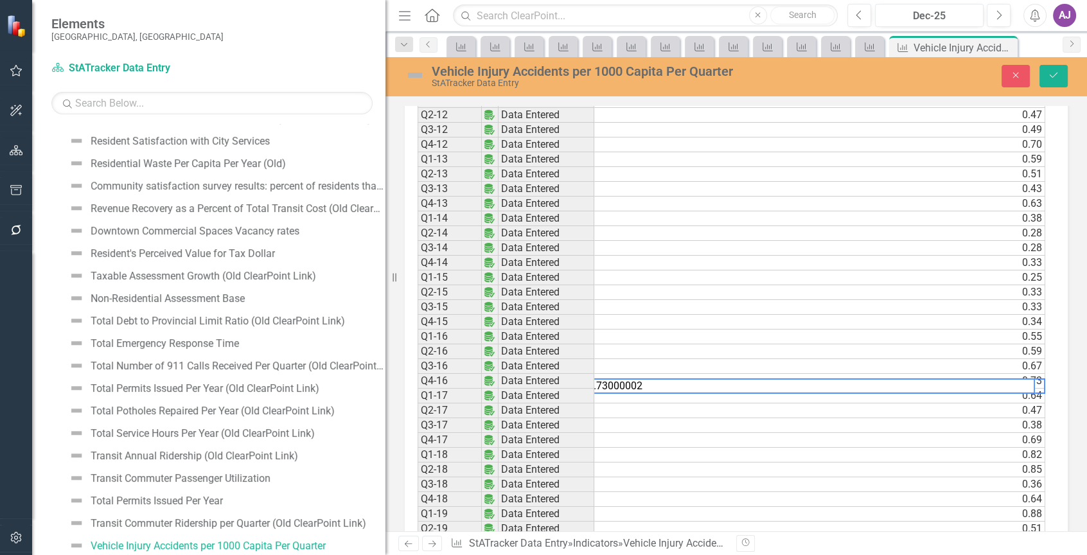
scroll to position [1030, 0]
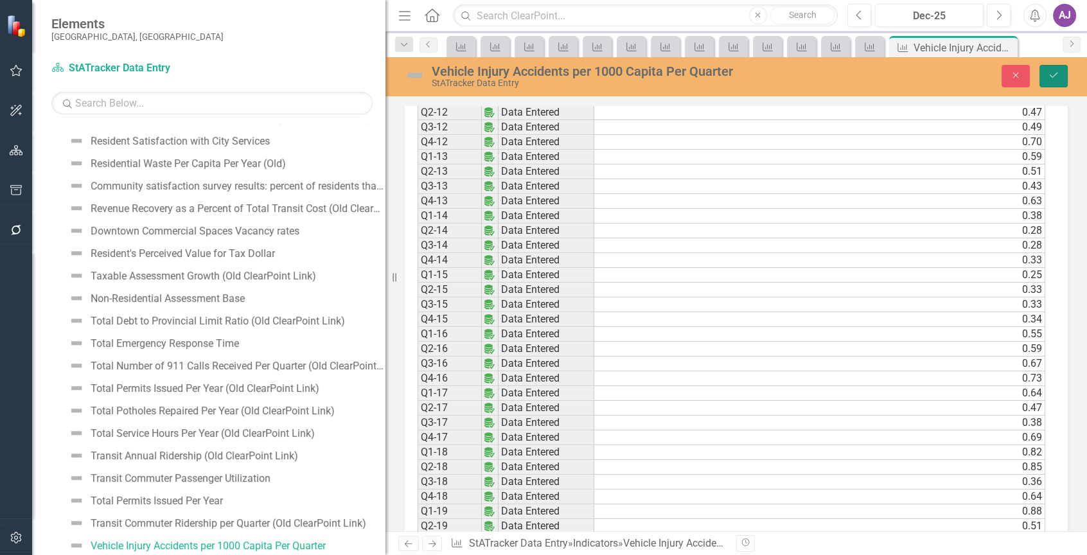
click at [1053, 78] on icon "Save" at bounding box center [1053, 75] width 12 height 9
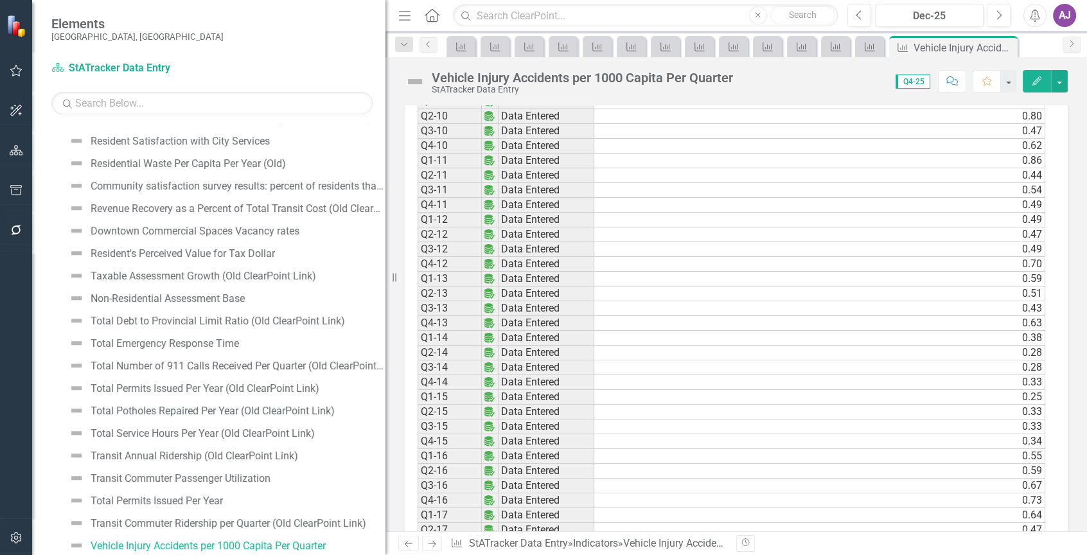
click at [904, 523] on td "0.47" at bounding box center [819, 530] width 451 height 15
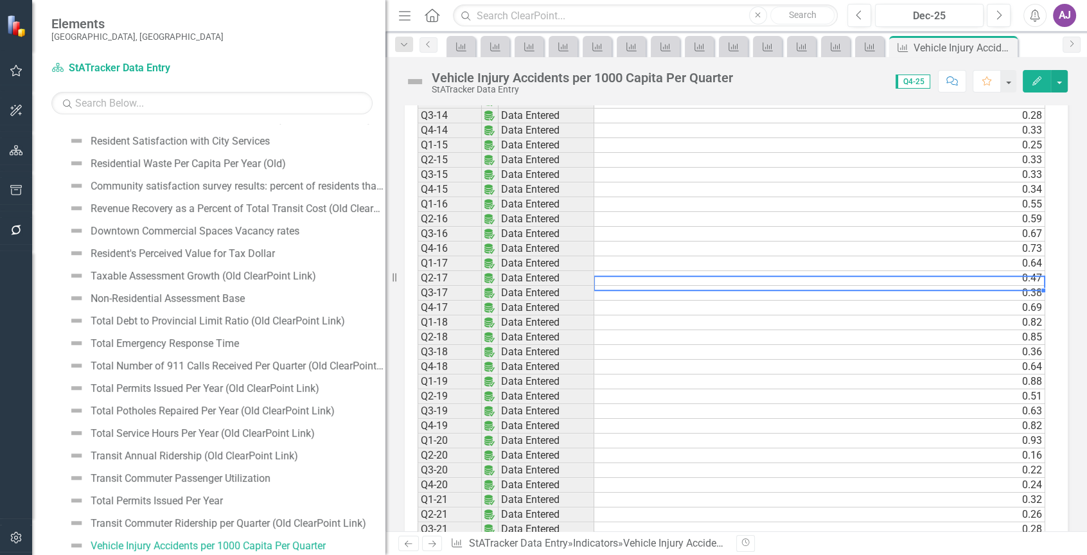
click at [905, 282] on td "0.47" at bounding box center [819, 278] width 451 height 15
type textarea "0.47"
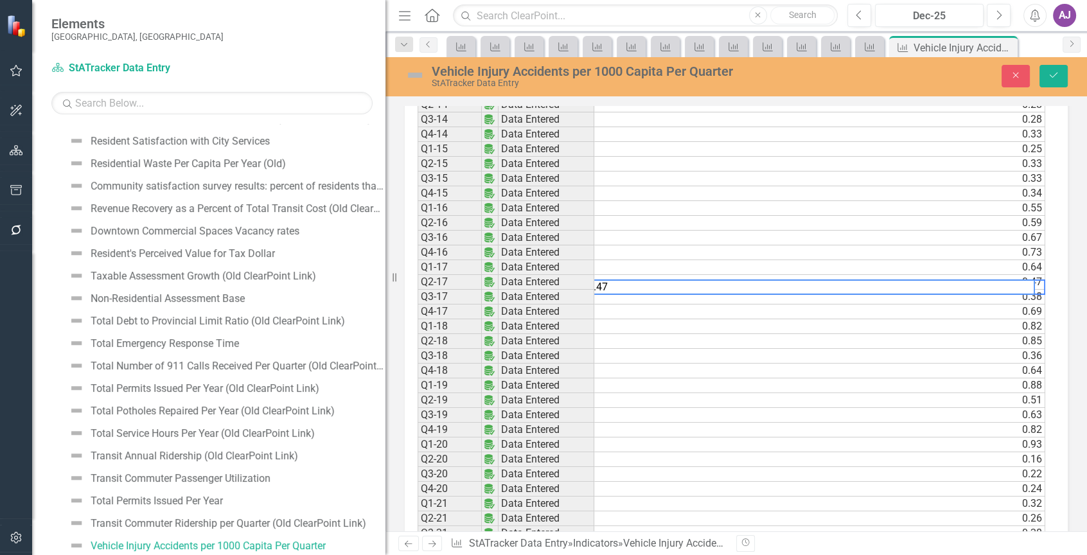
scroll to position [1159, 0]
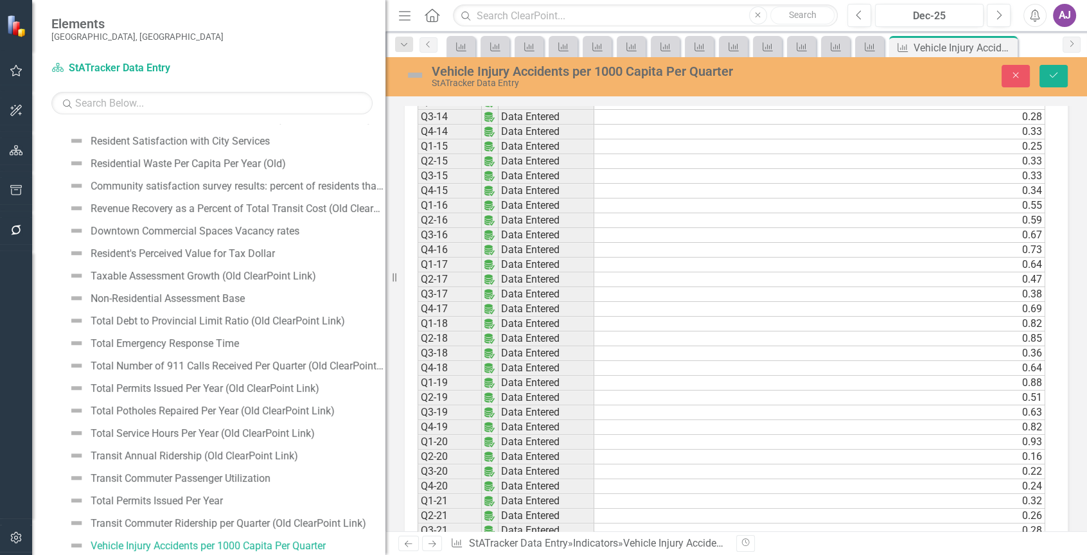
click at [1051, 257] on div "Period Status Injury Rate Q1-07 Not Defined Q2-07 Not Defined Q3-07 Not Defined…" at bounding box center [736, 225] width 663 height 1167
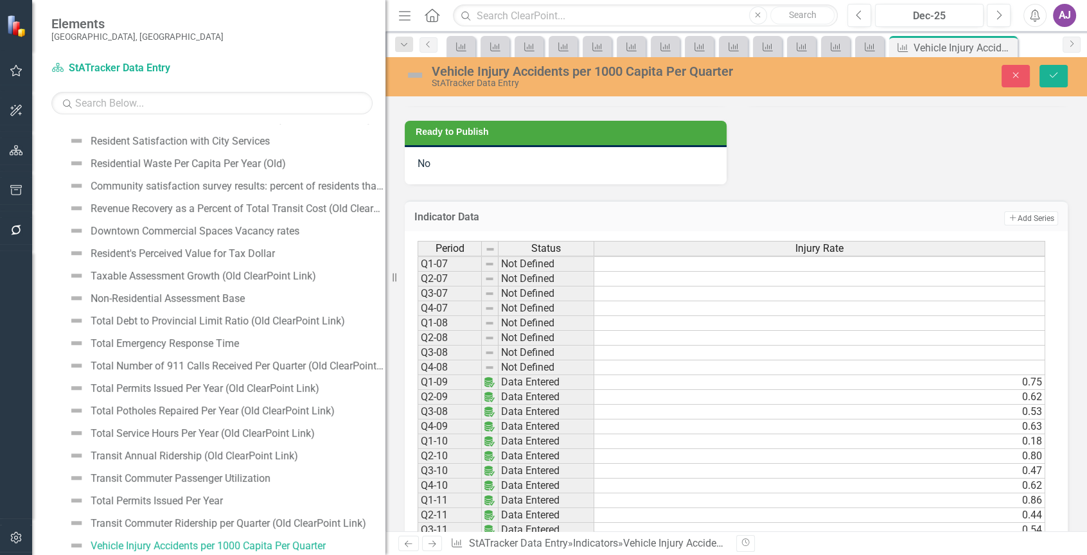
scroll to position [581, 0]
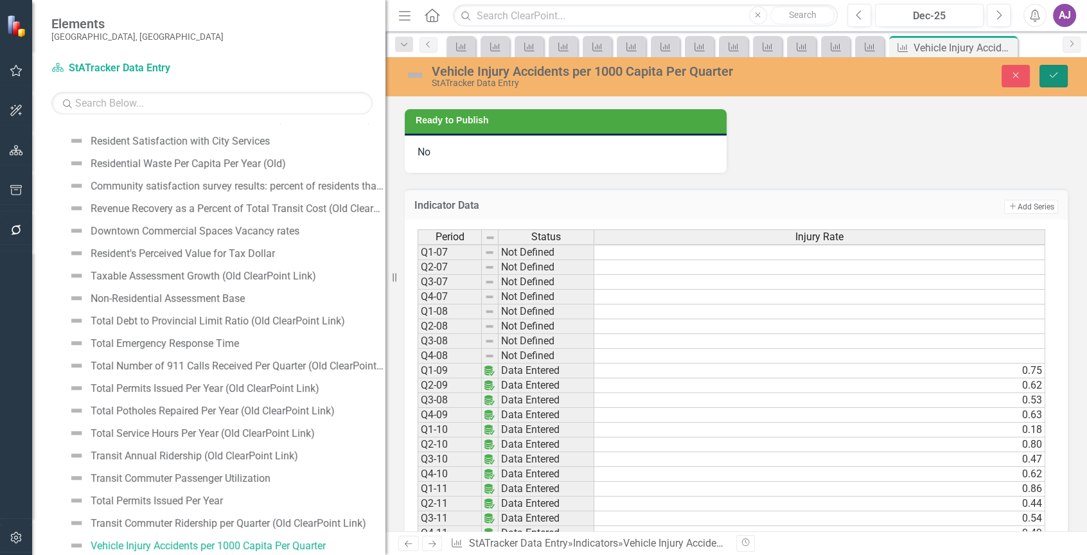
click at [1053, 79] on icon "Save" at bounding box center [1053, 75] width 12 height 9
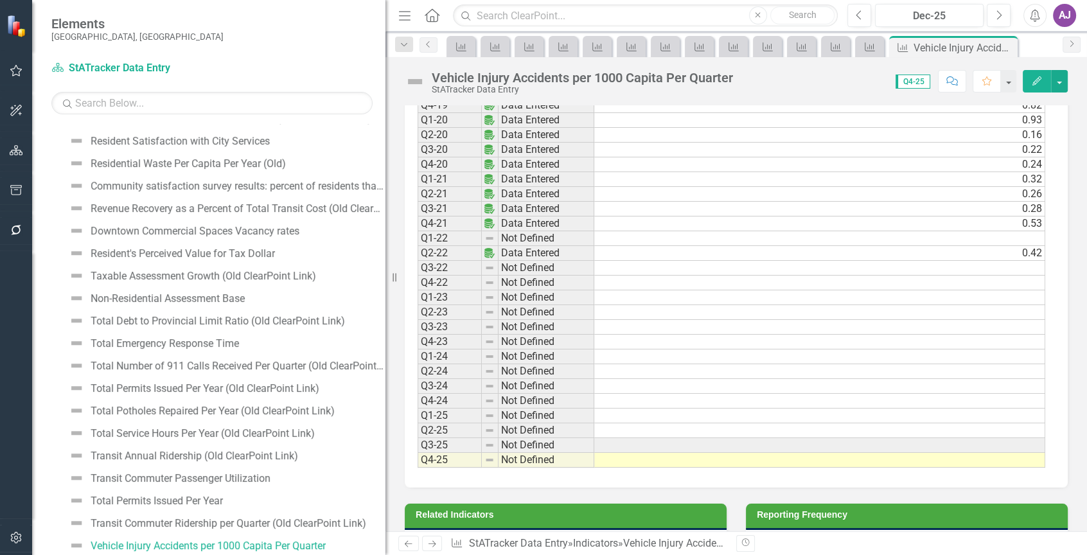
scroll to position [8, 0]
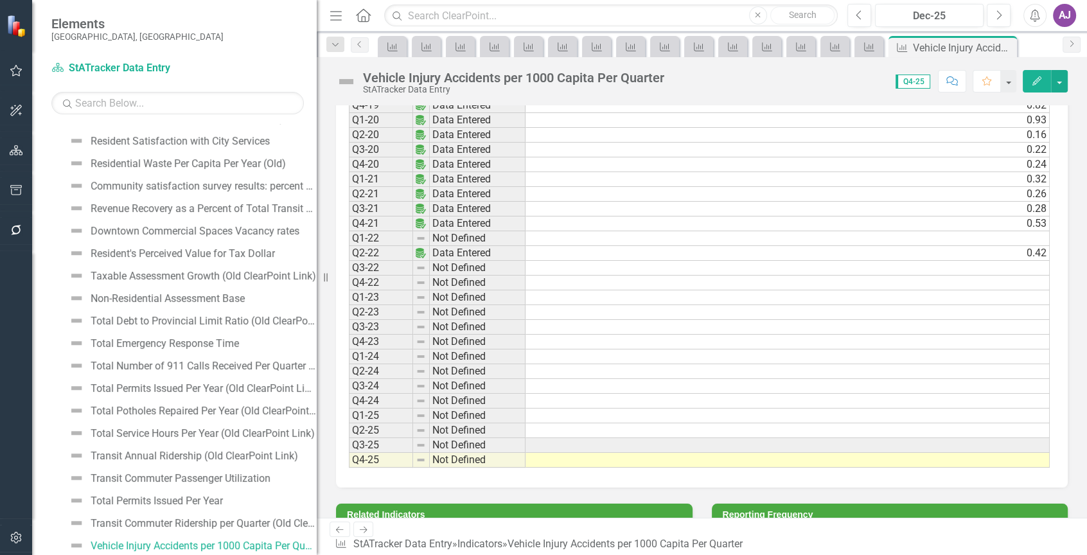
drag, startPoint x: 395, startPoint y: 279, endPoint x: 317, endPoint y: 272, distance: 78.7
click at [317, 272] on div "Resize" at bounding box center [322, 277] width 10 height 555
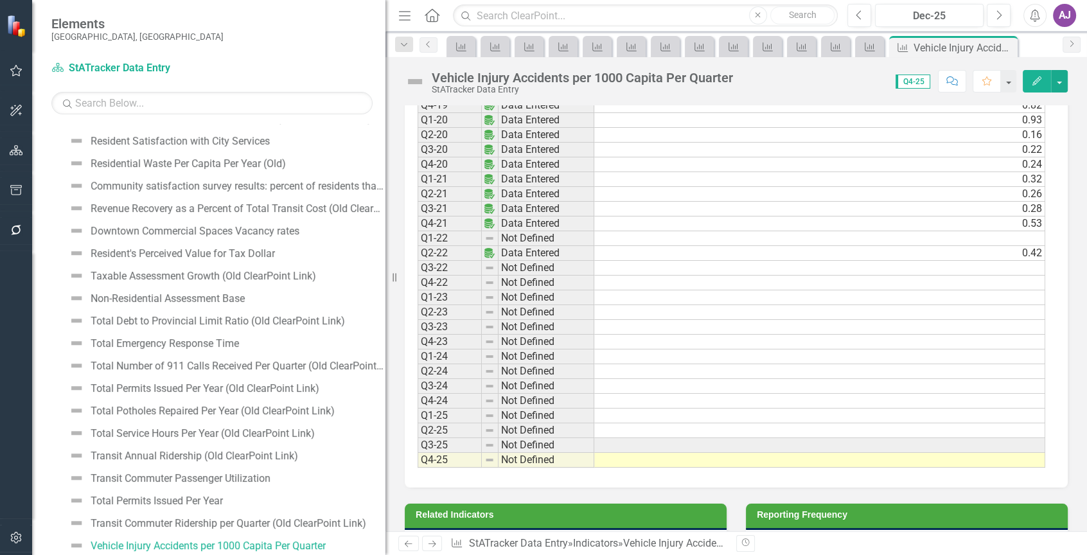
drag, startPoint x: 320, startPoint y: 274, endPoint x: 404, endPoint y: 274, distance: 83.5
click at [404, 274] on div "Elements City of St. Albert, AB Plan StATracker Data Entry Search Dropdown Plan…" at bounding box center [543, 277] width 1087 height 555
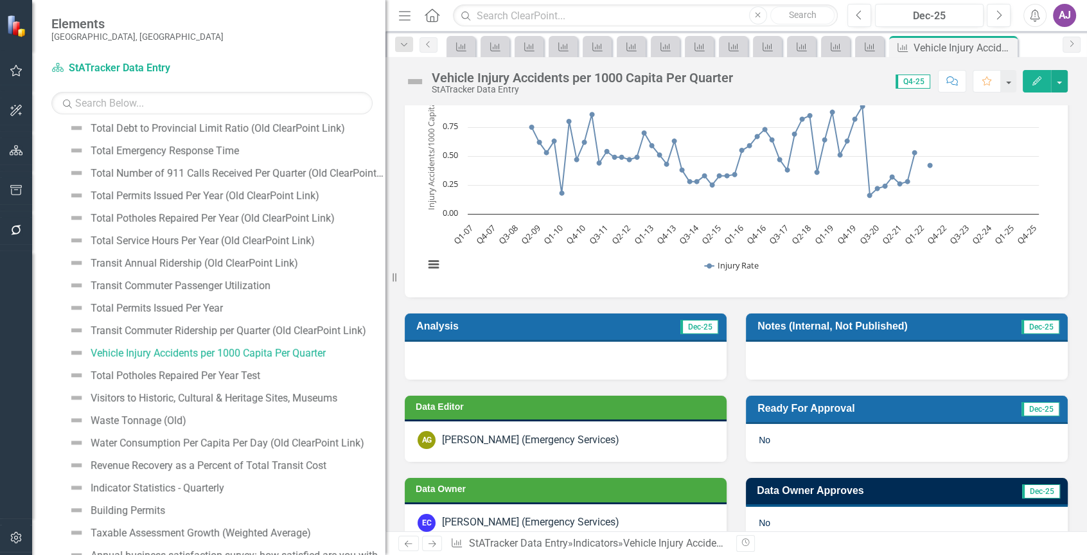
scroll to position [1491, 0]
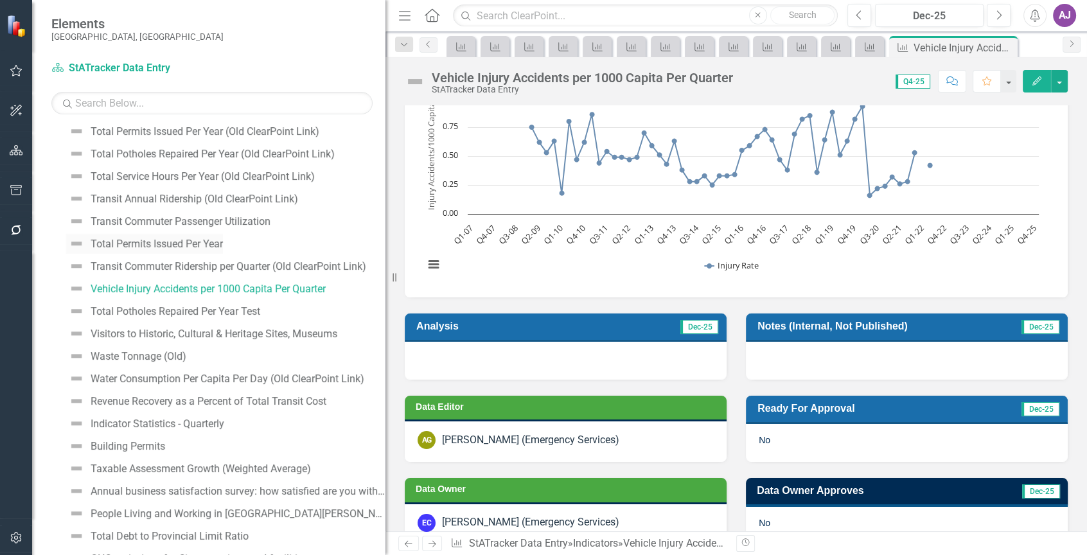
click at [198, 239] on div "Total Permits Issued Per Year" at bounding box center [157, 244] width 132 height 12
